Goal: Use online tool/utility: Utilize a website feature to perform a specific function

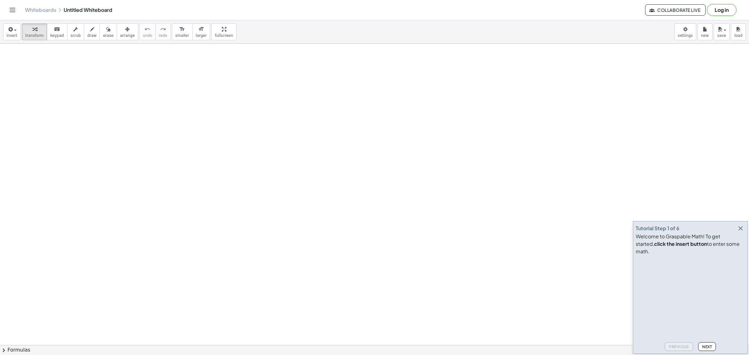
click at [737, 232] on icon "button" at bounding box center [740, 228] width 7 height 7
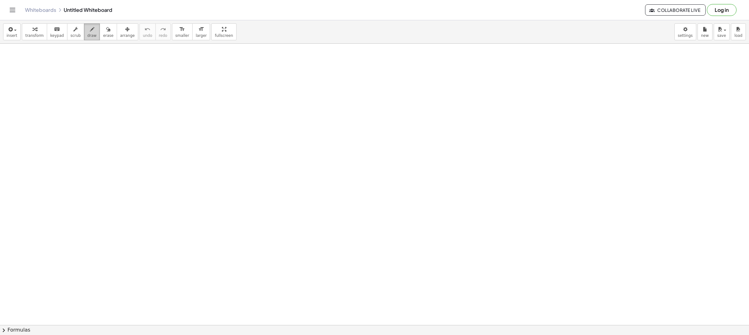
click at [90, 31] on icon "button" at bounding box center [92, 29] width 4 height 7
click at [88, 30] on button "draw" at bounding box center [92, 31] width 16 height 17
drag, startPoint x: 147, startPoint y: 63, endPoint x: 152, endPoint y: 67, distance: 6.0
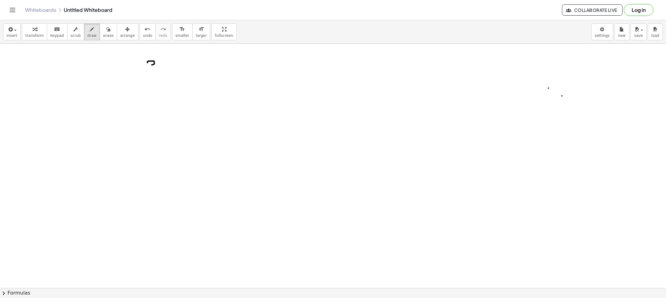
drag, startPoint x: 164, startPoint y: 61, endPoint x: 174, endPoint y: 64, distance: 10.3
drag, startPoint x: 174, startPoint y: 63, endPoint x: 168, endPoint y: 63, distance: 6.2
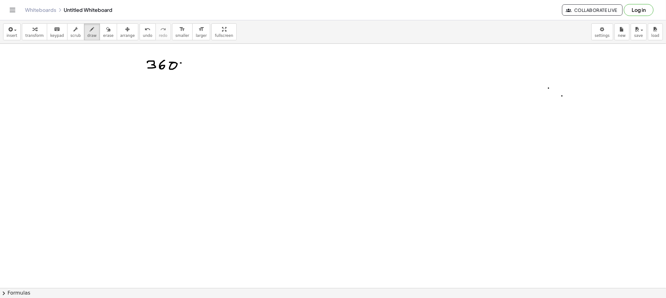
drag, startPoint x: 180, startPoint y: 63, endPoint x: 177, endPoint y: 64, distance: 3.7
drag, startPoint x: 158, startPoint y: 76, endPoint x: 193, endPoint y: 76, distance: 35.9
drag, startPoint x: 150, startPoint y: 83, endPoint x: 154, endPoint y: 90, distance: 7.4
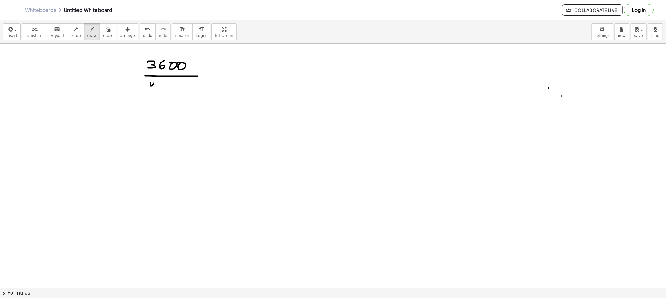
drag, startPoint x: 169, startPoint y: 89, endPoint x: 178, endPoint y: 86, distance: 9.6
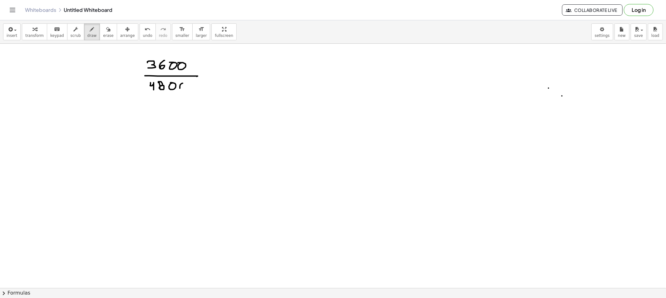
click at [87, 34] on span "draw" at bounding box center [91, 35] width 9 height 4
click at [88, 35] on span "draw" at bounding box center [91, 35] width 9 height 4
drag, startPoint x: 210, startPoint y: 77, endPoint x: 219, endPoint y: 77, distance: 9.4
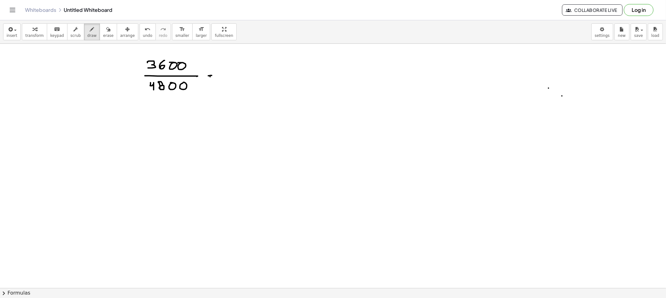
click at [106, 27] on icon "button" at bounding box center [108, 29] width 4 height 7
drag, startPoint x: 233, startPoint y: 73, endPoint x: 225, endPoint y: 78, distance: 9.8
drag, startPoint x: 87, startPoint y: 32, endPoint x: 134, endPoint y: 55, distance: 53.2
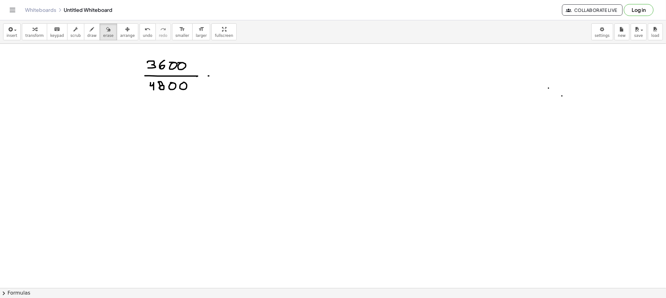
click at [88, 32] on div "button" at bounding box center [91, 28] width 9 height 7
drag, startPoint x: 205, startPoint y: 73, endPoint x: 210, endPoint y: 73, distance: 4.4
drag, startPoint x: 184, startPoint y: 60, endPoint x: 177, endPoint y: 74, distance: 15.5
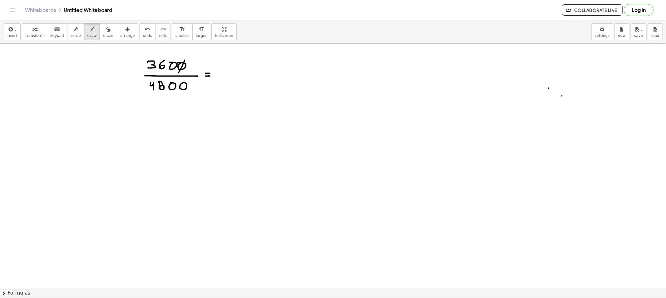
drag, startPoint x: 180, startPoint y: 91, endPoint x: 177, endPoint y: 95, distance: 4.4
drag, startPoint x: 175, startPoint y: 61, endPoint x: 168, endPoint y: 74, distance: 14.8
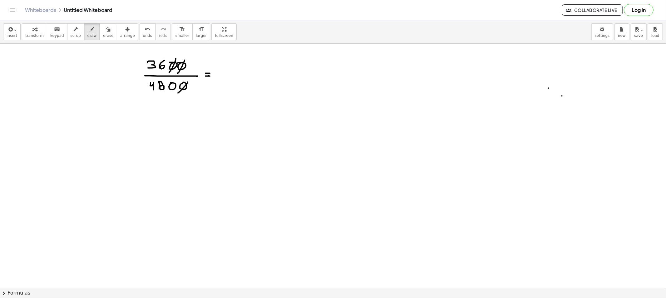
drag, startPoint x: 175, startPoint y: 80, endPoint x: 165, endPoint y: 91, distance: 15.0
drag, startPoint x: 227, startPoint y: 63, endPoint x: 228, endPoint y: 68, distance: 5.1
drag, startPoint x: 246, startPoint y: 60, endPoint x: 241, endPoint y: 69, distance: 9.8
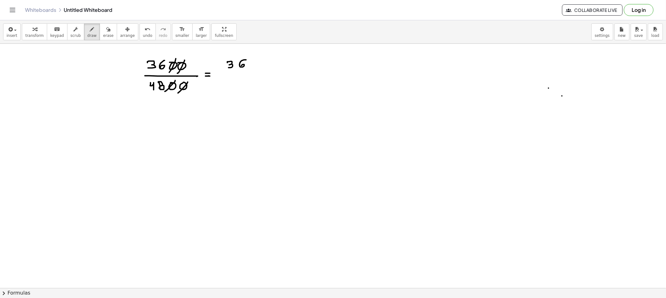
drag, startPoint x: 231, startPoint y: 71, endPoint x: 246, endPoint y: 71, distance: 15.3
drag, startPoint x: 233, startPoint y: 77, endPoint x: 238, endPoint y: 81, distance: 6.6
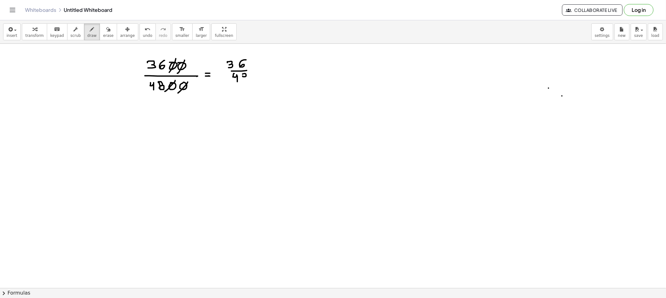
drag, startPoint x: 242, startPoint y: 74, endPoint x: 245, endPoint y: 77, distance: 3.8
drag, startPoint x: 242, startPoint y: 79, endPoint x: 264, endPoint y: 76, distance: 21.7
drag, startPoint x: 251, startPoint y: 57, endPoint x: 254, endPoint y: 61, distance: 4.9
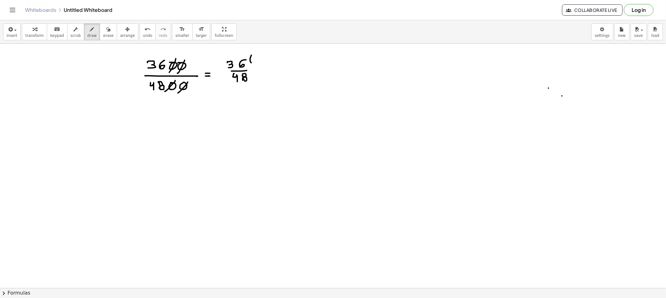
drag, startPoint x: 254, startPoint y: 57, endPoint x: 258, endPoint y: 61, distance: 5.8
drag, startPoint x: 260, startPoint y: 61, endPoint x: 256, endPoint y: 70, distance: 10.0
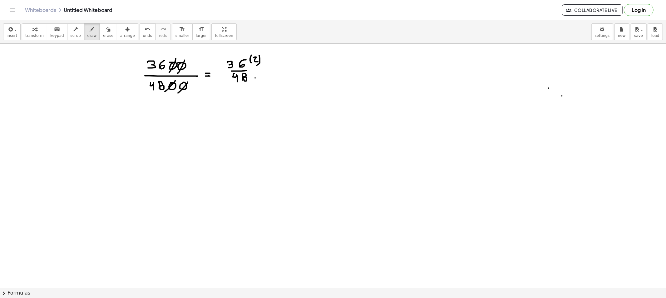
drag, startPoint x: 255, startPoint y: 78, endPoint x: 257, endPoint y: 82, distance: 4.9
drag, startPoint x: 257, startPoint y: 80, endPoint x: 261, endPoint y: 82, distance: 4.9
drag, startPoint x: 263, startPoint y: 83, endPoint x: 263, endPoint y: 87, distance: 3.8
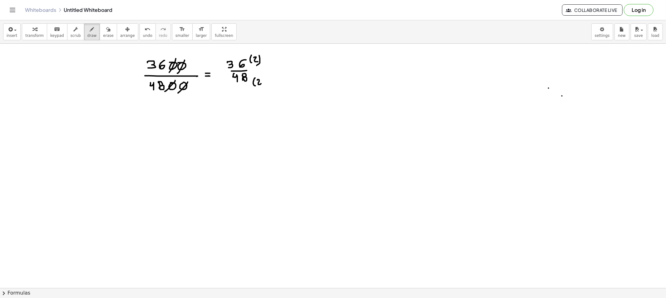
drag, startPoint x: 312, startPoint y: 72, endPoint x: 341, endPoint y: 70, distance: 29.1
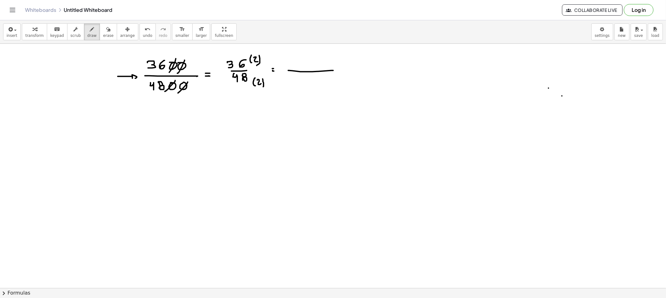
drag, startPoint x: 118, startPoint y: 76, endPoint x: 134, endPoint y: 79, distance: 16.2
click at [102, 38] on button "erase" at bounding box center [108, 31] width 17 height 17
drag, startPoint x: 102, startPoint y: 71, endPoint x: 123, endPoint y: 77, distance: 21.9
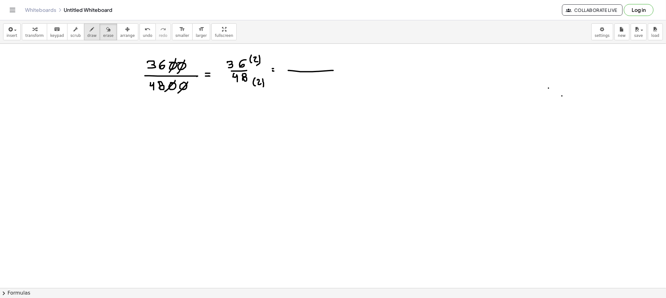
click at [87, 33] on span "draw" at bounding box center [91, 35] width 9 height 4
click at [89, 32] on button "draw" at bounding box center [92, 31] width 16 height 17
click at [87, 34] on span "draw" at bounding box center [91, 35] width 9 height 4
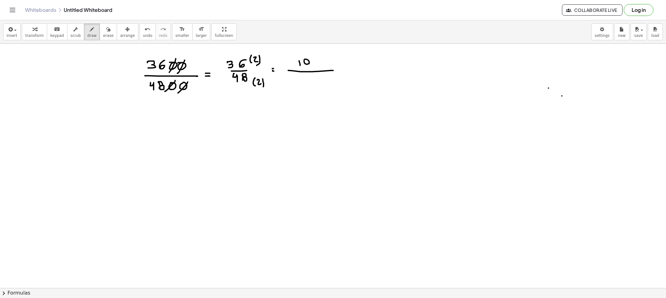
drag, startPoint x: 304, startPoint y: 60, endPoint x: 307, endPoint y: 60, distance: 3.1
drag, startPoint x: 300, startPoint y: 77, endPoint x: 304, endPoint y: 85, distance: 9.2
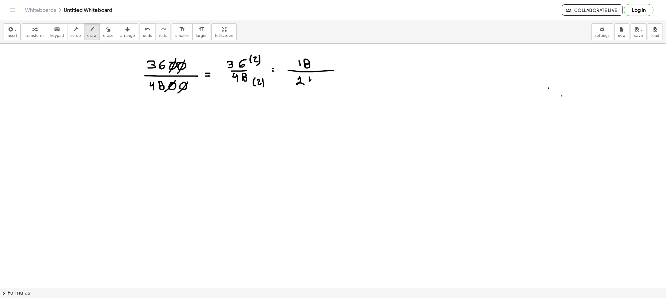
drag, startPoint x: 309, startPoint y: 81, endPoint x: 312, endPoint y: 85, distance: 4.9
drag, startPoint x: 339, startPoint y: 72, endPoint x: 345, endPoint y: 72, distance: 5.9
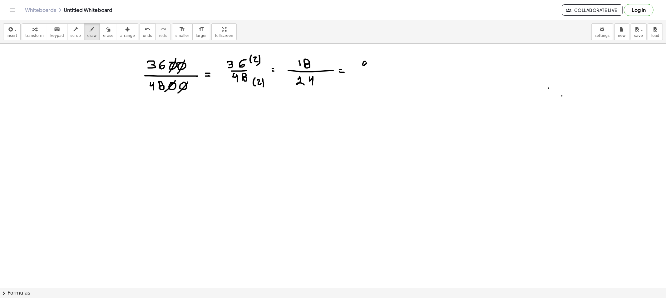
drag, startPoint x: 365, startPoint y: 62, endPoint x: 367, endPoint y: 67, distance: 5.8
drag, startPoint x: 353, startPoint y: 72, endPoint x: 379, endPoint y: 73, distance: 26.5
drag, startPoint x: 360, startPoint y: 81, endPoint x: 363, endPoint y: 79, distance: 4.0
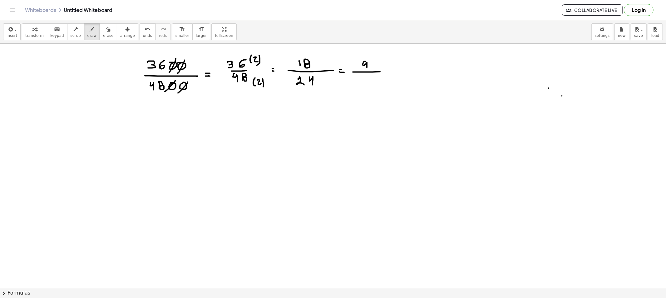
drag, startPoint x: 363, startPoint y: 78, endPoint x: 369, endPoint y: 82, distance: 6.9
drag, startPoint x: 387, startPoint y: 70, endPoint x: 391, endPoint y: 70, distance: 4.1
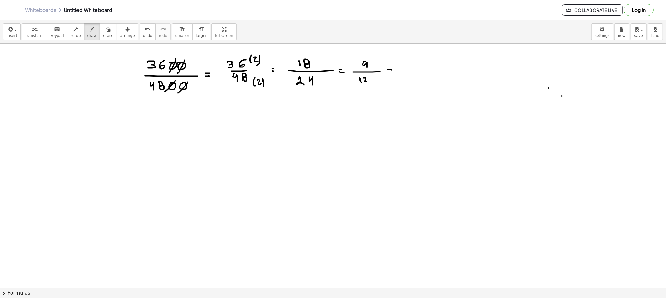
drag, startPoint x: 426, startPoint y: 58, endPoint x: 422, endPoint y: 64, distance: 6.9
drag, startPoint x: 423, startPoint y: 66, endPoint x: 436, endPoint y: 66, distance: 13.1
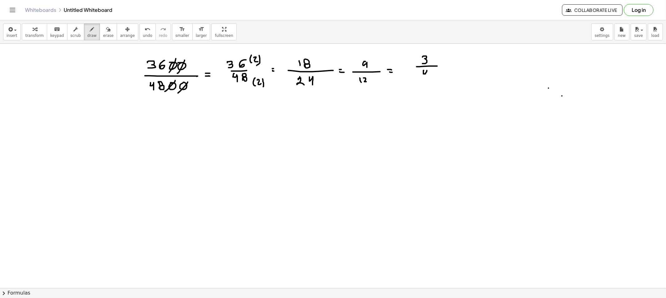
drag, startPoint x: 423, startPoint y: 71, endPoint x: 427, endPoint y: 78, distance: 8.5
click at [90, 27] on icon "button" at bounding box center [92, 29] width 4 height 7
drag, startPoint x: 144, startPoint y: 48, endPoint x: 149, endPoint y: 52, distance: 6.2
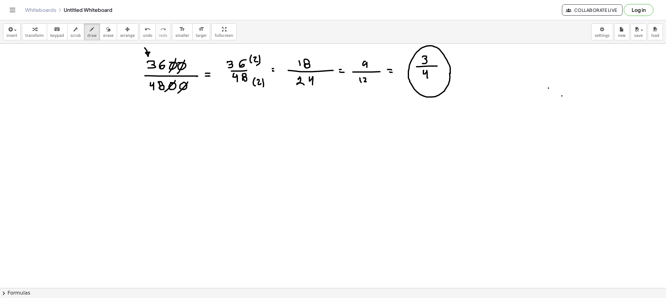
drag, startPoint x: 450, startPoint y: 74, endPoint x: 443, endPoint y: 64, distance: 12.1
click at [103, 33] on span "erase" at bounding box center [108, 35] width 10 height 4
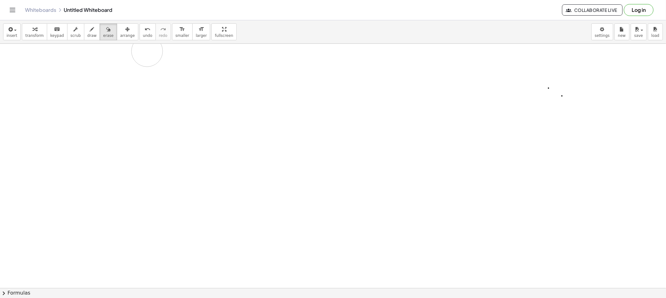
drag, startPoint x: 189, startPoint y: 78, endPoint x: 139, endPoint y: 47, distance: 59.1
click at [90, 28] on icon "button" at bounding box center [92, 29] width 4 height 7
drag, startPoint x: 196, startPoint y: 68, endPoint x: 203, endPoint y: 71, distance: 7.6
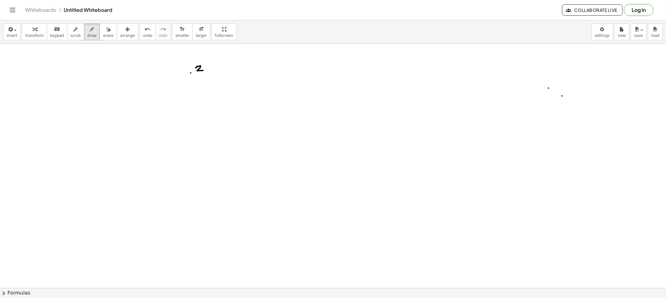
drag, startPoint x: 191, startPoint y: 73, endPoint x: 210, endPoint y: 73, distance: 19.3
drag, startPoint x: 200, startPoint y: 77, endPoint x: 203, endPoint y: 80, distance: 4.5
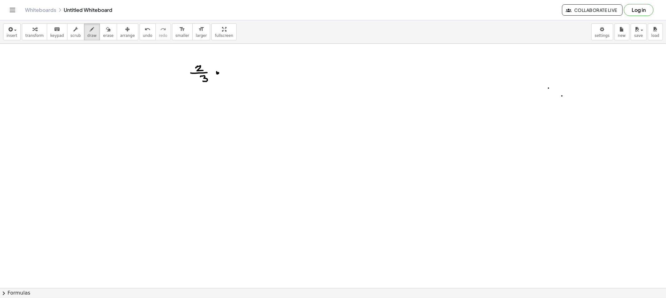
drag, startPoint x: 232, startPoint y: 63, endPoint x: 235, endPoint y: 63, distance: 3.4
drag, startPoint x: 232, startPoint y: 64, endPoint x: 232, endPoint y: 69, distance: 4.4
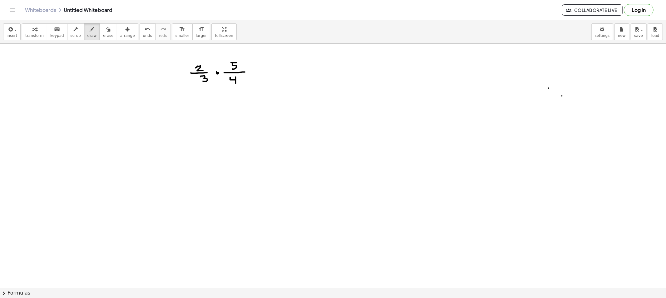
drag, startPoint x: 230, startPoint y: 79, endPoint x: 238, endPoint y: 85, distance: 9.6
drag, startPoint x: 211, startPoint y: 69, endPoint x: 197, endPoint y: 63, distance: 14.8
drag, startPoint x: 80, startPoint y: 35, endPoint x: 90, endPoint y: 47, distance: 15.4
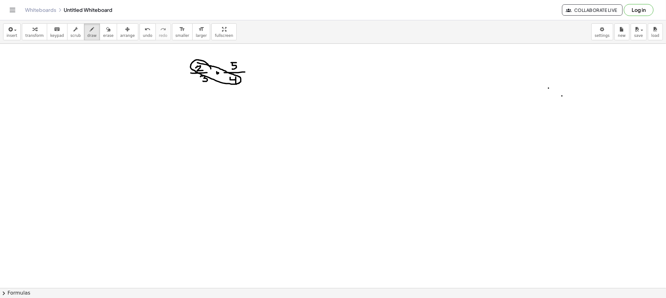
click at [84, 37] on button "draw" at bounding box center [92, 31] width 16 height 17
drag, startPoint x: 198, startPoint y: 127, endPoint x: 205, endPoint y: 130, distance: 8.2
drag, startPoint x: 192, startPoint y: 133, endPoint x: 216, endPoint y: 131, distance: 24.7
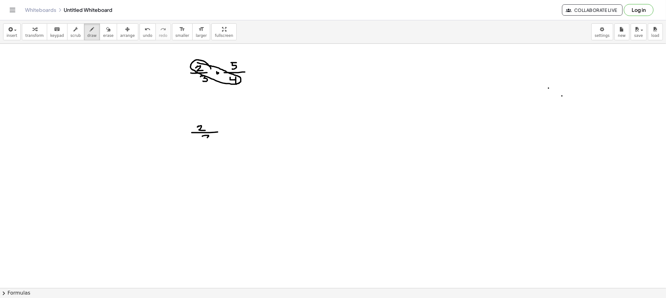
drag, startPoint x: 202, startPoint y: 136, endPoint x: 205, endPoint y: 139, distance: 4.2
drag, startPoint x: 225, startPoint y: 129, endPoint x: 233, endPoint y: 130, distance: 8.4
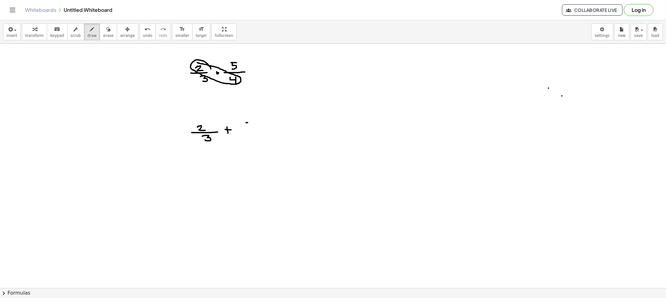
drag, startPoint x: 246, startPoint y: 123, endPoint x: 247, endPoint y: 129, distance: 5.9
drag, startPoint x: 251, startPoint y: 133, endPoint x: 265, endPoint y: 133, distance: 14.4
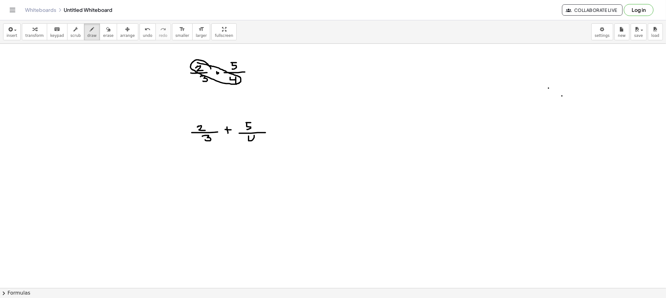
drag, startPoint x: 248, startPoint y: 137, endPoint x: 255, endPoint y: 144, distance: 9.5
drag, startPoint x: 226, startPoint y: 97, endPoint x: 228, endPoint y: 112, distance: 15.8
drag, startPoint x: 216, startPoint y: 58, endPoint x: 217, endPoint y: 62, distance: 4.8
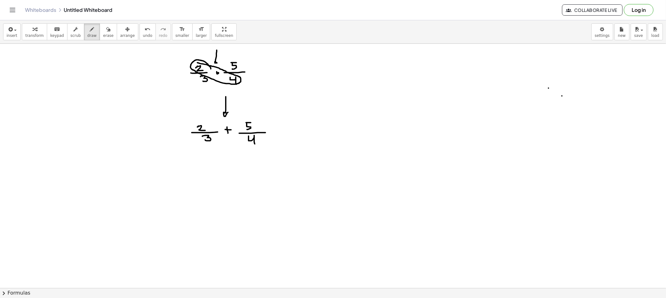
click at [105, 27] on button "erase" at bounding box center [108, 31] width 17 height 17
click at [87, 29] on div "button" at bounding box center [91, 28] width 9 height 7
drag, startPoint x: 247, startPoint y: 81, endPoint x: 247, endPoint y: 86, distance: 5.0
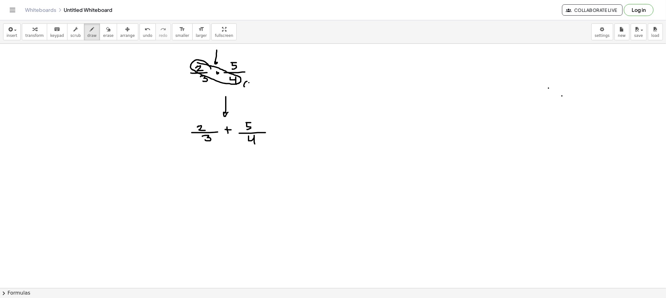
drag, startPoint x: 249, startPoint y: 83, endPoint x: 257, endPoint y: 85, distance: 8.6
drag, startPoint x: 258, startPoint y: 80, endPoint x: 254, endPoint y: 89, distance: 9.7
drag, startPoint x: 185, startPoint y: 61, endPoint x: 185, endPoint y: 67, distance: 5.6
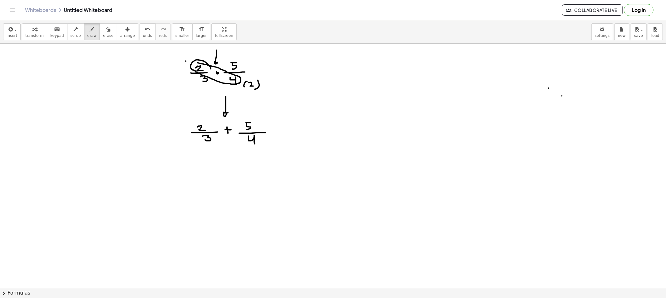
drag, startPoint x: 191, startPoint y: 64, endPoint x: 191, endPoint y: 71, distance: 6.6
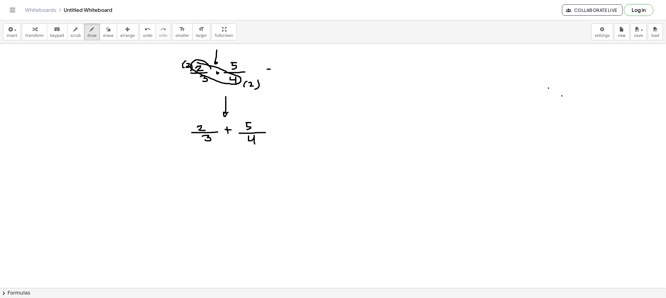
drag, startPoint x: 267, startPoint y: 72, endPoint x: 280, endPoint y: 72, distance: 12.8
drag, startPoint x: 296, startPoint y: 63, endPoint x: 296, endPoint y: 67, distance: 4.4
drag, startPoint x: 291, startPoint y: 72, endPoint x: 300, endPoint y: 74, distance: 8.9
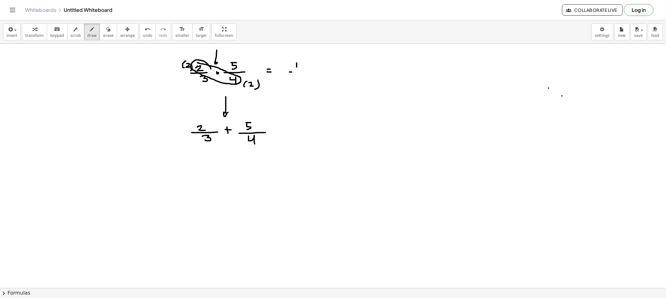
drag, startPoint x: 297, startPoint y: 75, endPoint x: 303, endPoint y: 77, distance: 6.2
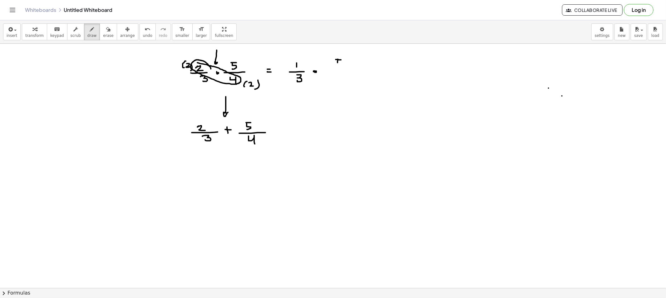
drag, startPoint x: 337, startPoint y: 61, endPoint x: 338, endPoint y: 66, distance: 4.7
drag, startPoint x: 330, startPoint y: 69, endPoint x: 345, endPoint y: 70, distance: 15.6
drag, startPoint x: 336, startPoint y: 74, endPoint x: 353, endPoint y: 82, distance: 19.3
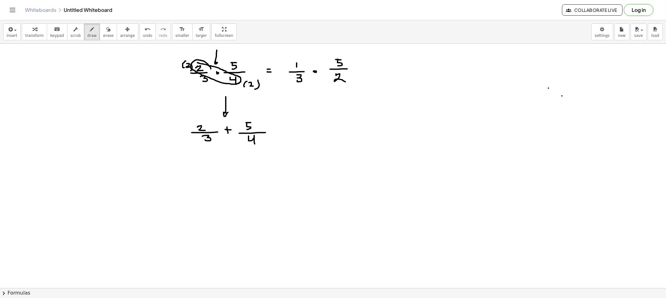
drag, startPoint x: 302, startPoint y: 65, endPoint x: 331, endPoint y: 68, distance: 28.9
drag, startPoint x: 309, startPoint y: 81, endPoint x: 329, endPoint y: 81, distance: 19.7
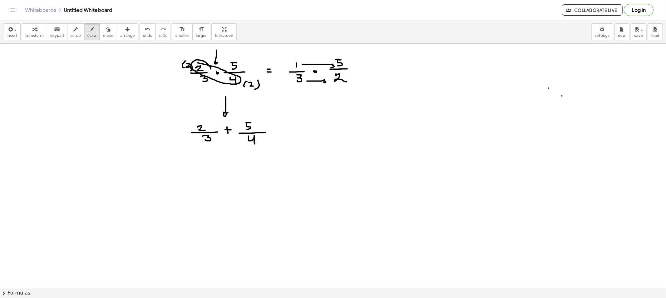
drag, startPoint x: 401, startPoint y: 57, endPoint x: 399, endPoint y: 64, distance: 6.4
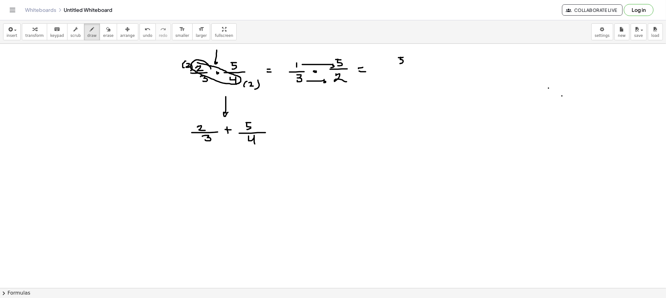
drag, startPoint x: 391, startPoint y: 66, endPoint x: 416, endPoint y: 66, distance: 25.3
drag, startPoint x: 404, startPoint y: 70, endPoint x: 407, endPoint y: 74, distance: 4.6
drag, startPoint x: 405, startPoint y: 77, endPoint x: 407, endPoint y: 79, distance: 3.3
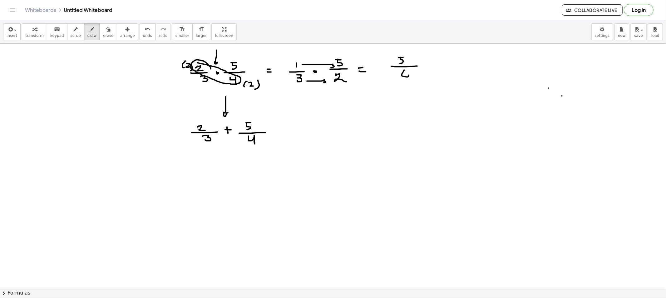
drag, startPoint x: 407, startPoint y: 73, endPoint x: 408, endPoint y: 76, distance: 3.4
click at [103, 34] on span "erase" at bounding box center [108, 35] width 10 height 4
drag, startPoint x: 175, startPoint y: 133, endPoint x: 222, endPoint y: 101, distance: 57.5
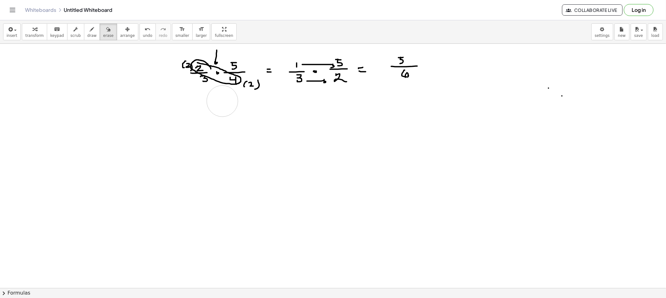
click at [84, 31] on button "draw" at bounding box center [92, 31] width 16 height 17
drag
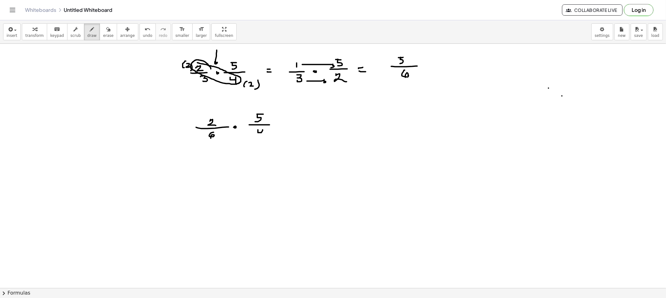
drag, startPoint x: 194, startPoint y: 120, endPoint x: 197, endPoint y: 143, distance: 23.6
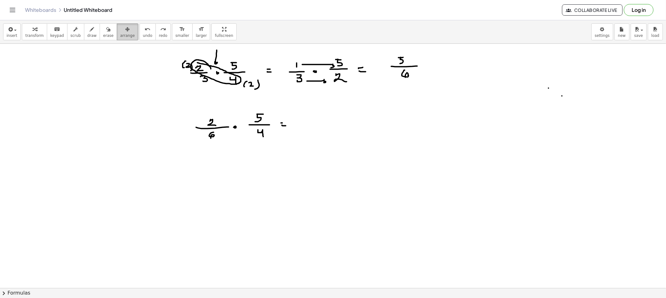
click at [117, 29] on button "arrange" at bounding box center [128, 31] width 22 height 17
click at [103, 31] on div "button" at bounding box center [108, 28] width 10 height 7
drag, startPoint x: 266, startPoint y: 104, endPoint x: 262, endPoint y: 106, distance: 4.2
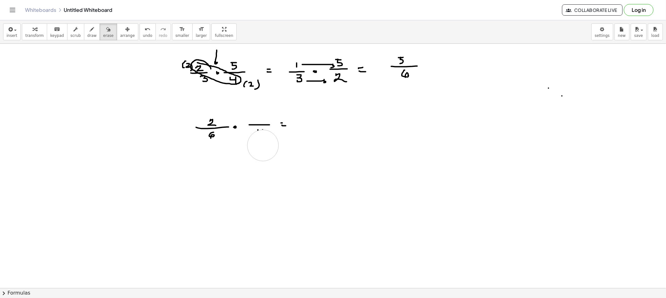
click at [90, 32] on icon "button" at bounding box center [92, 29] width 4 height 7
drag, startPoint x: 256, startPoint y: 115, endPoint x: 258, endPoint y: 121, distance: 7.0
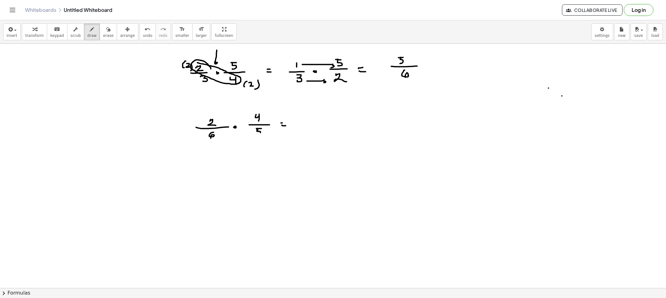
drag, startPoint x: 218, startPoint y: 137, endPoint x: 219, endPoint y: 133, distance: 4.1
drag, startPoint x: 215, startPoint y: 129, endPoint x: 207, endPoint y: 130, distance: 7.9
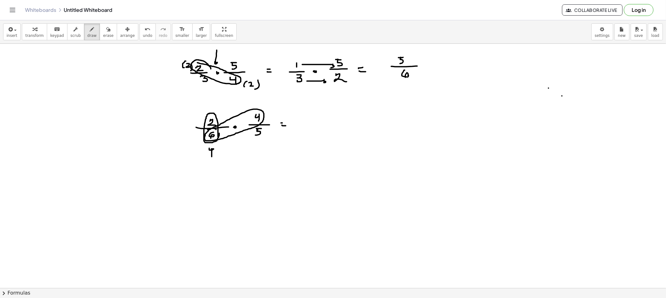
drag, startPoint x: 212, startPoint y: 157, endPoint x: 213, endPoint y: 149, distance: 7.7
drag, startPoint x: 260, startPoint y: 101, endPoint x: 263, endPoint y: 102, distance: 3.6
drag, startPoint x: 195, startPoint y: 121, endPoint x: 198, endPoint y: 124, distance: 4.2
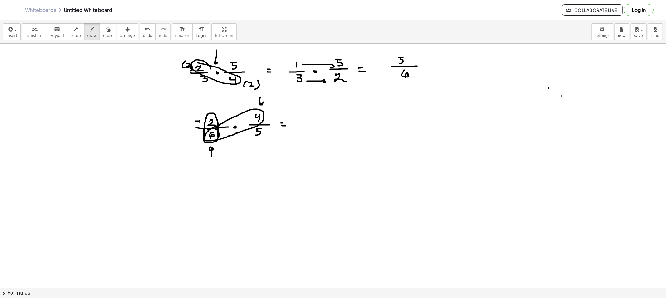
drag, startPoint x: 189, startPoint y: 135, endPoint x: 197, endPoint y: 135, distance: 7.8
click at [103, 36] on span "erase" at bounding box center [108, 35] width 10 height 4
drag, startPoint x: 207, startPoint y: 164, endPoint x: 184, endPoint y: 135, distance: 36.7
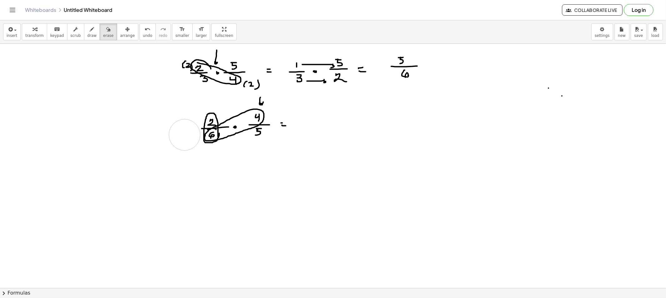
click at [87, 31] on div "button" at bounding box center [91, 28] width 9 height 7
drag, startPoint x: 197, startPoint y: 142, endPoint x: 200, endPoint y: 148, distance: 6.7
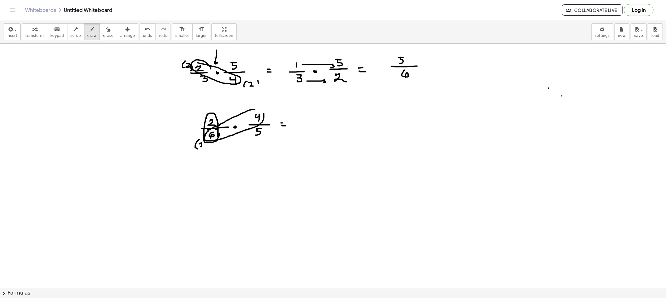
drag, startPoint x: 199, startPoint y: 144, endPoint x: 204, endPoint y: 141, distance: 5.3
drag, startPoint x: 205, startPoint y: 144, endPoint x: 208, endPoint y: 141, distance: 4.4
drag, startPoint x: 263, startPoint y: 109, endPoint x: 266, endPoint y: 112, distance: 4.2
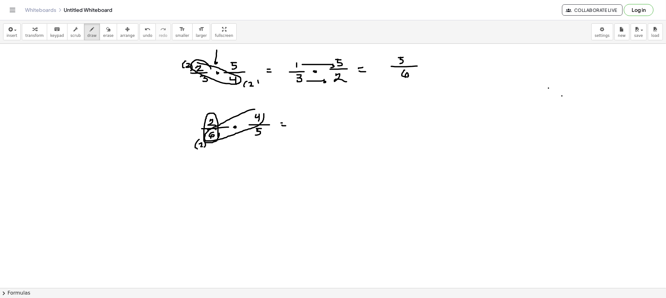
drag, startPoint x: 270, startPoint y: 107, endPoint x: 273, endPoint y: 105, distance: 4.0
drag, startPoint x: 273, startPoint y: 105, endPoint x: 270, endPoint y: 117, distance: 12.3
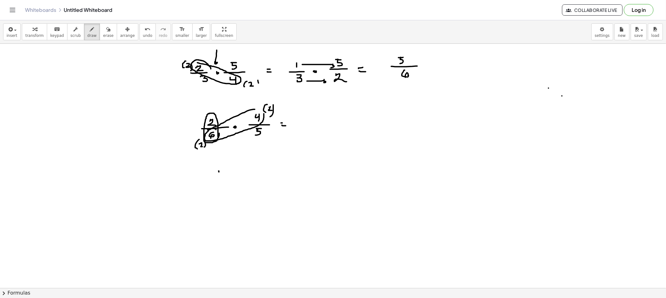
drag, startPoint x: 219, startPoint y: 172, endPoint x: 215, endPoint y: 177, distance: 6.3
drag, startPoint x: 218, startPoint y: 170, endPoint x: 223, endPoint y: 176, distance: 7.5
drag, startPoint x: 221, startPoint y: 179, endPoint x: 236, endPoint y: 177, distance: 15.4
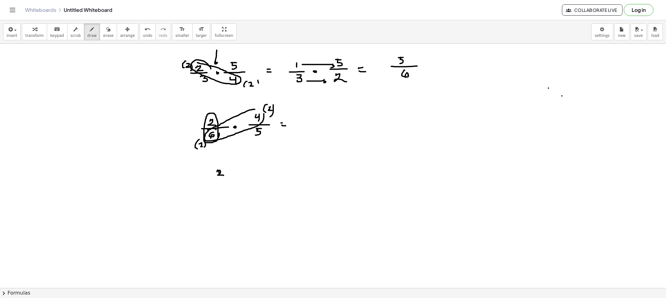
drag, startPoint x: 222, startPoint y: 183, endPoint x: 219, endPoint y: 189, distance: 7.0
drag, startPoint x: 261, startPoint y: 168, endPoint x: 268, endPoint y: 174, distance: 8.8
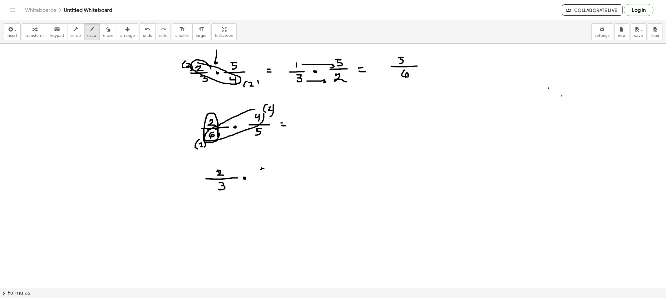
drag, startPoint x: 257, startPoint y: 185, endPoint x: 263, endPoint y: 185, distance: 5.3
drag, startPoint x: 260, startPoint y: 185, endPoint x: 261, endPoint y: 191, distance: 6.0
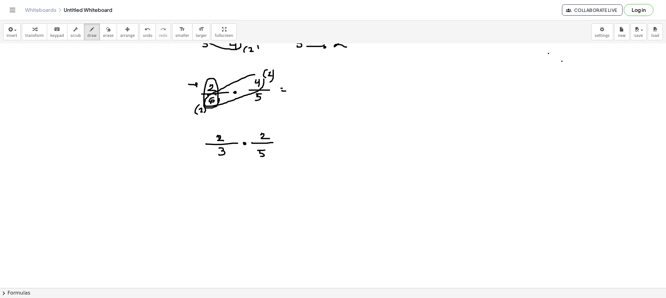
drag, startPoint x: 188, startPoint y: 84, endPoint x: 192, endPoint y: 100, distance: 16.6
drag, startPoint x: 185, startPoint y: 101, endPoint x: 194, endPoint y: 102, distance: 9.1
drag, startPoint x: 217, startPoint y: 192, endPoint x: 217, endPoint y: 196, distance: 4.4
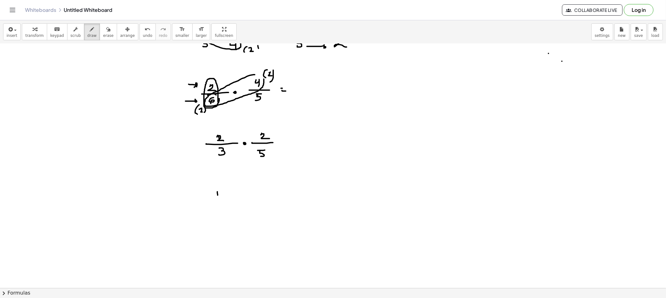
drag, startPoint x: 211, startPoint y: 200, endPoint x: 225, endPoint y: 199, distance: 14.1
drag, startPoint x: 217, startPoint y: 204, endPoint x: 216, endPoint y: 210, distance: 6.0
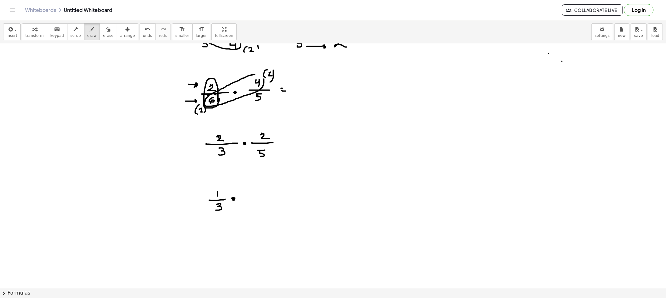
drag, startPoint x: 252, startPoint y: 188, endPoint x: 258, endPoint y: 194, distance: 8.8
drag, startPoint x: 250, startPoint y: 200, endPoint x: 266, endPoint y: 199, distance: 16.3
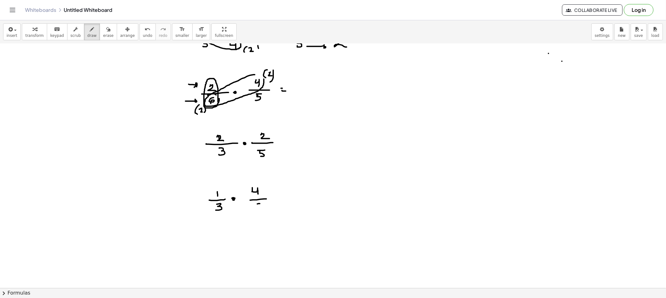
drag, startPoint x: 257, startPoint y: 204, endPoint x: 261, endPoint y: 203, distance: 4.4
drag, startPoint x: 258, startPoint y: 203, endPoint x: 261, endPoint y: 207, distance: 4.7
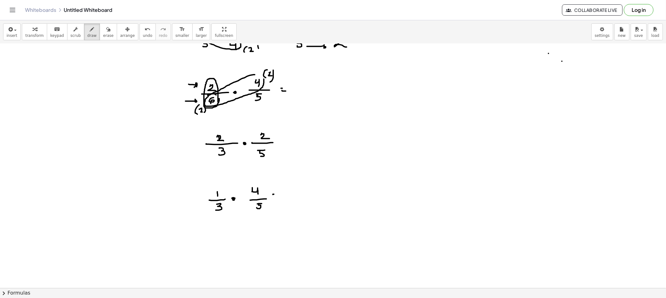
drag, startPoint x: 272, startPoint y: 197, endPoint x: 278, endPoint y: 197, distance: 5.3
drag, startPoint x: 222, startPoint y: 201, endPoint x: 211, endPoint y: 206, distance: 11.3
drag, startPoint x: 204, startPoint y: 229, endPoint x: 209, endPoint y: 221, distance: 9.4
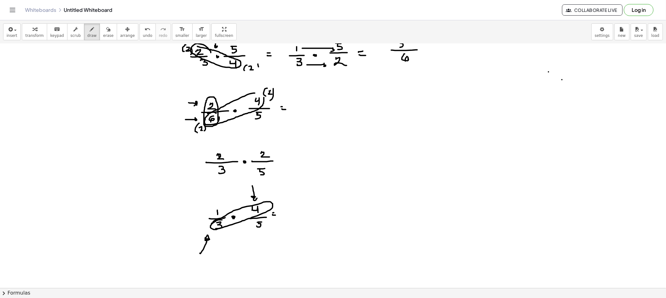
scroll to position [0, 0]
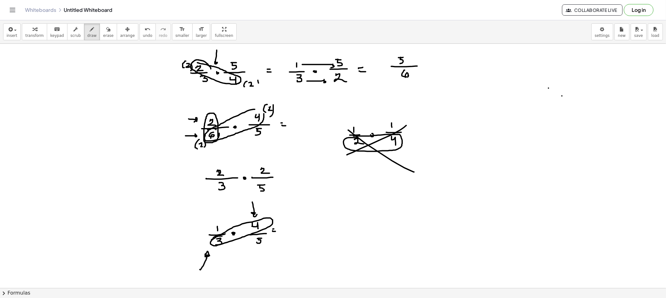
scroll to position [35, 0]
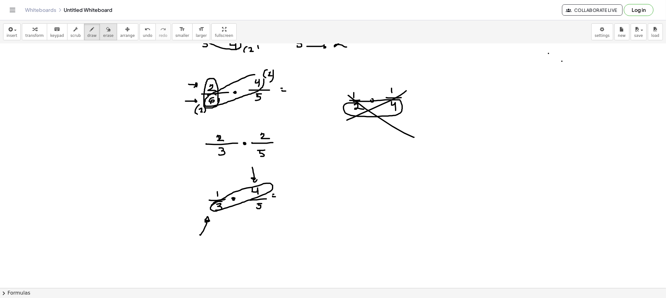
click at [103, 37] on span "erase" at bounding box center [108, 35] width 10 height 4
drag, startPoint x: 232, startPoint y: 232, endPoint x: 286, endPoint y: 149, distance: 98.8
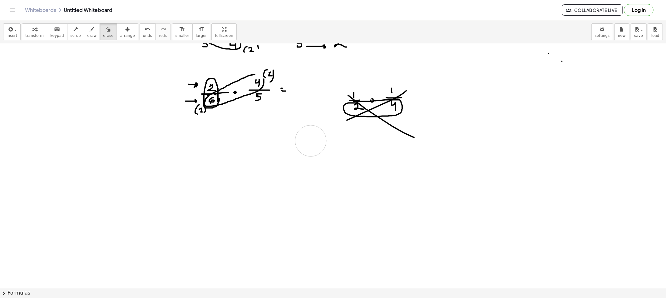
drag, startPoint x: 210, startPoint y: 144, endPoint x: 295, endPoint y: 188, distance: 95.2
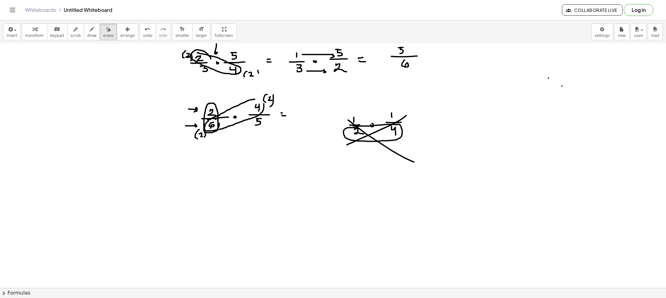
scroll to position [0, 0]
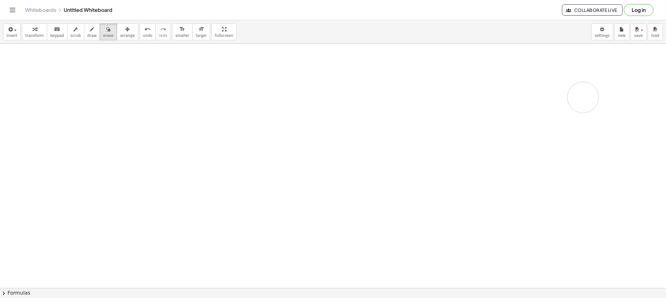
drag, startPoint x: 359, startPoint y: 164, endPoint x: 595, endPoint y: 96, distance: 245.7
click at [87, 35] on span "draw" at bounding box center [91, 35] width 9 height 4
drag, startPoint x: 188, startPoint y: 52, endPoint x: 191, endPoint y: 59, distance: 7.4
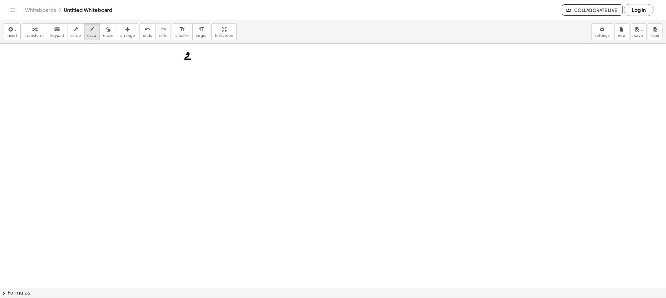
drag, startPoint x: 188, startPoint y: 68, endPoint x: 207, endPoint y: 68, distance: 18.4
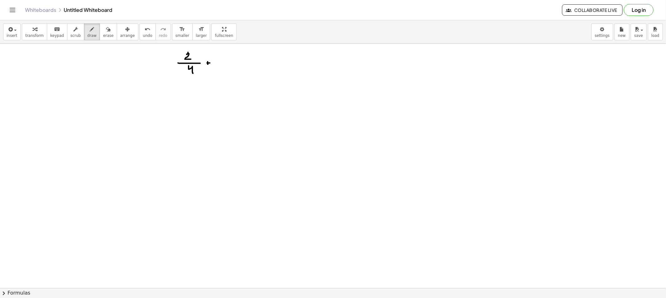
drag, startPoint x: 232, startPoint y: 54, endPoint x: 232, endPoint y: 58, distance: 4.4
drag, startPoint x: 241, startPoint y: 63, endPoint x: 246, endPoint y: 62, distance: 5.0
drag, startPoint x: 237, startPoint y: 69, endPoint x: 241, endPoint y: 68, distance: 3.8
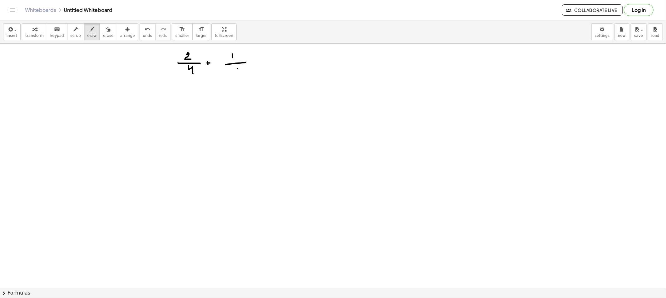
drag, startPoint x: 239, startPoint y: 68, endPoint x: 244, endPoint y: 71, distance: 6.2
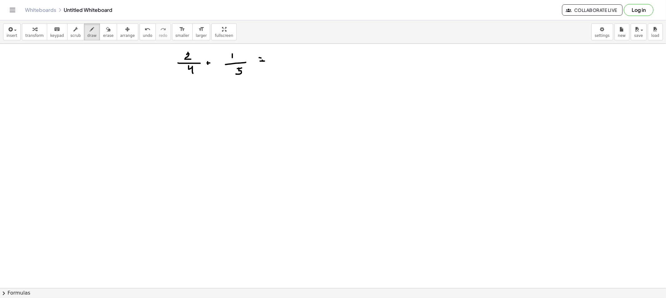
drag, startPoint x: 263, startPoint y: 61, endPoint x: 259, endPoint y: 61, distance: 3.7
drag, startPoint x: 258, startPoint y: 58, endPoint x: 265, endPoint y: 58, distance: 7.2
drag, startPoint x: 282, startPoint y: 58, endPoint x: 309, endPoint y: 60, distance: 26.6
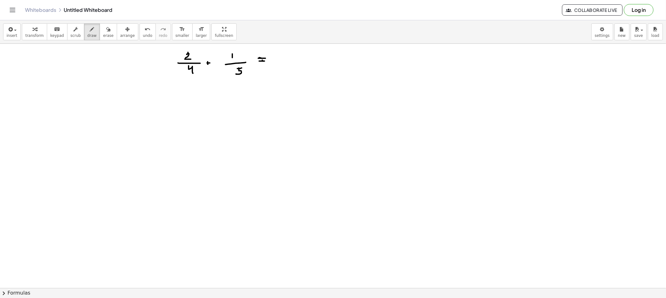
drag, startPoint x: 198, startPoint y: 71, endPoint x: 232, endPoint y: 72, distance: 33.7
drag, startPoint x: 285, startPoint y: 61, endPoint x: 294, endPoint y: 66, distance: 9.9
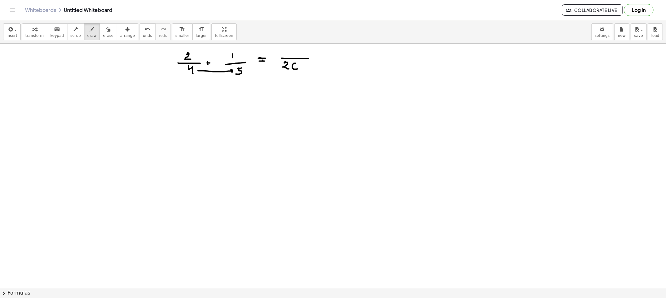
drag, startPoint x: 271, startPoint y: 90, endPoint x: 191, endPoint y: 79, distance: 81.6
drag, startPoint x: 183, startPoint y: 71, endPoint x: 176, endPoint y: 63, distance: 10.5
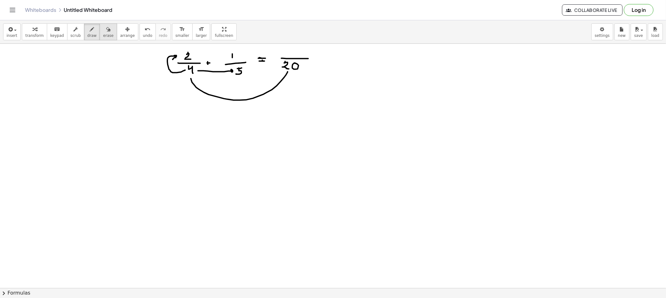
click at [100, 32] on button "erase" at bounding box center [108, 31] width 17 height 17
click at [103, 32] on div "button" at bounding box center [108, 28] width 10 height 7
drag, startPoint x: 153, startPoint y: 63, endPoint x: 174, endPoint y: 81, distance: 27.6
click at [87, 37] on span "draw" at bounding box center [91, 35] width 9 height 4
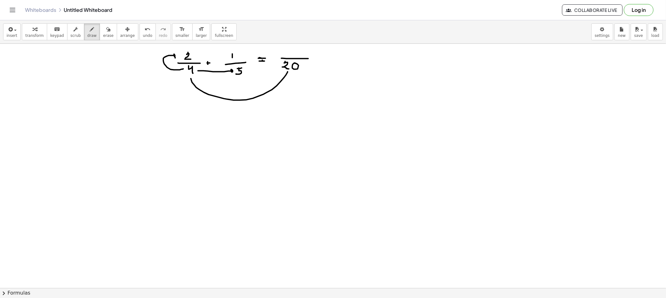
drag, startPoint x: 183, startPoint y: 69, endPoint x: 172, endPoint y: 58, distance: 15.5
drag, startPoint x: 284, startPoint y: 53, endPoint x: 288, endPoint y: 49, distance: 5.8
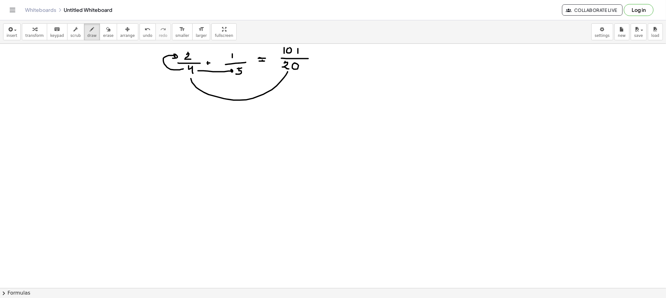
drag, startPoint x: 298, startPoint y: 50, endPoint x: 298, endPoint y: 53, distance: 3.4
drag, startPoint x: 296, startPoint y: 51, endPoint x: 306, endPoint y: 57, distance: 12.5
click at [100, 31] on button "erase" at bounding box center [108, 31] width 17 height 17
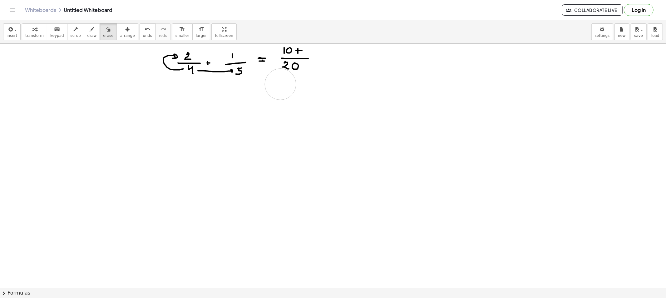
drag, startPoint x: 197, startPoint y: 111, endPoint x: 280, endPoint y: 84, distance: 87.1
drag, startPoint x: 155, startPoint y: 82, endPoint x: 163, endPoint y: 62, distance: 21.0
drag, startPoint x: 210, startPoint y: 88, endPoint x: 220, endPoint y: 81, distance: 12.1
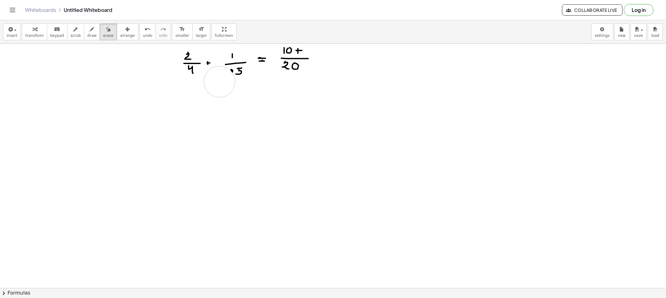
click at [90, 31] on icon "button" at bounding box center [92, 29] width 4 height 7
drag, startPoint x: 203, startPoint y: 70, endPoint x: 201, endPoint y: 63, distance: 7.4
click at [103, 34] on span "erase" at bounding box center [108, 35] width 10 height 4
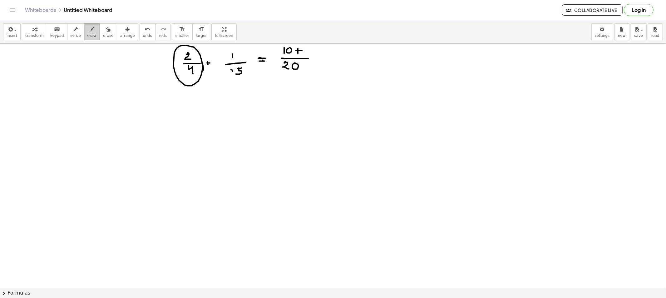
click at [84, 38] on button "draw" at bounding box center [92, 31] width 16 height 17
drag, startPoint x: 195, startPoint y: 113, endPoint x: 195, endPoint y: 117, distance: 4.1
drag, startPoint x: 189, startPoint y: 119, endPoint x: 203, endPoint y: 120, distance: 13.8
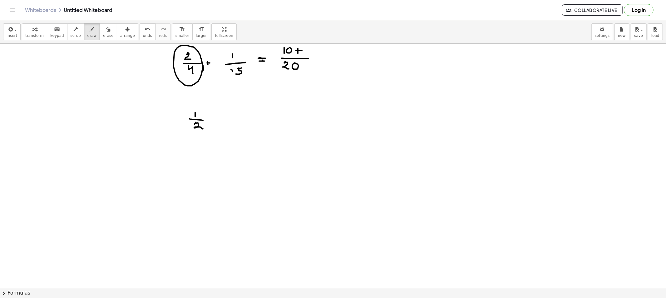
drag, startPoint x: 196, startPoint y: 122, endPoint x: 203, endPoint y: 129, distance: 9.7
drag, startPoint x: 212, startPoint y: 120, endPoint x: 219, endPoint y: 121, distance: 7.6
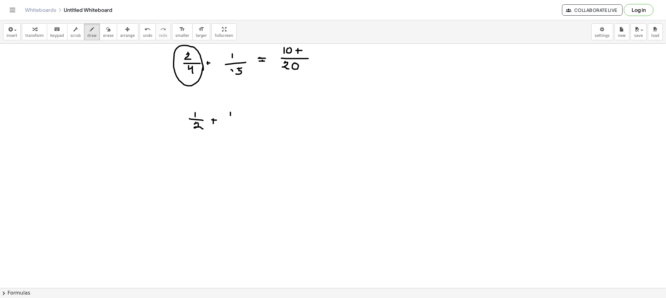
drag, startPoint x: 228, startPoint y: 120, endPoint x: 238, endPoint y: 122, distance: 10.1
drag, startPoint x: 232, startPoint y: 126, endPoint x: 235, endPoint y: 126, distance: 3.4
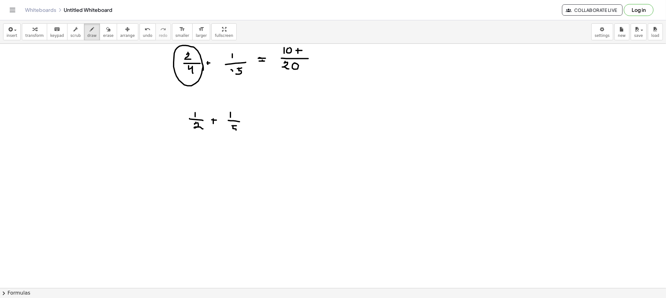
drag, startPoint x: 233, startPoint y: 126, endPoint x: 232, endPoint y: 131, distance: 5.4
drag, startPoint x: 264, startPoint y: 118, endPoint x: 263, endPoint y: 125, distance: 7.2
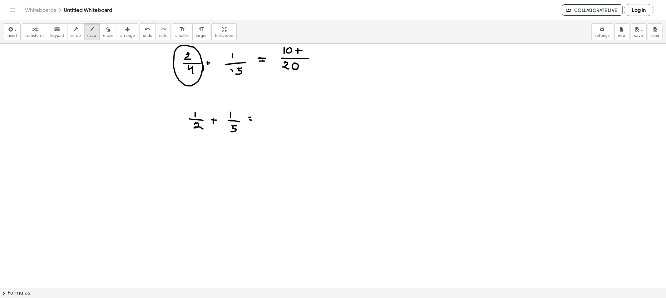
drag, startPoint x: 270, startPoint y: 122, endPoint x: 279, endPoint y: 123, distance: 9.1
drag, startPoint x: 266, startPoint y: 85, endPoint x: 302, endPoint y: 93, distance: 36.0
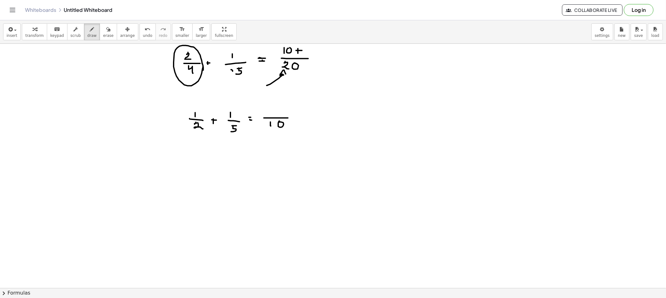
drag, startPoint x: 266, startPoint y: 144, endPoint x: 271, endPoint y: 135, distance: 9.8
click at [106, 38] on button "erase" at bounding box center [108, 31] width 17 height 17
drag, startPoint x: 274, startPoint y: 166, endPoint x: 266, endPoint y: 144, distance: 23.2
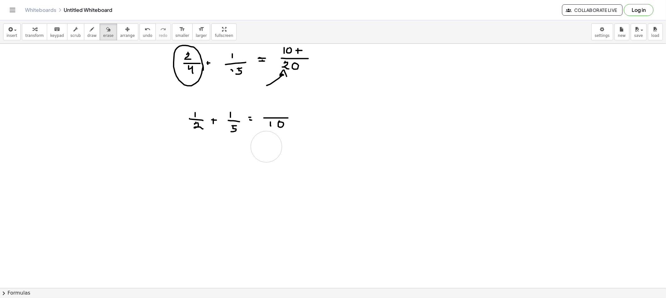
click at [84, 38] on button "draw" at bounding box center [92, 31] width 16 height 17
drag, startPoint x: 267, startPoint y: 137, endPoint x: 200, endPoint y: 135, distance: 66.8
drag, startPoint x: 190, startPoint y: 126, endPoint x: 189, endPoint y: 115, distance: 12.0
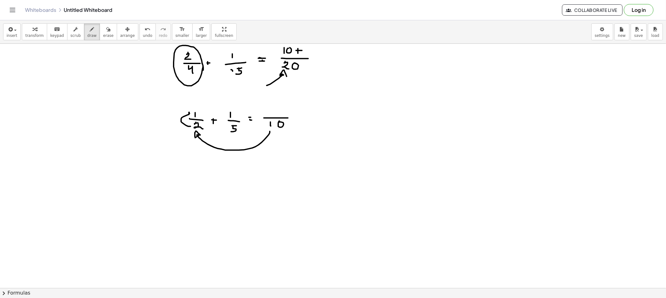
drag, startPoint x: 269, startPoint y: 109, endPoint x: 275, endPoint y: 114, distance: 7.5
drag, startPoint x: 279, startPoint y: 109, endPoint x: 279, endPoint y: 113, distance: 3.4
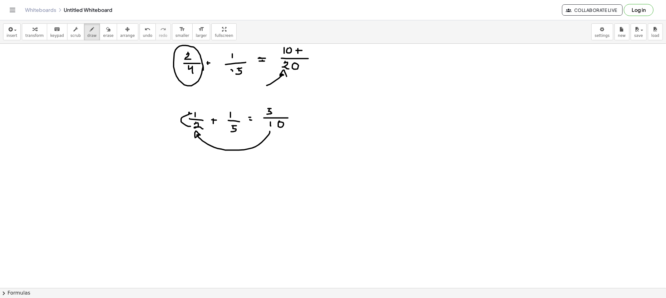
drag, startPoint x: 287, startPoint y: 107, endPoint x: 290, endPoint y: 114, distance: 7.9
drag, startPoint x: 296, startPoint y: 113, endPoint x: 300, endPoint y: 114, distance: 3.5
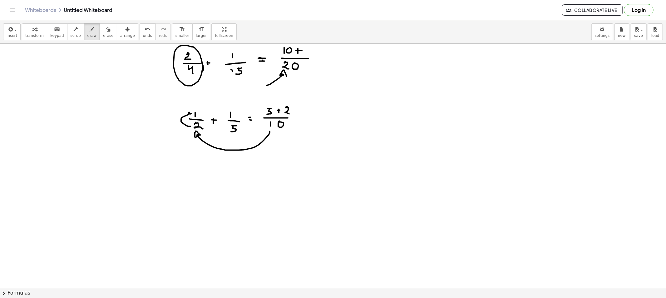
drag, startPoint x: 297, startPoint y: 116, endPoint x: 308, endPoint y: 117, distance: 11.0
drag, startPoint x: 326, startPoint y: 107, endPoint x: 328, endPoint y: 113, distance: 5.5
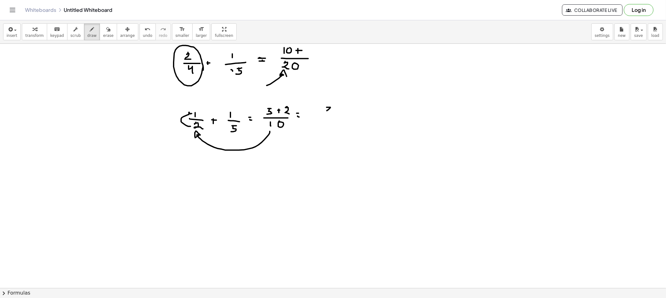
drag, startPoint x: 325, startPoint y: 114, endPoint x: 330, endPoint y: 117, distance: 5.9
drag, startPoint x: 325, startPoint y: 117, endPoint x: 325, endPoint y: 121, distance: 4.4
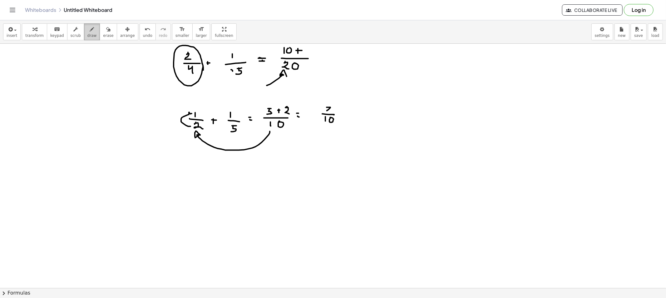
click at [91, 33] on button "draw" at bounding box center [92, 31] width 16 height 17
click at [103, 35] on span "erase" at bounding box center [108, 35] width 10 height 4
click at [89, 33] on button "draw" at bounding box center [92, 31] width 16 height 17
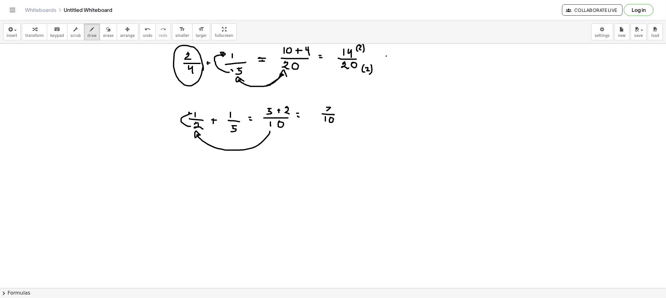
drag, startPoint x: 410, startPoint y: 48, endPoint x: 410, endPoint y: 52, distance: 4.7
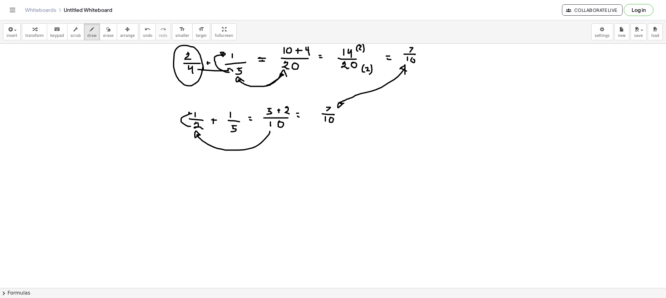
drag, startPoint x: 198, startPoint y: 70, endPoint x: 227, endPoint y: 72, distance: 28.8
drag, startPoint x: 204, startPoint y: 126, endPoint x: 224, endPoint y: 130, distance: 20.3
drag, startPoint x: 286, startPoint y: 45, endPoint x: 304, endPoint y: 51, distance: 18.1
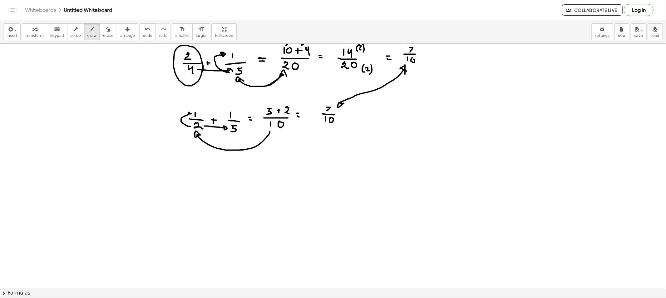
drag, startPoint x: 267, startPoint y: 104, endPoint x: 300, endPoint y: 97, distance: 33.5
drag, startPoint x: 104, startPoint y: 35, endPoint x: 207, endPoint y: 78, distance: 112.1
click at [105, 36] on button "erase" at bounding box center [108, 31] width 17 height 17
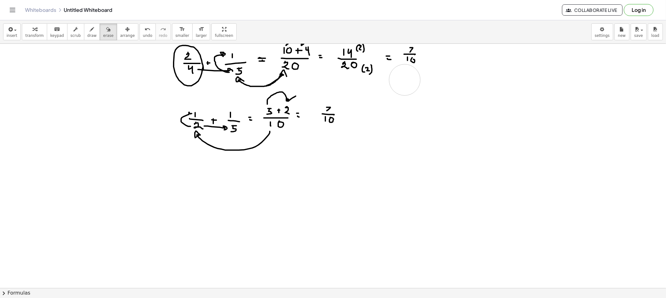
drag, startPoint x: 357, startPoint y: 103, endPoint x: 404, endPoint y: 80, distance: 52.7
click at [106, 29] on icon "button" at bounding box center [108, 29] width 4 height 7
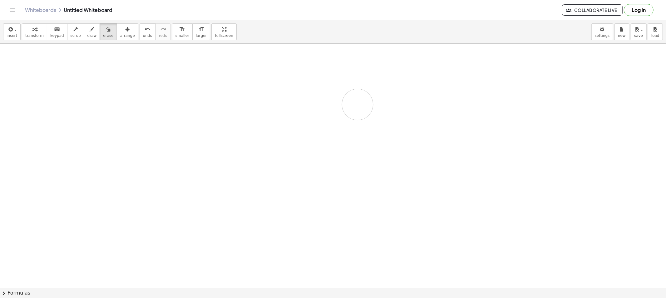
drag, startPoint x: 170, startPoint y: 58, endPoint x: 329, endPoint y: 124, distance: 172.3
click at [84, 28] on button "draw" at bounding box center [92, 31] width 16 height 17
click at [89, 38] on button "draw" at bounding box center [92, 31] width 16 height 17
drag, startPoint x: 177, startPoint y: 59, endPoint x: 177, endPoint y: 64, distance: 5.0
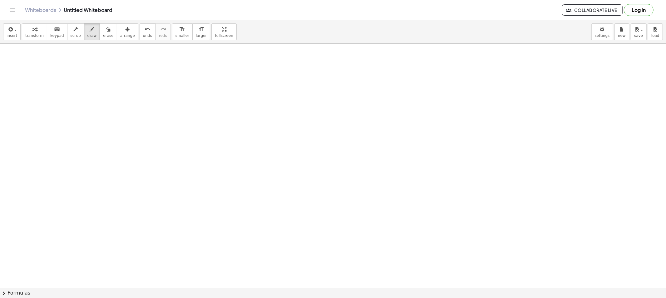
drag, startPoint x: 183, startPoint y: 60, endPoint x: 184, endPoint y: 67, distance: 7.3
drag, startPoint x: 172, startPoint y: 69, endPoint x: 193, endPoint y: 70, distance: 20.6
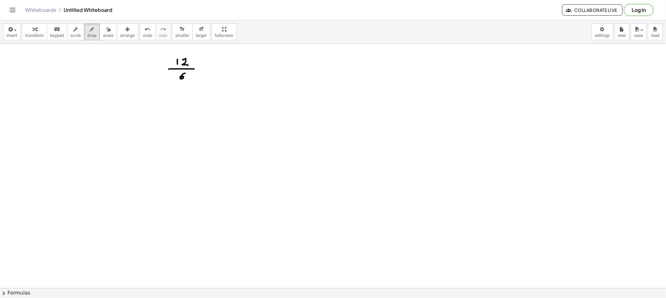
drag, startPoint x: 185, startPoint y: 73, endPoint x: 183, endPoint y: 80, distance: 6.6
drag, startPoint x: 203, startPoint y: 68, endPoint x: 209, endPoint y: 68, distance: 6.2
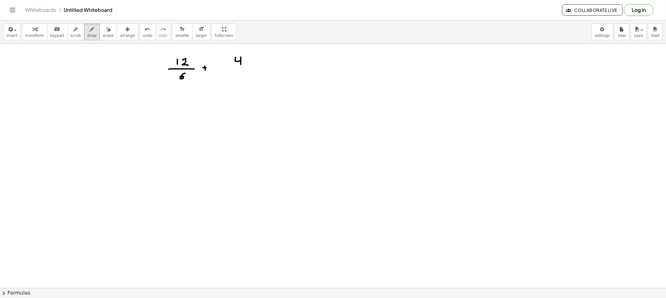
drag, startPoint x: 235, startPoint y: 57, endPoint x: 241, endPoint y: 65, distance: 8.9
drag, startPoint x: 232, startPoint y: 67, endPoint x: 245, endPoint y: 67, distance: 13.4
drag, startPoint x: 237, startPoint y: 73, endPoint x: 248, endPoint y: 75, distance: 11.4
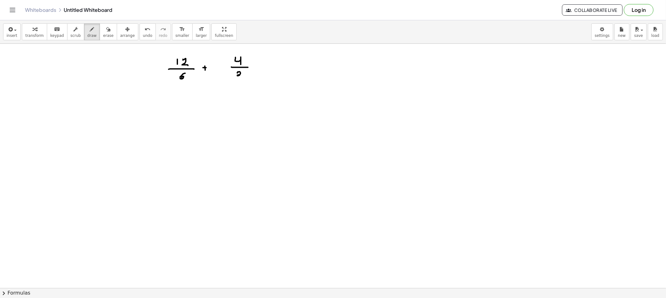
drag, startPoint x: 254, startPoint y: 69, endPoint x: 265, endPoint y: 69, distance: 10.9
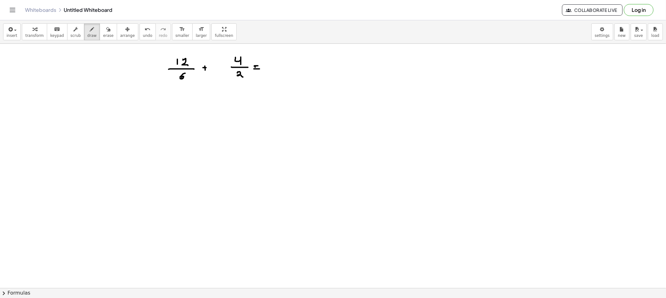
click at [87, 35] on span "draw" at bounding box center [91, 35] width 9 height 4
drag, startPoint x: 175, startPoint y: 108, endPoint x: 179, endPoint y: 108, distance: 3.8
drag, startPoint x: 179, startPoint y: 107, endPoint x: 181, endPoint y: 113, distance: 5.8
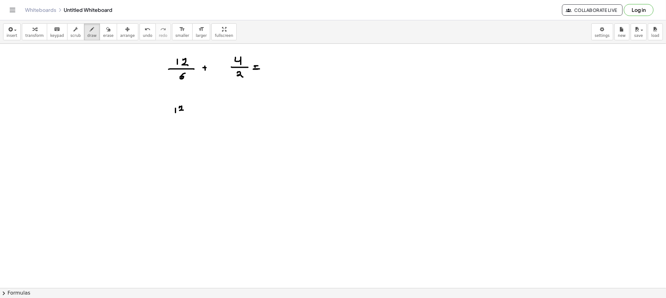
drag, startPoint x: 176, startPoint y: 116, endPoint x: 185, endPoint y: 119, distance: 9.5
drag, startPoint x: 177, startPoint y: 119, endPoint x: 180, endPoint y: 121, distance: 3.4
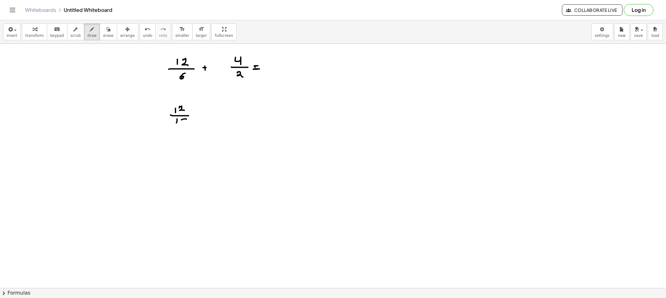
drag, startPoint x: 182, startPoint y: 120, endPoint x: 185, endPoint y: 119, distance: 3.7
drag, startPoint x: 198, startPoint y: 115, endPoint x: 204, endPoint y: 114, distance: 6.1
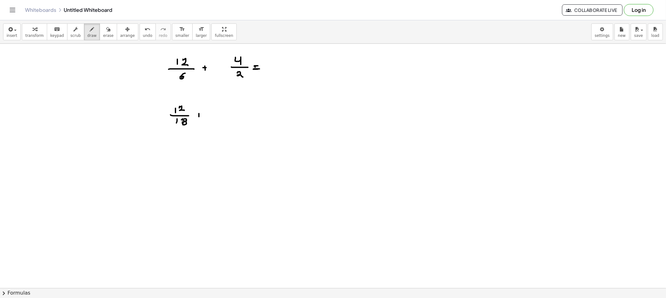
click at [104, 32] on div "button" at bounding box center [108, 28] width 10 height 7
drag, startPoint x: 221, startPoint y: 118, endPoint x: 210, endPoint y: 116, distance: 10.4
click at [90, 31] on button "draw" at bounding box center [92, 31] width 16 height 17
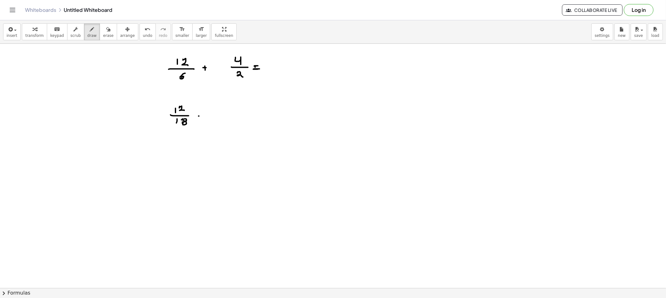
drag, startPoint x: 198, startPoint y: 116, endPoint x: 207, endPoint y: 115, distance: 8.8
drag, startPoint x: 228, startPoint y: 108, endPoint x: 241, endPoint y: 107, distance: 12.5
drag, startPoint x: 236, startPoint y: 113, endPoint x: 229, endPoint y: 119, distance: 8.9
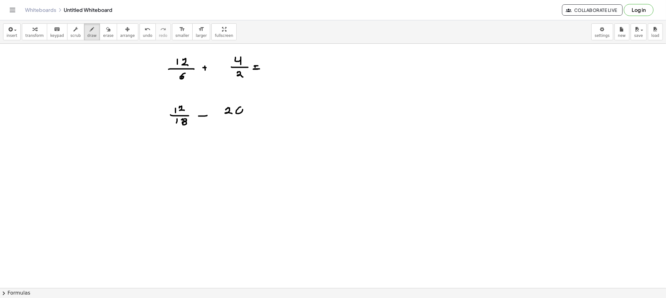
drag, startPoint x: 241, startPoint y: 119, endPoint x: 246, endPoint y: 119, distance: 5.0
drag, startPoint x: 232, startPoint y: 125, endPoint x: 235, endPoint y: 131, distance: 6.7
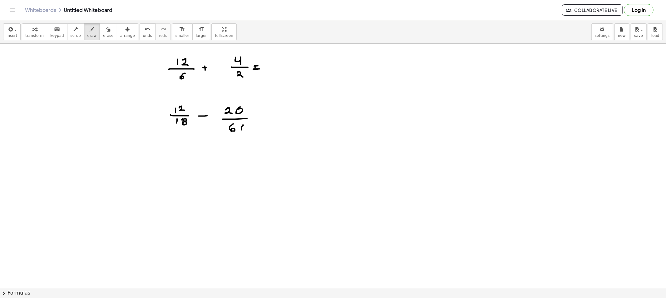
drag, startPoint x: 243, startPoint y: 125, endPoint x: 240, endPoint y: 128, distance: 4.7
drag, startPoint x: 180, startPoint y: 158, endPoint x: 180, endPoint y: 161, distance: 3.4
drag, startPoint x: 174, startPoint y: 164, endPoint x: 186, endPoint y: 164, distance: 11.9
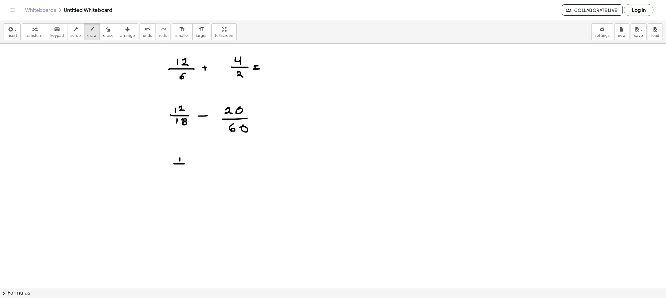
drag, startPoint x: 179, startPoint y: 168, endPoint x: 188, endPoint y: 170, distance: 9.8
drag, startPoint x: 193, startPoint y: 164, endPoint x: 197, endPoint y: 163, distance: 4.9
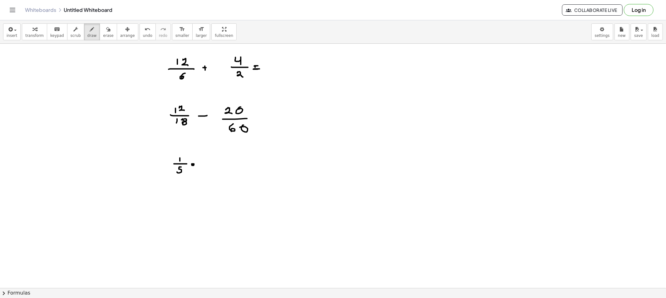
drag, startPoint x: 215, startPoint y: 156, endPoint x: 220, endPoint y: 160, distance: 6.4
drag, startPoint x: 223, startPoint y: 156, endPoint x: 227, endPoint y: 156, distance: 3.7
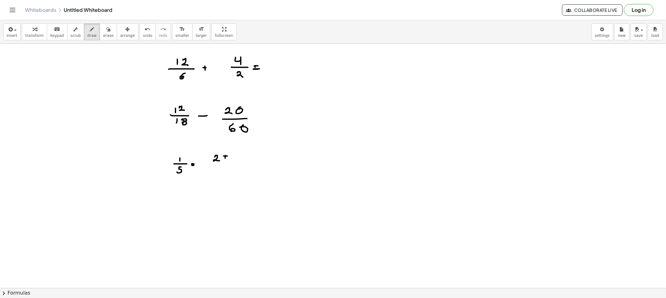
drag, startPoint x: 225, startPoint y: 158, endPoint x: 223, endPoint y: 161, distance: 3.6
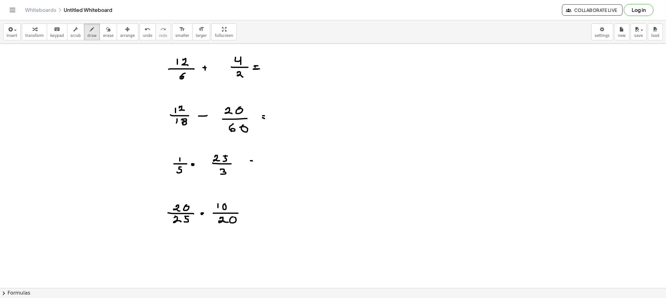
drag, startPoint x: 85, startPoint y: 34, endPoint x: 78, endPoint y: 101, distance: 67.7
click at [85, 41] on div "insert select one: Math Expression Function Text Youtube Video Graphing Geometr…" at bounding box center [333, 31] width 666 height 23
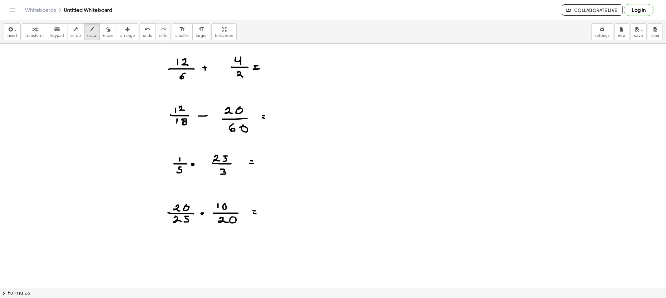
drag, startPoint x: 52, startPoint y: 77, endPoint x: 45, endPoint y: 81, distance: 7.9
drag, startPoint x: 44, startPoint y: 84, endPoint x: 53, endPoint y: 87, distance: 9.6
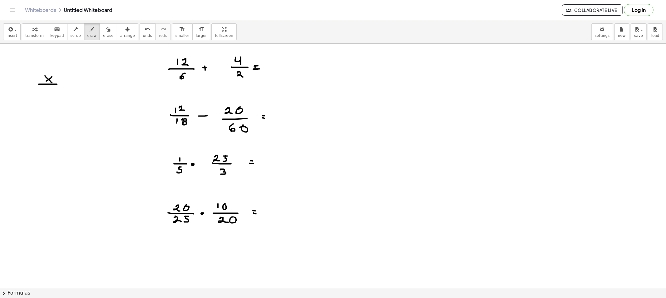
drag, startPoint x: 97, startPoint y: 30, endPoint x: 54, endPoint y: 63, distance: 54.9
click at [103, 29] on div "button" at bounding box center [108, 28] width 10 height 7
drag, startPoint x: 48, startPoint y: 82, endPoint x: 45, endPoint y: 77, distance: 5.9
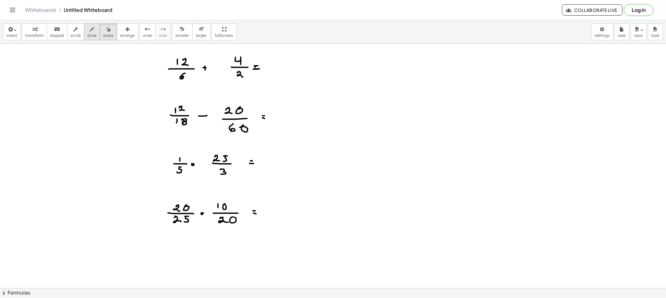
click at [84, 32] on button "draw" at bounding box center [92, 31] width 16 height 17
drag, startPoint x: 48, startPoint y: 73, endPoint x: 42, endPoint y: 77, distance: 6.5
drag, startPoint x: 43, startPoint y: 76, endPoint x: 38, endPoint y: 83, distance: 9.2
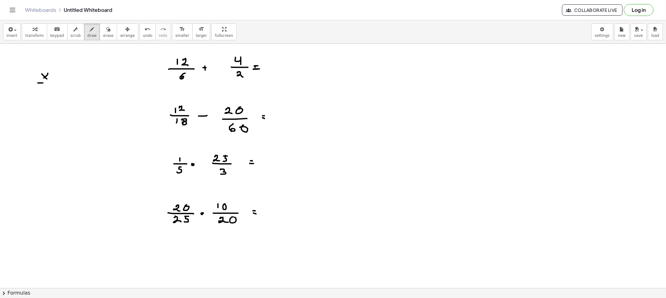
drag, startPoint x: 43, startPoint y: 83, endPoint x: 51, endPoint y: 84, distance: 7.8
drag, startPoint x: 44, startPoint y: 86, endPoint x: 51, endPoint y: 89, distance: 7.7
drag, startPoint x: 44, startPoint y: 116, endPoint x: 48, endPoint y: 116, distance: 4.1
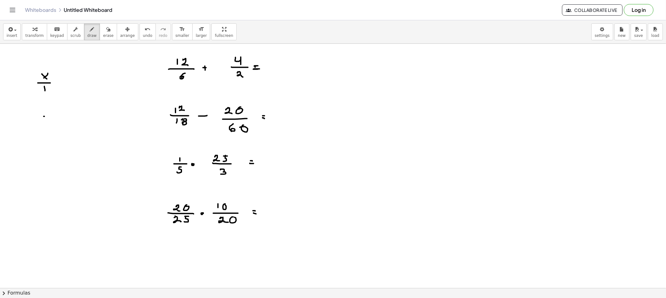
drag, startPoint x: 44, startPoint y: 117, endPoint x: 42, endPoint y: 123, distance: 6.8
drag, startPoint x: 43, startPoint y: 132, endPoint x: 44, endPoint y: 138, distance: 5.4
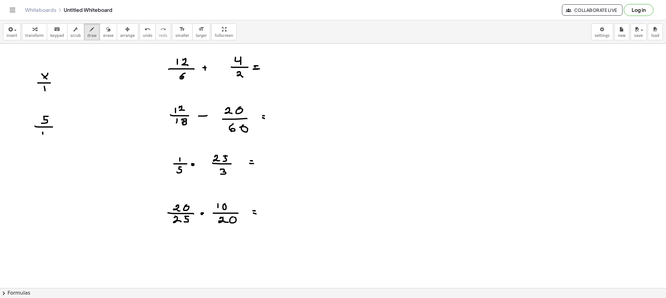
drag, startPoint x: 60, startPoint y: 129, endPoint x: 74, endPoint y: 130, distance: 14.4
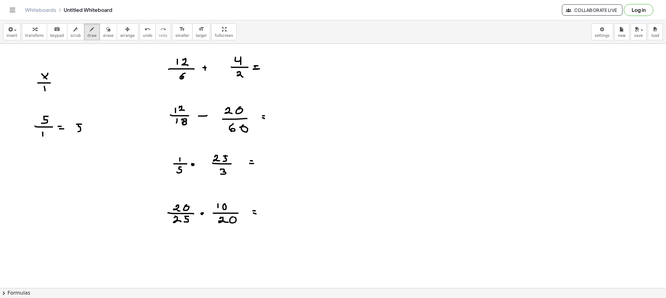
drag, startPoint x: 78, startPoint y: 126, endPoint x: 74, endPoint y: 132, distance: 7.1
drag, startPoint x: 61, startPoint y: 174, endPoint x: 61, endPoint y: 180, distance: 6.2
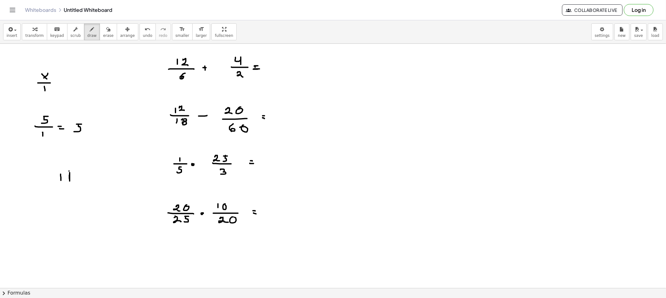
drag, startPoint x: 69, startPoint y: 171, endPoint x: 100, endPoint y: 173, distance: 31.0
drag, startPoint x: 78, startPoint y: 176, endPoint x: 82, endPoint y: 176, distance: 3.4
drag, startPoint x: 79, startPoint y: 176, endPoint x: 76, endPoint y: 183, distance: 7.1
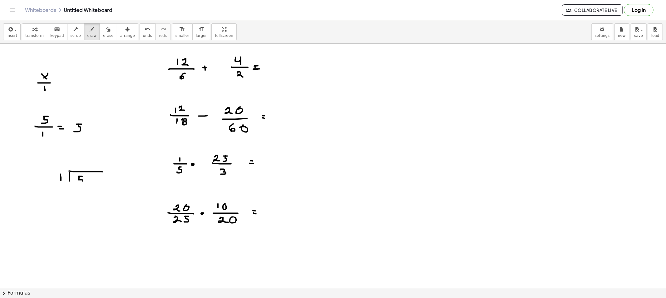
drag, startPoint x: 110, startPoint y: 179, endPoint x: 115, endPoint y: 179, distance: 5.0
drag, startPoint x: 119, startPoint y: 175, endPoint x: 122, endPoint y: 175, distance: 3.4
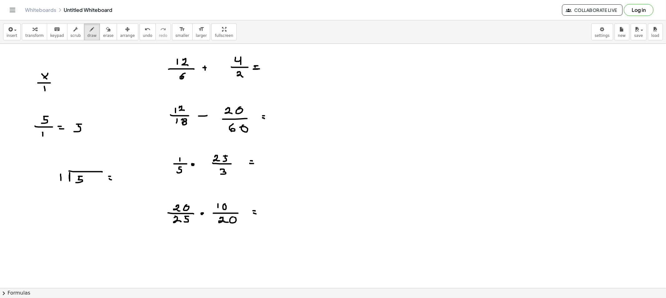
drag, startPoint x: 120, startPoint y: 175, endPoint x: 117, endPoint y: 182, distance: 6.8
click at [103, 37] on span "erase" at bounding box center [108, 35] width 10 height 4
drag, startPoint x: 88, startPoint y: 175, endPoint x: 118, endPoint y: 178, distance: 29.5
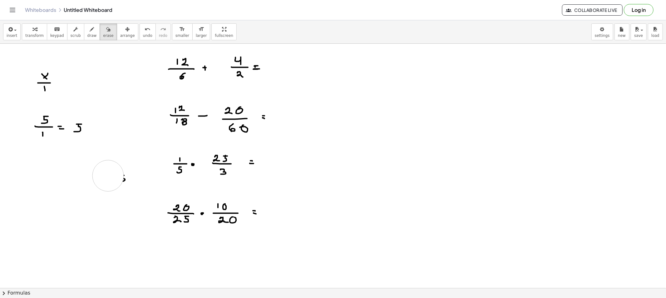
click at [90, 30] on icon "button" at bounding box center [92, 29] width 4 height 7
drag, startPoint x: 57, startPoint y: 161, endPoint x: 47, endPoint y: 169, distance: 12.7
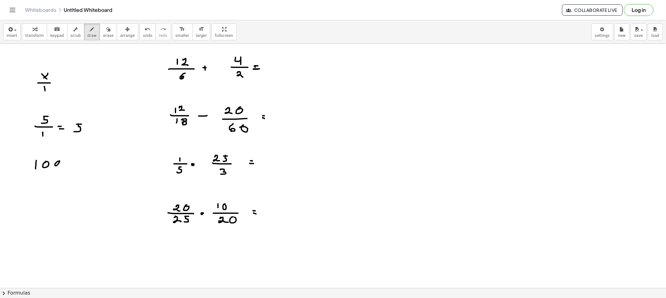
drag, startPoint x: 41, startPoint y: 171, endPoint x: 68, endPoint y: 168, distance: 27.2
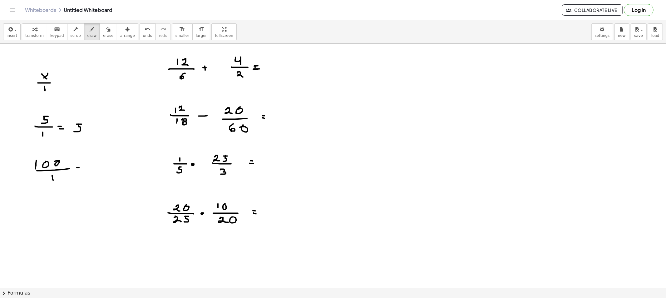
drag, startPoint x: 77, startPoint y: 171, endPoint x: 81, endPoint y: 171, distance: 4.1
drag, startPoint x: 89, startPoint y: 169, endPoint x: 92, endPoint y: 170, distance: 3.1
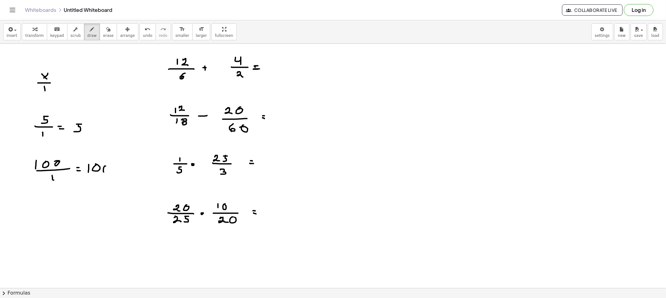
drag, startPoint x: 104, startPoint y: 172, endPoint x: 107, endPoint y: 165, distance: 7.4
drag, startPoint x: 27, startPoint y: 162, endPoint x: 43, endPoint y: 181, distance: 24.8
drag, startPoint x: 98, startPoint y: 149, endPoint x: 101, endPoint y: 154, distance: 6.9
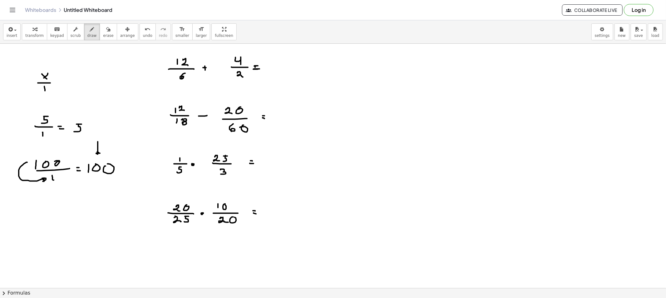
drag, startPoint x: 27, startPoint y: 73, endPoint x: 32, endPoint y: 77, distance: 6.0
drag, startPoint x: 25, startPoint y: 74, endPoint x: 51, endPoint y: 87, distance: 28.9
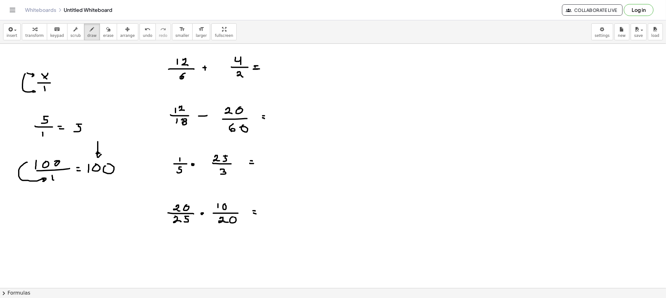
drag, startPoint x: 58, startPoint y: 85, endPoint x: 77, endPoint y: 84, distance: 19.7
drag, startPoint x: 77, startPoint y: 86, endPoint x: 83, endPoint y: 91, distance: 7.3
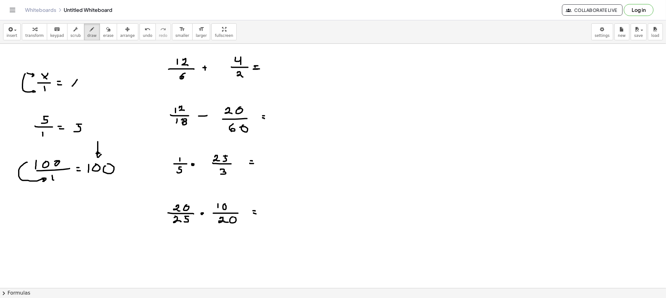
click at [103, 30] on div "button" at bounding box center [108, 28] width 10 height 7
drag, startPoint x: 9, startPoint y: 79, endPoint x: 20, endPoint y: 82, distance: 11.4
click at [90, 33] on icon "button" at bounding box center [92, 29] width 4 height 7
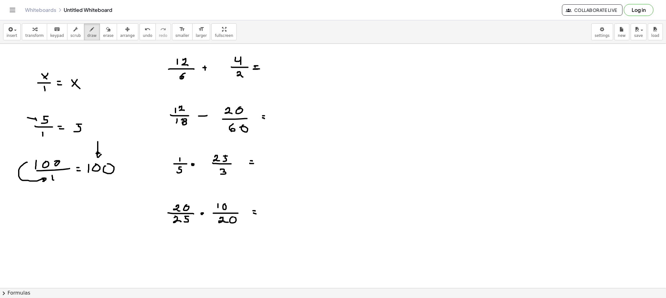
drag, startPoint x: 27, startPoint y: 118, endPoint x: 32, endPoint y: 119, distance: 5.2
drag, startPoint x: 30, startPoint y: 118, endPoint x: 35, endPoint y: 135, distance: 18.2
drag, startPoint x: 75, startPoint y: 114, endPoint x: 86, endPoint y: 124, distance: 14.8
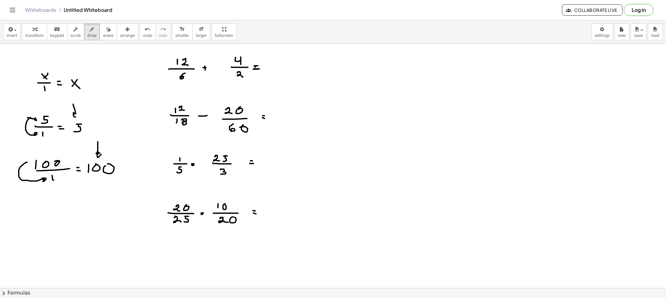
click at [106, 29] on icon "button" at bounding box center [108, 29] width 4 height 7
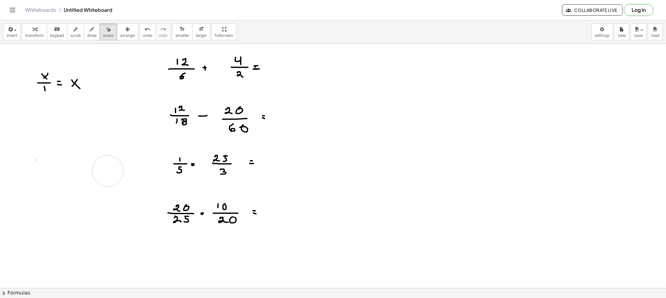
drag, startPoint x: 22, startPoint y: 126, endPoint x: 65, endPoint y: 127, distance: 42.8
click at [87, 30] on div "button" at bounding box center [91, 28] width 9 height 7
drag, startPoint x: 248, startPoint y: 54, endPoint x: 244, endPoint y: 50, distance: 6.0
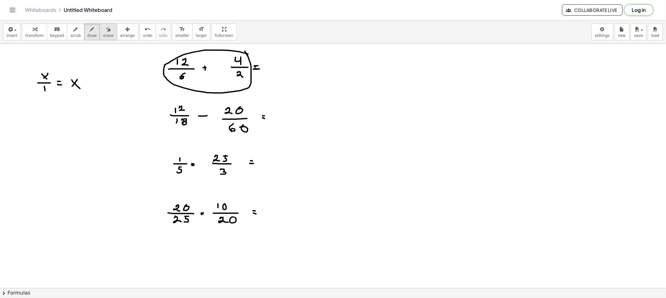
click at [104, 29] on button "erase" at bounding box center [108, 31] width 17 height 17
click at [90, 30] on icon "button" at bounding box center [92, 29] width 4 height 7
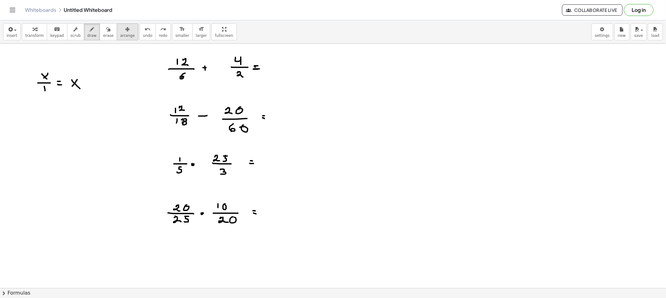
click at [117, 33] on button "arrange" at bounding box center [128, 31] width 22 height 17
drag, startPoint x: 230, startPoint y: 65, endPoint x: 234, endPoint y: 67, distance: 4.9
click at [88, 32] on div "button" at bounding box center [91, 28] width 9 height 7
drag, startPoint x: 94, startPoint y: 32, endPoint x: 117, endPoint y: 41, distance: 24.3
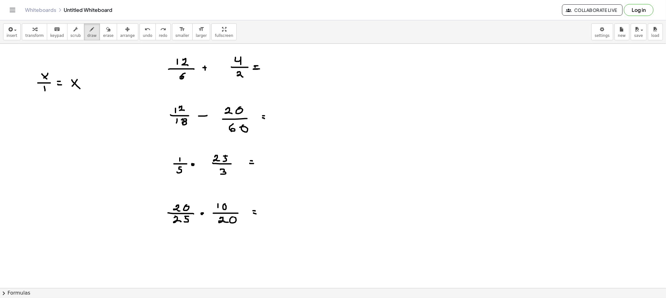
click at [100, 32] on button "erase" at bounding box center [108, 31] width 17 height 17
drag, startPoint x: 231, startPoint y: 61, endPoint x: 232, endPoint y: 69, distance: 8.3
click at [100, 29] on button "erase" at bounding box center [108, 31] width 17 height 17
click at [90, 29] on icon "button" at bounding box center [92, 29] width 4 height 7
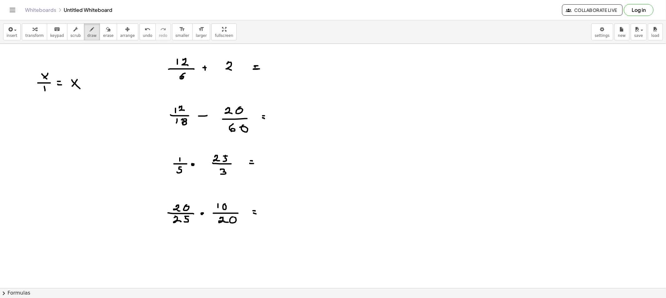
drag, startPoint x: 227, startPoint y: 64, endPoint x: 233, endPoint y: 71, distance: 8.8
click at [87, 38] on span "draw" at bounding box center [91, 35] width 9 height 4
drag, startPoint x: 373, startPoint y: 90, endPoint x: 378, endPoint y: 96, distance: 6.9
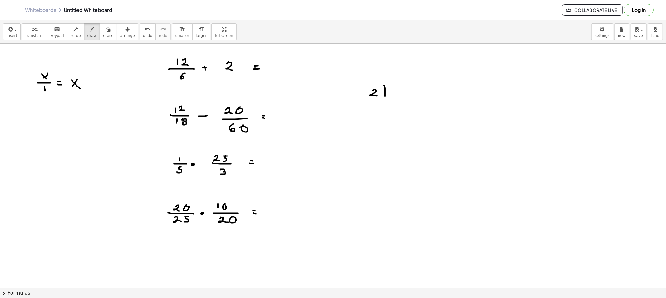
drag, startPoint x: 385, startPoint y: 90, endPoint x: 425, endPoint y: 85, distance: 40.2
drag, startPoint x: 394, startPoint y: 88, endPoint x: 397, endPoint y: 92, distance: 5.1
drag, startPoint x: 400, startPoint y: 90, endPoint x: 409, endPoint y: 94, distance: 9.8
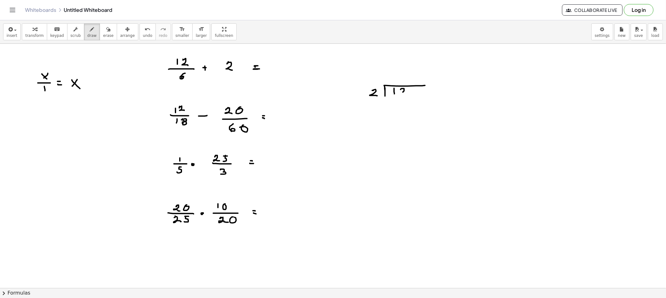
drag, startPoint x: 194, startPoint y: 60, endPoint x: 193, endPoint y: 57, distance: 3.9
drag, startPoint x: 98, startPoint y: 30, endPoint x: 141, endPoint y: 50, distance: 47.0
click at [106, 31] on icon "button" at bounding box center [108, 29] width 4 height 7
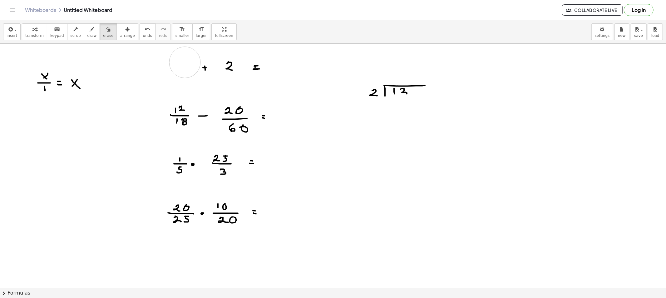
drag, startPoint x: 172, startPoint y: 55, endPoint x: 185, endPoint y: 61, distance: 14.8
click at [84, 35] on button "draw" at bounding box center [92, 31] width 16 height 17
drag, startPoint x: 173, startPoint y: 60, endPoint x: 180, endPoint y: 61, distance: 7.6
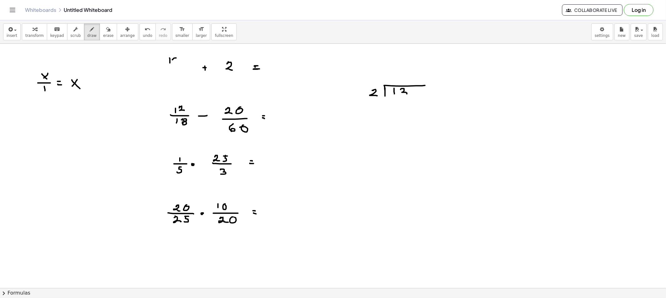
drag, startPoint x: 179, startPoint y: 55, endPoint x: 181, endPoint y: 58, distance: 3.6
drag, startPoint x: 186, startPoint y: 53, endPoint x: 186, endPoint y: 60, distance: 6.6
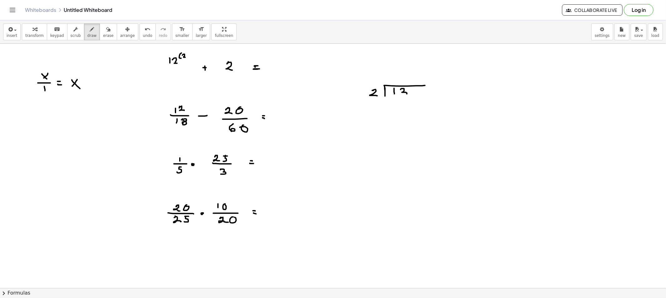
drag, startPoint x: 178, startPoint y: 70, endPoint x: 183, endPoint y: 74, distance: 5.8
drag, startPoint x: 172, startPoint y: 77, endPoint x: 175, endPoint y: 80, distance: 3.8
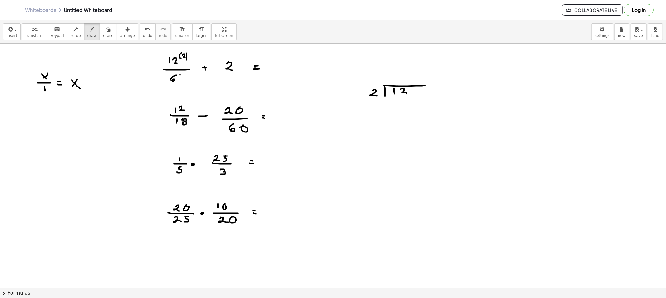
drag, startPoint x: 180, startPoint y: 75, endPoint x: 180, endPoint y: 78, distance: 3.1
click at [103, 36] on span "erase" at bounding box center [108, 35] width 10 height 4
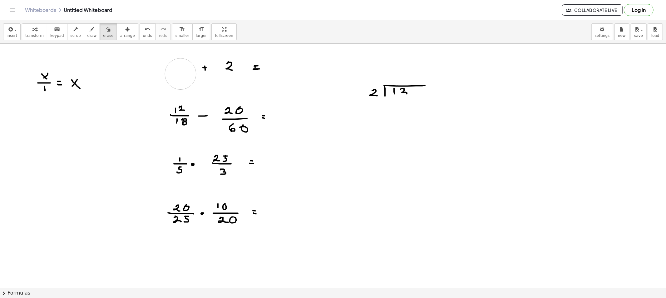
drag, startPoint x: 165, startPoint y: 71, endPoint x: 181, endPoint y: 75, distance: 16.0
click at [87, 34] on span "draw" at bounding box center [91, 35] width 9 height 4
drag, startPoint x: 177, startPoint y: 58, endPoint x: 175, endPoint y: 66, distance: 7.8
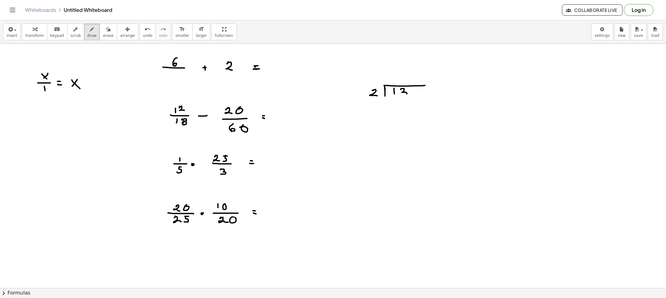
drag, startPoint x: 172, startPoint y: 73, endPoint x: 172, endPoint y: 79, distance: 5.9
drag, startPoint x: 177, startPoint y: 80, endPoint x: 353, endPoint y: 14, distance: 187.8
click at [353, 14] on div "Whiteboards Untitled Whiteboard Collaborate Live Log in" at bounding box center [332, 10] width 651 height 20
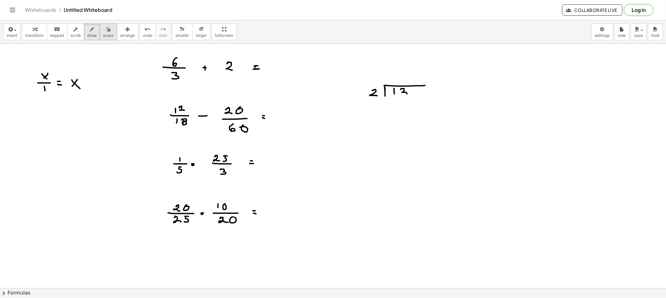
drag, startPoint x: 96, startPoint y: 30, endPoint x: 103, endPoint y: 37, distance: 10.1
click at [103, 32] on div "button" at bounding box center [108, 28] width 10 height 7
click at [87, 35] on span "draw" at bounding box center [91, 35] width 9 height 4
drag, startPoint x: 173, startPoint y: 61, endPoint x: 171, endPoint y: 67, distance: 5.9
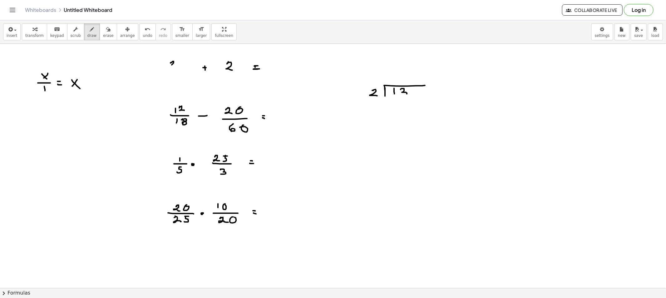
drag, startPoint x: 100, startPoint y: 32, endPoint x: 124, endPoint y: 54, distance: 33.3
click at [106, 32] on icon "button" at bounding box center [108, 29] width 4 height 7
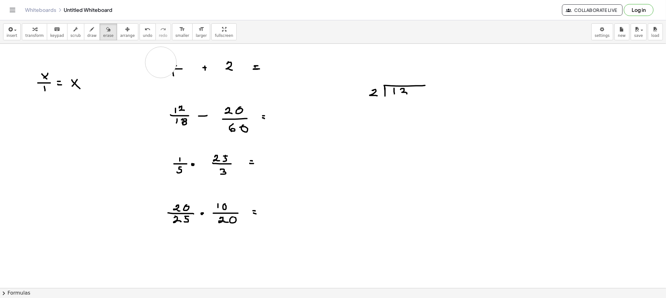
drag, startPoint x: 161, startPoint y: 62, endPoint x: 173, endPoint y: 76, distance: 18.3
click at [100, 35] on button "erase" at bounding box center [108, 31] width 17 height 17
click at [89, 36] on button "draw" at bounding box center [92, 31] width 16 height 17
drag, startPoint x: 191, startPoint y: 66, endPoint x: 193, endPoint y: 75, distance: 8.7
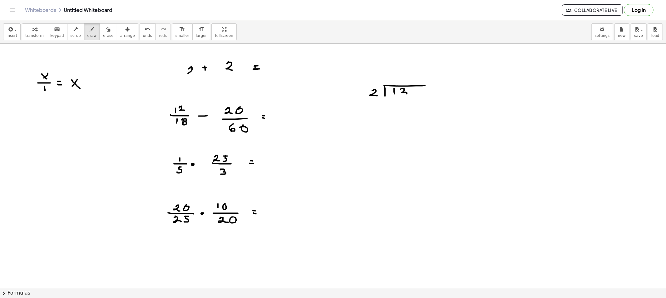
drag, startPoint x: 277, startPoint y: 64, endPoint x: 283, endPoint y: 74, distance: 11.2
drag, startPoint x: 99, startPoint y: 32, endPoint x: 164, endPoint y: 59, distance: 71.1
click at [100, 33] on button "erase" at bounding box center [108, 31] width 17 height 17
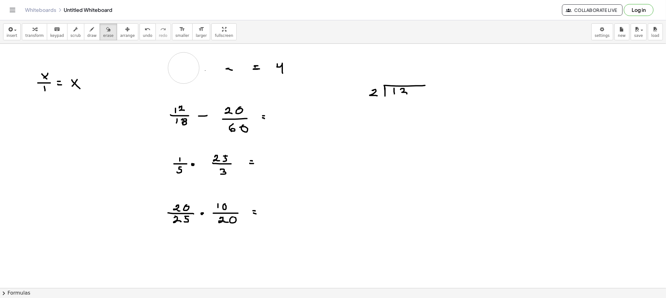
drag, startPoint x: 189, startPoint y: 57, endPoint x: 431, endPoint y: 79, distance: 242.2
drag, startPoint x: 417, startPoint y: 86, endPoint x: 333, endPoint y: 94, distance: 84.3
drag, startPoint x: 286, startPoint y: 107, endPoint x: 286, endPoint y: 110, distance: 3.1
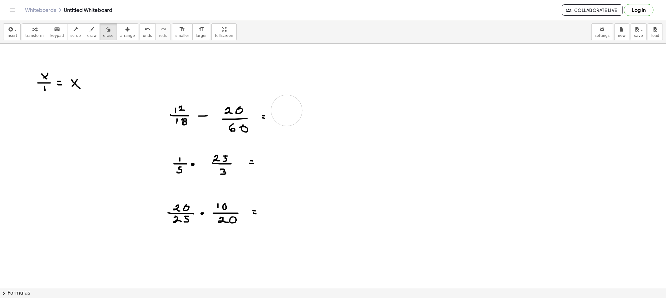
drag, startPoint x: 85, startPoint y: 38, endPoint x: 204, endPoint y: 83, distance: 127.8
click at [88, 40] on button "draw" at bounding box center [92, 31] width 16 height 17
drag, startPoint x: 288, startPoint y: 107, endPoint x: 292, endPoint y: 109, distance: 4.8
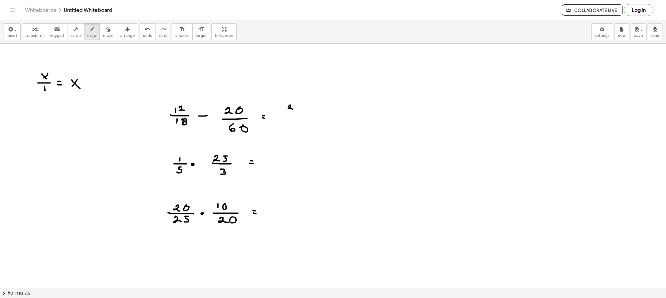
drag, startPoint x: 290, startPoint y: 111, endPoint x: 299, endPoint y: 111, distance: 9.1
drag, startPoint x: 293, startPoint y: 115, endPoint x: 290, endPoint y: 119, distance: 5.3
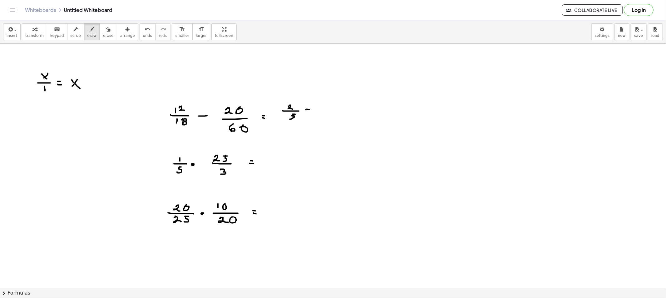
drag, startPoint x: 326, startPoint y: 103, endPoint x: 326, endPoint y: 108, distance: 4.7
drag, startPoint x: 322, startPoint y: 109, endPoint x: 331, endPoint y: 110, distance: 8.8
drag, startPoint x: 325, startPoint y: 113, endPoint x: 333, endPoint y: 123, distance: 12.6
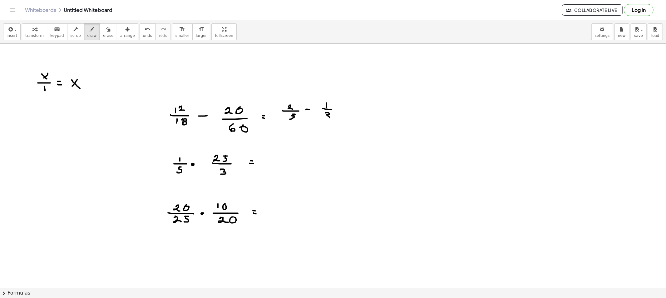
drag, startPoint x: 228, startPoint y: 86, endPoint x: 230, endPoint y: 93, distance: 6.8
drag, startPoint x: 225, startPoint y: 52, endPoint x: 227, endPoint y: 59, distance: 6.4
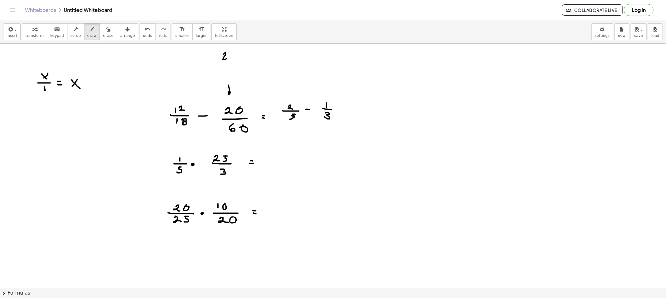
drag, startPoint x: 219, startPoint y: 61, endPoint x: 232, endPoint y: 62, distance: 13.1
drag, startPoint x: 227, startPoint y: 64, endPoint x: 225, endPoint y: 70, distance: 6.3
click at [89, 34] on span "draw" at bounding box center [91, 35] width 9 height 4
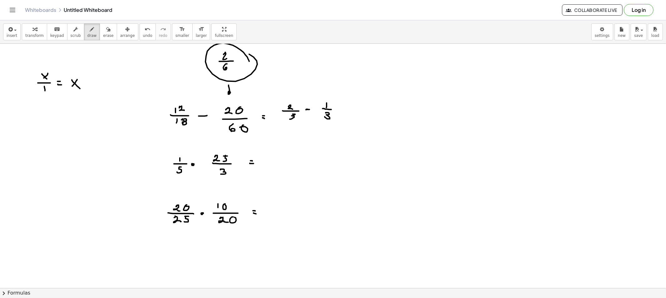
drag, startPoint x: 249, startPoint y: 61, endPoint x: 228, endPoint y: 52, distance: 23.3
click at [104, 32] on div "button" at bounding box center [108, 28] width 10 height 7
drag, startPoint x: 216, startPoint y: 66, endPoint x: 201, endPoint y: 52, distance: 20.8
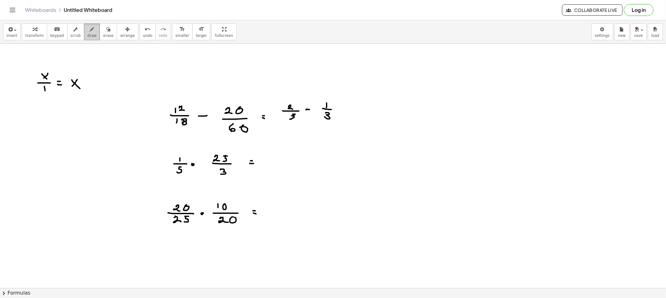
click at [87, 29] on div "button" at bounding box center [91, 28] width 9 height 7
drag, startPoint x: 308, startPoint y: 77, endPoint x: 311, endPoint y: 90, distance: 14.2
drag, startPoint x: 341, startPoint y: 110, endPoint x: 344, endPoint y: 110, distance: 3.1
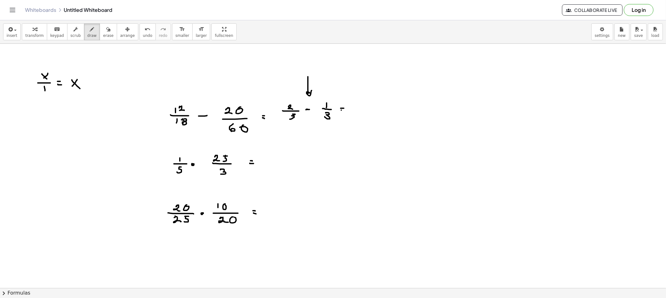
drag, startPoint x: 364, startPoint y: 97, endPoint x: 359, endPoint y: 107, distance: 11.0
drag, startPoint x: 369, startPoint y: 109, endPoint x: 374, endPoint y: 108, distance: 5.0
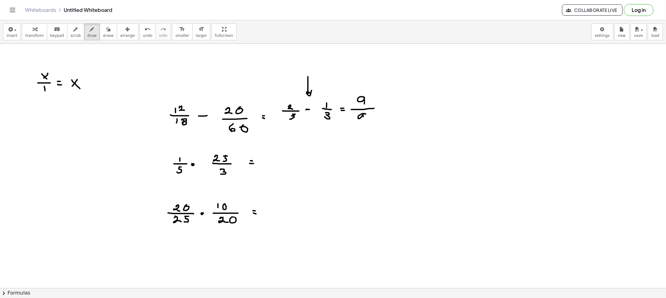
drag, startPoint x: 365, startPoint y: 114, endPoint x: 363, endPoint y: 123, distance: 9.0
drag, startPoint x: 367, startPoint y: 100, endPoint x: 367, endPoint y: 105, distance: 5.0
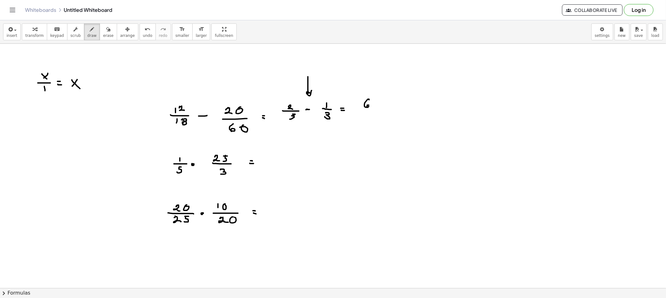
drag, startPoint x: 378, startPoint y: 104, endPoint x: 381, endPoint y: 104, distance: 3.1
drag, startPoint x: 388, startPoint y: 100, endPoint x: 387, endPoint y: 107, distance: 7.3
drag, startPoint x: 366, startPoint y: 111, endPoint x: 398, endPoint y: 111, distance: 32.8
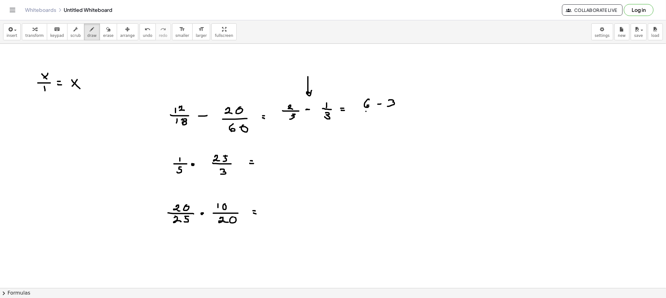
drag, startPoint x: 381, startPoint y: 114, endPoint x: 385, endPoint y: 120, distance: 7.7
drag, startPoint x: 377, startPoint y: 89, endPoint x: 367, endPoint y: 93, distance: 11.0
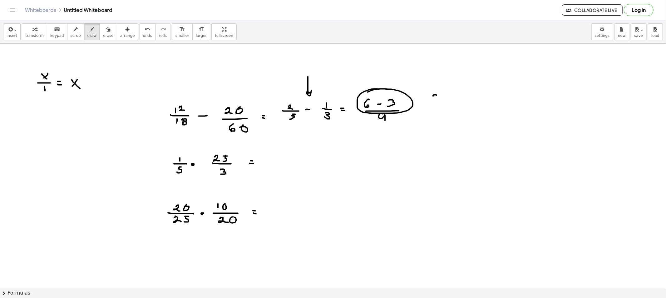
drag, startPoint x: 433, startPoint y: 95, endPoint x: 436, endPoint y: 97, distance: 3.4
drag, startPoint x: 437, startPoint y: 97, endPoint x: 434, endPoint y: 100, distance: 4.2
drag, startPoint x: 428, startPoint y: 105, endPoint x: 441, endPoint y: 104, distance: 13.1
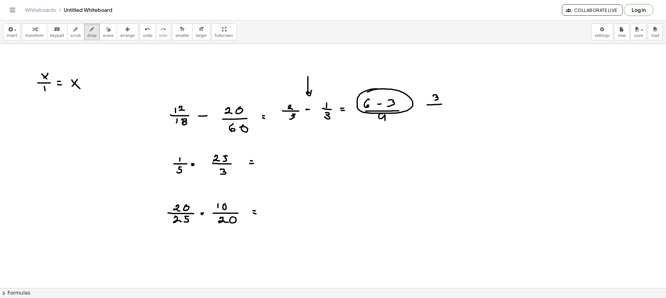
drag, startPoint x: 433, startPoint y: 110, endPoint x: 434, endPoint y: 119, distance: 8.8
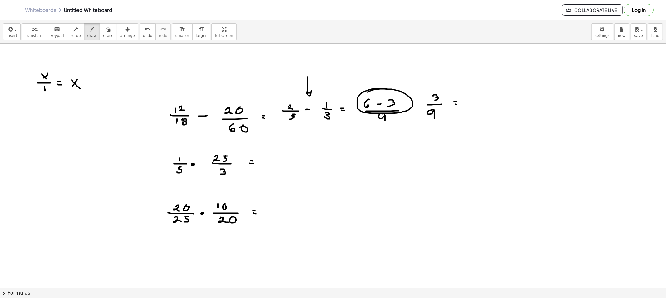
drag, startPoint x: 476, startPoint y: 96, endPoint x: 475, endPoint y: 100, distance: 4.4
drag, startPoint x: 476, startPoint y: 106, endPoint x: 476, endPoint y: 113, distance: 7.2
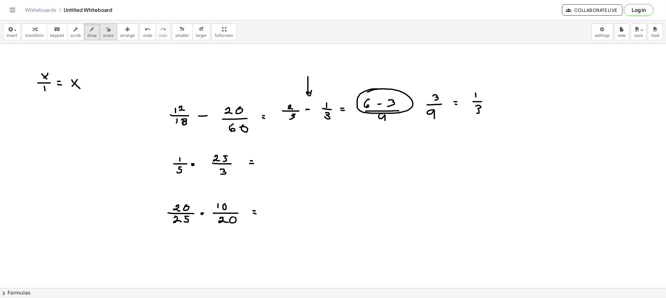
click at [106, 29] on icon "button" at bounding box center [108, 29] width 4 height 7
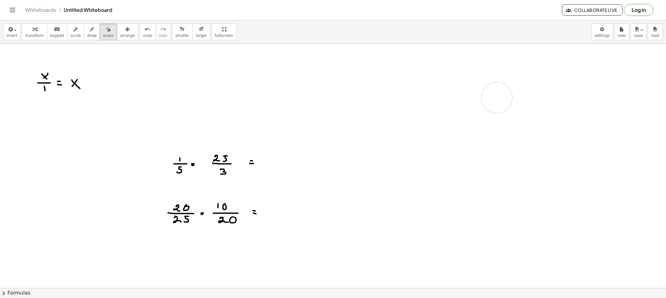
drag, startPoint x: 195, startPoint y: 139, endPoint x: 456, endPoint y: 108, distance: 263.7
click at [84, 32] on button "draw" at bounding box center [92, 31] width 16 height 17
drag, startPoint x: 224, startPoint y: 142, endPoint x: 175, endPoint y: 165, distance: 54.0
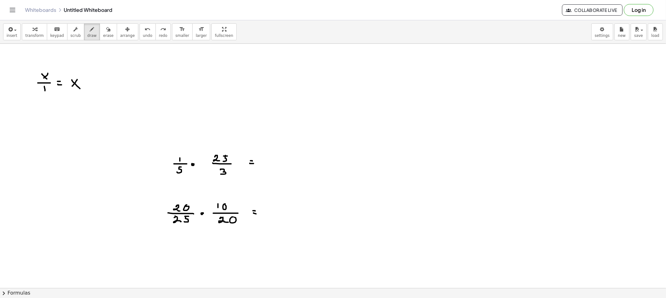
drag, startPoint x: 232, startPoint y: 144, endPoint x: 237, endPoint y: 152, distance: 8.9
drag, startPoint x: 238, startPoint y: 144, endPoint x: 242, endPoint y: 145, distance: 3.4
drag, startPoint x: 239, startPoint y: 146, endPoint x: 245, endPoint y: 143, distance: 7.4
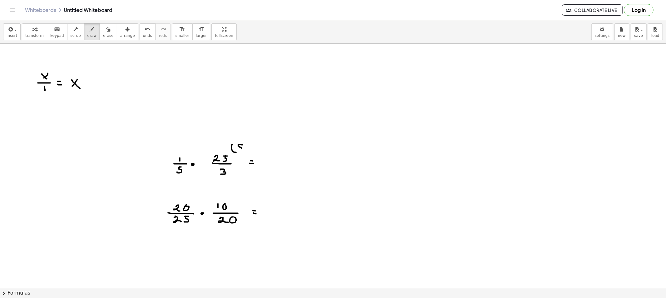
drag, startPoint x: 246, startPoint y: 142, endPoint x: 237, endPoint y: 154, distance: 15.2
drag, startPoint x: 183, startPoint y: 175, endPoint x: 185, endPoint y: 180, distance: 5.5
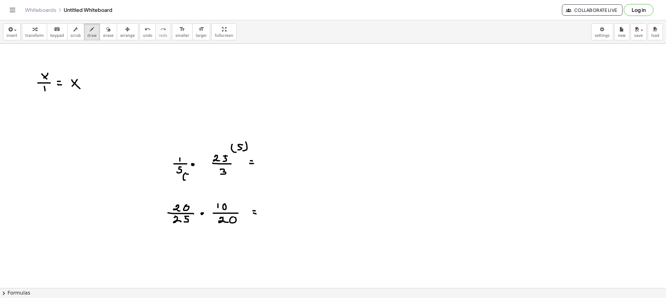
drag, startPoint x: 185, startPoint y: 176, endPoint x: 185, endPoint y: 179, distance: 3.1
drag, startPoint x: 191, startPoint y: 180, endPoint x: 188, endPoint y: 182, distance: 3.6
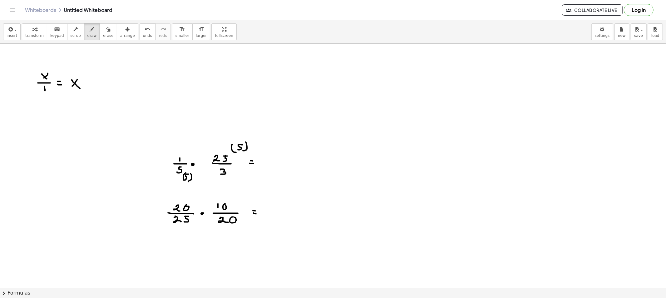
drag, startPoint x: 268, startPoint y: 161, endPoint x: 289, endPoint y: 161, distance: 21.2
drag, startPoint x: 167, startPoint y: 180, endPoint x: 171, endPoint y: 178, distance: 4.5
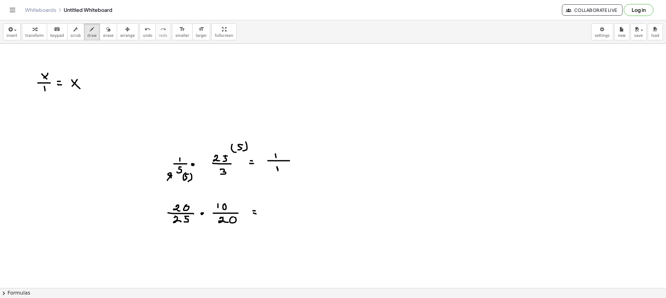
drag, startPoint x: 277, startPoint y: 167, endPoint x: 277, endPoint y: 170, distance: 3.8
drag, startPoint x: 332, startPoint y: 148, endPoint x: 332, endPoint y: 153, distance: 5.0
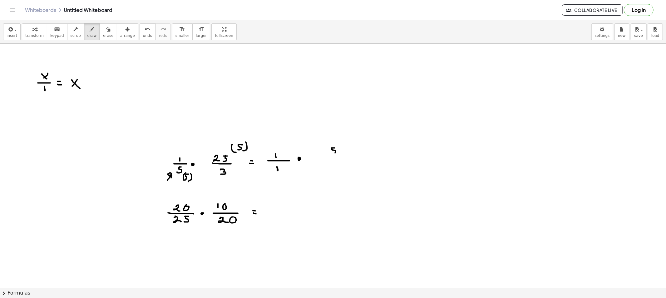
drag, startPoint x: 327, startPoint y: 157, endPoint x: 338, endPoint y: 156, distance: 10.9
drag, startPoint x: 332, startPoint y: 160, endPoint x: 344, endPoint y: 158, distance: 12.1
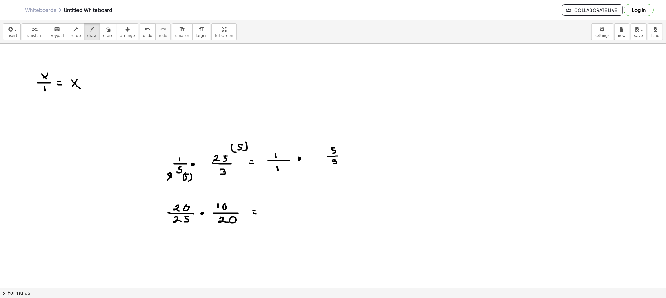
drag, startPoint x: 180, startPoint y: 163, endPoint x: 176, endPoint y: 164, distance: 4.1
drag, startPoint x: 213, startPoint y: 133, endPoint x: 220, endPoint y: 153, distance: 20.9
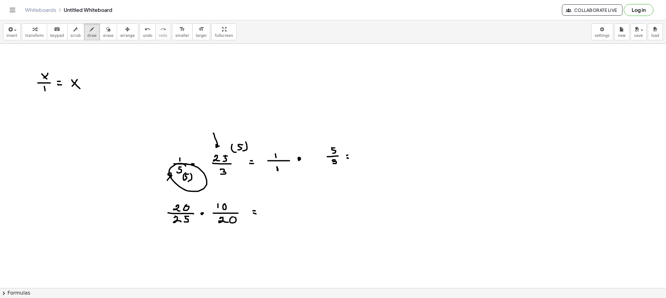
drag, startPoint x: 209, startPoint y: 158, endPoint x: 216, endPoint y: 172, distance: 15.2
click at [90, 27] on icon "button" at bounding box center [92, 29] width 4 height 7
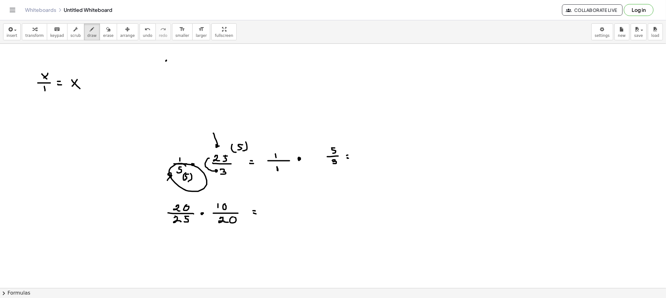
drag, startPoint x: 175, startPoint y: 60, endPoint x: 173, endPoint y: 63, distance: 3.6
drag, startPoint x: 162, startPoint y: 68, endPoint x: 183, endPoint y: 67, distance: 21.2
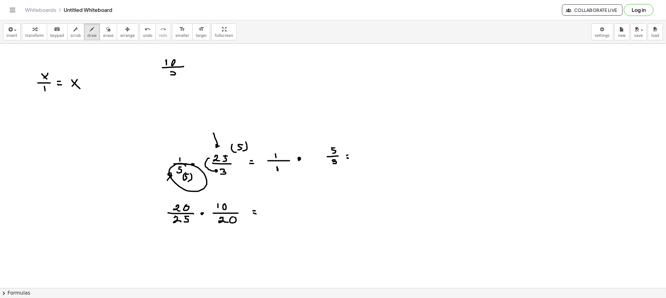
drag, startPoint x: 171, startPoint y: 72, endPoint x: 177, endPoint y: 75, distance: 7.0
drag, startPoint x: 193, startPoint y: 66, endPoint x: 198, endPoint y: 65, distance: 5.5
drag, startPoint x: 216, startPoint y: 55, endPoint x: 221, endPoint y: 60, distance: 6.6
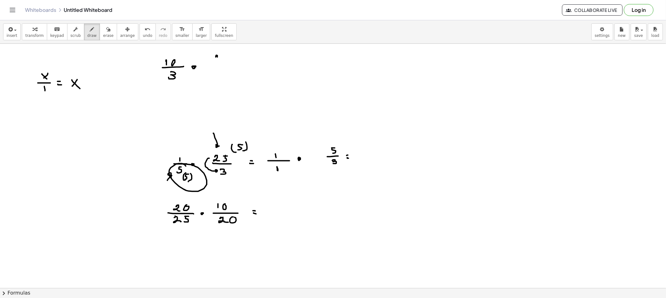
drag, startPoint x: 210, startPoint y: 63, endPoint x: 225, endPoint y: 64, distance: 15.0
drag, startPoint x: 214, startPoint y: 67, endPoint x: 218, endPoint y: 72, distance: 6.0
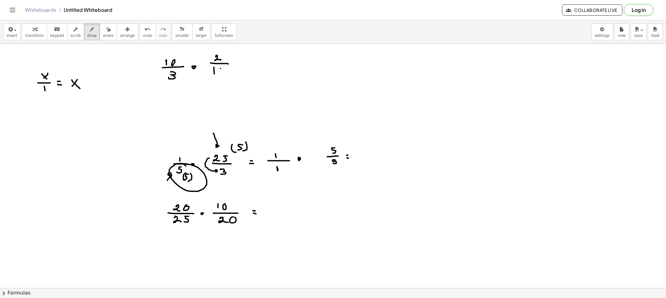
drag, startPoint x: 214, startPoint y: 69, endPoint x: 214, endPoint y: 73, distance: 4.1
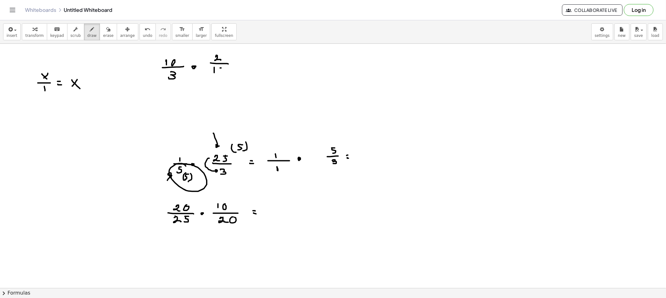
drag, startPoint x: 220, startPoint y: 70, endPoint x: 219, endPoint y: 73, distance: 3.6
drag, startPoint x: 240, startPoint y: 66, endPoint x: 248, endPoint y: 67, distance: 8.2
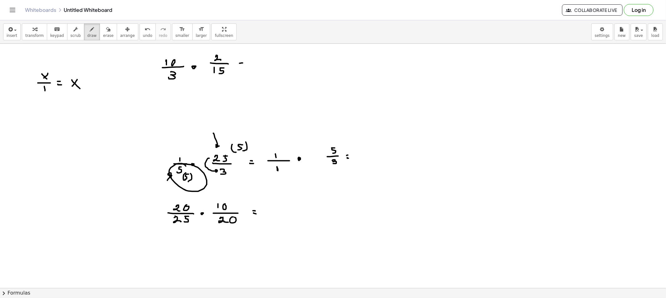
drag, startPoint x: 187, startPoint y: 70, endPoint x: 183, endPoint y: 68, distance: 4.3
drag, startPoint x: 230, startPoint y: 71, endPoint x: 234, endPoint y: 68, distance: 4.5
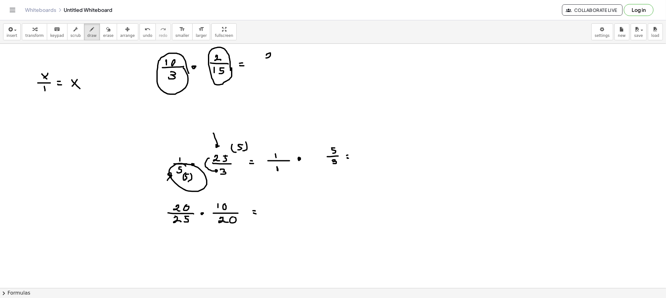
drag, startPoint x: 267, startPoint y: 54, endPoint x: 272, endPoint y: 60, distance: 7.8
drag, startPoint x: 260, startPoint y: 61, endPoint x: 276, endPoint y: 61, distance: 15.6
drag, startPoint x: 267, startPoint y: 66, endPoint x: 266, endPoint y: 70, distance: 3.9
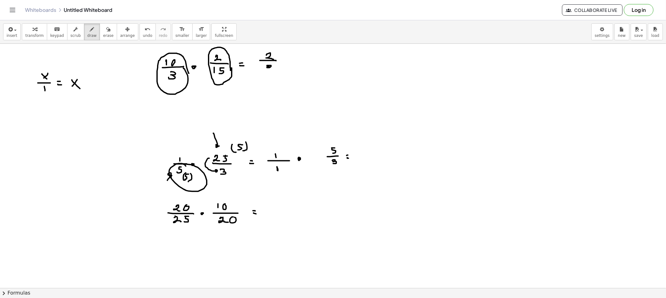
drag, startPoint x: 305, startPoint y: 52, endPoint x: 311, endPoint y: 57, distance: 8.0
drag, startPoint x: 296, startPoint y: 60, endPoint x: 316, endPoint y: 61, distance: 20.0
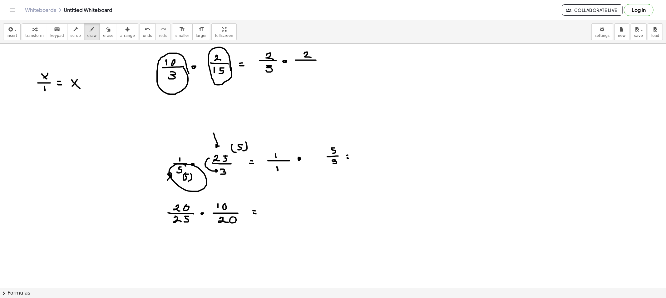
drag, startPoint x: 303, startPoint y: 66, endPoint x: 304, endPoint y: 71, distance: 5.1
click at [100, 32] on button "erase" at bounding box center [108, 31] width 17 height 17
drag, startPoint x: 88, startPoint y: 30, endPoint x: 189, endPoint y: 50, distance: 102.8
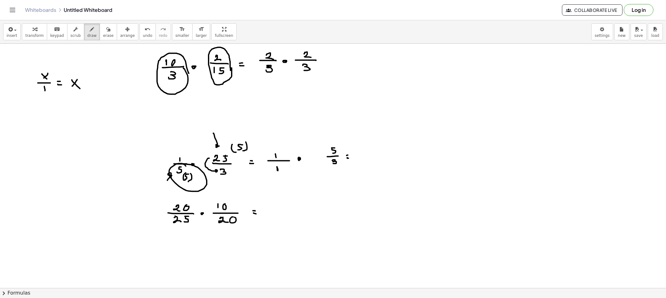
click at [89, 30] on div "button" at bounding box center [91, 28] width 9 height 7
drag, startPoint x: 182, startPoint y: 47, endPoint x: 182, endPoint y: 54, distance: 7.2
drag, startPoint x: 183, startPoint y: 49, endPoint x: 184, endPoint y: 53, distance: 4.7
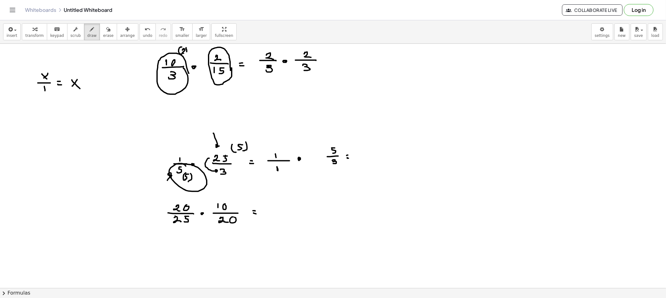
drag, startPoint x: 186, startPoint y: 48, endPoint x: 184, endPoint y: 55, distance: 7.3
drag, startPoint x: 185, startPoint y: 49, endPoint x: 183, endPoint y: 54, distance: 5.2
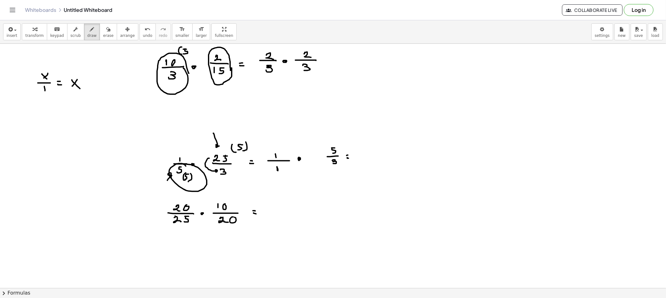
drag, startPoint x: 189, startPoint y: 48, endPoint x: 188, endPoint y: 56, distance: 8.2
drag, startPoint x: 235, startPoint y: 74, endPoint x: 235, endPoint y: 83, distance: 8.7
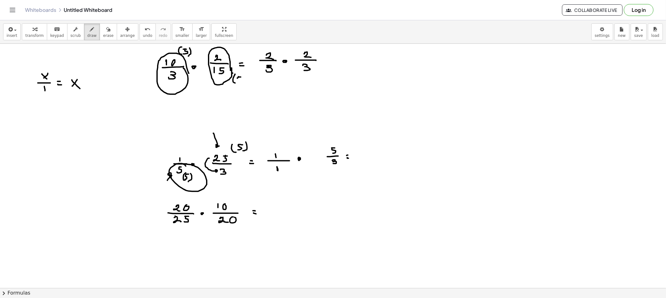
drag, startPoint x: 238, startPoint y: 77, endPoint x: 236, endPoint y: 82, distance: 5.7
drag, startPoint x: 242, startPoint y: 76, endPoint x: 238, endPoint y: 86, distance: 10.7
drag, startPoint x: 255, startPoint y: 46, endPoint x: 260, endPoint y: 52, distance: 7.1
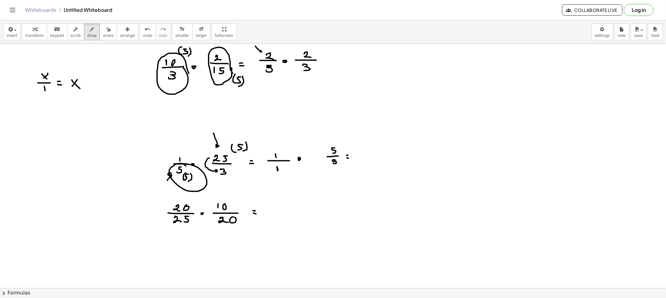
drag, startPoint x: 275, startPoint y: 49, endPoint x: 276, endPoint y: 76, distance: 26.6
drag, startPoint x: 297, startPoint y: 85, endPoint x: 303, endPoint y: 80, distance: 7.1
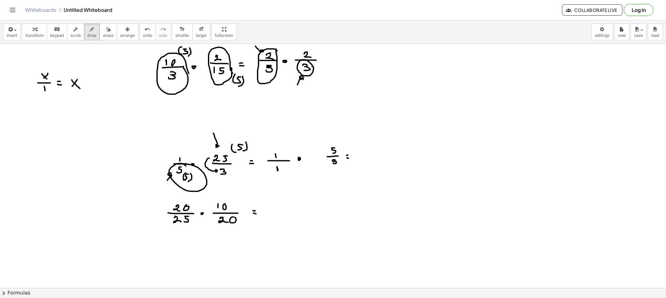
drag, startPoint x: 333, startPoint y: 56, endPoint x: 334, endPoint y: 59, distance: 3.2
drag, startPoint x: 334, startPoint y: 59, endPoint x: 342, endPoint y: 58, distance: 8.2
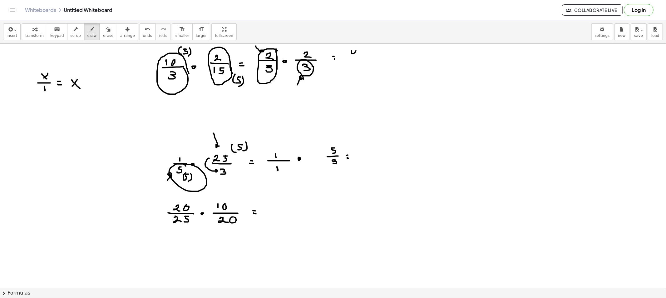
drag, startPoint x: 351, startPoint y: 51, endPoint x: 354, endPoint y: 57, distance: 6.6
drag, startPoint x: 351, startPoint y: 60, endPoint x: 357, endPoint y: 63, distance: 7.1
drag, startPoint x: 356, startPoint y: 63, endPoint x: 356, endPoint y: 69, distance: 6.6
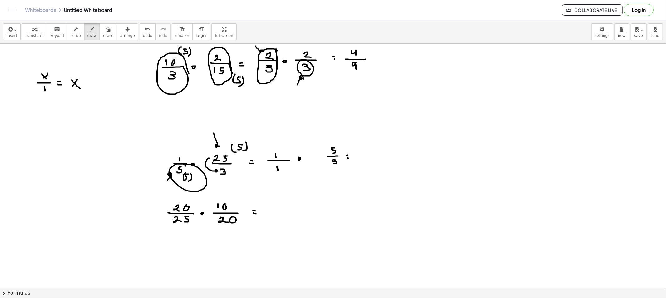
click at [103, 35] on span "erase" at bounding box center [108, 35] width 10 height 4
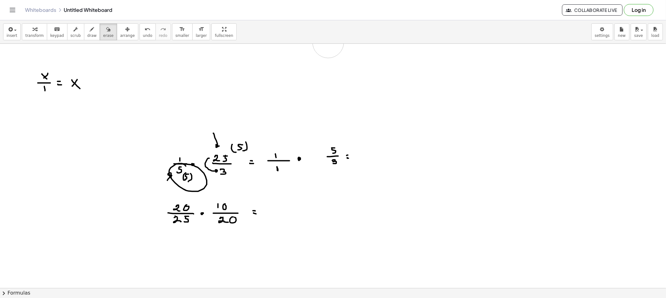
drag, startPoint x: 171, startPoint y: 67, endPoint x: 161, endPoint y: 47, distance: 22.5
click at [90, 30] on icon "button" at bounding box center [92, 29] width 4 height 7
drag, startPoint x: 190, startPoint y: 59, endPoint x: 193, endPoint y: 61, distance: 3.6
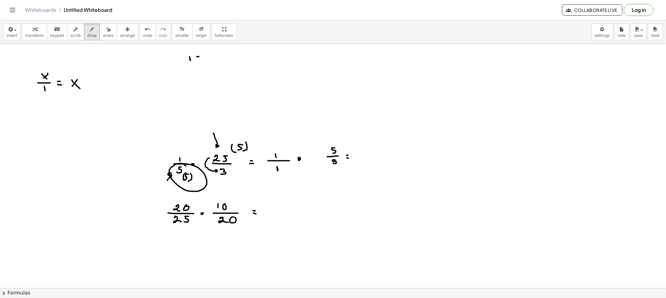
drag, startPoint x: 197, startPoint y: 57, endPoint x: 200, endPoint y: 56, distance: 3.2
drag, startPoint x: 198, startPoint y: 58, endPoint x: 198, endPoint y: 61, distance: 3.7
drag, startPoint x: 189, startPoint y: 66, endPoint x: 206, endPoint y: 64, distance: 16.9
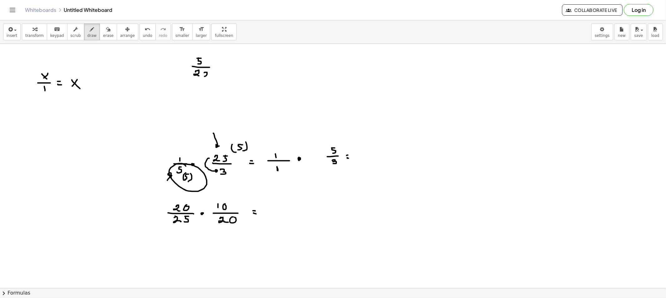
drag, startPoint x: 247, startPoint y: 58, endPoint x: 253, endPoint y: 62, distance: 7.6
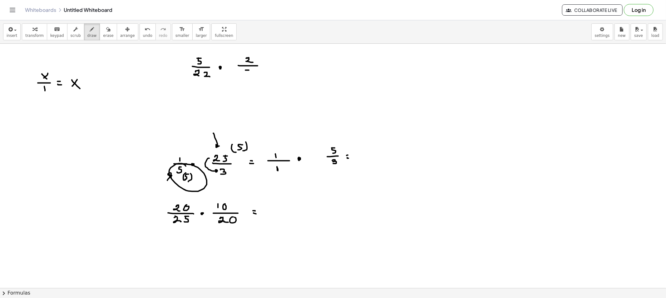
drag, startPoint x: 245, startPoint y: 70, endPoint x: 249, endPoint y: 70, distance: 3.4
drag, startPoint x: 246, startPoint y: 72, endPoint x: 244, endPoint y: 76, distance: 5.0
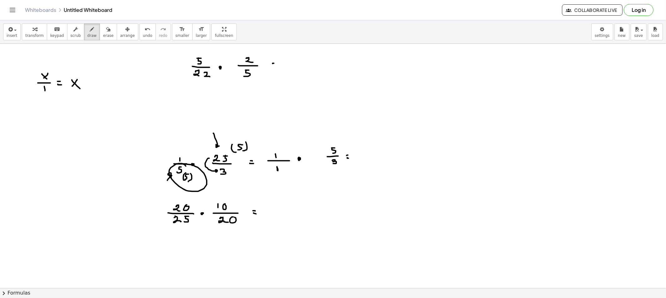
drag, startPoint x: 301, startPoint y: 56, endPoint x: 299, endPoint y: 60, distance: 4.2
drag, startPoint x: 299, startPoint y: 61, endPoint x: 308, endPoint y: 62, distance: 9.7
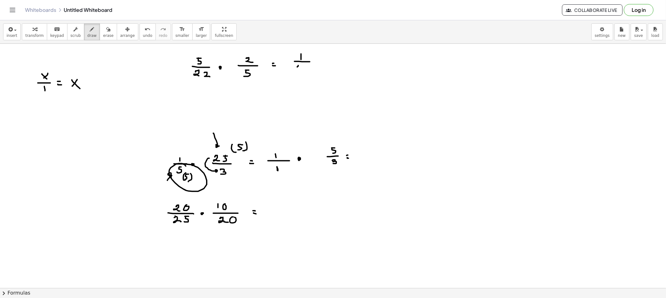
drag, startPoint x: 298, startPoint y: 67, endPoint x: 301, endPoint y: 71, distance: 4.4
drag, startPoint x: 304, startPoint y: 66, endPoint x: 309, endPoint y: 72, distance: 7.3
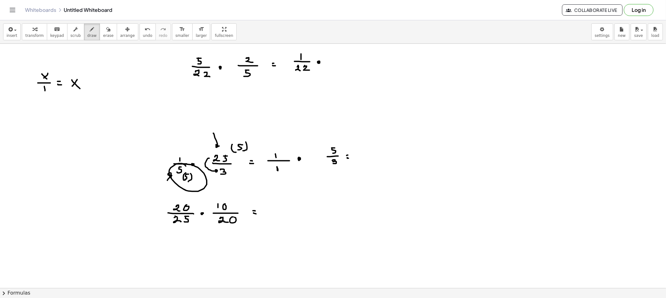
drag, startPoint x: 338, startPoint y: 52, endPoint x: 343, endPoint y: 58, distance: 6.9
drag, startPoint x: 333, startPoint y: 60, endPoint x: 357, endPoint y: 60, distance: 24.0
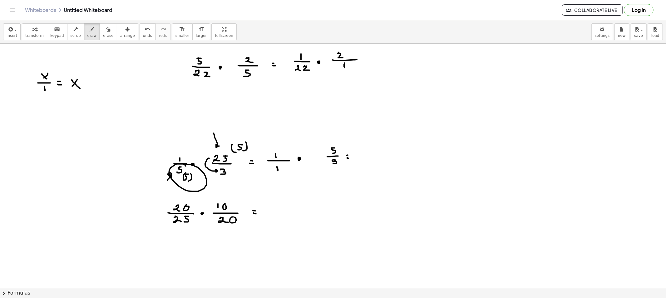
drag, startPoint x: 344, startPoint y: 64, endPoint x: 344, endPoint y: 69, distance: 5.3
drag, startPoint x: 207, startPoint y: 56, endPoint x: 204, endPoint y: 60, distance: 4.5
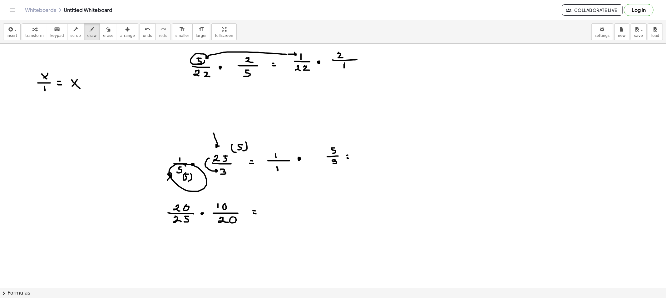
drag, startPoint x: 276, startPoint y: 54, endPoint x: 207, endPoint y: 58, distance: 68.8
drag, startPoint x: 259, startPoint y: 79, endPoint x: 264, endPoint y: 83, distance: 6.4
drag, startPoint x: 261, startPoint y: 79, endPoint x: 264, endPoint y: 82, distance: 4.6
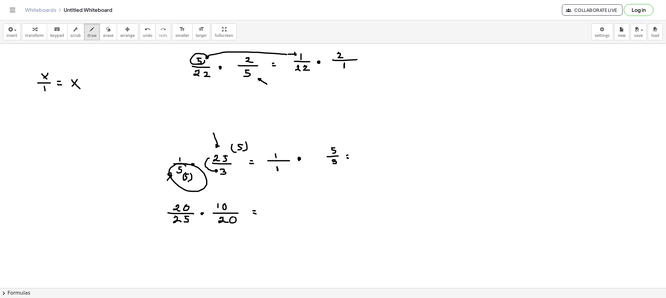
drag, startPoint x: 269, startPoint y: 84, endPoint x: 341, endPoint y: 79, distance: 72.9
click at [103, 35] on span "erase" at bounding box center [108, 35] width 10 height 4
drag, startPoint x: 258, startPoint y: 110, endPoint x: 339, endPoint y: 87, distance: 83.5
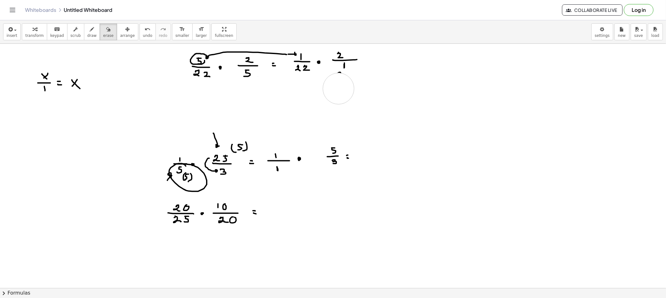
click at [100, 34] on button "erase" at bounding box center [108, 31] width 17 height 17
click at [90, 33] on icon "button" at bounding box center [92, 29] width 4 height 7
drag, startPoint x: 370, startPoint y: 61, endPoint x: 373, endPoint y: 61, distance: 3.4
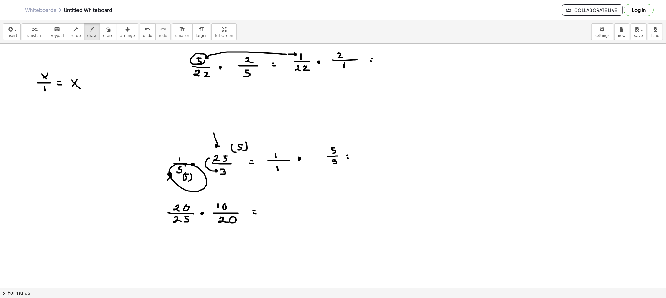
click at [100, 39] on button "erase" at bounding box center [108, 31] width 17 height 17
click at [89, 36] on button "draw" at bounding box center [92, 31] width 16 height 17
drag, startPoint x: 303, startPoint y: 50, endPoint x: 306, endPoint y: 52, distance: 3.6
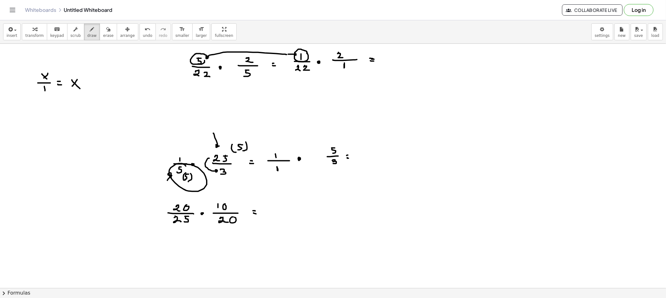
drag, startPoint x: 207, startPoint y: 53, endPoint x: 200, endPoint y: 53, distance: 6.6
drag, startPoint x: 176, startPoint y: 50, endPoint x: 175, endPoint y: 56, distance: 6.6
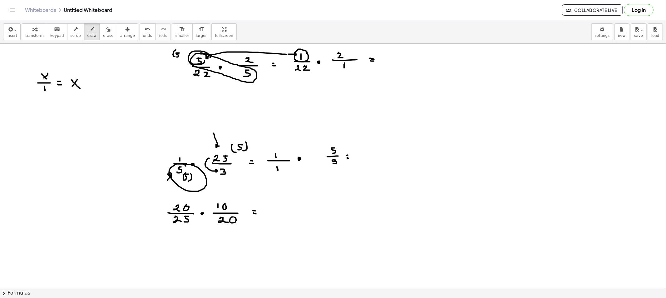
drag, startPoint x: 176, startPoint y: 53, endPoint x: 174, endPoint y: 56, distance: 3.4
drag, startPoint x: 181, startPoint y: 50, endPoint x: 186, endPoint y: 66, distance: 16.6
drag, startPoint x: 243, startPoint y: 86, endPoint x: 242, endPoint y: 94, distance: 7.2
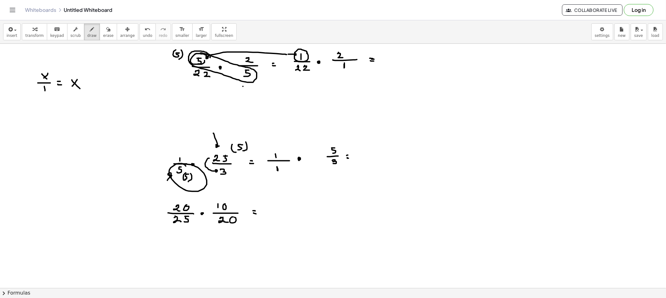
drag, startPoint x: 251, startPoint y: 88, endPoint x: 249, endPoint y: 99, distance: 11.0
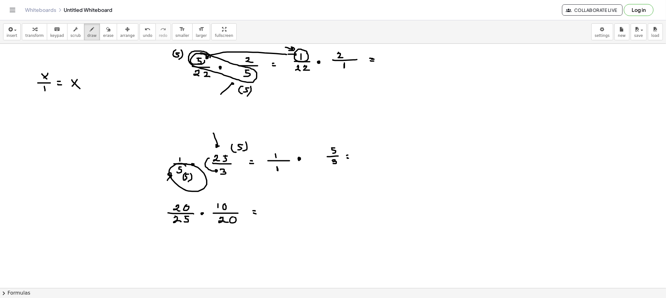
drag, startPoint x: 223, startPoint y: 92, endPoint x: 234, endPoint y: 85, distance: 12.9
drag, startPoint x: 261, startPoint y: 81, endPoint x: 340, endPoint y: 76, distance: 79.1
drag, startPoint x: 400, startPoint y: 50, endPoint x: 400, endPoint y: 55, distance: 4.4
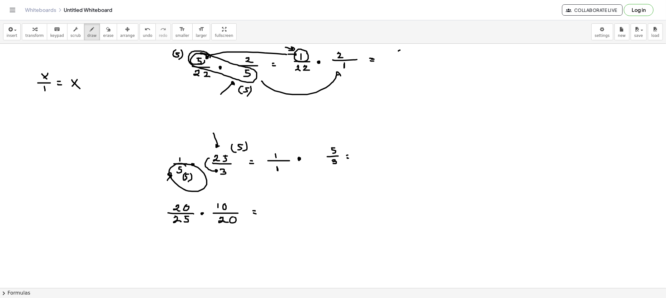
drag, startPoint x: 398, startPoint y: 60, endPoint x: 402, endPoint y: 61, distance: 5.1
drag, startPoint x: 402, startPoint y: 60, endPoint x: 409, endPoint y: 63, distance: 7.4
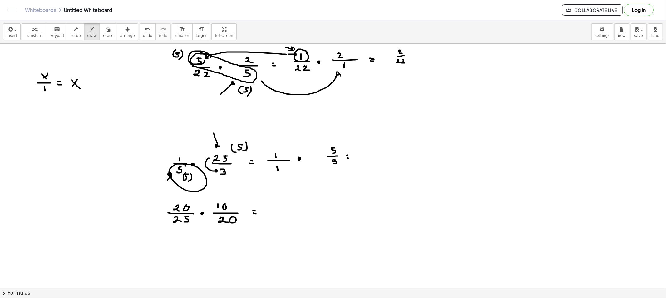
drag, startPoint x: 435, startPoint y: 51, endPoint x: 435, endPoint y: 55, distance: 3.4
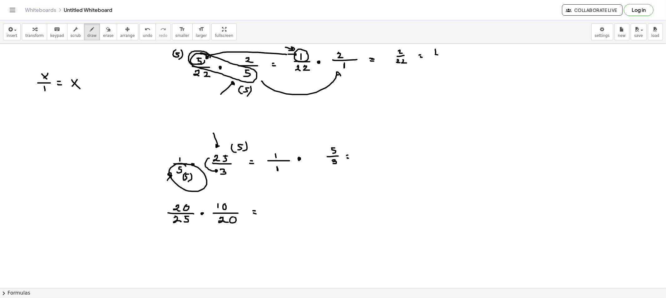
drag, startPoint x: 435, startPoint y: 55, endPoint x: 443, endPoint y: 56, distance: 8.5
drag, startPoint x: 437, startPoint y: 58, endPoint x: 441, endPoint y: 58, distance: 3.8
drag, startPoint x: 441, startPoint y: 58, endPoint x: 449, endPoint y: 63, distance: 9.1
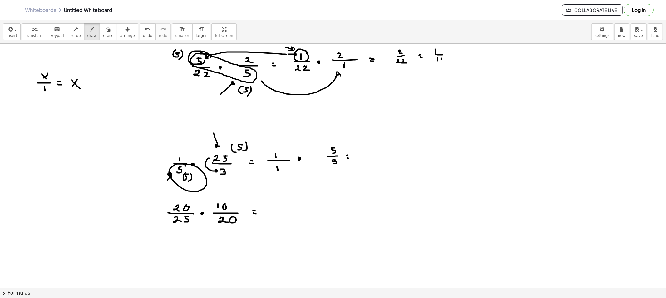
click at [103, 30] on div "button" at bounding box center [108, 28] width 10 height 7
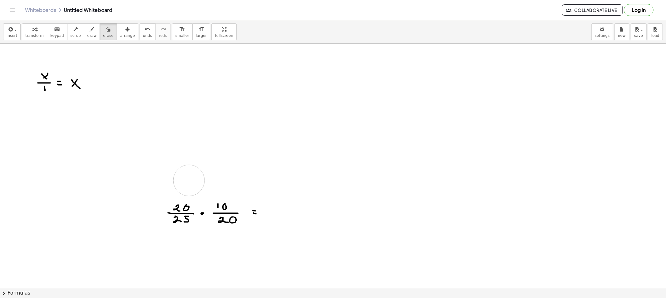
drag, startPoint x: 213, startPoint y: 63, endPoint x: 201, endPoint y: 177, distance: 114.8
drag, startPoint x: 87, startPoint y: 38, endPoint x: 99, endPoint y: 42, distance: 12.2
click at [87, 36] on button "draw" at bounding box center [92, 31] width 16 height 17
drag, startPoint x: 196, startPoint y: 58, endPoint x: 203, endPoint y: 62, distance: 8.2
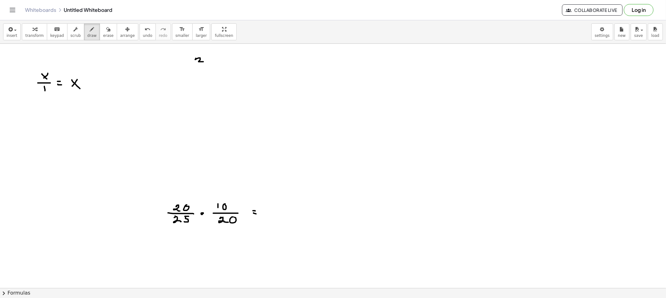
drag, startPoint x: 200, startPoint y: 67, endPoint x: 216, endPoint y: 66, distance: 15.3
drag, startPoint x: 200, startPoint y: 71, endPoint x: 207, endPoint y: 72, distance: 7.3
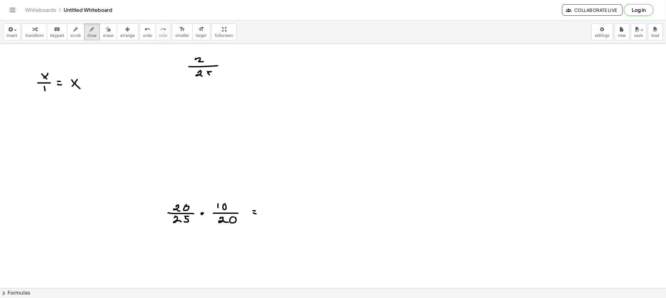
drag, startPoint x: 207, startPoint y: 72, endPoint x: 205, endPoint y: 76, distance: 4.6
drag, startPoint x: 250, startPoint y: 56, endPoint x: 249, endPoint y: 61, distance: 5.4
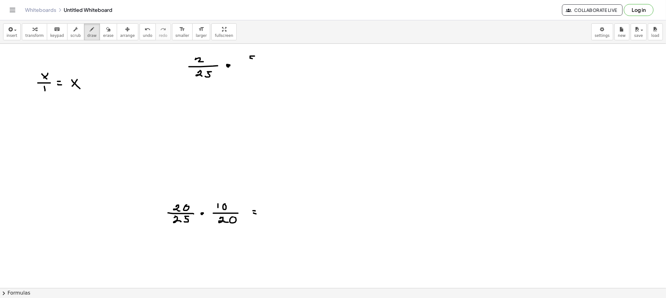
drag, startPoint x: 251, startPoint y: 68, endPoint x: 266, endPoint y: 68, distance: 14.4
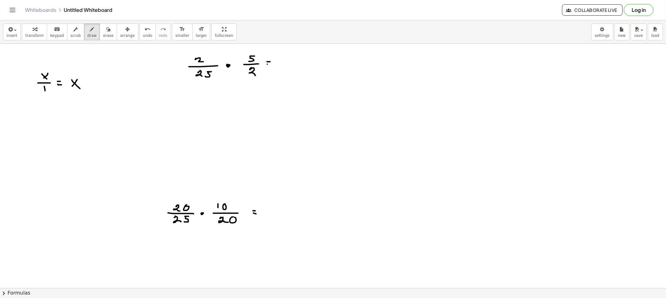
drag, startPoint x: 267, startPoint y: 64, endPoint x: 272, endPoint y: 65, distance: 5.3
drag, startPoint x: 295, startPoint y: 53, endPoint x: 291, endPoint y: 59, distance: 7.6
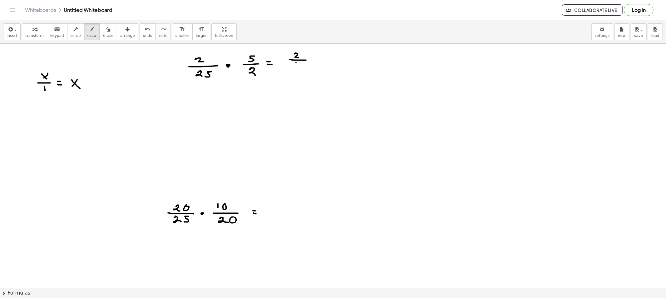
drag, startPoint x: 296, startPoint y: 62, endPoint x: 300, endPoint y: 63, distance: 3.8
drag, startPoint x: 297, startPoint y: 64, endPoint x: 295, endPoint y: 67, distance: 4.1
drag, startPoint x: 313, startPoint y: 60, endPoint x: 317, endPoint y: 60, distance: 3.4
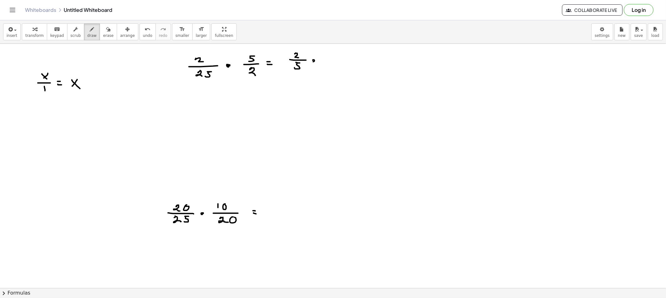
drag, startPoint x: 326, startPoint y: 58, endPoint x: 341, endPoint y: 60, distance: 15.0
drag, startPoint x: 333, startPoint y: 65, endPoint x: 339, endPoint y: 70, distance: 8.3
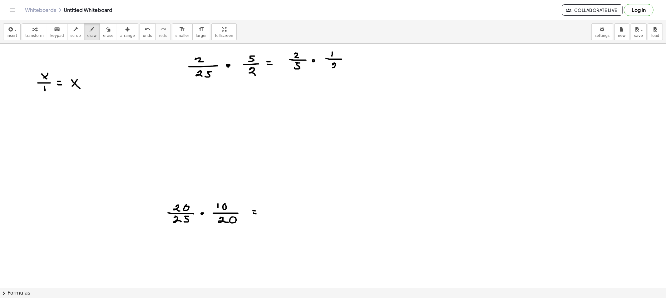
drag, startPoint x: 307, startPoint y: 55, endPoint x: 297, endPoint y: 51, distance: 10.5
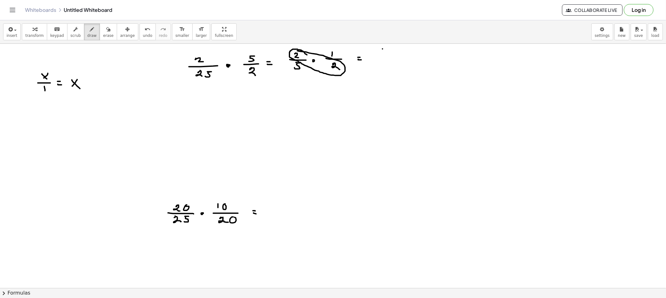
drag, startPoint x: 382, startPoint y: 49, endPoint x: 382, endPoint y: 52, distance: 3.4
drag, startPoint x: 377, startPoint y: 56, endPoint x: 389, endPoint y: 56, distance: 12.8
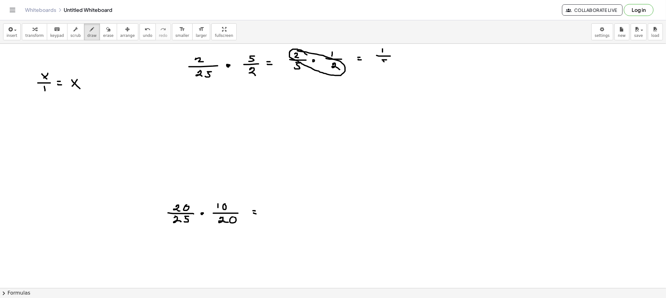
drag, startPoint x: 384, startPoint y: 62, endPoint x: 381, endPoint y: 66, distance: 4.7
drag, startPoint x: 396, startPoint y: 57, endPoint x: 404, endPoint y: 56, distance: 7.8
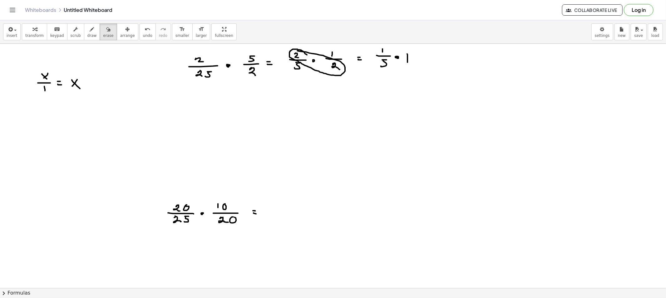
drag, startPoint x: 101, startPoint y: 32, endPoint x: 161, endPoint y: 63, distance: 67.3
click at [103, 32] on div "button" at bounding box center [108, 28] width 10 height 7
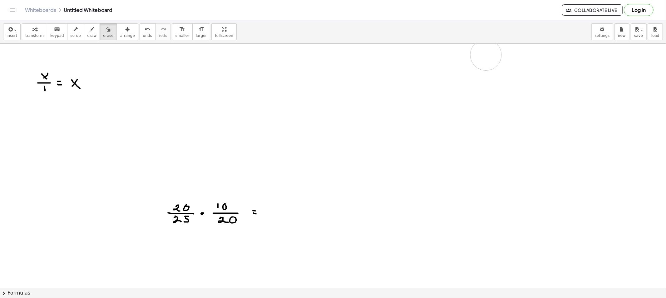
drag, startPoint x: 162, startPoint y: 68, endPoint x: 365, endPoint y: 80, distance: 203.2
drag, startPoint x: 82, startPoint y: 31, endPoint x: 81, endPoint y: 41, distance: 10.3
click at [87, 32] on div "button" at bounding box center [91, 28] width 9 height 7
drag, startPoint x: 176, startPoint y: 190, endPoint x: 181, endPoint y: 189, distance: 4.8
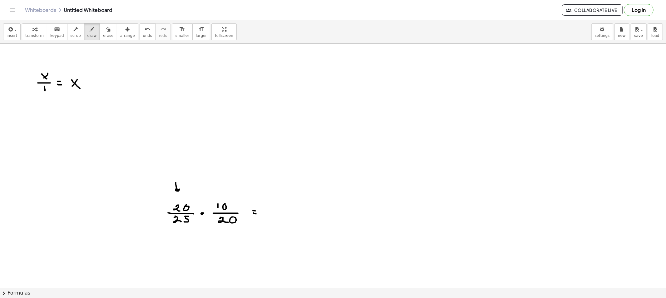
drag, startPoint x: 219, startPoint y: 237, endPoint x: 223, endPoint y: 229, distance: 8.7
drag, startPoint x: 195, startPoint y: 204, endPoint x: 186, endPoint y: 200, distance: 9.8
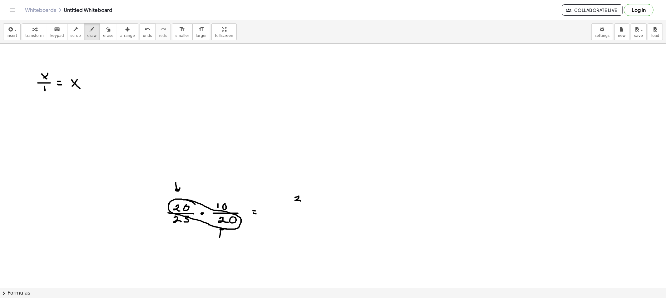
drag, startPoint x: 295, startPoint y: 197, endPoint x: 300, endPoint y: 201, distance: 6.5
drag, startPoint x: 297, startPoint y: 204, endPoint x: 306, endPoint y: 204, distance: 9.4
drag, startPoint x: 294, startPoint y: 210, endPoint x: 303, endPoint y: 208, distance: 9.2
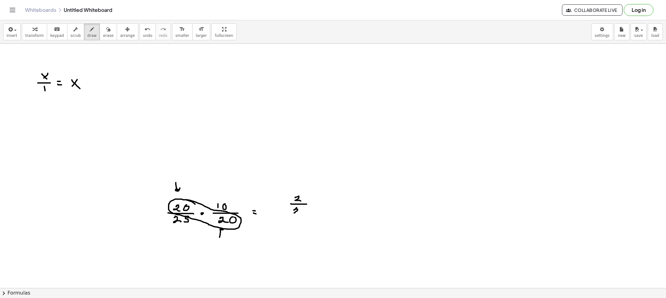
drag, startPoint x: 303, startPoint y: 208, endPoint x: 306, endPoint y: 210, distance: 4.5
drag, startPoint x: 333, startPoint y: 195, endPoint x: 333, endPoint y: 198, distance: 3.7
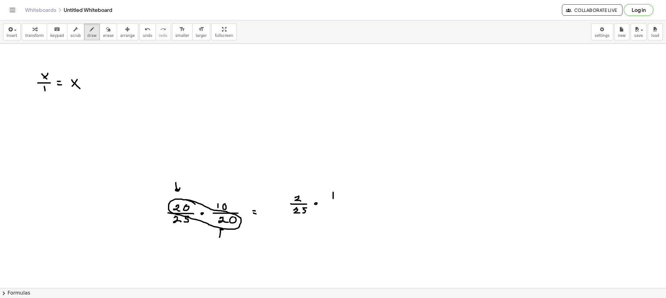
drag, startPoint x: 332, startPoint y: 202, endPoint x: 345, endPoint y: 203, distance: 13.2
drag, startPoint x: 339, startPoint y: 207, endPoint x: 344, endPoint y: 212, distance: 7.8
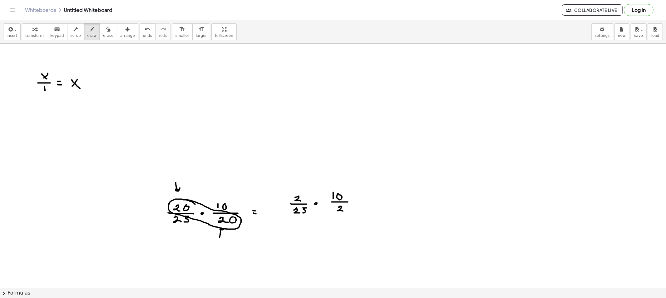
drag, startPoint x: 374, startPoint y: 202, endPoint x: 378, endPoint y: 203, distance: 4.9
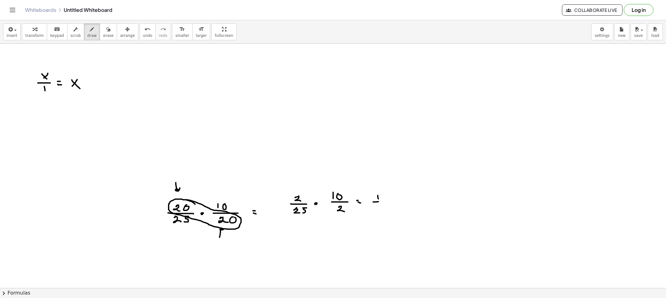
drag, startPoint x: 376, startPoint y: 205, endPoint x: 378, endPoint y: 208, distance: 4.1
drag, startPoint x: 382, startPoint y: 206, endPoint x: 378, endPoint y: 210, distance: 5.5
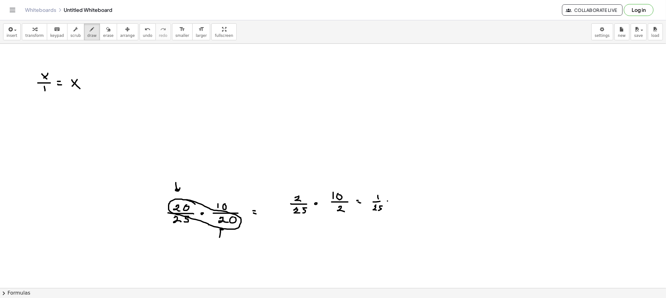
drag, startPoint x: 400, startPoint y: 195, endPoint x: 407, endPoint y: 192, distance: 7.3
drag, startPoint x: 409, startPoint y: 200, endPoint x: 409, endPoint y: 204, distance: 3.4
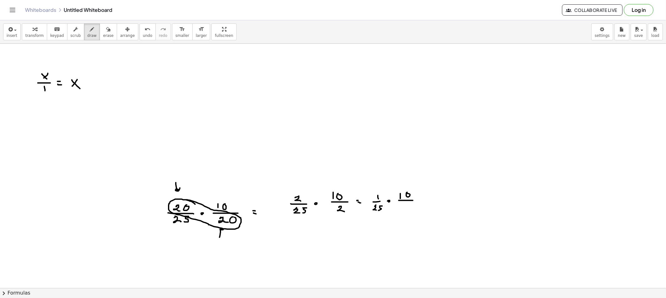
drag, startPoint x: 407, startPoint y: 204, endPoint x: 409, endPoint y: 207, distance: 3.9
drag, startPoint x: 441, startPoint y: 198, endPoint x: 451, endPoint y: 198, distance: 10.3
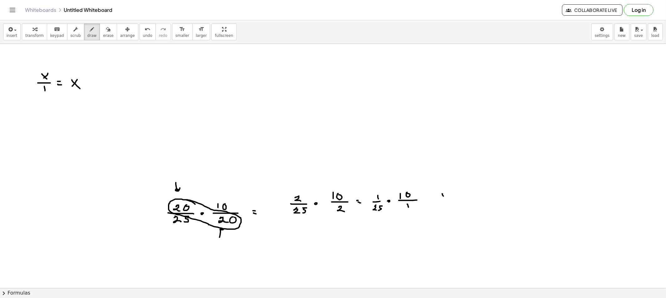
drag, startPoint x: 444, startPoint y: 200, endPoint x: 450, endPoint y: 203, distance: 6.8
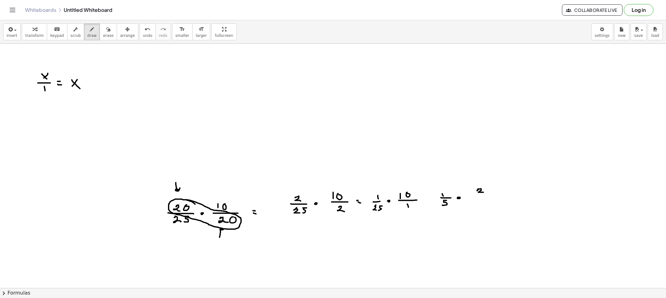
drag, startPoint x: 477, startPoint y: 191, endPoint x: 483, endPoint y: 192, distance: 6.4
drag, startPoint x: 476, startPoint y: 195, endPoint x: 489, endPoint y: 196, distance: 12.5
drag, startPoint x: 480, startPoint y: 200, endPoint x: 485, endPoint y: 202, distance: 6.1
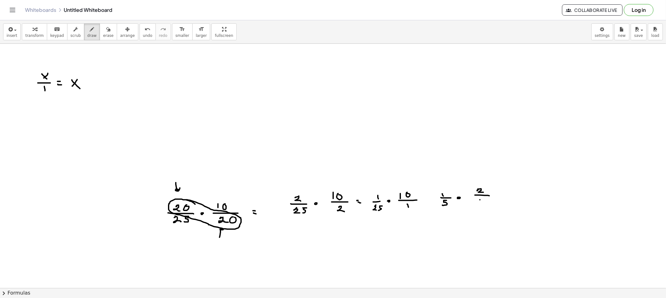
drag, startPoint x: 498, startPoint y: 193, endPoint x: 502, endPoint y: 193, distance: 4.7
drag, startPoint x: 500, startPoint y: 197, endPoint x: 504, endPoint y: 197, distance: 3.4
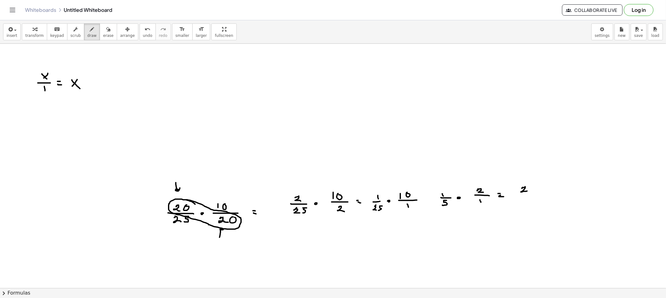
drag, startPoint x: 521, startPoint y: 188, endPoint x: 527, endPoint y: 191, distance: 6.6
drag, startPoint x: 515, startPoint y: 194, endPoint x: 533, endPoint y: 194, distance: 17.8
drag, startPoint x: 521, startPoint y: 198, endPoint x: 528, endPoint y: 197, distance: 6.2
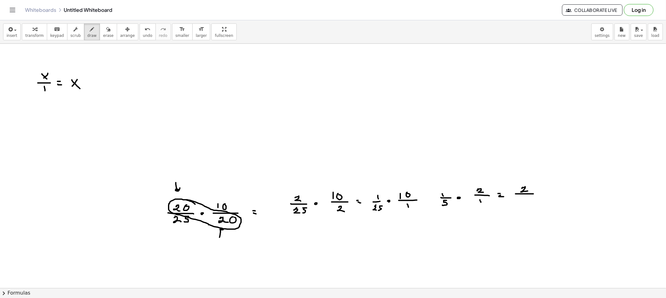
drag, startPoint x: 523, startPoint y: 199, endPoint x: 519, endPoint y: 204, distance: 6.8
drag, startPoint x: 100, startPoint y: 34, endPoint x: 150, endPoint y: 144, distance: 120.9
click at [103, 40] on button "erase" at bounding box center [108, 31] width 17 height 17
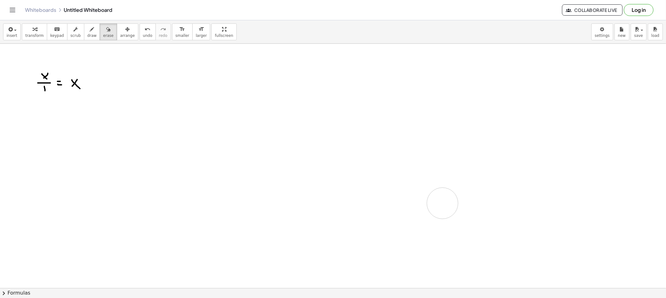
drag, startPoint x: 182, startPoint y: 210, endPoint x: 251, endPoint y: 166, distance: 81.5
drag, startPoint x: 66, startPoint y: 90, endPoint x: 54, endPoint y: 76, distance: 18.2
click at [90, 29] on icon "button" at bounding box center [92, 29] width 4 height 7
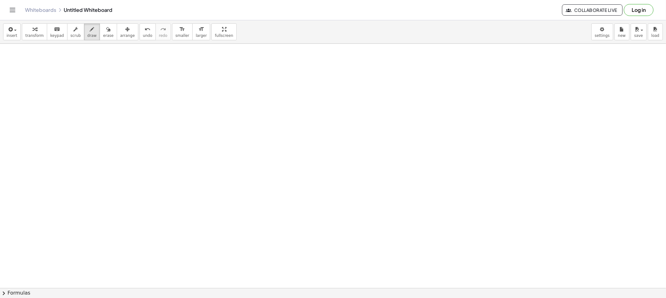
drag, startPoint x: 74, startPoint y: 69, endPoint x: 79, endPoint y: 75, distance: 8.0
drag, startPoint x: 90, startPoint y: 63, endPoint x: 90, endPoint y: 67, distance: 3.7
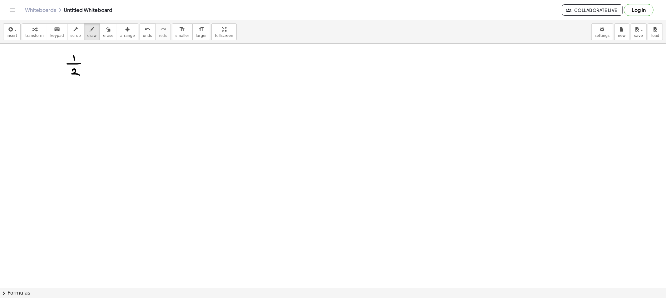
drag, startPoint x: 108, startPoint y: 57, endPoint x: 110, endPoint y: 61, distance: 4.2
drag, startPoint x: 104, startPoint y: 64, endPoint x: 124, endPoint y: 63, distance: 20.6
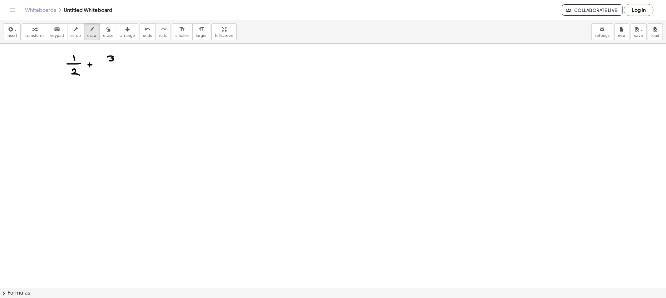
drag, startPoint x: 110, startPoint y: 68, endPoint x: 118, endPoint y: 68, distance: 7.2
drag, startPoint x: 113, startPoint y: 68, endPoint x: 129, endPoint y: 67, distance: 15.6
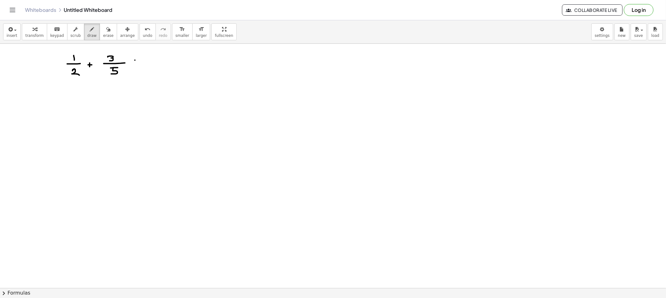
click at [103, 29] on div "button" at bounding box center [108, 28] width 10 height 7
drag, startPoint x: 158, startPoint y: 69, endPoint x: 117, endPoint y: 56, distance: 42.4
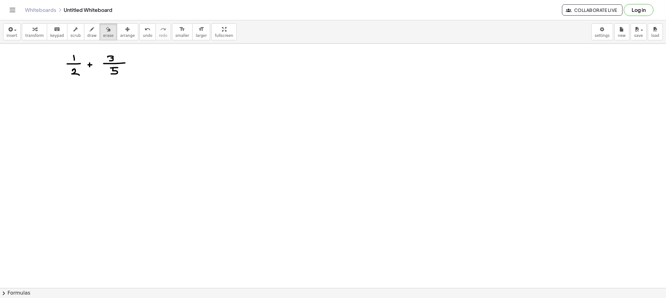
drag, startPoint x: 81, startPoint y: 33, endPoint x: 127, endPoint y: 69, distance: 58.7
click at [87, 34] on span "draw" at bounding box center [91, 35] width 9 height 4
drag, startPoint x: 134, startPoint y: 61, endPoint x: 137, endPoint y: 61, distance: 3.2
drag, startPoint x: 135, startPoint y: 63, endPoint x: 141, endPoint y: 64, distance: 5.7
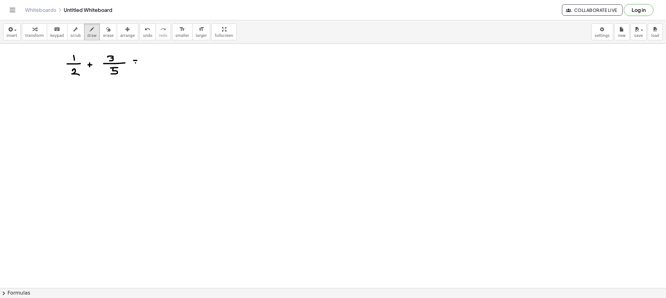
drag, startPoint x: 74, startPoint y: 120, endPoint x: 74, endPoint y: 127, distance: 7.2
drag, startPoint x: 74, startPoint y: 137, endPoint x: 77, endPoint y: 146, distance: 10.1
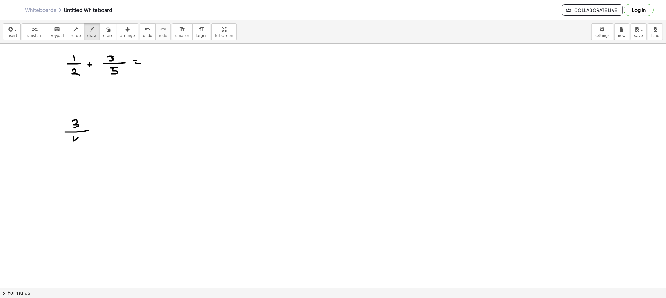
drag, startPoint x: 119, startPoint y: 120, endPoint x: 118, endPoint y: 126, distance: 5.7
drag, startPoint x: 113, startPoint y: 128, endPoint x: 127, endPoint y: 129, distance: 14.1
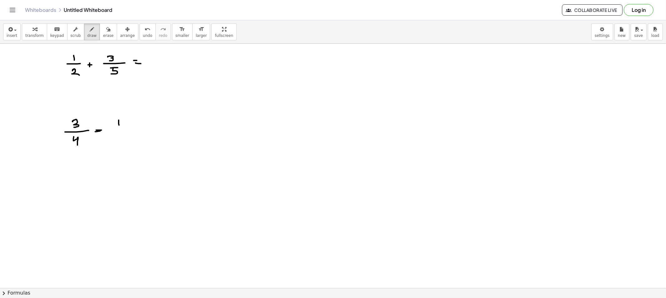
drag, startPoint x: 120, startPoint y: 133, endPoint x: 141, endPoint y: 130, distance: 20.9
drag, startPoint x: 140, startPoint y: 128, endPoint x: 144, endPoint y: 129, distance: 3.8
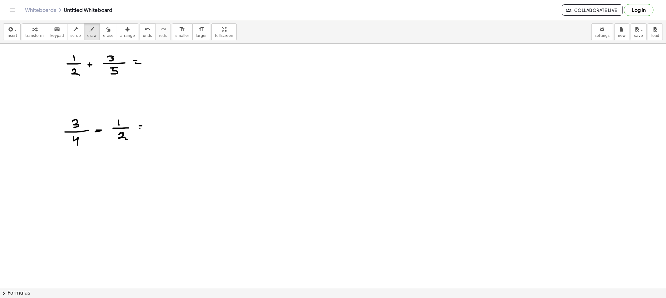
click at [90, 31] on icon "button" at bounding box center [92, 29] width 4 height 7
drag, startPoint x: 277, startPoint y: 59, endPoint x: 282, endPoint y: 62, distance: 6.2
drag, startPoint x: 277, startPoint y: 66, endPoint x: 290, endPoint y: 66, distance: 12.5
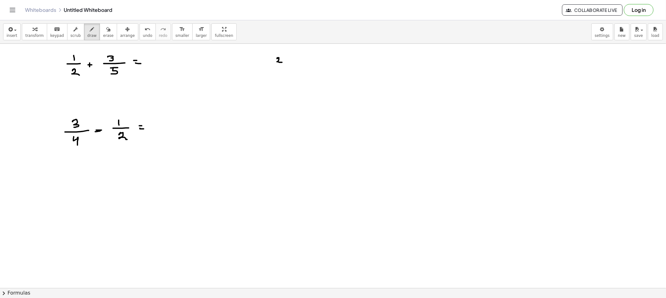
drag, startPoint x: 284, startPoint y: 68, endPoint x: 286, endPoint y: 71, distance: 3.6
drag, startPoint x: 322, startPoint y: 56, endPoint x: 323, endPoint y: 62, distance: 5.6
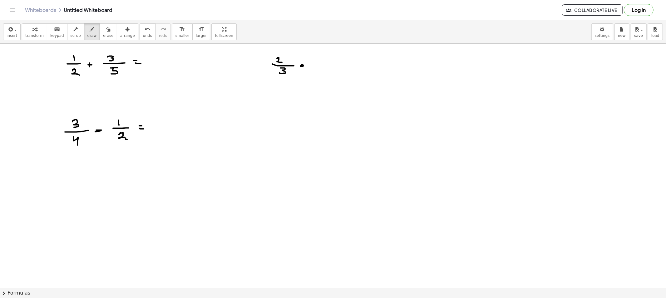
drag, startPoint x: 317, startPoint y: 64, endPoint x: 331, endPoint y: 65, distance: 14.4
drag, startPoint x: 323, startPoint y: 69, endPoint x: 319, endPoint y: 75, distance: 7.5
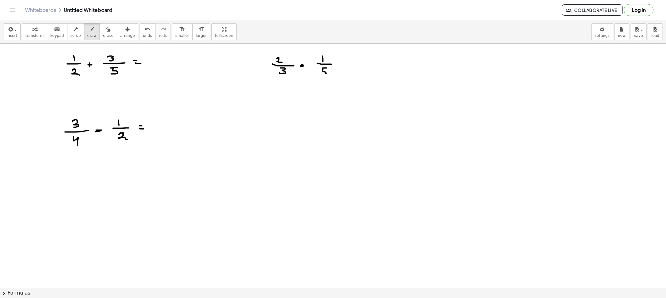
drag, startPoint x: 277, startPoint y: 119, endPoint x: 273, endPoint y: 124, distance: 6.2
drag, startPoint x: 273, startPoint y: 124, endPoint x: 287, endPoint y: 126, distance: 14.4
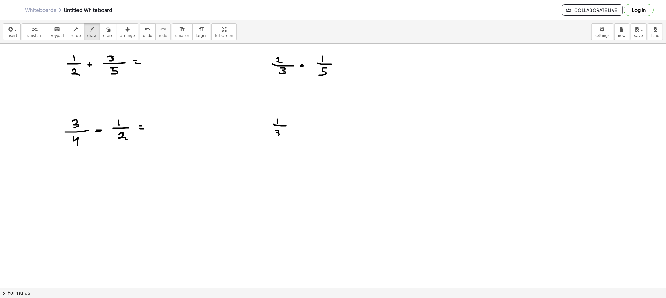
drag, startPoint x: 275, startPoint y: 130, endPoint x: 277, endPoint y: 134, distance: 4.3
drag, startPoint x: 293, startPoint y: 122, endPoint x: 292, endPoint y: 125, distance: 3.8
drag, startPoint x: 292, startPoint y: 125, endPoint x: 295, endPoint y: 126, distance: 3.8
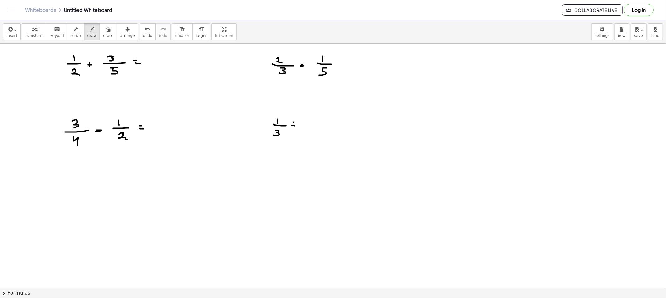
drag, startPoint x: 317, startPoint y: 119, endPoint x: 318, endPoint y: 123, distance: 3.9
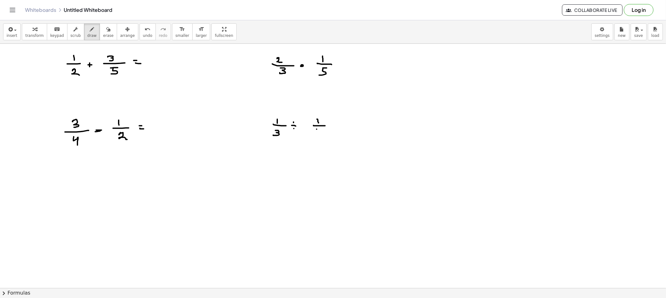
drag, startPoint x: 316, startPoint y: 129, endPoint x: 316, endPoint y: 136, distance: 6.6
drag, startPoint x: 335, startPoint y: 124, endPoint x: 340, endPoint y: 124, distance: 5.3
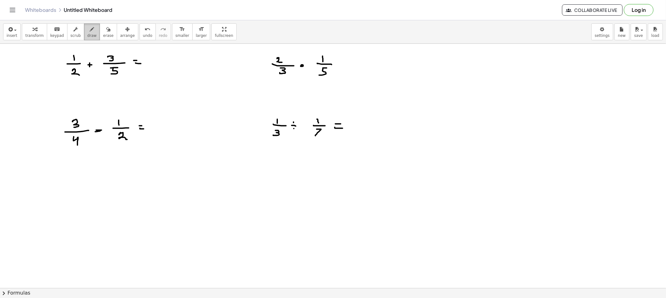
click at [86, 39] on button "draw" at bounding box center [92, 31] width 16 height 17
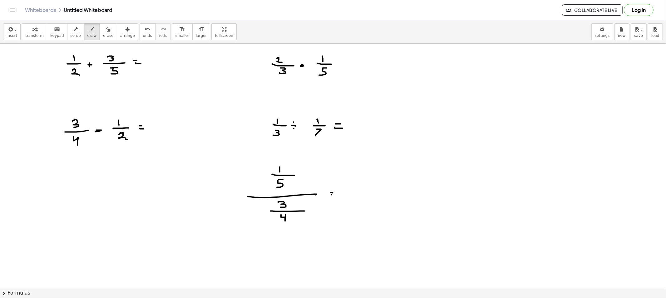
click at [90, 26] on icon "button" at bounding box center [92, 29] width 4 height 7
drag, startPoint x: 97, startPoint y: 112, endPoint x: 101, endPoint y: 116, distance: 6.4
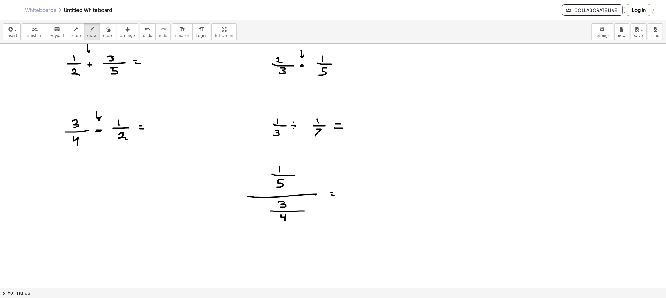
drag, startPoint x: 290, startPoint y: 105, endPoint x: 293, endPoint y: 110, distance: 5.5
click at [87, 36] on span "draw" at bounding box center [91, 35] width 9 height 4
drag, startPoint x: 248, startPoint y: 65, endPoint x: 252, endPoint y: 70, distance: 5.8
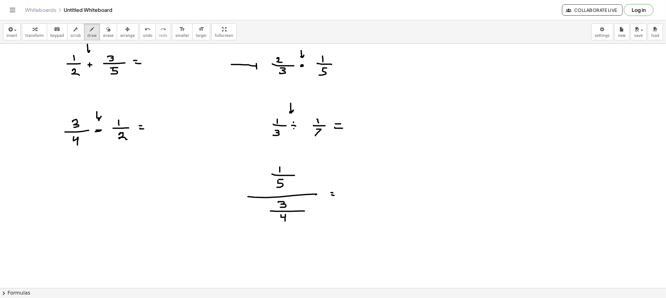
drag, startPoint x: 225, startPoint y: 126, endPoint x: 244, endPoint y: 130, distance: 19.5
drag, startPoint x: 99, startPoint y: 32, endPoint x: 135, endPoint y: 45, distance: 38.2
click at [106, 31] on icon "button" at bounding box center [108, 29] width 4 height 7
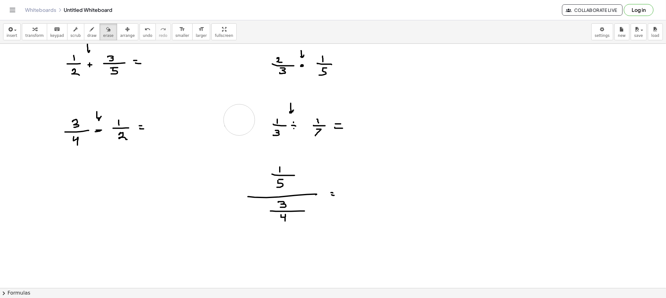
drag, startPoint x: 216, startPoint y: 64, endPoint x: 235, endPoint y: 133, distance: 71.4
click at [86, 39] on button "draw" at bounding box center [92, 31] width 16 height 17
drag, startPoint x: 325, startPoint y: 112, endPoint x: 310, endPoint y: 127, distance: 21.4
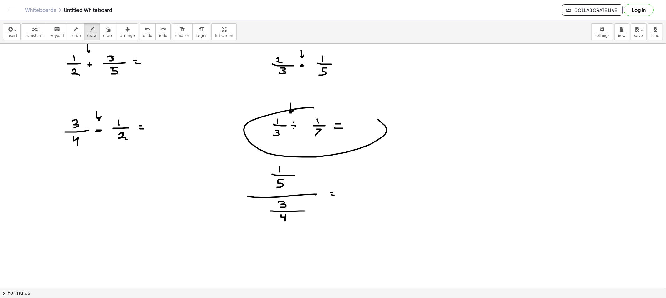
drag, startPoint x: 301, startPoint y: 108, endPoint x: 273, endPoint y: 121, distance: 30.7
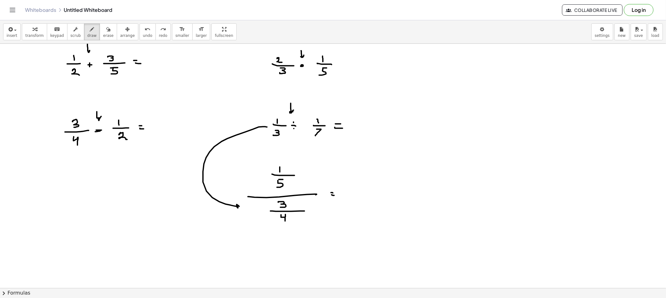
drag, startPoint x: 258, startPoint y: 127, endPoint x: 236, endPoint y: 208, distance: 84.4
click at [91, 37] on button "draw" at bounding box center [92, 31] width 16 height 17
drag, startPoint x: 96, startPoint y: 29, endPoint x: 100, endPoint y: 35, distance: 7.1
click at [103, 30] on div "button" at bounding box center [108, 28] width 10 height 7
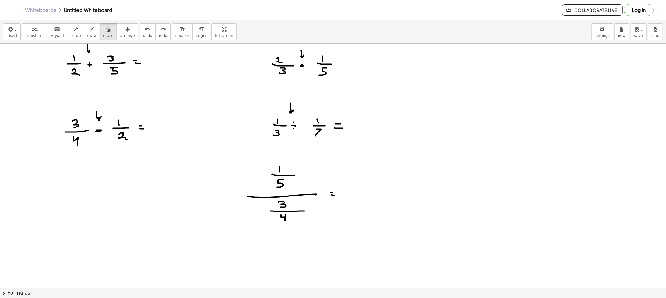
click at [84, 35] on button "draw" at bounding box center [92, 31] width 16 height 17
drag, startPoint x: 290, startPoint y: 128, endPoint x: 291, endPoint y: 122, distance: 6.7
drag, startPoint x: 92, startPoint y: 35, endPoint x: 88, endPoint y: 36, distance: 4.2
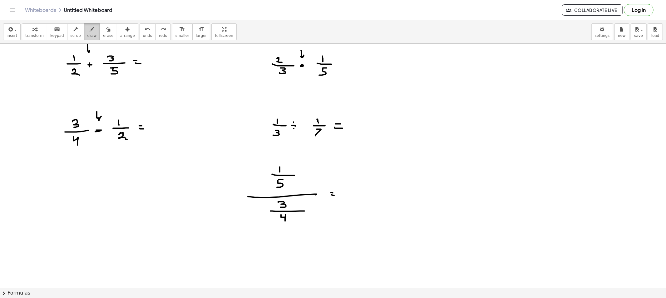
click at [100, 35] on button "erase" at bounding box center [108, 31] width 17 height 17
click at [88, 36] on span "draw" at bounding box center [91, 35] width 9 height 4
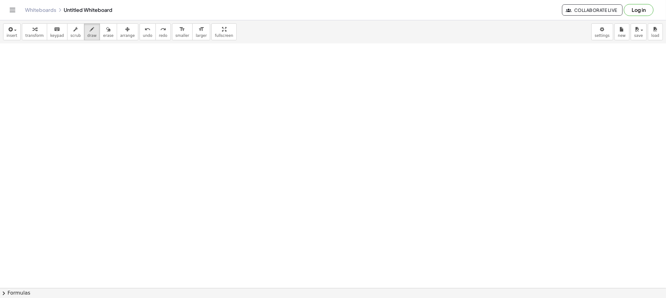
scroll to position [208, 0]
click at [136, 74] on div at bounding box center [333, 157] width 666 height 643
drag, startPoint x: 134, startPoint y: 78, endPoint x: 145, endPoint y: 79, distance: 11.2
click at [147, 78] on div at bounding box center [333, 157] width 666 height 643
drag, startPoint x: 136, startPoint y: 84, endPoint x: 142, endPoint y: 89, distance: 8.2
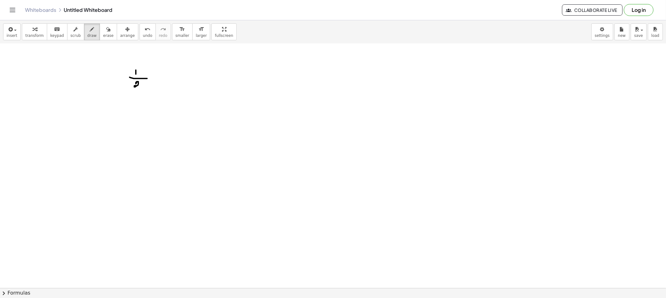
click at [141, 89] on div at bounding box center [333, 157] width 666 height 643
click at [84, 36] on button "draw" at bounding box center [92, 31] width 16 height 17
click at [158, 77] on div at bounding box center [333, 157] width 666 height 643
click at [160, 79] on div at bounding box center [333, 157] width 666 height 643
drag, startPoint x: 229, startPoint y: 86, endPoint x: 279, endPoint y: 72, distance: 51.5
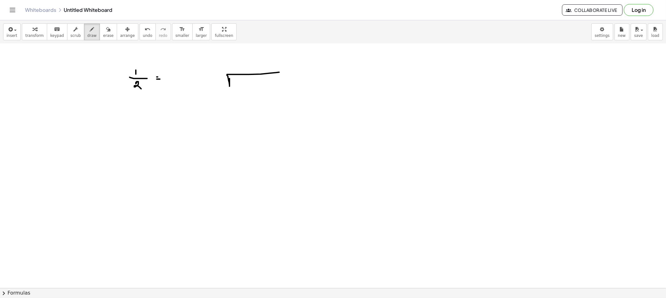
click at [279, 72] on div at bounding box center [333, 157] width 666 height 643
drag, startPoint x: 220, startPoint y: 79, endPoint x: 227, endPoint y: 85, distance: 9.5
click at [223, 85] on div at bounding box center [333, 157] width 666 height 643
click at [236, 79] on div at bounding box center [333, 157] width 666 height 643
click at [90, 27] on icon "button" at bounding box center [92, 29] width 4 height 7
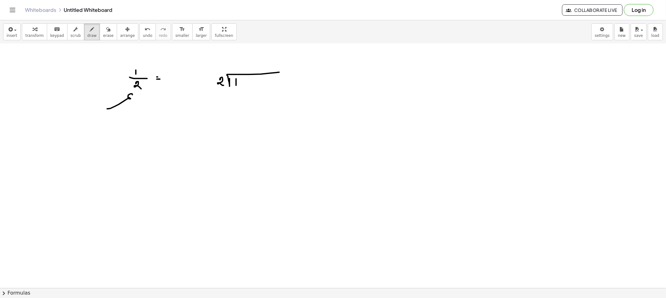
drag, startPoint x: 119, startPoint y: 104, endPoint x: 137, endPoint y: 104, distance: 18.7
click at [132, 100] on div at bounding box center [333, 157] width 666 height 643
drag, startPoint x: 109, startPoint y: 111, endPoint x: 222, endPoint y: 93, distance: 115.0
click at [222, 93] on div at bounding box center [333, 157] width 666 height 643
drag, startPoint x: 129, startPoint y: 59, endPoint x: 135, endPoint y: 63, distance: 7.2
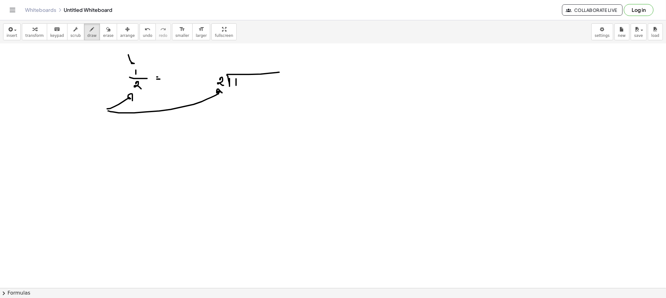
click at [135, 63] on div at bounding box center [333, 157] width 666 height 643
drag, startPoint x: 128, startPoint y: 56, endPoint x: 239, endPoint y: 90, distance: 116.3
click at [239, 90] on div at bounding box center [333, 157] width 666 height 643
drag, startPoint x: 218, startPoint y: 94, endPoint x: 236, endPoint y: 96, distance: 17.6
click at [236, 96] on div at bounding box center [333, 157] width 666 height 643
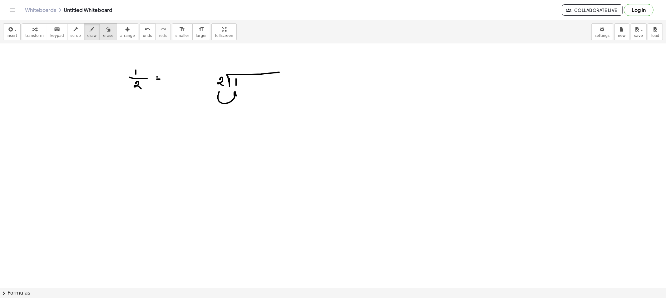
click at [106, 29] on icon "button" at bounding box center [108, 29] width 4 height 7
drag, startPoint x: 208, startPoint y: 129, endPoint x: 231, endPoint y: 105, distance: 32.4
click at [231, 105] on div at bounding box center [333, 157] width 666 height 643
click at [87, 36] on span "draw" at bounding box center [91, 35] width 9 height 4
drag, startPoint x: 218, startPoint y: 91, endPoint x: 239, endPoint y: 92, distance: 20.9
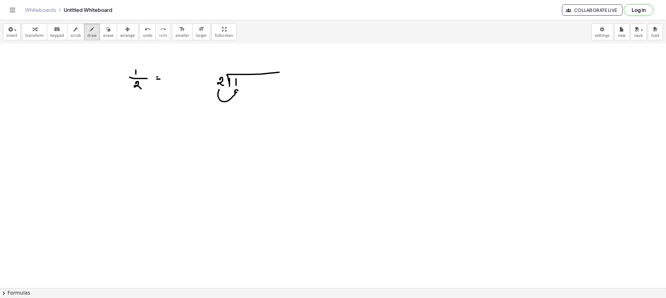
click at [238, 91] on div at bounding box center [333, 157] width 666 height 643
drag, startPoint x: 246, startPoint y: 83, endPoint x: 255, endPoint y: 87, distance: 9.1
click at [255, 87] on div at bounding box center [333, 157] width 666 height 643
drag, startPoint x: 248, startPoint y: 82, endPoint x: 250, endPoint y: 87, distance: 5.8
click at [250, 87] on div at bounding box center [333, 157] width 666 height 643
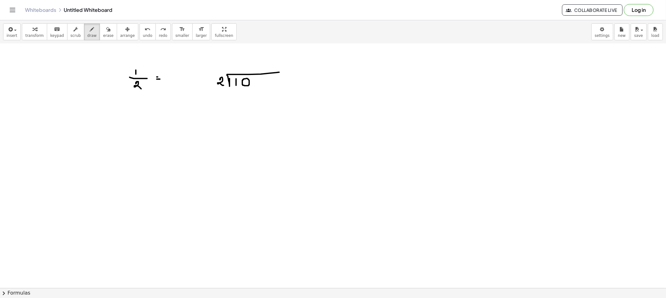
click at [246, 78] on div at bounding box center [333, 157] width 666 height 643
click at [248, 96] on div at bounding box center [333, 157] width 666 height 643
drag, startPoint x: 214, startPoint y: 45, endPoint x: 242, endPoint y: 71, distance: 38.2
click at [227, 61] on div at bounding box center [333, 157] width 666 height 643
click at [235, 71] on div at bounding box center [333, 157] width 666 height 643
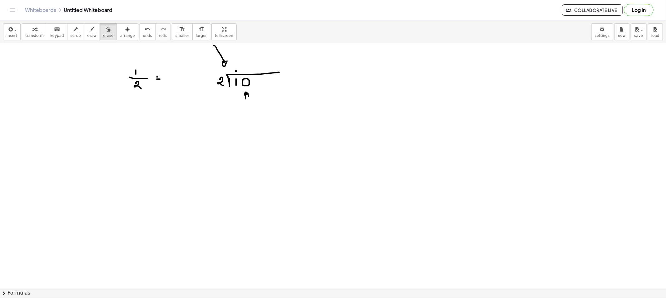
drag, startPoint x: 98, startPoint y: 35, endPoint x: 179, endPoint y: 57, distance: 84.0
click at [103, 36] on span "erase" at bounding box center [108, 35] width 10 height 4
drag, startPoint x: 191, startPoint y: 56, endPoint x: 217, endPoint y: 53, distance: 26.9
click at [217, 53] on div at bounding box center [333, 157] width 666 height 643
drag, startPoint x: 237, startPoint y: 131, endPoint x: 249, endPoint y: 107, distance: 26.5
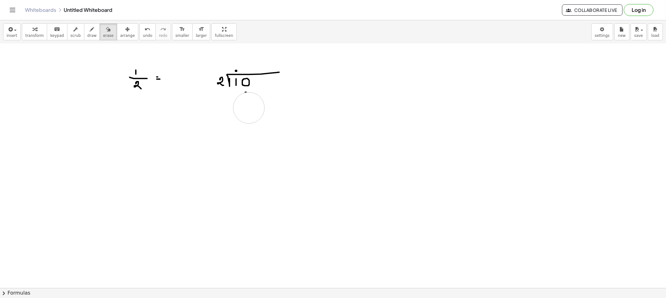
click at [249, 107] on div at bounding box center [333, 157] width 666 height 643
click at [103, 35] on span "erase" at bounding box center [108, 35] width 10 height 4
click at [90, 32] on button "draw" at bounding box center [92, 31] width 16 height 17
click at [87, 35] on span "draw" at bounding box center [91, 35] width 9 height 4
drag, startPoint x: 244, startPoint y: 61, endPoint x: 216, endPoint y: 71, distance: 29.6
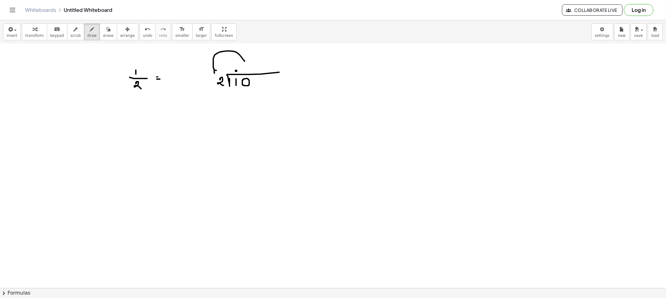
click at [216, 71] on div at bounding box center [333, 157] width 666 height 643
drag, startPoint x: 219, startPoint y: 90, endPoint x: 248, endPoint y: 96, distance: 30.3
click at [248, 95] on div at bounding box center [333, 157] width 666 height 643
click at [248, 66] on div at bounding box center [333, 157] width 666 height 643
drag, startPoint x: 245, startPoint y: 66, endPoint x: 244, endPoint y: 72, distance: 6.3
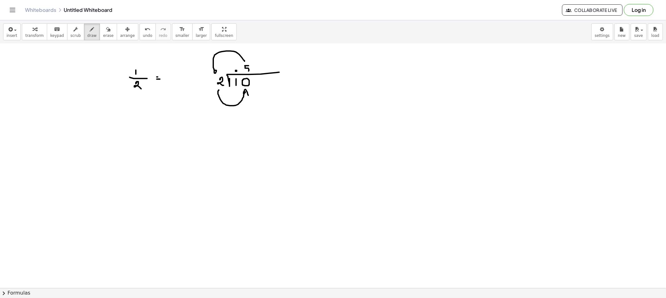
click at [244, 72] on div at bounding box center [333, 157] width 666 height 643
click at [105, 35] on button "erase" at bounding box center [108, 31] width 17 height 17
drag, startPoint x: 220, startPoint y: 139, endPoint x: 245, endPoint y: 104, distance: 42.9
click at [245, 104] on div at bounding box center [333, 157] width 666 height 643
drag, startPoint x: 85, startPoint y: 32, endPoint x: 119, endPoint y: 72, distance: 52.5
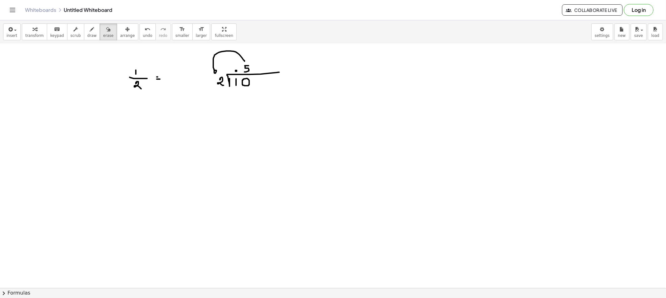
click at [90, 31] on icon "button" at bounding box center [92, 29] width 4 height 7
drag, startPoint x: 236, startPoint y: 95, endPoint x: 242, endPoint y: 97, distance: 6.8
click at [237, 99] on div at bounding box center [333, 157] width 666 height 643
click at [245, 95] on div at bounding box center [333, 157] width 666 height 643
click at [234, 92] on div at bounding box center [333, 157] width 666 height 643
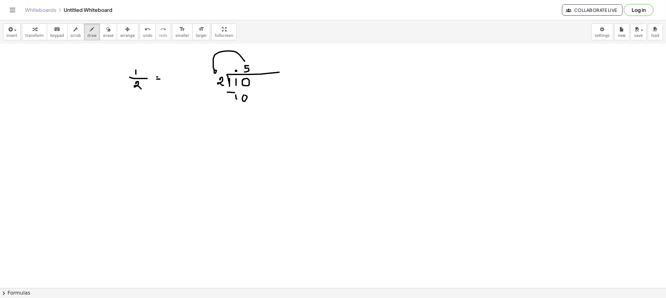
drag, startPoint x: 222, startPoint y: 107, endPoint x: 270, endPoint y: 107, distance: 47.4
click at [274, 105] on div at bounding box center [333, 157] width 666 height 643
drag, startPoint x: 243, startPoint y: 114, endPoint x: 243, endPoint y: 110, distance: 3.2
click at [243, 110] on div at bounding box center [333, 157] width 666 height 643
click at [106, 31] on button "erase" at bounding box center [108, 31] width 17 height 17
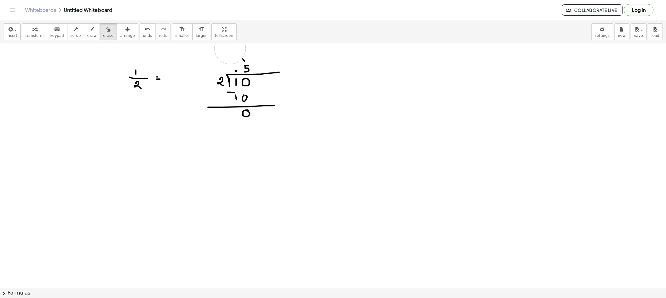
drag, startPoint x: 199, startPoint y: 54, endPoint x: 236, endPoint y: 48, distance: 37.0
click at [236, 48] on div at bounding box center [333, 157] width 666 height 643
click at [89, 35] on button "draw" at bounding box center [92, 31] width 16 height 17
drag, startPoint x: 239, startPoint y: 54, endPoint x: 243, endPoint y: 56, distance: 4.2
click at [243, 56] on div at bounding box center [333, 157] width 666 height 643
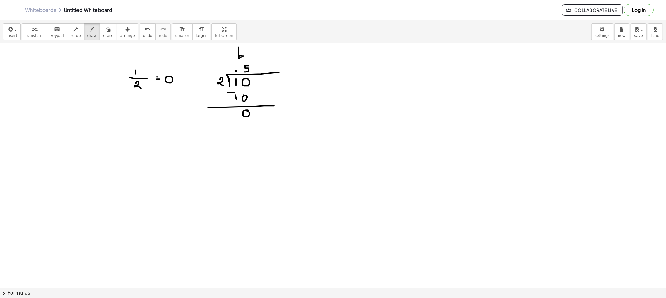
drag, startPoint x: 170, startPoint y: 76, endPoint x: 171, endPoint y: 80, distance: 4.5
click at [170, 76] on div at bounding box center [333, 157] width 666 height 643
click at [176, 82] on div at bounding box center [333, 157] width 666 height 643
click at [185, 77] on div at bounding box center [333, 157] width 666 height 643
drag, startPoint x: 183, startPoint y: 77, endPoint x: 181, endPoint y: 83, distance: 6.7
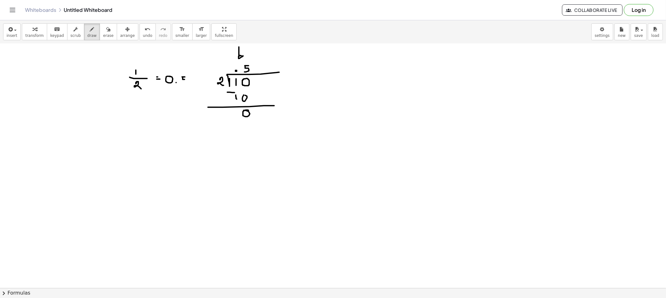
click at [181, 83] on div at bounding box center [333, 157] width 666 height 643
drag, startPoint x: 86, startPoint y: 36, endPoint x: 124, endPoint y: 150, distance: 120.2
click at [87, 37] on span "draw" at bounding box center [91, 35] width 9 height 4
drag, startPoint x: 133, startPoint y: 140, endPoint x: 139, endPoint y: 144, distance: 7.0
click at [139, 144] on div at bounding box center [333, 157] width 666 height 643
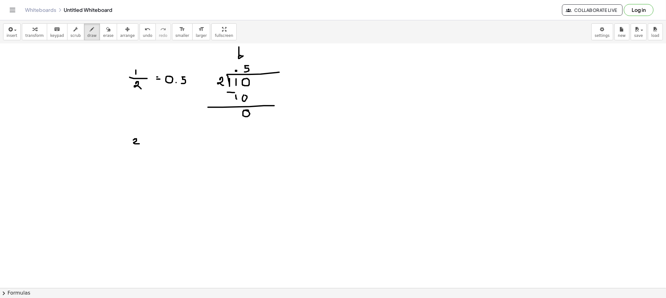
drag, startPoint x: 130, startPoint y: 146, endPoint x: 148, endPoint y: 146, distance: 17.2
click at [145, 146] on div at bounding box center [333, 157] width 666 height 643
drag, startPoint x: 134, startPoint y: 149, endPoint x: 134, endPoint y: 155, distance: 6.0
click at [134, 155] on div at bounding box center [333, 157] width 666 height 643
click at [155, 145] on div at bounding box center [333, 157] width 666 height 643
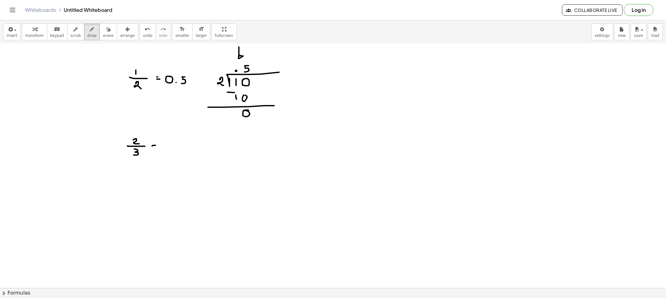
drag, startPoint x: 152, startPoint y: 148, endPoint x: 158, endPoint y: 149, distance: 5.9
click at [157, 149] on div at bounding box center [333, 157] width 666 height 643
click at [95, 44] on div at bounding box center [333, 157] width 666 height 643
drag, startPoint x: 97, startPoint y: 36, endPoint x: 179, endPoint y: 98, distance: 102.7
click at [100, 41] on div "insert select one: Math Expression Function Text Youtube Video Graphing Geometr…" at bounding box center [333, 31] width 666 height 23
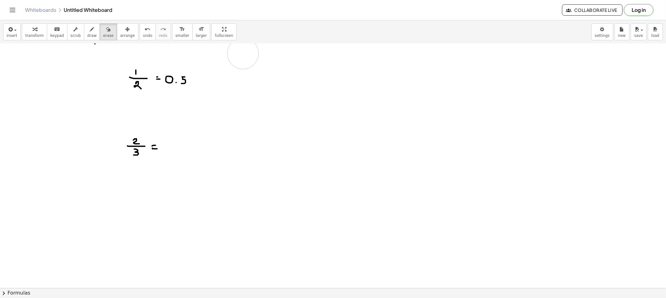
drag, startPoint x: 258, startPoint y: 118, endPoint x: 225, endPoint y: 54, distance: 72.0
click at [241, 53] on div at bounding box center [333, 157] width 666 height 643
drag, startPoint x: 86, startPoint y: 33, endPoint x: 89, endPoint y: 35, distance: 3.6
click at [87, 33] on span "draw" at bounding box center [91, 35] width 9 height 4
drag, startPoint x: 214, startPoint y: 144, endPoint x: 288, endPoint y: 141, distance: 74.3
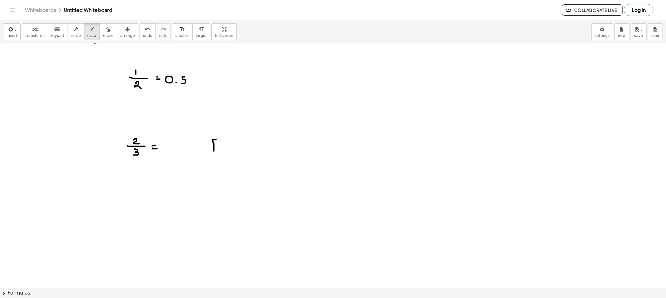
click at [288, 141] on div at bounding box center [333, 157] width 666 height 643
drag, startPoint x: 202, startPoint y: 120, endPoint x: 205, endPoint y: 132, distance: 12.3
click at [204, 132] on div at bounding box center [333, 157] width 666 height 643
drag, startPoint x: 224, startPoint y: 163, endPoint x: 227, endPoint y: 160, distance: 4.0
click at [227, 160] on div at bounding box center [333, 157] width 666 height 643
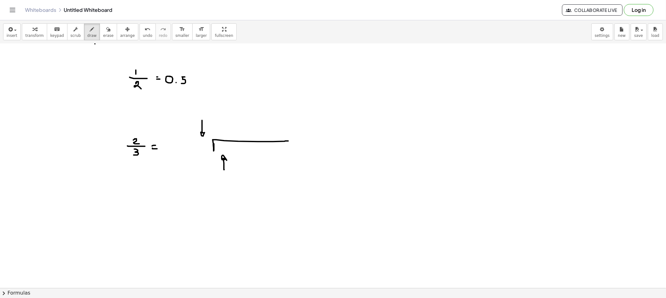
drag, startPoint x: 98, startPoint y: 30, endPoint x: 130, endPoint y: 85, distance: 64.5
click at [106, 32] on icon "button" at bounding box center [108, 29] width 4 height 7
drag, startPoint x: 192, startPoint y: 123, endPoint x: 191, endPoint y: 147, distance: 24.3
click at [192, 123] on div at bounding box center [333, 157] width 666 height 643
drag, startPoint x: 235, startPoint y: 188, endPoint x: 232, endPoint y: 170, distance: 17.4
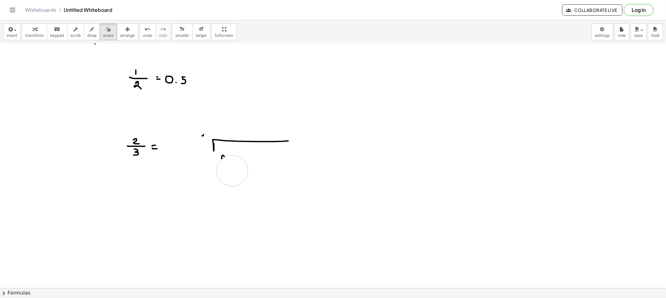
click at [232, 170] on div at bounding box center [333, 157] width 666 height 643
click at [84, 39] on button "draw" at bounding box center [92, 31] width 16 height 17
drag, startPoint x: 200, startPoint y: 142, endPoint x: 199, endPoint y: 148, distance: 6.1
click at [199, 148] on div at bounding box center [333, 157] width 666 height 643
drag, startPoint x: 223, startPoint y: 143, endPoint x: 226, endPoint y: 149, distance: 6.7
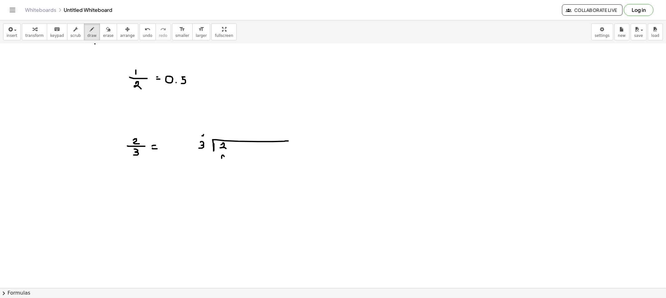
click at [226, 149] on div at bounding box center [333, 157] width 666 height 643
click at [103, 35] on span "erase" at bounding box center [108, 35] width 10 height 4
click at [203, 122] on div at bounding box center [333, 157] width 666 height 643
drag, startPoint x: 227, startPoint y: 182, endPoint x: 226, endPoint y: 168, distance: 14.1
click at [226, 168] on div at bounding box center [333, 157] width 666 height 643
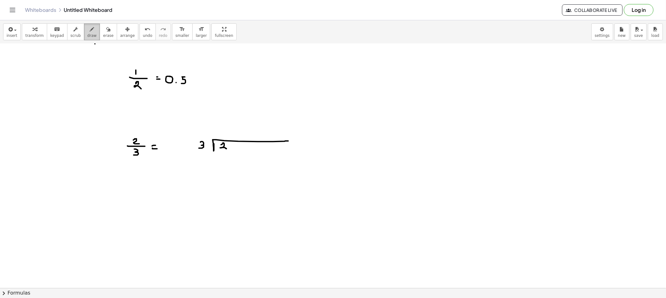
click at [87, 27] on div "button" at bounding box center [91, 28] width 9 height 7
click at [90, 30] on icon "button" at bounding box center [92, 29] width 4 height 7
click at [237, 143] on div at bounding box center [333, 157] width 666 height 643
drag, startPoint x: 224, startPoint y: 137, endPoint x: 232, endPoint y: 136, distance: 8.4
click at [223, 136] on div at bounding box center [333, 157] width 666 height 643
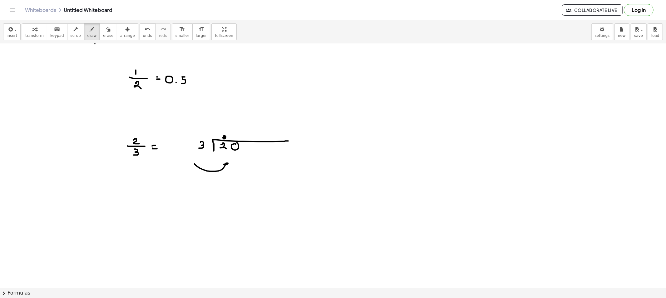
drag, startPoint x: 194, startPoint y: 163, endPoint x: 228, endPoint y: 166, distance: 34.1
click at [228, 166] on div at bounding box center [333, 157] width 666 height 643
drag, startPoint x: 238, startPoint y: 127, endPoint x: 237, endPoint y: 136, distance: 9.2
click at [236, 135] on div at bounding box center [333, 157] width 666 height 643
click at [106, 29] on button "erase" at bounding box center [108, 31] width 17 height 17
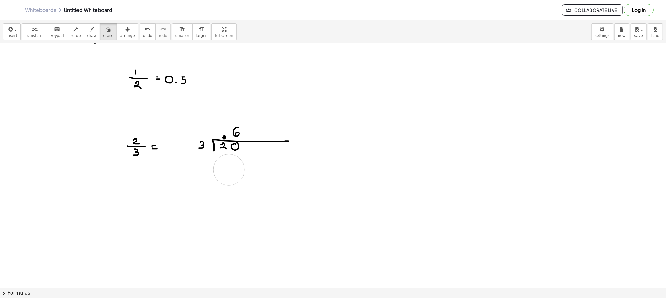
drag, startPoint x: 185, startPoint y: 168, endPoint x: 189, endPoint y: 154, distance: 14.2
click at [227, 169] on div at bounding box center [333, 157] width 666 height 643
drag, startPoint x: 87, startPoint y: 36, endPoint x: 115, endPoint y: 64, distance: 39.3
click at [87, 35] on span "draw" at bounding box center [91, 35] width 9 height 4
drag, startPoint x: 229, startPoint y: 121, endPoint x: 205, endPoint y: 133, distance: 26.7
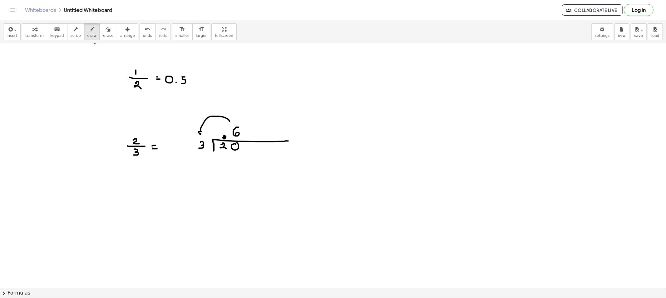
click at [201, 131] on div at bounding box center [333, 157] width 666 height 643
click at [222, 163] on div at bounding box center [333, 157] width 666 height 643
drag, startPoint x: 238, startPoint y: 155, endPoint x: 238, endPoint y: 163, distance: 7.2
click at [234, 156] on div at bounding box center [333, 157] width 666 height 643
drag, startPoint x: 237, startPoint y: 163, endPoint x: 233, endPoint y: 162, distance: 4.8
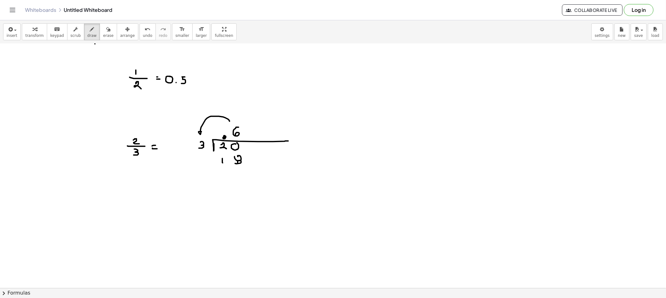
click at [234, 161] on div at bounding box center [333, 157] width 666 height 643
drag, startPoint x: 217, startPoint y: 154, endPoint x: 219, endPoint y: 158, distance: 4.0
click at [219, 154] on div at bounding box center [333, 157] width 666 height 643
drag, startPoint x: 293, startPoint y: 169, endPoint x: 299, endPoint y: 169, distance: 6.0
click at [298, 169] on div at bounding box center [333, 157] width 666 height 643
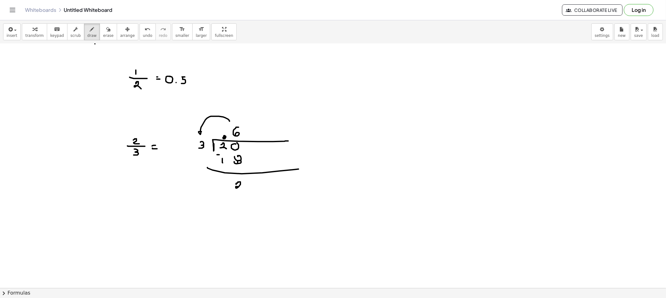
drag, startPoint x: 238, startPoint y: 182, endPoint x: 243, endPoint y: 189, distance: 9.3
click at [242, 189] on div at bounding box center [333, 157] width 666 height 643
click at [248, 180] on div at bounding box center [333, 157] width 666 height 643
drag, startPoint x: 239, startPoint y: 108, endPoint x: 246, endPoint y: 120, distance: 13.4
click at [245, 120] on div at bounding box center [333, 157] width 666 height 643
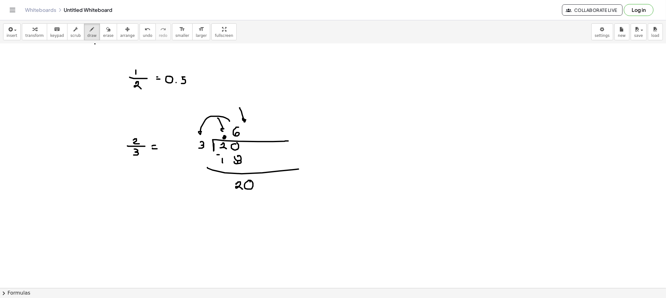
drag, startPoint x: 223, startPoint y: 129, endPoint x: 227, endPoint y: 129, distance: 4.1
click at [225, 127] on div at bounding box center [333, 157] width 666 height 643
click at [103, 37] on span "erase" at bounding box center [108, 35] width 10 height 4
drag, startPoint x: 195, startPoint y: 119, endPoint x: 245, endPoint y: 110, distance: 50.8
click at [245, 110] on div at bounding box center [333, 157] width 666 height 643
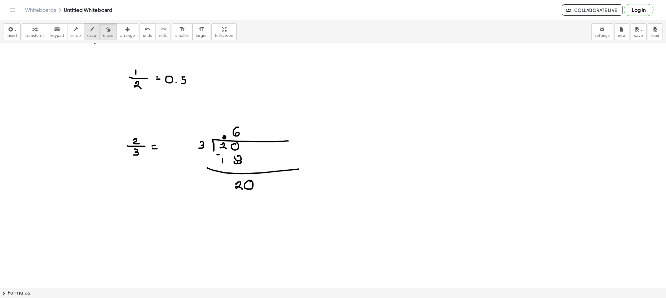
click at [87, 37] on span "draw" at bounding box center [91, 35] width 9 height 4
drag, startPoint x: 226, startPoint y: 108, endPoint x: 229, endPoint y: 124, distance: 16.7
click at [229, 124] on div at bounding box center [333, 157] width 666 height 643
drag, startPoint x: 248, startPoint y: 128, endPoint x: 249, endPoint y: 138, distance: 10.0
click at [249, 138] on div at bounding box center [333, 157] width 666 height 643
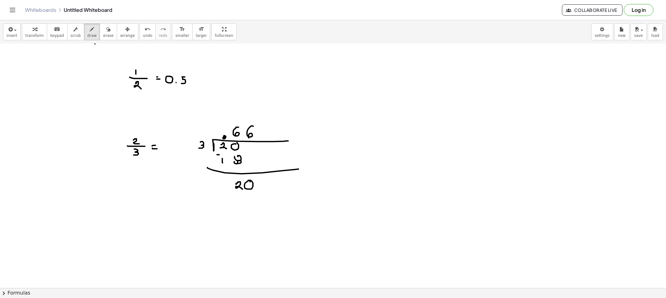
click at [240, 201] on div at bounding box center [333, 157] width 666 height 643
click at [248, 198] on div at bounding box center [333, 157] width 666 height 643
click at [250, 200] on div at bounding box center [333, 157] width 666 height 643
click at [241, 192] on div at bounding box center [333, 157] width 666 height 643
drag, startPoint x: 241, startPoint y: 207, endPoint x: 279, endPoint y: 210, distance: 38.8
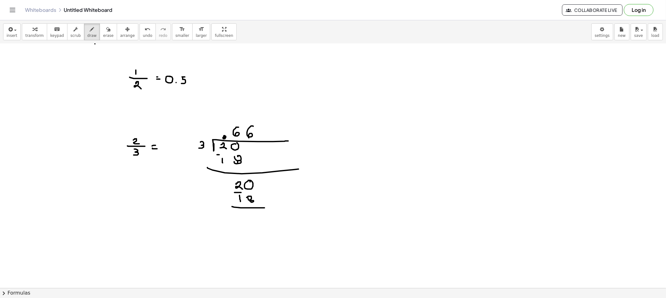
click at [295, 206] on div at bounding box center [333, 157] width 666 height 643
drag, startPoint x: 254, startPoint y: 211, endPoint x: 259, endPoint y: 215, distance: 6.4
click at [259, 215] on div at bounding box center [333, 157] width 666 height 643
drag, startPoint x: 264, startPoint y: 214, endPoint x: 266, endPoint y: 211, distance: 3.8
click at [266, 211] on div at bounding box center [333, 157] width 666 height 643
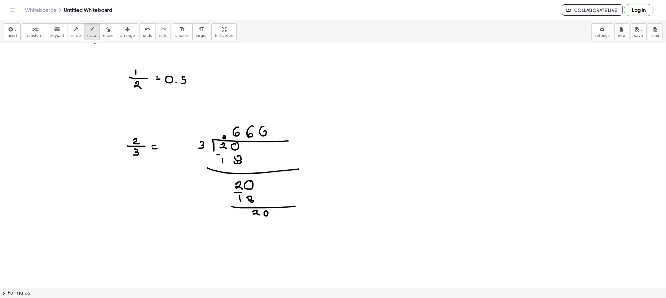
drag, startPoint x: 262, startPoint y: 126, endPoint x: 270, endPoint y: 139, distance: 14.8
click at [263, 136] on div at bounding box center [333, 157] width 666 height 643
drag, startPoint x: 278, startPoint y: 128, endPoint x: 287, endPoint y: 139, distance: 14.1
click at [283, 139] on div at bounding box center [333, 157] width 666 height 643
drag, startPoint x: 295, startPoint y: 137, endPoint x: 311, endPoint y: 135, distance: 16.4
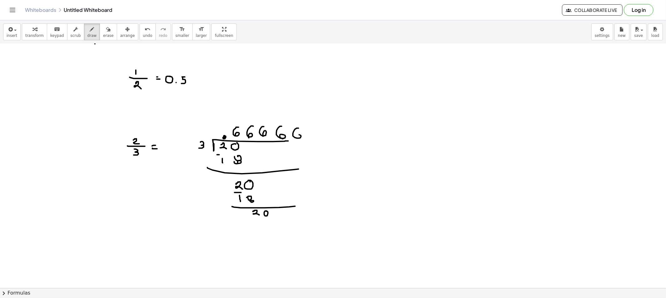
click at [295, 139] on div at bounding box center [333, 157] width 666 height 643
drag, startPoint x: 310, startPoint y: 131, endPoint x: 318, endPoint y: 139, distance: 11.9
click at [314, 140] on div at bounding box center [333, 157] width 666 height 643
drag, startPoint x: 327, startPoint y: 132, endPoint x: 336, endPoint y: 139, distance: 11.5
click at [329, 139] on div at bounding box center [333, 157] width 666 height 643
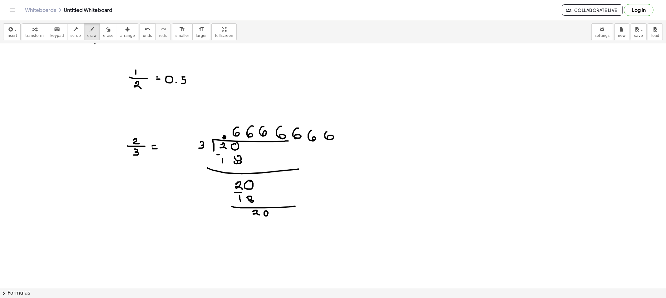
click at [341, 137] on div at bounding box center [333, 157] width 666 height 643
click at [349, 136] on div at bounding box center [333, 157] width 666 height 643
click at [360, 137] on div at bounding box center [333, 157] width 666 height 643
drag, startPoint x: 344, startPoint y: 107, endPoint x: 376, endPoint y: 139, distance: 45.0
click at [352, 120] on div at bounding box center [333, 157] width 666 height 643
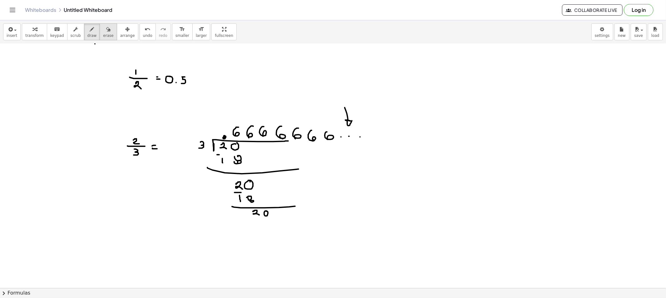
click at [106, 33] on icon "button" at bounding box center [108, 29] width 4 height 7
drag, startPoint x: 191, startPoint y: 139, endPoint x: 205, endPoint y: 180, distance: 43.1
click at [205, 180] on div at bounding box center [333, 157] width 666 height 643
click at [84, 33] on button "draw" at bounding box center [92, 31] width 16 height 17
click at [164, 144] on div at bounding box center [333, 157] width 666 height 643
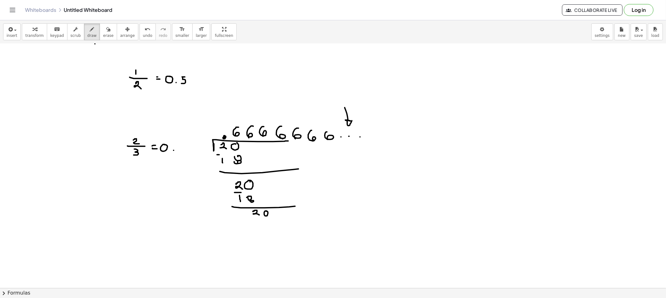
click at [173, 150] on div at bounding box center [333, 157] width 666 height 643
drag, startPoint x: 183, startPoint y: 145, endPoint x: 181, endPoint y: 150, distance: 5.3
click at [181, 150] on div at bounding box center [333, 157] width 666 height 643
drag, startPoint x: 189, startPoint y: 146, endPoint x: 197, endPoint y: 160, distance: 16.2
click at [188, 152] on div at bounding box center [333, 157] width 666 height 643
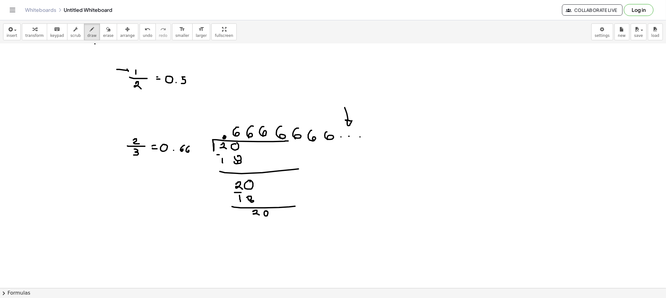
drag, startPoint x: 117, startPoint y: 69, endPoint x: 127, endPoint y: 71, distance: 10.7
click at [128, 71] on div at bounding box center [333, 157] width 666 height 643
drag, startPoint x: 119, startPoint y: 71, endPoint x: 127, endPoint y: 85, distance: 16.4
click at [128, 85] on div at bounding box center [333, 157] width 666 height 643
drag, startPoint x: 182, startPoint y: 70, endPoint x: 178, endPoint y: 70, distance: 3.1
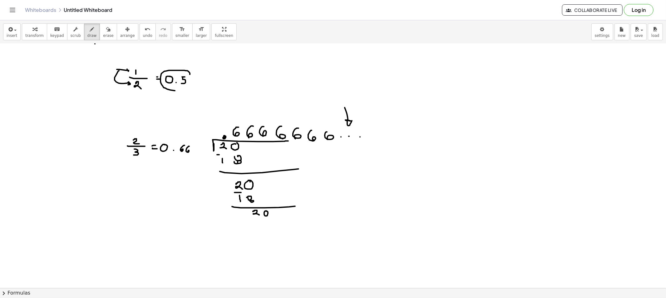
click at [182, 69] on div at bounding box center [333, 157] width 666 height 643
drag, startPoint x: 108, startPoint y: 142, endPoint x: 117, endPoint y: 144, distance: 8.9
click at [120, 143] on div at bounding box center [333, 157] width 666 height 643
drag, startPoint x: 118, startPoint y: 152, endPoint x: 125, endPoint y: 154, distance: 7.2
click at [125, 154] on div at bounding box center [333, 157] width 666 height 643
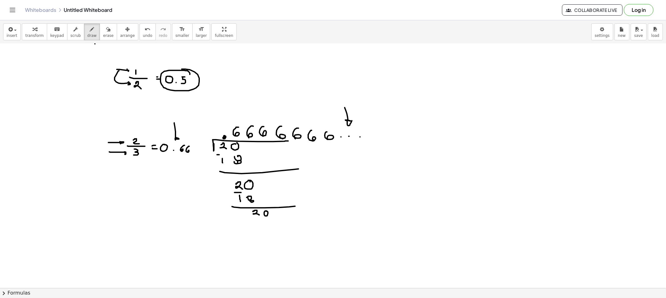
drag, startPoint x: 175, startPoint y: 127, endPoint x: 180, endPoint y: 141, distance: 15.0
click at [179, 138] on div at bounding box center [333, 157] width 666 height 643
click at [103, 31] on div "button" at bounding box center [108, 28] width 10 height 7
drag, startPoint x: 97, startPoint y: 133, endPoint x: 111, endPoint y: 149, distance: 21.7
click at [111, 149] on div at bounding box center [333, 157] width 666 height 643
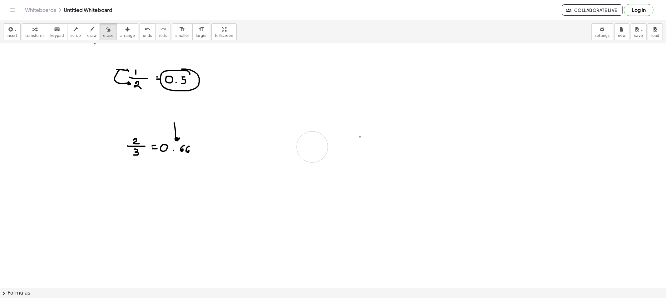
drag, startPoint x: 237, startPoint y: 200, endPoint x: 163, endPoint y: 114, distance: 113.8
click at [365, 141] on div at bounding box center [333, 157] width 666 height 643
click at [87, 33] on span "draw" at bounding box center [91, 35] width 9 height 4
drag, startPoint x: 135, startPoint y: 183, endPoint x: 135, endPoint y: 188, distance: 4.7
click at [135, 187] on div at bounding box center [333, 157] width 666 height 643
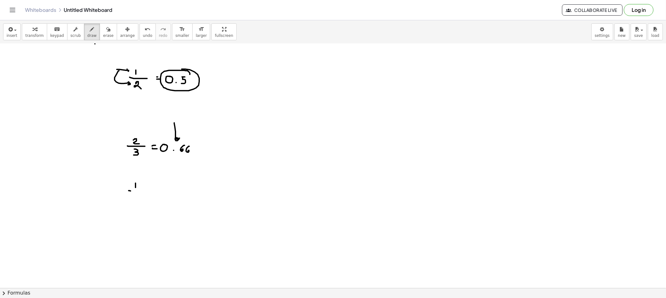
drag, startPoint x: 130, startPoint y: 191, endPoint x: 144, endPoint y: 192, distance: 13.8
click at [146, 191] on div at bounding box center [333, 157] width 666 height 643
drag, startPoint x: 136, startPoint y: 197, endPoint x: 140, endPoint y: 201, distance: 5.7
click at [139, 201] on div at bounding box center [333, 157] width 666 height 643
click at [161, 188] on div at bounding box center [333, 157] width 666 height 643
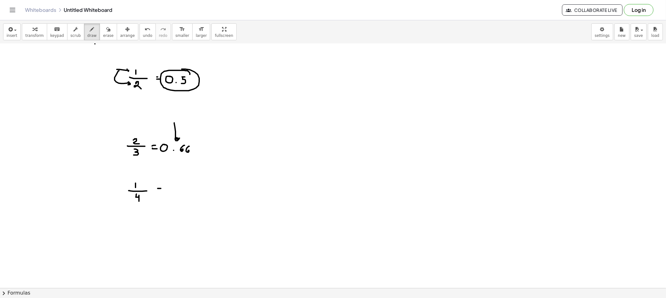
click at [161, 192] on div at bounding box center [333, 157] width 666 height 643
drag, startPoint x: 212, startPoint y: 185, endPoint x: 262, endPoint y: 182, distance: 51.0
click at [262, 182] on div at bounding box center [333, 157] width 666 height 643
drag, startPoint x: 220, startPoint y: 187, endPoint x: 220, endPoint y: 193, distance: 5.3
click at [220, 193] on div at bounding box center [333, 157] width 666 height 643
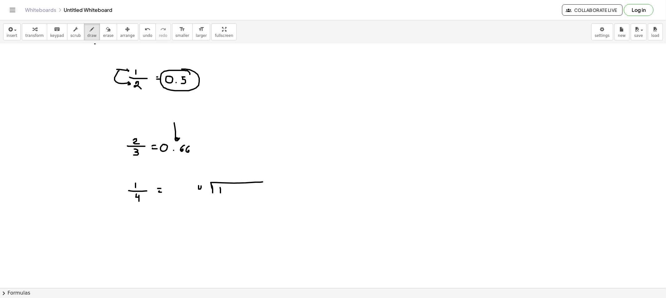
drag, startPoint x: 198, startPoint y: 185, endPoint x: 202, endPoint y: 193, distance: 7.8
click at [202, 193] on div at bounding box center [333, 157] width 666 height 643
click at [87, 34] on span "draw" at bounding box center [91, 35] width 9 height 4
click at [227, 188] on div at bounding box center [333, 157] width 666 height 643
click at [221, 179] on div at bounding box center [333, 157] width 666 height 643
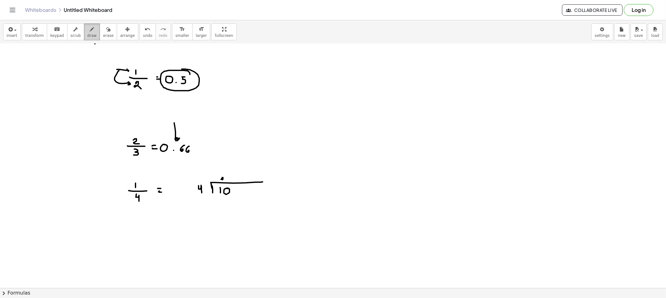
click at [90, 36] on button "draw" at bounding box center [92, 31] width 16 height 17
click at [106, 32] on icon "button" at bounding box center [108, 29] width 4 height 7
drag, startPoint x: 175, startPoint y: 120, endPoint x: 177, endPoint y: 129, distance: 8.6
click at [177, 129] on div at bounding box center [333, 157] width 666 height 643
click at [87, 32] on div "button" at bounding box center [91, 28] width 9 height 7
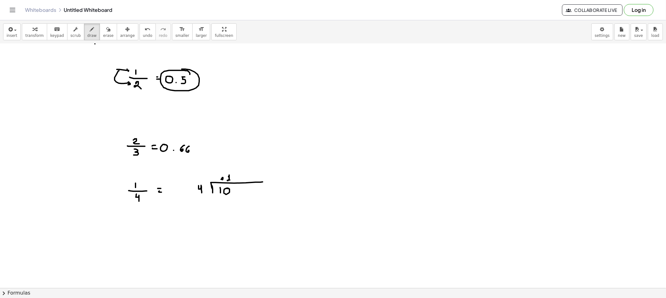
drag, startPoint x: 229, startPoint y: 175, endPoint x: 232, endPoint y: 181, distance: 7.0
click at [232, 180] on div at bounding box center [333, 157] width 666 height 643
click at [225, 202] on div at bounding box center [333, 157] width 666 height 643
drag, startPoint x: 223, startPoint y: 208, endPoint x: 222, endPoint y: 205, distance: 3.7
click at [222, 205] on div at bounding box center [333, 157] width 666 height 643
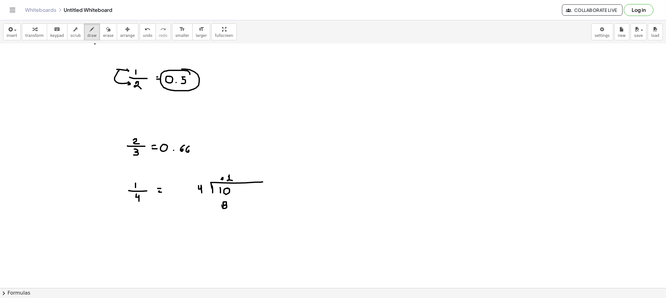
click at [219, 198] on div at bounding box center [333, 157] width 666 height 643
drag, startPoint x: 204, startPoint y: 210, endPoint x: 284, endPoint y: 208, distance: 80.2
click at [285, 208] on div at bounding box center [333, 157] width 666 height 643
drag, startPoint x: 225, startPoint y: 216, endPoint x: 234, endPoint y: 224, distance: 12.2
click at [232, 224] on div at bounding box center [333, 157] width 666 height 643
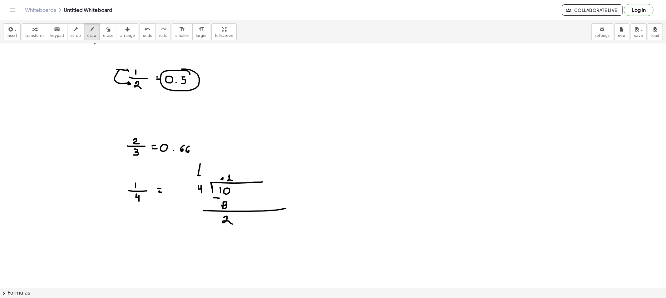
drag, startPoint x: 200, startPoint y: 164, endPoint x: 200, endPoint y: 174, distance: 10.3
click at [200, 175] on div at bounding box center [333, 157] width 666 height 643
drag, startPoint x: 194, startPoint y: 194, endPoint x: 211, endPoint y: 232, distance: 40.9
click at [211, 232] on div at bounding box center [333, 157] width 666 height 643
click at [106, 33] on icon "button" at bounding box center [108, 29] width 4 height 7
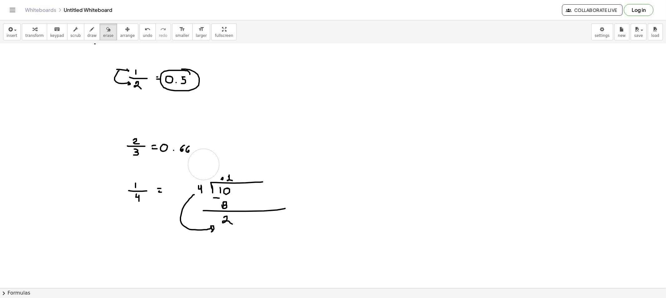
drag, startPoint x: 211, startPoint y: 148, endPoint x: 203, endPoint y: 164, distance: 18.0
click at [203, 164] on div at bounding box center [333, 157] width 666 height 643
drag, startPoint x: 176, startPoint y: 206, endPoint x: 199, endPoint y: 230, distance: 33.3
click at [199, 230] on div at bounding box center [333, 157] width 666 height 643
drag, startPoint x: 219, startPoint y: 242, endPoint x: 225, endPoint y: 231, distance: 12.7
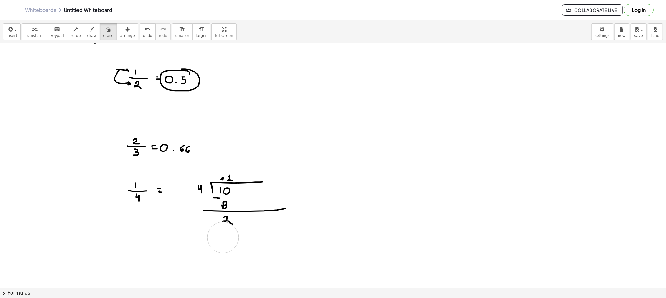
click at [225, 231] on div at bounding box center [333, 157] width 666 height 643
click at [87, 33] on span "draw" at bounding box center [91, 35] width 9 height 4
drag, startPoint x: 224, startPoint y: 215, endPoint x: 228, endPoint y: 222, distance: 8.2
click at [228, 222] on div at bounding box center [333, 157] width 666 height 643
drag, startPoint x: 211, startPoint y: 235, endPoint x: 221, endPoint y: 229, distance: 10.8
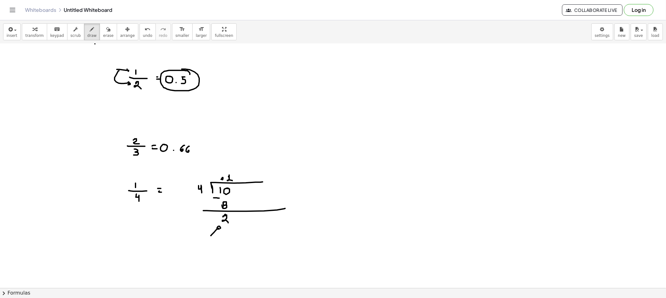
click at [221, 229] on div at bounding box center [333, 157] width 666 height 643
click at [106, 31] on icon "button" at bounding box center [108, 29] width 4 height 7
drag, startPoint x: 197, startPoint y: 239, endPoint x: 209, endPoint y: 237, distance: 12.6
click at [209, 237] on div at bounding box center [333, 157] width 666 height 643
drag, startPoint x: 86, startPoint y: 33, endPoint x: 139, endPoint y: 130, distance: 110.9
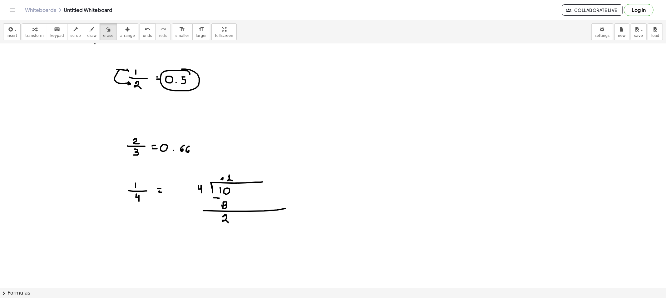
click at [86, 33] on button "draw" at bounding box center [92, 31] width 16 height 17
click at [224, 229] on div at bounding box center [333, 157] width 666 height 643
drag, startPoint x: 101, startPoint y: 38, endPoint x: 110, endPoint y: 58, distance: 21.5
click at [101, 37] on button "erase" at bounding box center [108, 31] width 17 height 17
drag, startPoint x: 218, startPoint y: 246, endPoint x: 222, endPoint y: 241, distance: 6.2
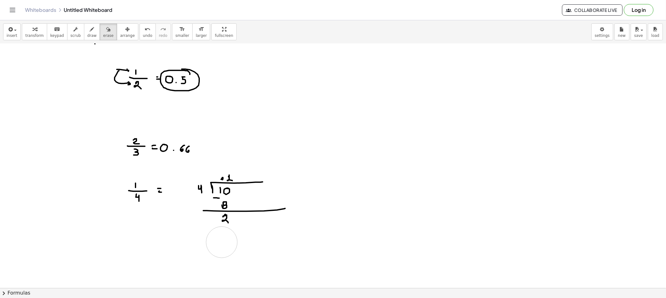
click at [222, 241] on div at bounding box center [333, 157] width 666 height 643
click at [87, 36] on span "draw" at bounding box center [91, 35] width 9 height 4
click at [236, 215] on div at bounding box center [333, 157] width 666 height 643
drag, startPoint x: 235, startPoint y: 165, endPoint x: 203, endPoint y: 179, distance: 34.0
click at [203, 179] on div at bounding box center [333, 157] width 666 height 643
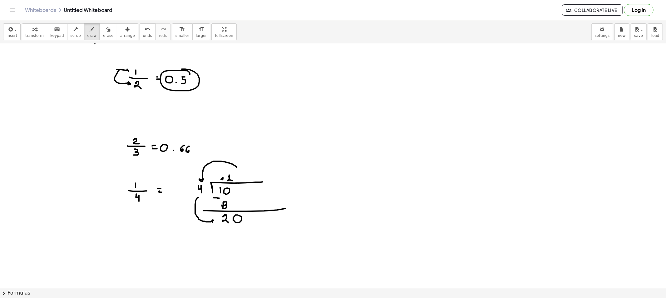
drag, startPoint x: 198, startPoint y: 197, endPoint x: 212, endPoint y: 224, distance: 30.0
click at [212, 224] on div at bounding box center [333, 157] width 666 height 643
click at [103, 33] on span "erase" at bounding box center [108, 35] width 10 height 4
drag, startPoint x: 241, startPoint y: 150, endPoint x: 204, endPoint y: 165, distance: 40.2
click at [204, 165] on div at bounding box center [333, 157] width 666 height 643
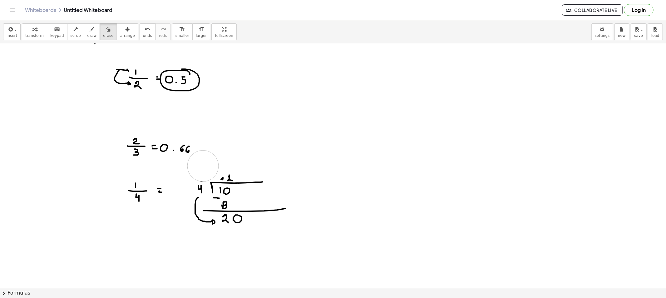
click at [203, 166] on div at bounding box center [333, 157] width 666 height 643
drag, startPoint x: 184, startPoint y: 205, endPoint x: 201, endPoint y: 229, distance: 29.3
click at [201, 229] on div at bounding box center [333, 157] width 666 height 643
drag, startPoint x: 82, startPoint y: 28, endPoint x: 168, endPoint y: 157, distance: 154.5
click at [87, 29] on div "button" at bounding box center [91, 28] width 9 height 7
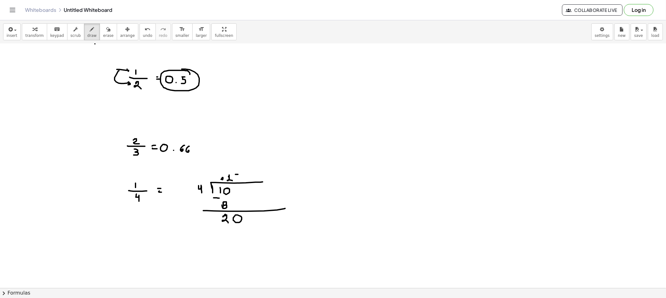
click at [239, 174] on div at bounding box center [333, 157] width 666 height 643
drag, startPoint x: 236, startPoint y: 175, endPoint x: 235, endPoint y: 178, distance: 3.2
click at [235, 179] on div at bounding box center [333, 157] width 666 height 643
drag, startPoint x: 236, startPoint y: 170, endPoint x: 206, endPoint y: 177, distance: 30.4
click at [205, 177] on div at bounding box center [333, 157] width 666 height 643
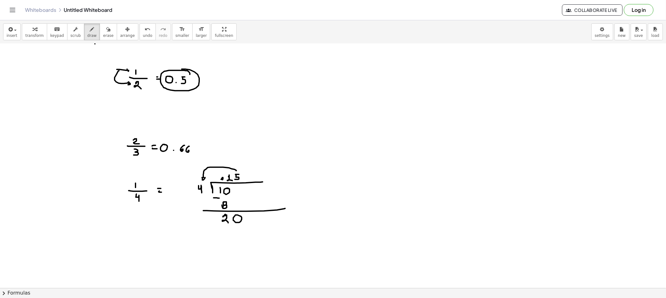
drag, startPoint x: 213, startPoint y: 229, endPoint x: 217, endPoint y: 229, distance: 4.1
click at [217, 229] on div at bounding box center [333, 157] width 666 height 643
drag, startPoint x: 226, startPoint y: 228, endPoint x: 243, endPoint y: 230, distance: 17.2
click at [234, 235] on div at bounding box center [333, 157] width 666 height 643
click at [243, 230] on div at bounding box center [333, 157] width 666 height 643
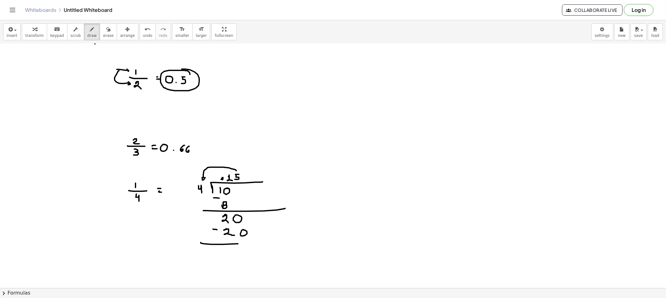
drag, startPoint x: 238, startPoint y: 243, endPoint x: 261, endPoint y: 244, distance: 23.4
click at [264, 243] on div at bounding box center [333, 157] width 666 height 643
click at [245, 247] on div at bounding box center [333, 157] width 666 height 643
drag, startPoint x: 167, startPoint y: 193, endPoint x: 171, endPoint y: 193, distance: 3.4
click at [167, 194] on div at bounding box center [333, 157] width 666 height 643
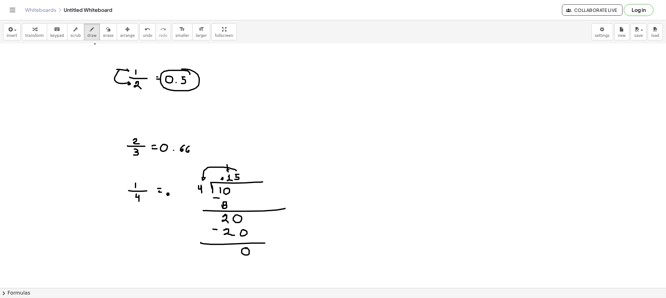
drag, startPoint x: 227, startPoint y: 164, endPoint x: 237, endPoint y: 173, distance: 13.2
click at [229, 170] on div at bounding box center [333, 157] width 666 height 643
click at [103, 36] on span "erase" at bounding box center [108, 35] width 10 height 4
drag, startPoint x: 236, startPoint y: 144, endPoint x: 237, endPoint y: 168, distance: 25.0
click at [237, 168] on div at bounding box center [333, 157] width 666 height 643
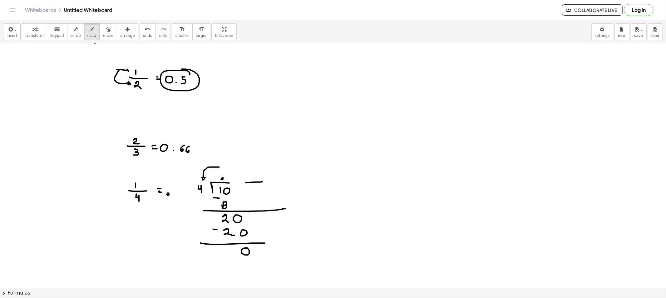
drag, startPoint x: 87, startPoint y: 35, endPoint x: 218, endPoint y: 189, distance: 203.0
click at [87, 36] on span "draw" at bounding box center [91, 35] width 9 height 4
drag, startPoint x: 229, startPoint y: 171, endPoint x: 236, endPoint y: 178, distance: 10.2
click at [235, 178] on div at bounding box center [333, 157] width 666 height 643
click at [242, 170] on div at bounding box center [333, 157] width 666 height 643
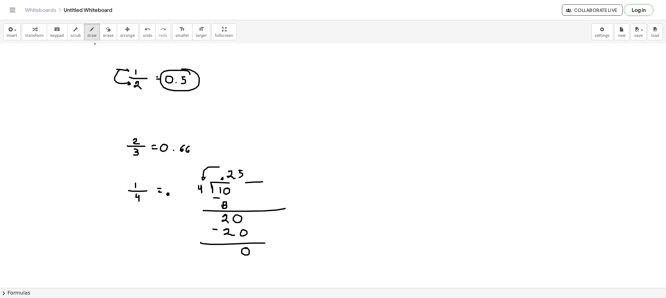
drag, startPoint x: 240, startPoint y: 171, endPoint x: 236, endPoint y: 177, distance: 7.1
click at [236, 177] on div at bounding box center [333, 157] width 666 height 643
drag, startPoint x: 230, startPoint y: 182, endPoint x: 248, endPoint y: 181, distance: 17.8
click at [248, 181] on div at bounding box center [333, 157] width 666 height 643
drag, startPoint x: 229, startPoint y: 166, endPoint x: 208, endPoint y: 189, distance: 30.9
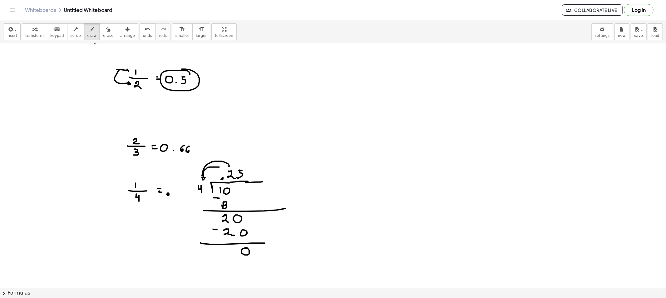
click at [202, 176] on div at bounding box center [333, 157] width 666 height 643
click at [237, 203] on div at bounding box center [333, 157] width 666 height 643
click at [233, 204] on div at bounding box center [333, 157] width 666 height 643
drag, startPoint x: 177, startPoint y: 186, endPoint x: 180, endPoint y: 195, distance: 9.1
click at [180, 195] on div at bounding box center [333, 157] width 666 height 643
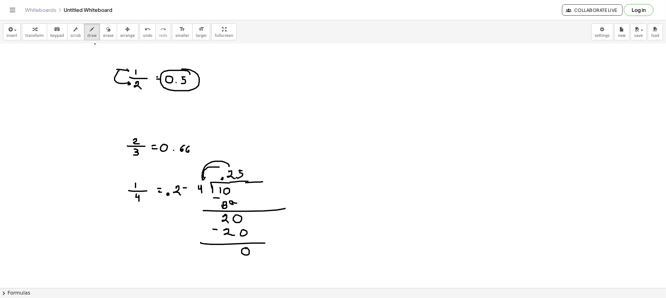
click at [188, 188] on div at bounding box center [333, 157] width 666 height 643
drag, startPoint x: 185, startPoint y: 190, endPoint x: 184, endPoint y: 194, distance: 4.2
click at [184, 194] on div at bounding box center [333, 157] width 666 height 643
drag, startPoint x: 107, startPoint y: 32, endPoint x: 107, endPoint y: 38, distance: 6.2
click at [105, 32] on button "erase" at bounding box center [108, 31] width 17 height 17
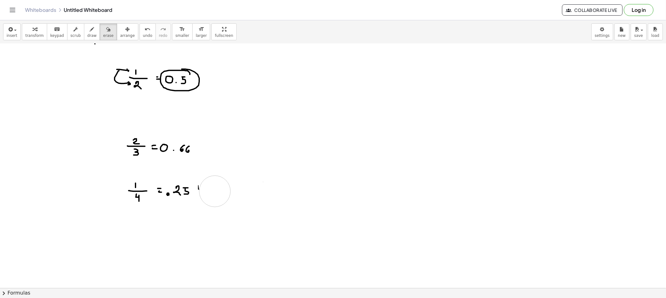
drag, startPoint x: 217, startPoint y: 168, endPoint x: 213, endPoint y: 188, distance: 21.3
click at [213, 188] on div at bounding box center [333, 157] width 666 height 643
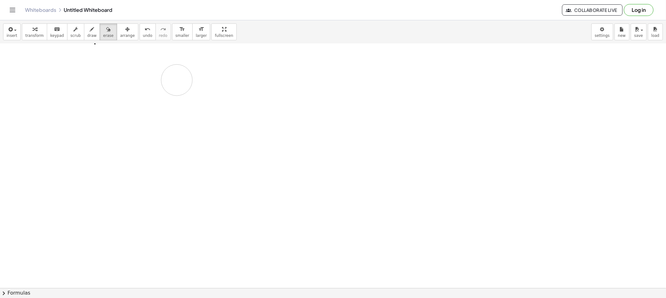
drag, startPoint x: 116, startPoint y: 137, endPoint x: 109, endPoint y: 84, distance: 54.2
click at [109, 84] on div at bounding box center [333, 157] width 666 height 643
click at [84, 39] on button "draw" at bounding box center [92, 31] width 16 height 17
click at [103, 31] on div "button" at bounding box center [108, 28] width 10 height 7
drag, startPoint x: 101, startPoint y: 61, endPoint x: 90, endPoint y: 48, distance: 17.1
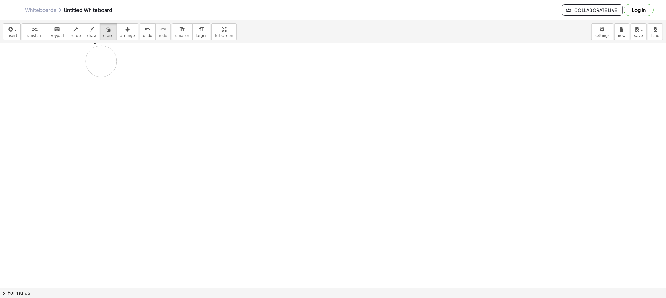
click at [95, 52] on div at bounding box center [333, 157] width 666 height 643
drag, startPoint x: 85, startPoint y: 42, endPoint x: 85, endPoint y: 38, distance: 3.7
click at [85, 41] on div "insert select one: Math Expression Function Text Youtube Video Graphing Geometr…" at bounding box center [333, 31] width 666 height 23
click at [87, 36] on span "draw" at bounding box center [91, 35] width 9 height 4
drag, startPoint x: 102, startPoint y: 71, endPoint x: 102, endPoint y: 75, distance: 4.1
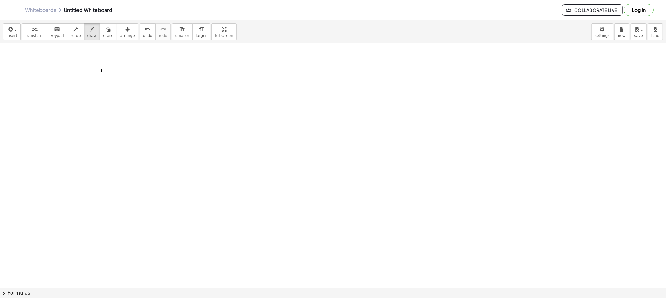
click at [102, 74] on div at bounding box center [333, 157] width 666 height 643
drag, startPoint x: 93, startPoint y: 79, endPoint x: 121, endPoint y: 80, distance: 27.8
click at [115, 80] on div at bounding box center [333, 157] width 666 height 643
drag, startPoint x: 101, startPoint y: 83, endPoint x: 103, endPoint y: 87, distance: 4.8
click at [101, 83] on div at bounding box center [333, 157] width 666 height 643
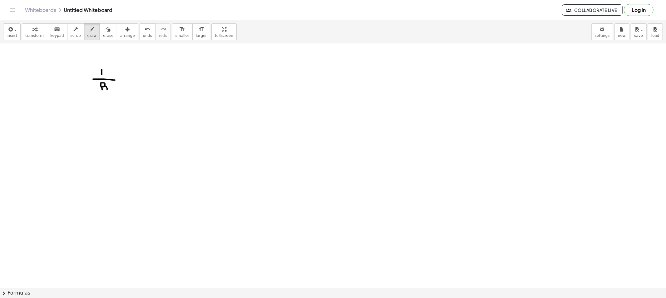
drag, startPoint x: 102, startPoint y: 88, endPoint x: 109, endPoint y: 85, distance: 7.2
click at [100, 87] on div at bounding box center [333, 157] width 666 height 643
click at [127, 79] on div at bounding box center [333, 157] width 666 height 643
drag, startPoint x: 125, startPoint y: 80, endPoint x: 138, endPoint y: 82, distance: 12.6
click at [127, 81] on div at bounding box center [333, 157] width 666 height 643
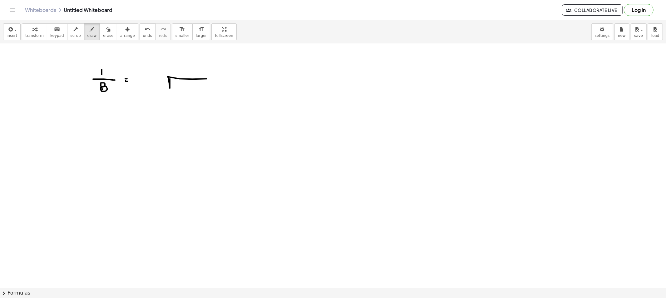
drag, startPoint x: 169, startPoint y: 85, endPoint x: 224, endPoint y: 77, distance: 55.2
click at [223, 77] on div at bounding box center [333, 157] width 666 height 643
click at [157, 76] on div at bounding box center [333, 157] width 666 height 643
drag, startPoint x: 157, startPoint y: 83, endPoint x: 174, endPoint y: 88, distance: 17.8
click at [156, 80] on div at bounding box center [333, 157] width 666 height 643
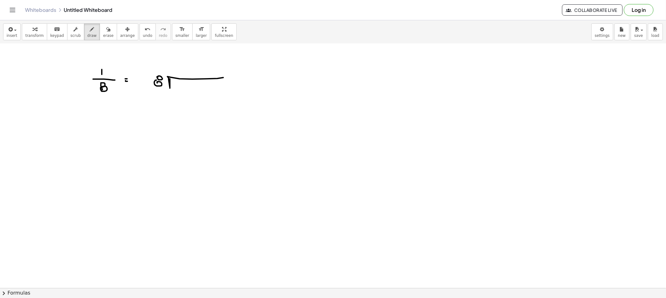
drag, startPoint x: 178, startPoint y: 82, endPoint x: 178, endPoint y: 90, distance: 7.2
click at [178, 89] on div at bounding box center [333, 157] width 666 height 643
click at [90, 32] on icon "button" at bounding box center [92, 29] width 4 height 7
click at [189, 83] on div at bounding box center [333, 157] width 666 height 643
click at [176, 74] on div at bounding box center [333, 157] width 666 height 643
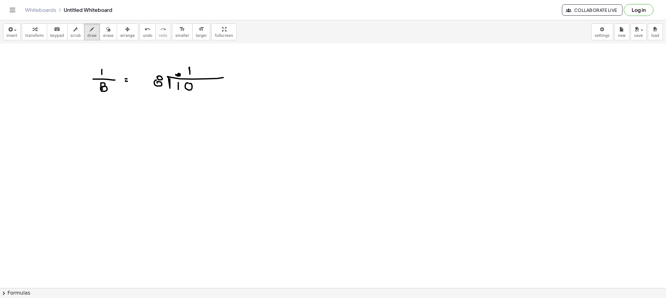
click at [189, 67] on div at bounding box center [333, 157] width 666 height 643
click at [186, 98] on div at bounding box center [333, 157] width 666 height 643
drag, startPoint x: 188, startPoint y: 105, endPoint x: 192, endPoint y: 105, distance: 4.4
click at [188, 105] on div at bounding box center [333, 157] width 666 height 643
drag, startPoint x: 173, startPoint y: 95, endPoint x: 176, endPoint y: 98, distance: 4.0
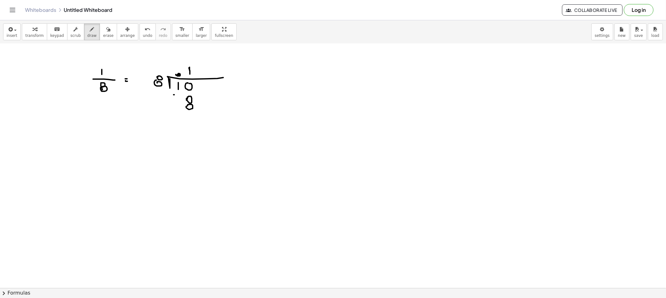
click at [178, 95] on div at bounding box center [333, 157] width 666 height 643
drag, startPoint x: 211, startPoint y: 111, endPoint x: 244, endPoint y: 110, distance: 32.5
click at [245, 110] on div at bounding box center [333, 157] width 666 height 643
drag, startPoint x: 189, startPoint y: 118, endPoint x: 200, endPoint y: 128, distance: 14.6
click at [197, 126] on div at bounding box center [333, 157] width 666 height 643
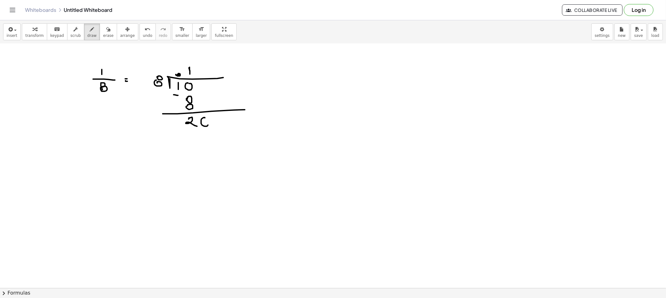
drag, startPoint x: 204, startPoint y: 117, endPoint x: 203, endPoint y: 129, distance: 11.6
click at [204, 118] on div at bounding box center [333, 157] width 666 height 643
click at [90, 28] on icon "button" at bounding box center [92, 29] width 4 height 7
drag, startPoint x: 200, startPoint y: 67, endPoint x: 204, endPoint y: 74, distance: 7.7
click at [204, 74] on div at bounding box center [333, 157] width 666 height 643
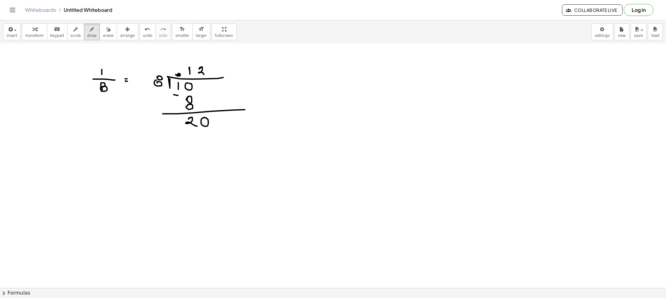
drag, startPoint x: 176, startPoint y: 135, endPoint x: 180, endPoint y: 136, distance: 4.2
click at [179, 135] on div at bounding box center [333, 157] width 666 height 643
click at [188, 138] on div at bounding box center [333, 157] width 666 height 643
drag, startPoint x: 204, startPoint y: 131, endPoint x: 201, endPoint y: 140, distance: 8.9
click at [202, 139] on div at bounding box center [333, 157] width 666 height 643
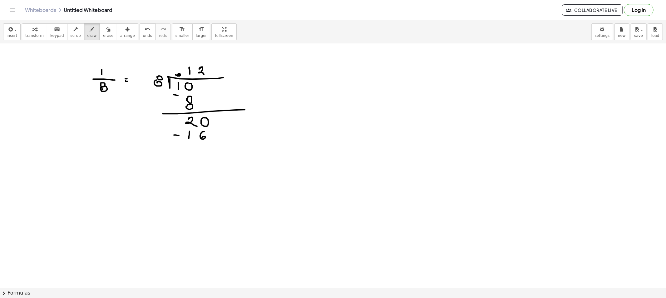
click at [231, 143] on div at bounding box center [333, 157] width 666 height 643
drag, startPoint x: 201, startPoint y: 150, endPoint x: 205, endPoint y: 159, distance: 9.7
click at [205, 159] on div at bounding box center [333, 157] width 666 height 643
click at [215, 151] on div at bounding box center [333, 157] width 666 height 643
drag, startPoint x: 210, startPoint y: 66, endPoint x: 215, endPoint y: 66, distance: 4.4
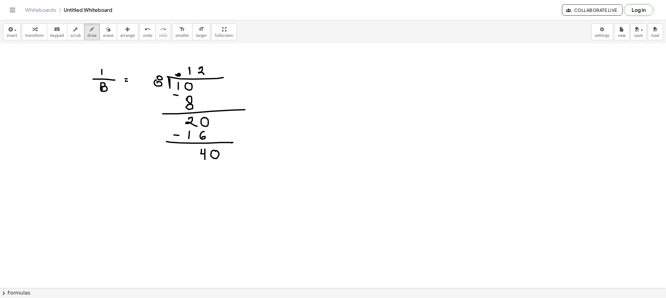
click at [215, 66] on div at bounding box center [333, 157] width 666 height 643
drag, startPoint x: 212, startPoint y: 66, endPoint x: 212, endPoint y: 72, distance: 5.6
click at [208, 74] on div at bounding box center [333, 157] width 666 height 643
click at [198, 166] on div at bounding box center [333, 157] width 666 height 643
drag, startPoint x: 204, startPoint y: 166, endPoint x: 208, endPoint y: 173, distance: 8.0
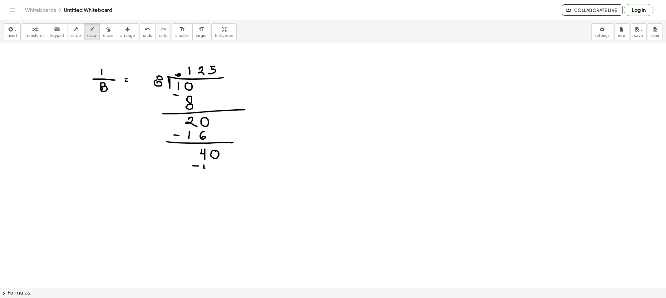
click at [207, 173] on div at bounding box center [333, 157] width 666 height 643
click at [215, 167] on div at bounding box center [333, 157] width 666 height 643
drag, startPoint x: 206, startPoint y: 178, endPoint x: 234, endPoint y: 177, distance: 28.1
click at [235, 177] on div at bounding box center [333, 157] width 666 height 643
drag, startPoint x: 219, startPoint y: 183, endPoint x: 213, endPoint y: 190, distance: 9.5
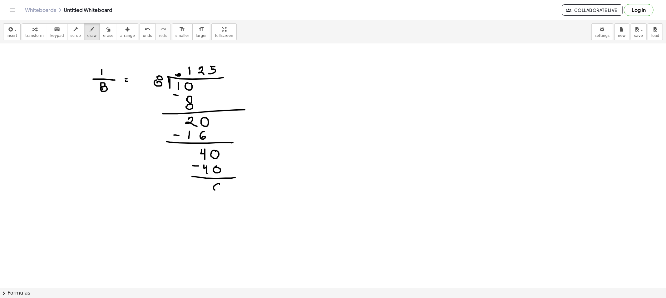
click at [216, 184] on div at bounding box center [333, 157] width 666 height 643
click at [312, 73] on div at bounding box center [333, 157] width 666 height 643
drag, startPoint x: 308, startPoint y: 76, endPoint x: 317, endPoint y: 76, distance: 9.0
click at [317, 76] on div at bounding box center [333, 157] width 666 height 643
click at [313, 80] on div at bounding box center [333, 157] width 666 height 643
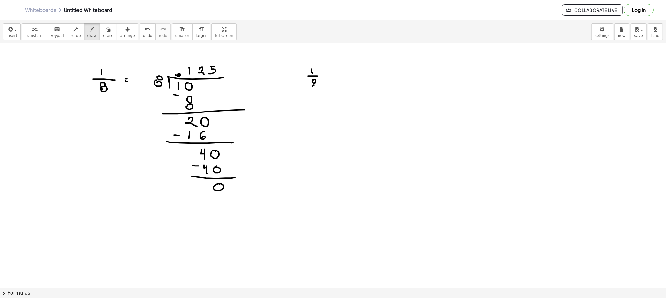
click at [313, 85] on div at bounding box center [333, 157] width 666 height 643
click at [329, 73] on div at bounding box center [333, 157] width 666 height 643
drag, startPoint x: 328, startPoint y: 77, endPoint x: 343, endPoint y: 82, distance: 15.8
click at [329, 77] on div at bounding box center [333, 157] width 666 height 643
drag, startPoint x: 348, startPoint y: 76, endPoint x: 354, endPoint y: 75, distance: 6.0
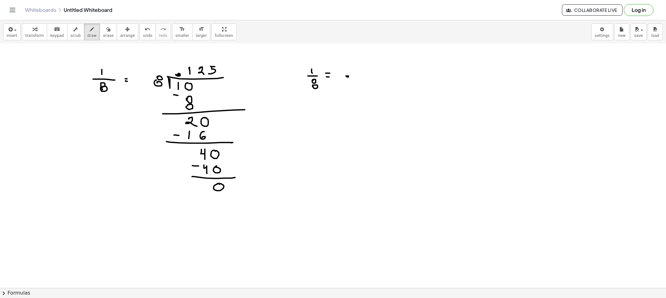
click at [346, 76] on div at bounding box center [333, 157] width 666 height 643
drag, startPoint x: 356, startPoint y: 69, endPoint x: 357, endPoint y: 76, distance: 6.2
click at [357, 76] on div at bounding box center [333, 157] width 666 height 643
drag, startPoint x: 363, startPoint y: 71, endPoint x: 373, endPoint y: 71, distance: 10.0
click at [368, 76] on div at bounding box center [333, 157] width 666 height 643
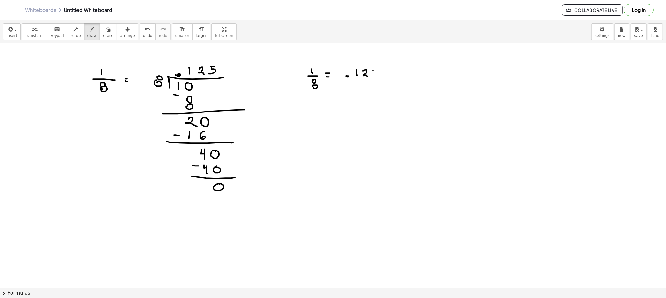
drag, startPoint x: 373, startPoint y: 71, endPoint x: 376, endPoint y: 71, distance: 3.1
click at [377, 71] on div at bounding box center [333, 157] width 666 height 643
drag, startPoint x: 374, startPoint y: 71, endPoint x: 373, endPoint y: 77, distance: 6.4
click at [373, 77] on div at bounding box center [333, 157] width 666 height 643
drag, startPoint x: 379, startPoint y: 66, endPoint x: 367, endPoint y: 60, distance: 14.4
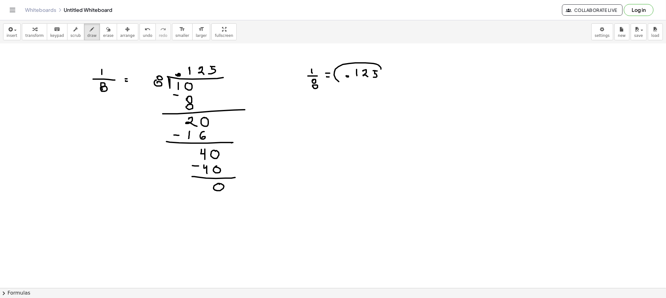
click at [376, 59] on div at bounding box center [333, 157] width 666 height 643
click at [103, 36] on span "erase" at bounding box center [108, 35] width 10 height 4
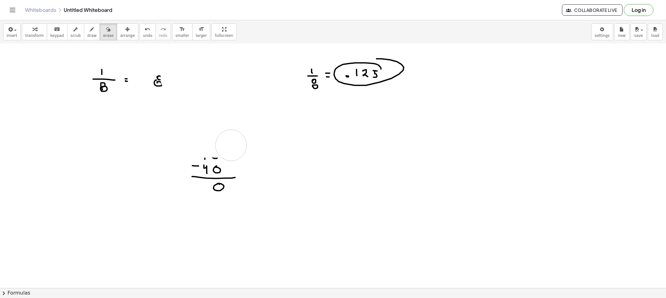
drag, startPoint x: 176, startPoint y: 78, endPoint x: 231, endPoint y: 145, distance: 86.5
click at [231, 145] on div at bounding box center [333, 157] width 666 height 643
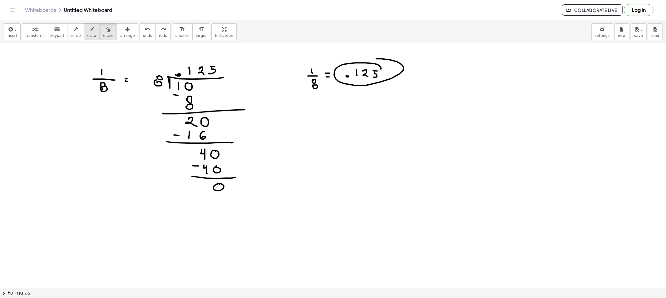
click at [87, 28] on div "button" at bounding box center [91, 28] width 9 height 7
drag, startPoint x: 105, startPoint y: 35, endPoint x: 118, endPoint y: 45, distance: 17.1
click at [105, 34] on button "erase" at bounding box center [108, 31] width 17 height 17
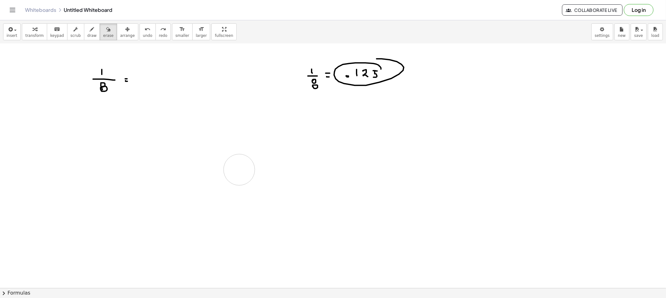
drag, startPoint x: 166, startPoint y: 84, endPoint x: 299, endPoint y: 120, distance: 137.8
click at [273, 154] on div at bounding box center [333, 157] width 666 height 643
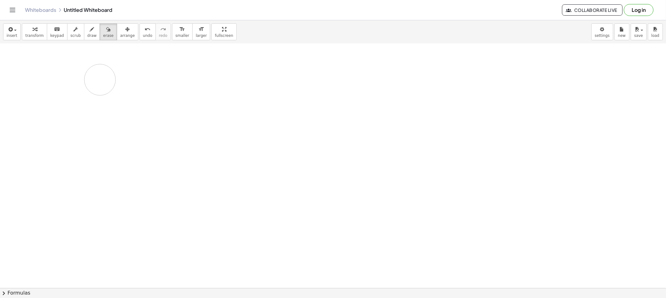
drag, startPoint x: 316, startPoint y: 76, endPoint x: 101, endPoint y: 83, distance: 215.1
click at [100, 79] on div at bounding box center [333, 157] width 666 height 643
click at [88, 33] on span "draw" at bounding box center [91, 35] width 9 height 4
drag, startPoint x: 94, startPoint y: 58, endPoint x: 100, endPoint y: 66, distance: 9.9
click at [100, 66] on div at bounding box center [333, 157] width 666 height 643
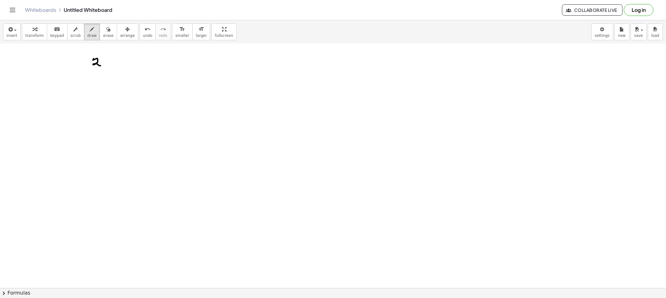
drag, startPoint x: 88, startPoint y: 67, endPoint x: 103, endPoint y: 67, distance: 15.3
click at [103, 67] on div at bounding box center [333, 157] width 666 height 643
click at [99, 71] on div at bounding box center [333, 157] width 666 height 643
drag, startPoint x: 95, startPoint y: 71, endPoint x: 97, endPoint y: 75, distance: 4.8
click at [94, 75] on div at bounding box center [333, 157] width 666 height 643
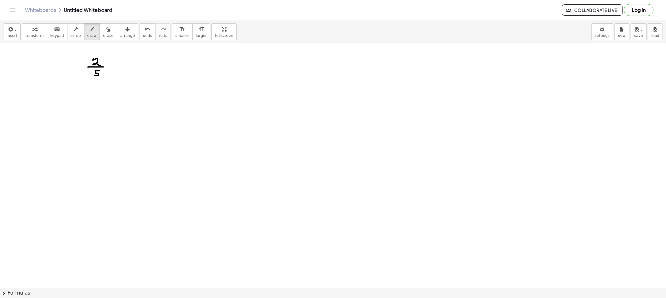
click at [114, 65] on div at bounding box center [333, 157] width 666 height 643
drag, startPoint x: 112, startPoint y: 67, endPoint x: 116, endPoint y: 67, distance: 3.4
click at [116, 67] on div at bounding box center [333, 157] width 666 height 643
drag, startPoint x: 98, startPoint y: 113, endPoint x: 102, endPoint y: 120, distance: 7.4
click at [102, 120] on div at bounding box center [333, 157] width 666 height 643
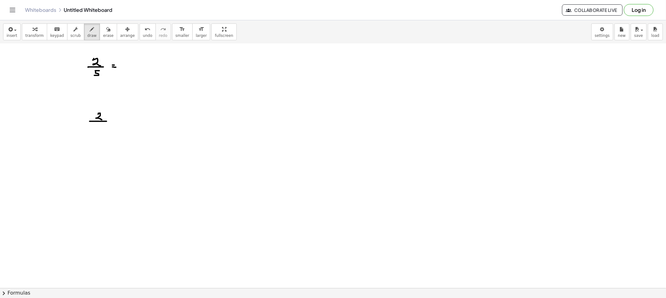
drag, startPoint x: 93, startPoint y: 121, endPoint x: 106, endPoint y: 121, distance: 13.7
click at [106, 121] on div at bounding box center [333, 157] width 666 height 643
drag, startPoint x: 98, startPoint y: 116, endPoint x: 101, endPoint y: 123, distance: 7.7
click at [101, 122] on div at bounding box center [333, 157] width 666 height 643
drag, startPoint x: 94, startPoint y: 124, endPoint x: 108, endPoint y: 124, distance: 13.7
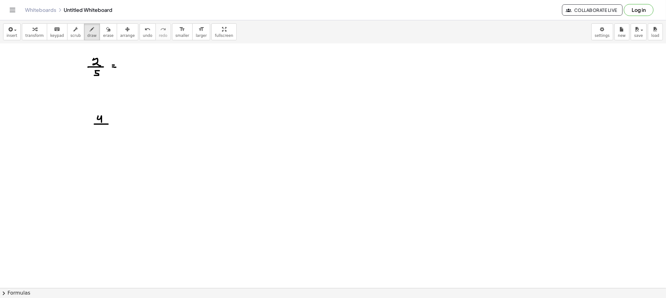
click at [108, 124] on div at bounding box center [333, 157] width 666 height 643
click at [105, 128] on div at bounding box center [333, 157] width 666 height 643
drag, startPoint x: 102, startPoint y: 130, endPoint x: 102, endPoint y: 138, distance: 7.8
click at [99, 135] on div at bounding box center [333, 157] width 666 height 643
click at [102, 161] on div at bounding box center [333, 157] width 666 height 643
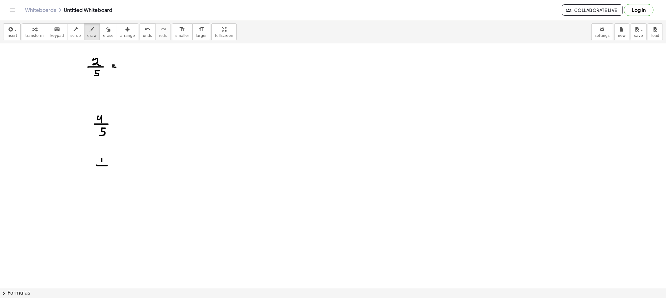
drag, startPoint x: 99, startPoint y: 165, endPoint x: 110, endPoint y: 166, distance: 10.6
click at [110, 165] on div at bounding box center [333, 157] width 666 height 643
drag, startPoint x: 102, startPoint y: 169, endPoint x: 104, endPoint y: 179, distance: 9.6
click at [103, 178] on div at bounding box center [333, 157] width 666 height 643
click at [101, 203] on div at bounding box center [333, 157] width 666 height 643
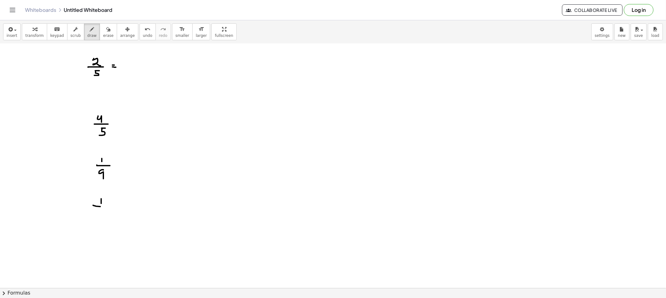
drag, startPoint x: 100, startPoint y: 206, endPoint x: 110, endPoint y: 207, distance: 9.7
click at [110, 207] on div at bounding box center [333, 157] width 666 height 643
drag, startPoint x: 102, startPoint y: 210, endPoint x: 100, endPoint y: 217, distance: 7.3
click at [100, 217] on div at bounding box center [333, 157] width 666 height 643
click at [118, 120] on div at bounding box center [333, 157] width 666 height 643
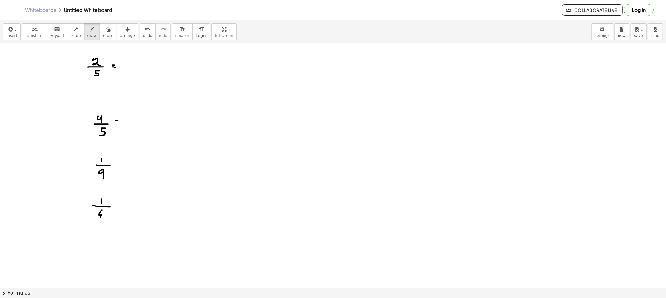
drag, startPoint x: 119, startPoint y: 122, endPoint x: 124, endPoint y: 123, distance: 4.5
click at [122, 122] on div at bounding box center [333, 157] width 666 height 643
click at [126, 163] on div at bounding box center [333, 157] width 666 height 643
click at [129, 165] on div at bounding box center [333, 157] width 666 height 643
click at [124, 206] on div at bounding box center [333, 157] width 666 height 643
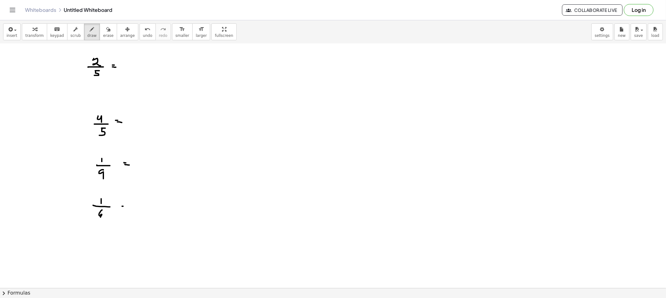
drag, startPoint x: 123, startPoint y: 208, endPoint x: 126, endPoint y: 210, distance: 3.4
click at [125, 209] on div at bounding box center [333, 157] width 666 height 643
drag, startPoint x: 96, startPoint y: 241, endPoint x: 97, endPoint y: 244, distance: 3.9
click at [97, 244] on div at bounding box center [333, 157] width 666 height 643
click at [102, 239] on div at bounding box center [333, 157] width 666 height 643
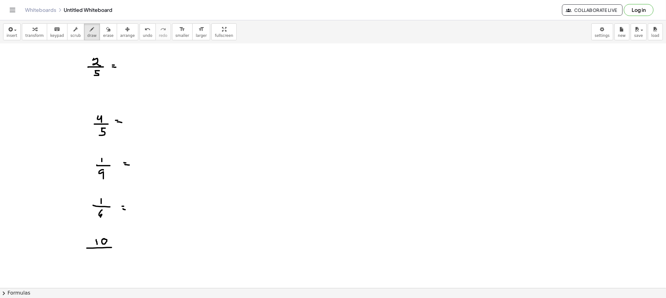
drag, startPoint x: 97, startPoint y: 247, endPoint x: 111, endPoint y: 247, distance: 14.0
click at [111, 247] on div at bounding box center [333, 157] width 666 height 643
drag, startPoint x: 102, startPoint y: 251, endPoint x: 102, endPoint y: 257, distance: 5.3
click at [102, 257] on div at bounding box center [333, 157] width 666 height 643
drag, startPoint x: 96, startPoint y: 241, endPoint x: 97, endPoint y: 246, distance: 5.5
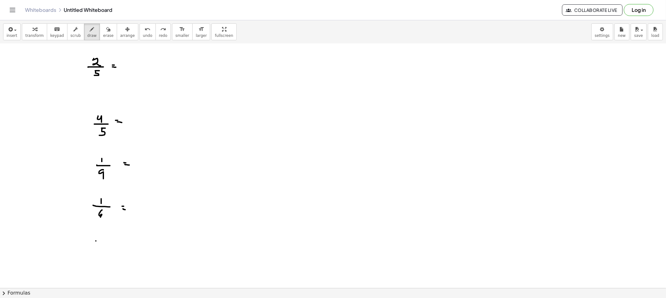
click at [97, 246] on div at bounding box center [333, 157] width 666 height 643
drag, startPoint x: 100, startPoint y: 240, endPoint x: 102, endPoint y: 248, distance: 7.6
click at [102, 247] on div at bounding box center [333, 157] width 666 height 643
drag, startPoint x: 88, startPoint y: 251, endPoint x: 114, endPoint y: 250, distance: 25.9
click at [114, 250] on div at bounding box center [333, 157] width 666 height 643
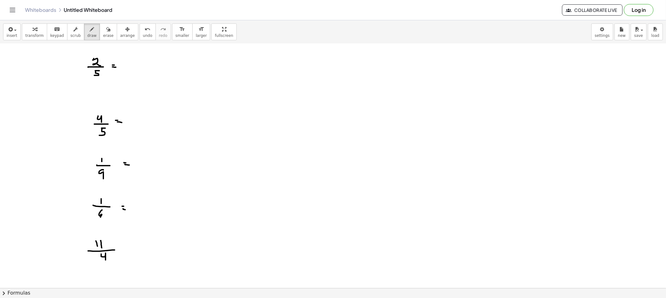
drag, startPoint x: 101, startPoint y: 254, endPoint x: 112, endPoint y: 257, distance: 11.7
click at [105, 260] on div at bounding box center [333, 157] width 666 height 643
click at [128, 247] on div at bounding box center [333, 157] width 666 height 643
click at [129, 250] on div at bounding box center [333, 157] width 666 height 643
drag, startPoint x: 201, startPoint y: 251, endPoint x: 254, endPoint y: 244, distance: 54.2
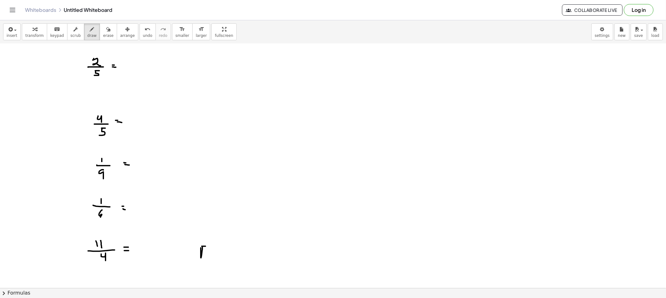
click at [254, 244] on div at bounding box center [333, 157] width 666 height 643
click at [108, 267] on div at bounding box center [333, 157] width 666 height 643
drag, startPoint x: 108, startPoint y: 271, endPoint x: 177, endPoint y: 265, distance: 69.5
click at [179, 261] on div at bounding box center [333, 157] width 666 height 643
drag, startPoint x: 189, startPoint y: 250, endPoint x: 193, endPoint y: 257, distance: 8.5
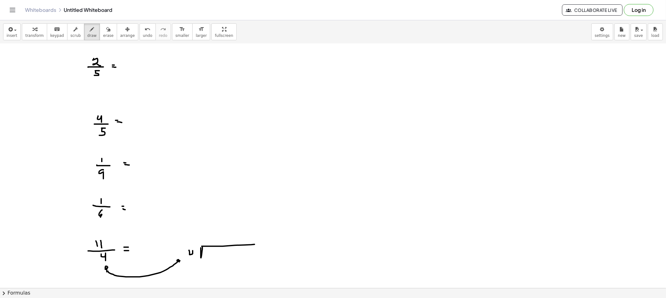
click at [193, 257] on div at bounding box center [333, 157] width 666 height 643
drag, startPoint x: 209, startPoint y: 250, endPoint x: 212, endPoint y: 253, distance: 4.6
click at [210, 257] on div at bounding box center [333, 157] width 666 height 643
drag, startPoint x: 213, startPoint y: 249, endPoint x: 215, endPoint y: 257, distance: 7.9
click at [215, 257] on div at bounding box center [333, 157] width 666 height 643
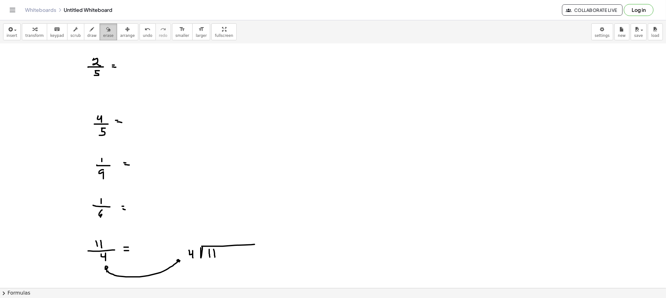
click at [103, 36] on span "erase" at bounding box center [108, 35] width 10 height 4
drag, startPoint x: 262, startPoint y: 250, endPoint x: 245, endPoint y: 245, distance: 18.1
click at [245, 245] on div at bounding box center [333, 157] width 666 height 643
drag, startPoint x: 160, startPoint y: 269, endPoint x: 110, endPoint y: 278, distance: 50.8
click at [110, 278] on div at bounding box center [333, 157] width 666 height 643
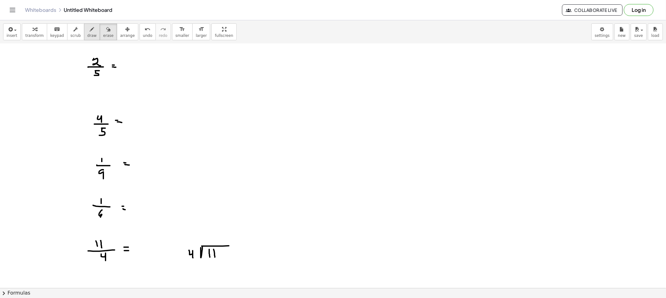
click at [89, 31] on button "draw" at bounding box center [92, 31] width 16 height 17
drag, startPoint x: 56, startPoint y: 64, endPoint x: 74, endPoint y: 67, distance: 18.4
click at [75, 67] on div at bounding box center [333, 157] width 666 height 643
click at [100, 32] on button "erase" at bounding box center [108, 31] width 17 height 17
drag, startPoint x: 42, startPoint y: 56, endPoint x: 67, endPoint y: 65, distance: 26.4
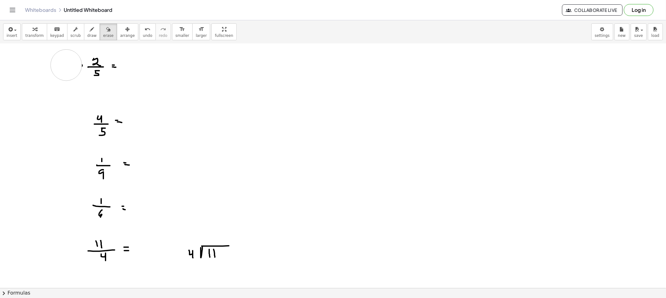
click at [67, 65] on div at bounding box center [333, 157] width 666 height 643
click at [87, 36] on span "draw" at bounding box center [91, 35] width 9 height 4
click at [127, 67] on div at bounding box center [333, 157] width 666 height 643
drag, startPoint x: 139, startPoint y: 60, endPoint x: 143, endPoint y: 72, distance: 12.4
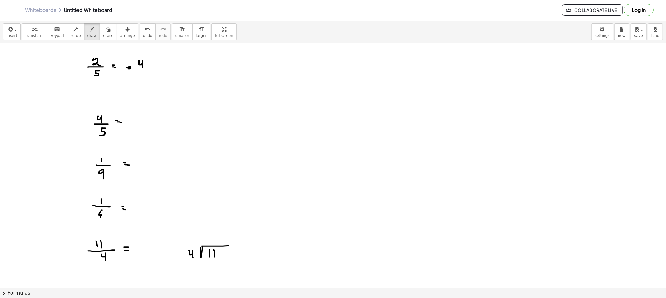
click at [143, 71] on div at bounding box center [333, 157] width 666 height 643
click at [87, 33] on span "draw" at bounding box center [91, 35] width 9 height 4
click at [74, 125] on div at bounding box center [333, 157] width 666 height 643
click at [103, 30] on div "button" at bounding box center [108, 28] width 10 height 7
drag, startPoint x: 46, startPoint y: 130, endPoint x: 75, endPoint y: 129, distance: 28.7
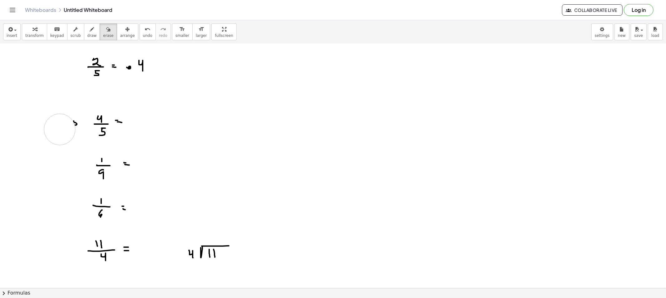
click at [75, 129] on div at bounding box center [333, 157] width 666 height 643
click at [84, 32] on button "draw" at bounding box center [92, 31] width 16 height 17
click at [135, 125] on div at bounding box center [333, 157] width 666 height 643
click at [151, 113] on div at bounding box center [333, 157] width 666 height 643
click at [149, 120] on div at bounding box center [333, 157] width 666 height 643
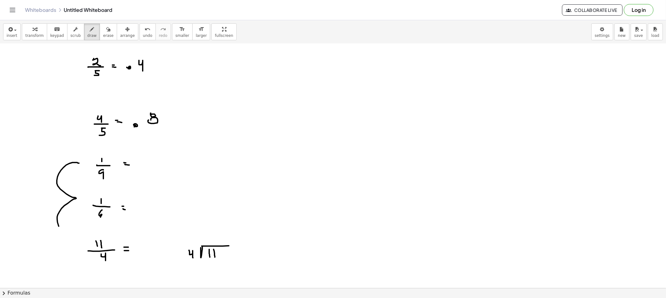
drag, startPoint x: 77, startPoint y: 162, endPoint x: 72, endPoint y: 238, distance: 76.0
click at [72, 238] on div at bounding box center [333, 157] width 666 height 643
drag, startPoint x: 80, startPoint y: 144, endPoint x: 88, endPoint y: 153, distance: 11.5
click at [88, 154] on div at bounding box center [333, 157] width 666 height 643
click at [100, 42] on div "insert select one: Math Expression Function Text Youtube Video Graphing Geometr…" at bounding box center [333, 31] width 666 height 23
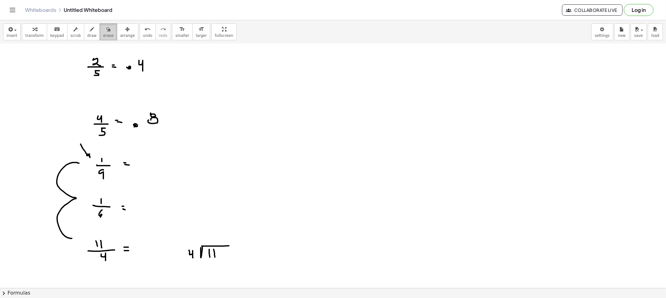
click at [103, 36] on span "erase" at bounding box center [108, 35] width 10 height 4
drag, startPoint x: 56, startPoint y: 177, endPoint x: 70, endPoint y: 227, distance: 52.3
click at [70, 227] on div at bounding box center [333, 157] width 666 height 643
drag, startPoint x: 80, startPoint y: 32, endPoint x: 95, endPoint y: 39, distance: 16.5
click at [87, 32] on div "button" at bounding box center [91, 28] width 9 height 7
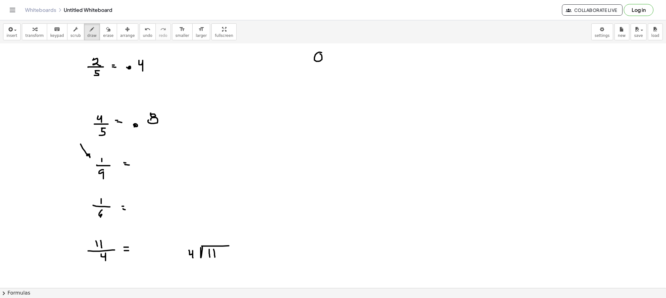
drag, startPoint x: 318, startPoint y: 61, endPoint x: 318, endPoint y: 54, distance: 7.5
click at [318, 53] on div at bounding box center [333, 157] width 666 height 643
click at [326, 58] on div at bounding box center [333, 157] width 666 height 643
drag, startPoint x: 342, startPoint y: 54, endPoint x: 338, endPoint y: 59, distance: 7.1
click at [338, 60] on div at bounding box center [333, 157] width 666 height 643
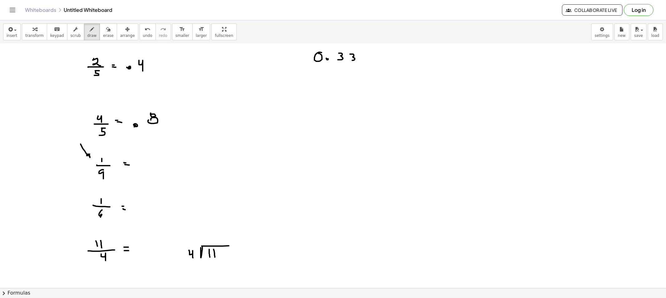
drag, startPoint x: 350, startPoint y: 54, endPoint x: 351, endPoint y: 61, distance: 6.7
click at [351, 61] on div at bounding box center [333, 157] width 666 height 643
drag, startPoint x: 361, startPoint y: 53, endPoint x: 370, endPoint y: 56, distance: 8.7
click at [360, 61] on div at bounding box center [333, 157] width 666 height 643
drag, startPoint x: 377, startPoint y: 53, endPoint x: 373, endPoint y: 62, distance: 9.9
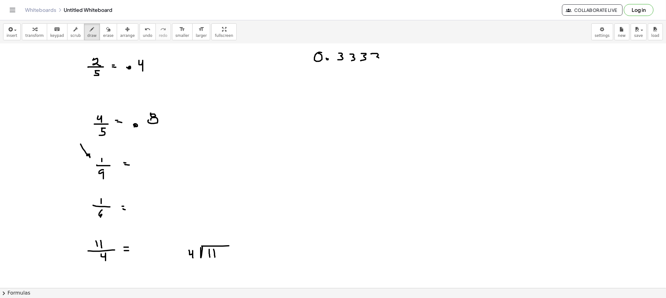
click at [373, 62] on div at bounding box center [333, 157] width 666 height 643
drag, startPoint x: 315, startPoint y: 80, endPoint x: 319, endPoint y: 80, distance: 3.1
click at [319, 80] on div at bounding box center [333, 157] width 666 height 643
click at [329, 85] on div at bounding box center [333, 157] width 666 height 643
drag, startPoint x: 340, startPoint y: 85, endPoint x: 347, endPoint y: 85, distance: 6.9
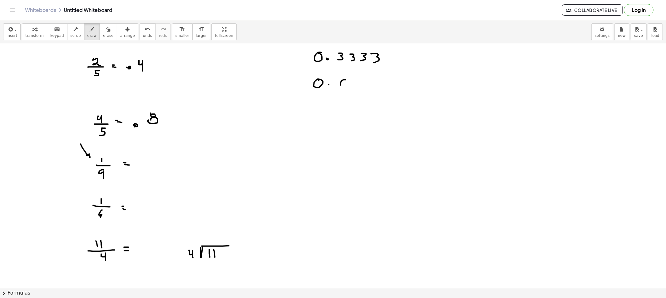
click at [344, 86] on div at bounding box center [333, 157] width 666 height 643
drag, startPoint x: 357, startPoint y: 85, endPoint x: 365, endPoint y: 84, distance: 8.8
click at [358, 87] on div at bounding box center [333, 157] width 666 height 643
click at [367, 88] on div at bounding box center [333, 157] width 666 height 643
drag, startPoint x: 313, startPoint y: 112, endPoint x: 319, endPoint y: 108, distance: 7.5
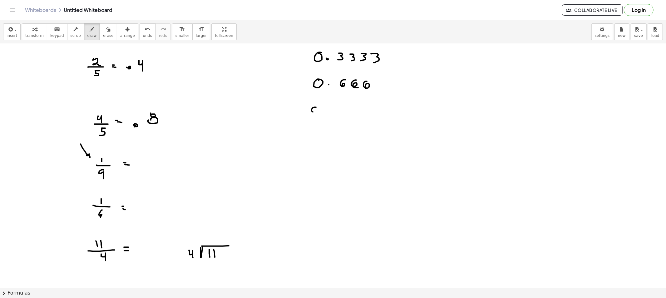
click at [316, 105] on div at bounding box center [333, 157] width 666 height 643
click at [323, 111] on div at bounding box center [333, 157] width 666 height 643
drag, startPoint x: 335, startPoint y: 108, endPoint x: 336, endPoint y: 111, distance: 3.4
click at [336, 111] on div at bounding box center [333, 157] width 666 height 643
click at [346, 105] on div at bounding box center [333, 157] width 666 height 643
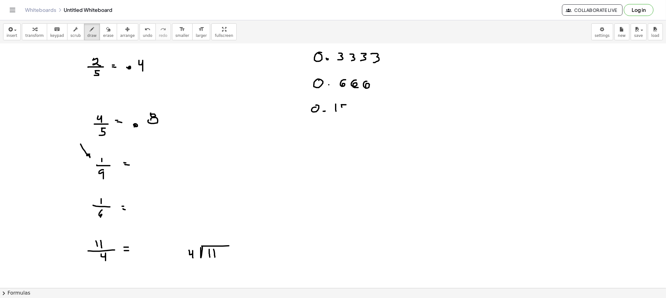
drag, startPoint x: 342, startPoint y: 107, endPoint x: 343, endPoint y: 110, distance: 3.5
click at [343, 111] on div at bounding box center [333, 157] width 666 height 643
drag, startPoint x: 354, startPoint y: 104, endPoint x: 361, endPoint y: 113, distance: 10.5
click at [360, 112] on div at bounding box center [333, 157] width 666 height 643
drag, startPoint x: 368, startPoint y: 104, endPoint x: 376, endPoint y: 111, distance: 10.8
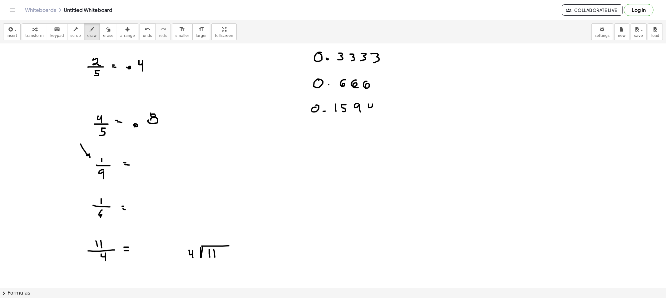
click at [374, 112] on div at bounding box center [333, 157] width 666 height 643
drag, startPoint x: 391, startPoint y: 102, endPoint x: 394, endPoint y: 109, distance: 7.8
click at [388, 110] on div at bounding box center [333, 157] width 666 height 643
click at [403, 108] on div at bounding box center [333, 157] width 666 height 643
click at [413, 108] on div at bounding box center [333, 157] width 666 height 643
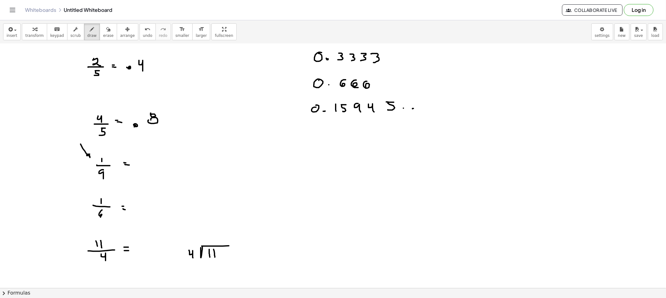
click at [422, 109] on div at bounding box center [333, 157] width 666 height 643
drag, startPoint x: 323, startPoint y: 61, endPoint x: 368, endPoint y: 61, distance: 45.2
click at [368, 61] on div at bounding box center [333, 157] width 666 height 643
click at [328, 85] on div at bounding box center [333, 157] width 666 height 643
drag, startPoint x: 383, startPoint y: 80, endPoint x: 392, endPoint y: 85, distance: 10.3
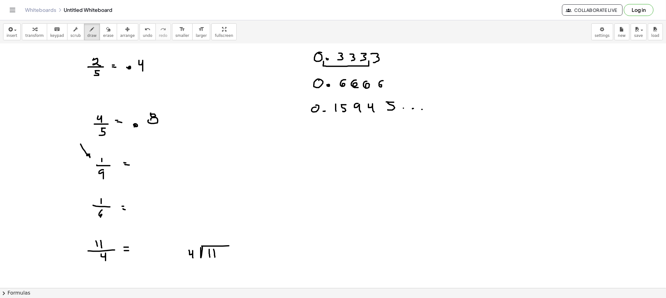
click at [379, 86] on div at bounding box center [333, 157] width 666 height 643
drag, startPoint x: 395, startPoint y: 80, endPoint x: 393, endPoint y: 88, distance: 7.6
click at [393, 87] on div at bounding box center [333, 157] width 666 height 643
click at [90, 29] on icon "button" at bounding box center [92, 29] width 4 height 7
drag, startPoint x: 308, startPoint y: 86, endPoint x: 307, endPoint y: 90, distance: 4.8
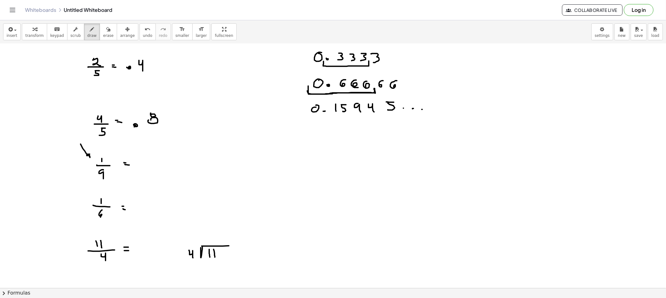
click at [307, 90] on div at bounding box center [333, 157] width 666 height 643
click at [411, 55] on div at bounding box center [333, 157] width 666 height 643
drag, startPoint x: 410, startPoint y: 57, endPoint x: 414, endPoint y: 58, distance: 4.1
click at [413, 58] on div at bounding box center [333, 157] width 666 height 643
click at [425, 56] on div at bounding box center [333, 157] width 666 height 643
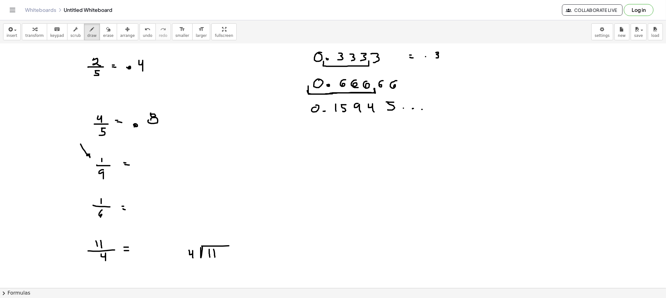
drag, startPoint x: 438, startPoint y: 54, endPoint x: 435, endPoint y: 58, distance: 4.9
click at [434, 58] on div at bounding box center [333, 157] width 666 height 643
drag, startPoint x: 444, startPoint y: 52, endPoint x: 448, endPoint y: 57, distance: 6.2
click at [446, 58] on div at bounding box center [333, 157] width 666 height 643
drag, startPoint x: 456, startPoint y: 52, endPoint x: 454, endPoint y: 62, distance: 9.4
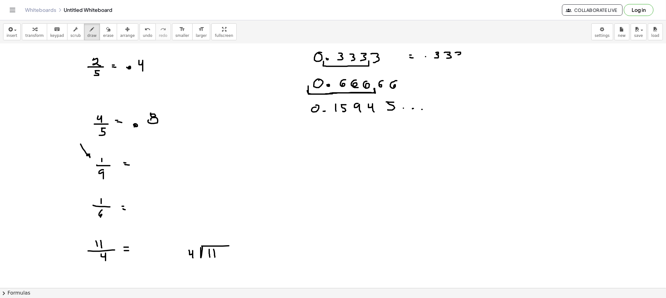
click at [454, 62] on div at bounding box center [333, 157] width 666 height 643
click at [422, 86] on div at bounding box center [333, 157] width 666 height 643
drag, startPoint x: 434, startPoint y: 81, endPoint x: 438, endPoint y: 86, distance: 5.8
click at [435, 86] on div at bounding box center [333, 157] width 666 height 643
click at [442, 86] on div at bounding box center [333, 157] width 666 height 643
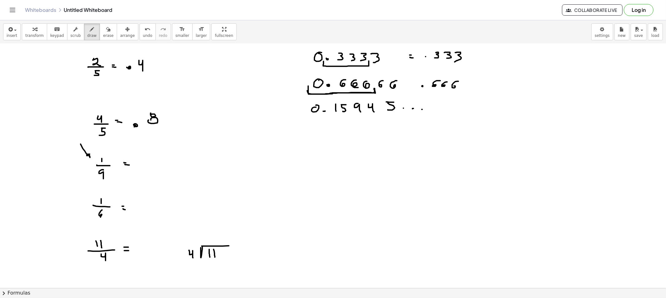
drag, startPoint x: 457, startPoint y: 81, endPoint x: 454, endPoint y: 86, distance: 5.9
click at [454, 86] on div at bounding box center [333, 157] width 666 height 643
drag, startPoint x: 335, startPoint y: 132, endPoint x: 336, endPoint y: 126, distance: 6.3
click at [336, 126] on div at bounding box center [333, 157] width 666 height 643
click at [84, 38] on button "draw" at bounding box center [92, 31] width 16 height 17
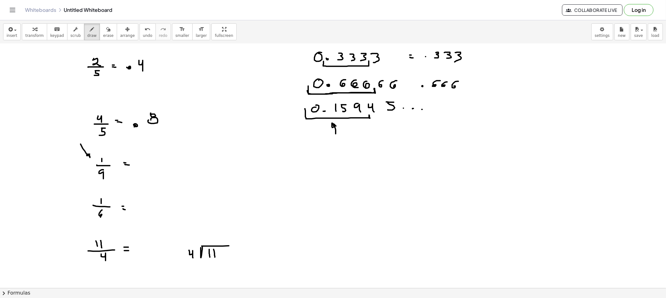
drag, startPoint x: 305, startPoint y: 113, endPoint x: 370, endPoint y: 120, distance: 65.5
click at [370, 119] on div at bounding box center [333, 157] width 666 height 643
click at [442, 106] on div at bounding box center [333, 157] width 666 height 643
drag, startPoint x: 441, startPoint y: 108, endPoint x: 449, endPoint y: 108, distance: 8.4
click at [442, 108] on div at bounding box center [333, 157] width 666 height 643
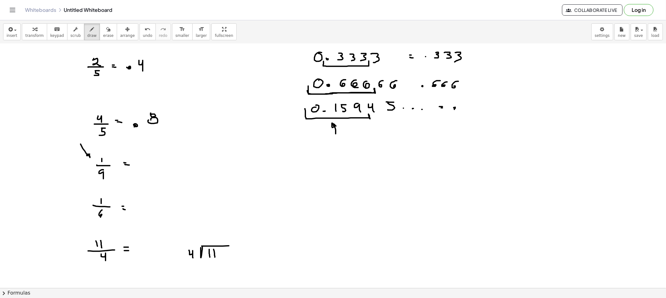
drag, startPoint x: 454, startPoint y: 108, endPoint x: 463, endPoint y: 106, distance: 9.2
click at [453, 107] on div at bounding box center [333, 157] width 666 height 643
click at [465, 108] on div at bounding box center [333, 157] width 666 height 643
click at [474, 101] on div at bounding box center [333, 157] width 666 height 643
drag, startPoint x: 471, startPoint y: 102, endPoint x: 476, endPoint y: 105, distance: 5.5
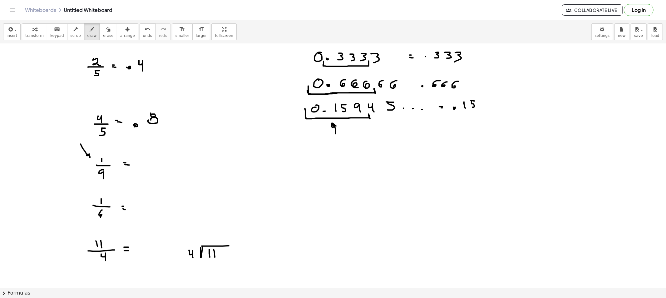
click at [470, 107] on div at bounding box center [333, 157] width 666 height 643
drag, startPoint x: 485, startPoint y: 101, endPoint x: 485, endPoint y: 111, distance: 9.7
click at [485, 111] on div at bounding box center [333, 157] width 666 height 643
drag, startPoint x: 366, startPoint y: 108, endPoint x: 372, endPoint y: 111, distance: 6.8
click at [372, 111] on div at bounding box center [333, 157] width 666 height 643
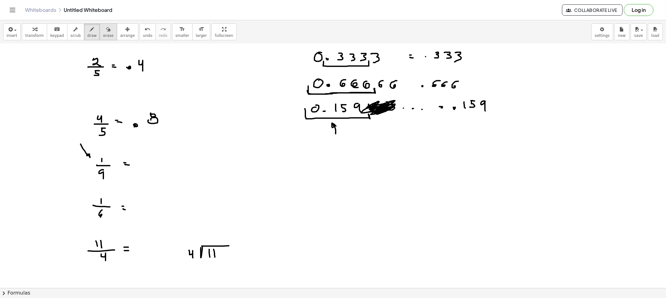
click at [106, 27] on icon "button" at bounding box center [108, 29] width 4 height 7
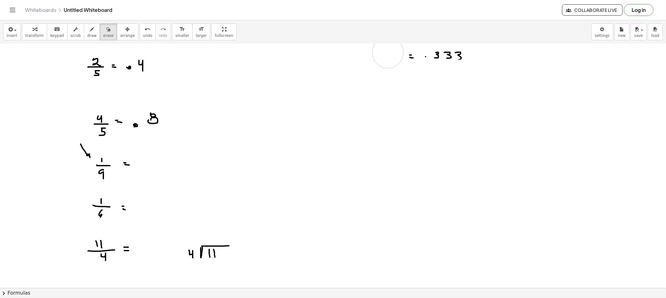
drag, startPoint x: 341, startPoint y: 137, endPoint x: 477, endPoint y: 50, distance: 160.8
click at [477, 48] on div at bounding box center [333, 157] width 666 height 643
click at [90, 26] on button "draw" at bounding box center [92, 31] width 16 height 17
click at [103, 37] on span "erase" at bounding box center [108, 35] width 10 height 4
click at [106, 27] on icon "button" at bounding box center [108, 29] width 4 height 7
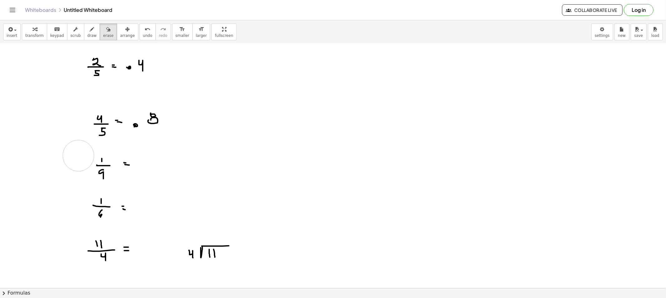
drag, startPoint x: 80, startPoint y: 139, endPoint x: 78, endPoint y: 155, distance: 16.6
click at [78, 155] on div at bounding box center [333, 157] width 666 height 643
click at [103, 34] on span "erase" at bounding box center [108, 35] width 10 height 4
click at [87, 35] on span "draw" at bounding box center [91, 35] width 9 height 4
drag, startPoint x: 97, startPoint y: 35, endPoint x: 97, endPoint y: 44, distance: 9.7
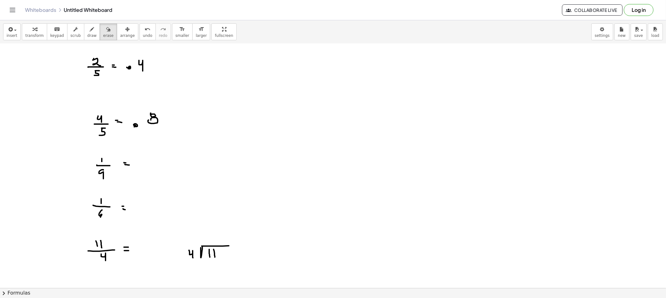
click at [103, 35] on span "erase" at bounding box center [108, 35] width 10 height 4
drag, startPoint x: 74, startPoint y: 66, endPoint x: 250, endPoint y: 72, distance: 175.8
click at [220, 70] on div at bounding box center [333, 157] width 666 height 643
drag, startPoint x: 100, startPoint y: 120, endPoint x: 19, endPoint y: 120, distance: 81.4
click at [34, 120] on div at bounding box center [333, 157] width 666 height 643
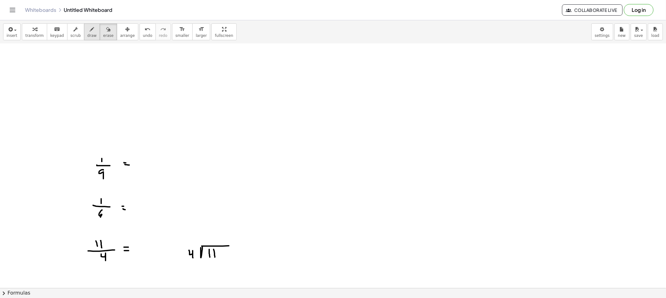
click at [90, 32] on icon "button" at bounding box center [92, 29] width 4 height 7
click at [87, 27] on div "button" at bounding box center [91, 28] width 9 height 7
drag, startPoint x: 79, startPoint y: 136, endPoint x: 91, endPoint y: 142, distance: 13.7
click at [91, 142] on div at bounding box center [333, 157] width 666 height 643
click at [145, 164] on div at bounding box center [333, 157] width 666 height 643
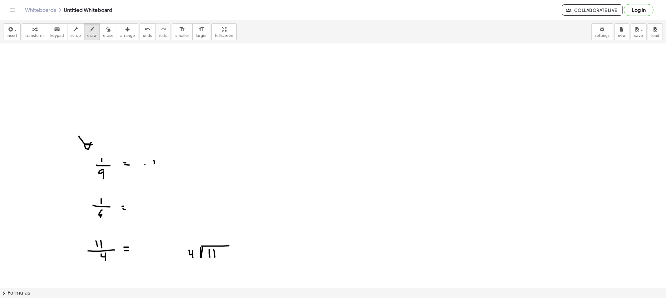
click at [154, 168] on div at bounding box center [333, 157] width 666 height 643
drag, startPoint x: 160, startPoint y: 163, endPoint x: 160, endPoint y: 168, distance: 4.4
click at [160, 168] on div at bounding box center [333, 157] width 666 height 643
drag, startPoint x: 165, startPoint y: 162, endPoint x: 166, endPoint y: 167, distance: 5.1
click at [166, 166] on div at bounding box center [333, 157] width 666 height 643
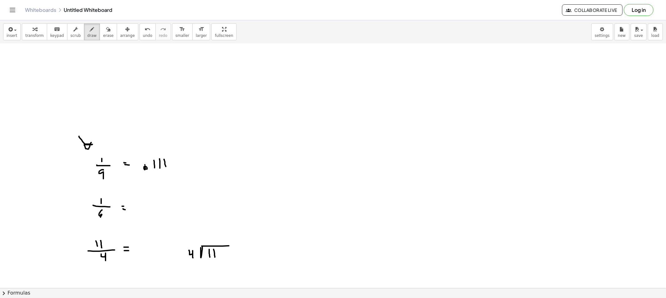
drag, startPoint x: 145, startPoint y: 166, endPoint x: 146, endPoint y: 169, distance: 3.3
click at [144, 168] on div at bounding box center [333, 157] width 666 height 643
drag, startPoint x: 138, startPoint y: 169, endPoint x: 186, endPoint y: 170, distance: 48.4
click at [186, 170] on div at bounding box center [333, 157] width 666 height 643
click at [103, 34] on span "erase" at bounding box center [108, 35] width 10 height 4
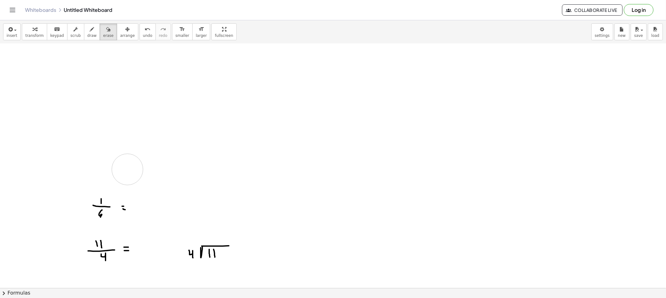
drag, startPoint x: 85, startPoint y: 147, endPoint x: 118, endPoint y: 168, distance: 39.0
click at [118, 168] on div at bounding box center [333, 157] width 666 height 643
click at [86, 32] on button "draw" at bounding box center [92, 31] width 16 height 17
click at [86, 39] on button "draw" at bounding box center [92, 31] width 16 height 17
drag, startPoint x: 66, startPoint y: 181, endPoint x: 75, endPoint y: 193, distance: 14.3
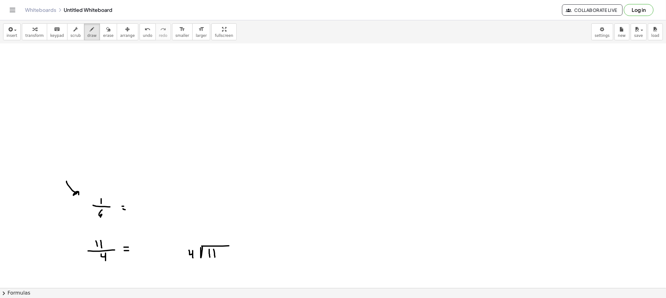
click at [75, 194] on div at bounding box center [333, 157] width 666 height 643
click at [76, 30] on button "scrub" at bounding box center [75, 31] width 17 height 17
click at [84, 31] on button "draw" at bounding box center [92, 31] width 16 height 17
click at [139, 210] on div at bounding box center [333, 157] width 666 height 643
click at [139, 209] on div at bounding box center [333, 157] width 666 height 643
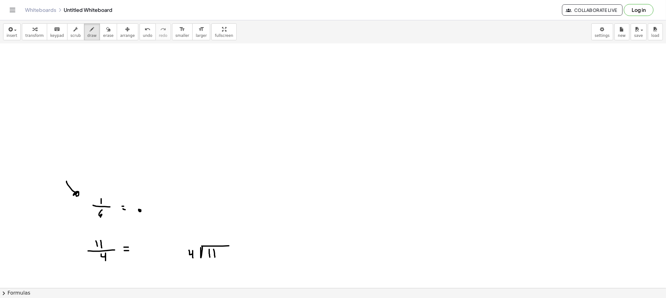
drag, startPoint x: 149, startPoint y: 209, endPoint x: 154, endPoint y: 205, distance: 6.8
click at [149, 210] on div at bounding box center [333, 157] width 666 height 643
drag, startPoint x: 156, startPoint y: 202, endPoint x: 154, endPoint y: 211, distance: 8.9
click at [153, 209] on div at bounding box center [333, 157] width 666 height 643
drag, startPoint x: 133, startPoint y: 216, endPoint x: 169, endPoint y: 219, distance: 35.7
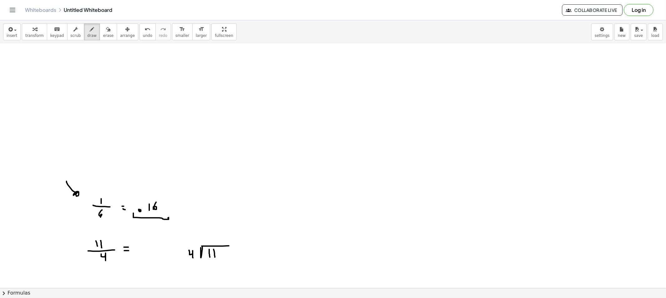
click at [169, 219] on div at bounding box center [333, 157] width 666 height 643
drag, startPoint x: 164, startPoint y: 203, endPoint x: 162, endPoint y: 212, distance: 9.0
click at [163, 211] on div at bounding box center [333, 157] width 666 height 643
drag, startPoint x: 154, startPoint y: 177, endPoint x: 155, endPoint y: 188, distance: 11.3
click at [156, 188] on div at bounding box center [333, 157] width 666 height 643
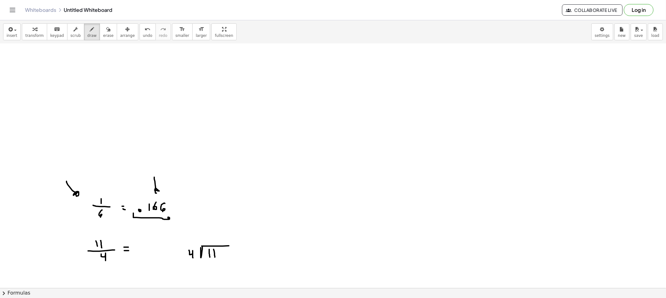
drag, startPoint x: 156, startPoint y: 193, endPoint x: 159, endPoint y: 188, distance: 5.4
click at [159, 189] on div at bounding box center [333, 157] width 666 height 643
click at [103, 32] on div "button" at bounding box center [108, 28] width 10 height 7
drag, startPoint x: 62, startPoint y: 199, endPoint x: 79, endPoint y: 185, distance: 21.7
click at [66, 192] on div at bounding box center [333, 157] width 666 height 643
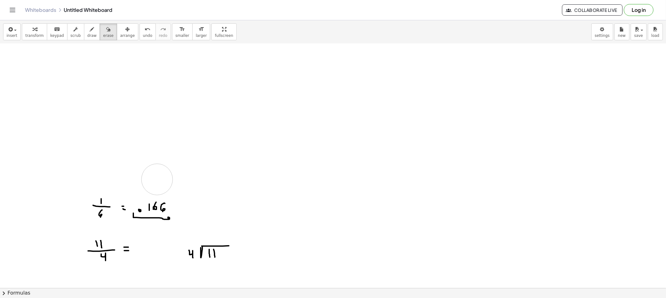
drag, startPoint x: 158, startPoint y: 169, endPoint x: 157, endPoint y: 180, distance: 11.0
click at [157, 180] on div at bounding box center [333, 157] width 666 height 643
drag, startPoint x: 170, startPoint y: 213, endPoint x: 98, endPoint y: 209, distance: 71.9
click at [98, 209] on div at bounding box center [333, 157] width 666 height 643
click at [90, 27] on icon "button" at bounding box center [92, 29] width 4 height 7
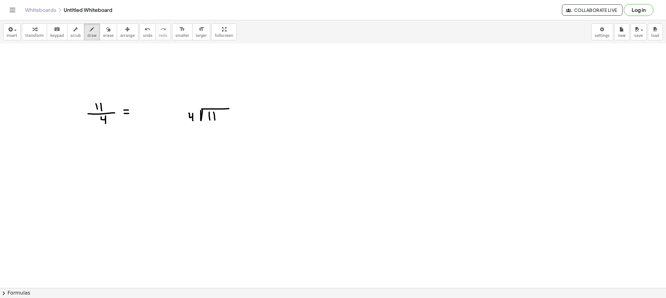
scroll to position [347, 0]
click at [84, 35] on button "draw" at bounding box center [92, 31] width 16 height 17
click at [103, 37] on span "erase" at bounding box center [108, 35] width 10 height 4
click at [89, 35] on button "draw" at bounding box center [92, 31] width 16 height 17
click at [87, 35] on span "draw" at bounding box center [91, 35] width 9 height 4
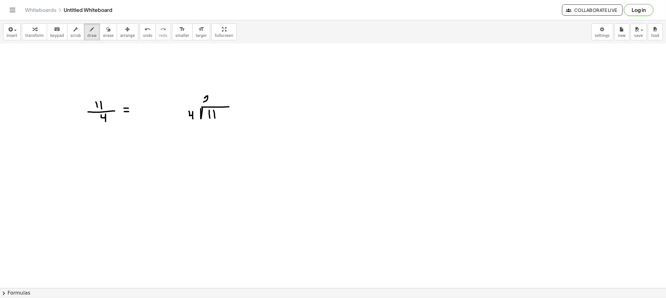
drag, startPoint x: 206, startPoint y: 96, endPoint x: 212, endPoint y: 102, distance: 8.4
click at [209, 102] on div at bounding box center [333, 18] width 666 height 643
drag, startPoint x: 216, startPoint y: 96, endPoint x: 215, endPoint y: 103, distance: 7.3
click at [215, 103] on div at bounding box center [333, 18] width 666 height 643
drag, startPoint x: 225, startPoint y: 95, endPoint x: 229, endPoint y: 95, distance: 4.4
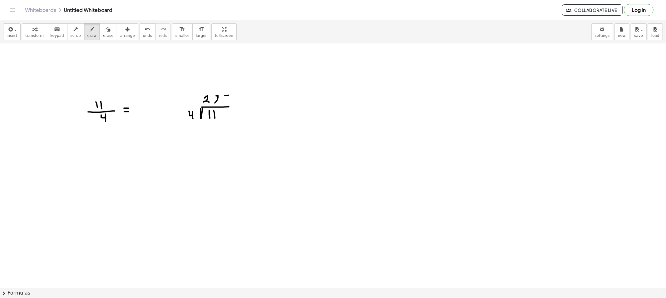
click at [229, 95] on div at bounding box center [333, 18] width 666 height 643
drag, startPoint x: 226, startPoint y: 98, endPoint x: 223, endPoint y: 101, distance: 4.2
click at [223, 102] on div at bounding box center [333, 18] width 666 height 643
click at [87, 34] on span "draw" at bounding box center [91, 35] width 9 height 4
drag, startPoint x: 197, startPoint y: 101, endPoint x: 203, endPoint y: 96, distance: 8.0
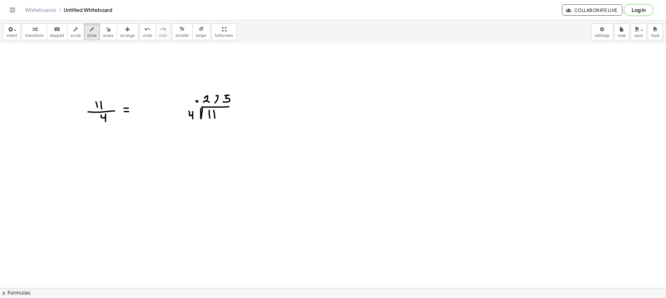
click at [197, 102] on div at bounding box center [333, 18] width 666 height 643
click at [103, 35] on span "erase" at bounding box center [108, 35] width 10 height 4
click at [163, 88] on div at bounding box center [333, 18] width 666 height 643
click at [85, 32] on button "draw" at bounding box center [92, 31] width 16 height 17
drag, startPoint x: 190, startPoint y: 121, endPoint x: 212, endPoint y: 124, distance: 22.3
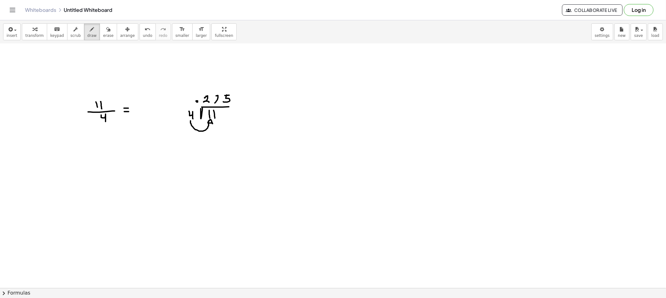
click at [212, 124] on div at bounding box center [333, 18] width 666 height 643
click at [103, 31] on div "button" at bounding box center [108, 28] width 10 height 7
drag, startPoint x: 175, startPoint y: 80, endPoint x: 184, endPoint y: 95, distance: 17.2
click at [184, 95] on div at bounding box center [333, 18] width 666 height 643
click at [87, 38] on span "draw" at bounding box center [91, 35] width 9 height 4
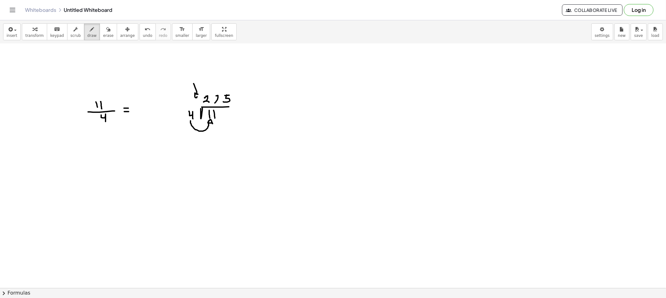
drag, startPoint x: 193, startPoint y: 84, endPoint x: 198, endPoint y: 95, distance: 12.6
click at [198, 95] on div at bounding box center [333, 18] width 666 height 643
drag, startPoint x: 100, startPoint y: 36, endPoint x: 110, endPoint y: 79, distance: 44.2
click at [103, 38] on span "erase" at bounding box center [108, 35] width 10 height 4
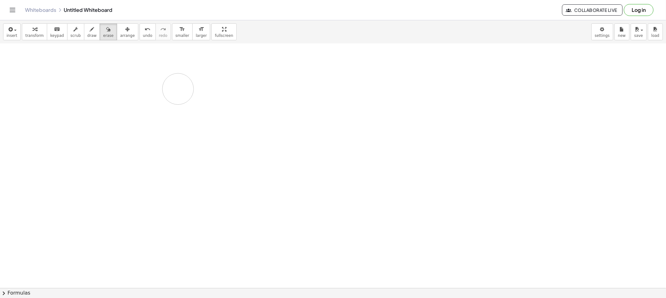
drag, startPoint x: 97, startPoint y: 106, endPoint x: 177, endPoint y: 89, distance: 81.5
click at [177, 89] on div at bounding box center [333, 18] width 666 height 643
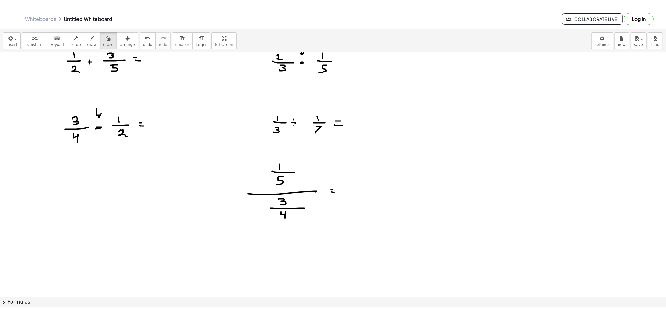
scroll to position [0, 0]
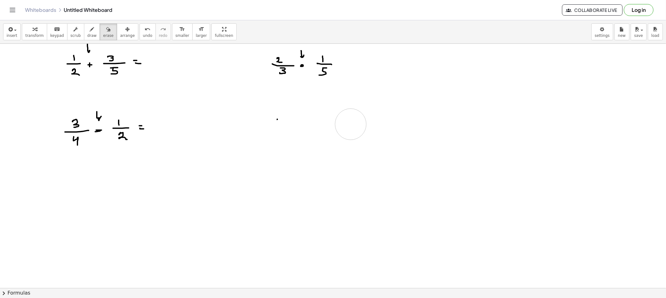
drag, startPoint x: 301, startPoint y: 176, endPoint x: 349, endPoint y: 80, distance: 107.3
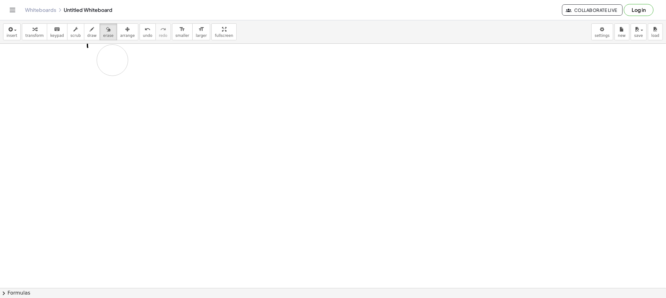
drag, startPoint x: 314, startPoint y: 57, endPoint x: 111, endPoint y: 57, distance: 202.5
drag, startPoint x: 73, startPoint y: 74, endPoint x: 76, endPoint y: 32, distance: 42.3
click at [87, 33] on span "draw" at bounding box center [91, 35] width 9 height 4
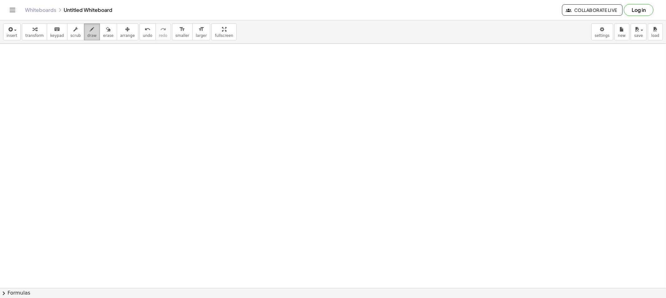
click at [87, 33] on span "draw" at bounding box center [91, 35] width 9 height 4
click at [87, 38] on span "draw" at bounding box center [91, 35] width 9 height 4
click at [90, 30] on icon "button" at bounding box center [92, 29] width 4 height 7
drag, startPoint x: 172, startPoint y: 66, endPoint x: 186, endPoint y: 66, distance: 13.7
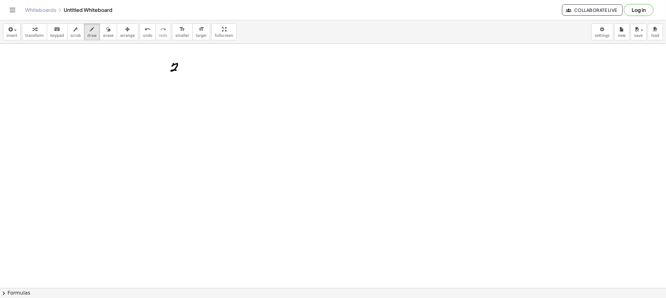
drag, startPoint x: 188, startPoint y: 67, endPoint x: 196, endPoint y: 65, distance: 8.2
drag, startPoint x: 195, startPoint y: 64, endPoint x: 202, endPoint y: 70, distance: 9.3
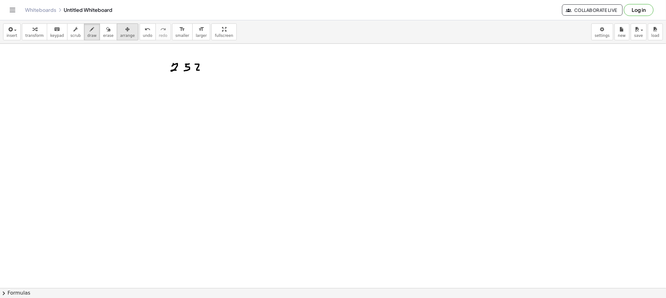
click at [117, 40] on button "arrange" at bounding box center [128, 31] width 22 height 17
click at [103, 37] on span "erase" at bounding box center [108, 35] width 10 height 4
drag, startPoint x: 203, startPoint y: 67, endPoint x: 245, endPoint y: 100, distance: 52.9
click at [22, 33] on button "transform" at bounding box center [34, 31] width 25 height 17
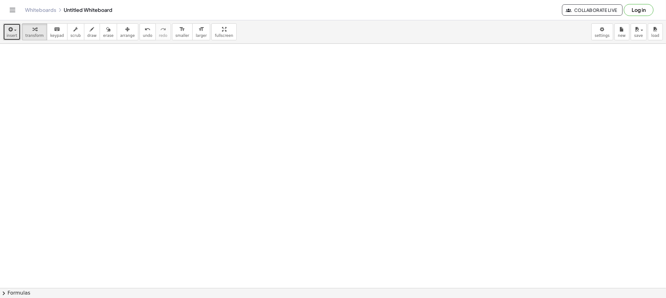
click at [17, 33] on button "insert" at bounding box center [11, 31] width 17 height 17
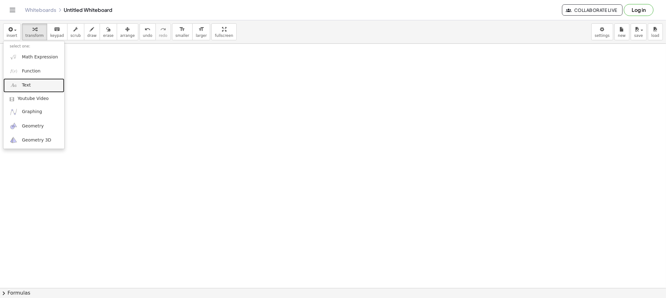
click at [43, 87] on link "Text" at bounding box center [33, 85] width 61 height 14
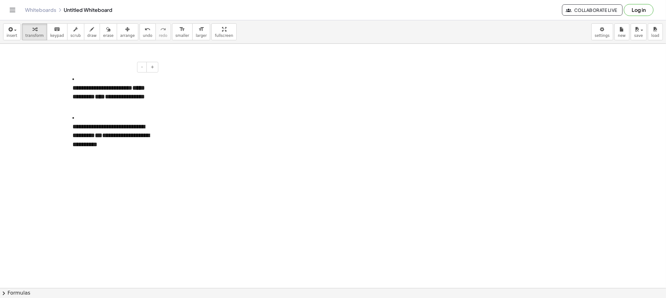
click at [91, 118] on li "**********" at bounding box center [112, 131] width 81 height 36
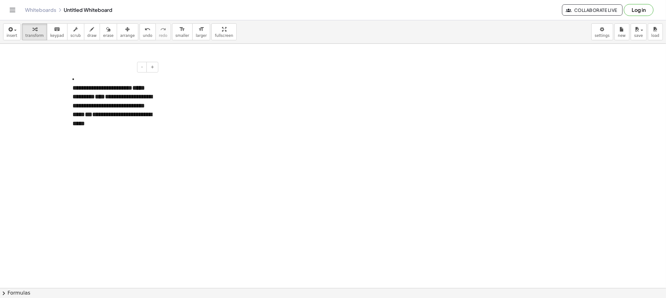
click at [76, 82] on li "**********" at bounding box center [112, 100] width 81 height 53
click at [148, 95] on p "**********" at bounding box center [112, 105] width 81 height 45
click at [84, 106] on p "**********" at bounding box center [112, 105] width 81 height 45
click at [85, 106] on p "**********" at bounding box center [112, 105] width 81 height 45
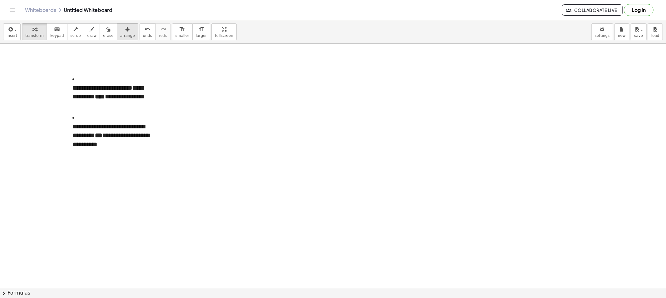
click at [108, 23] on div "insert select one: Math Expression Function Text Youtube Video Graphing Geometr…" at bounding box center [333, 31] width 666 height 23
click at [120, 28] on div "button" at bounding box center [127, 28] width 15 height 7
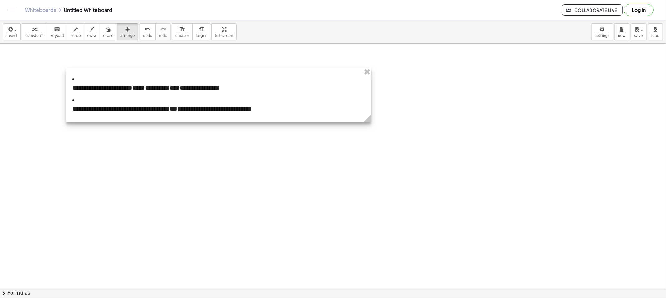
drag, startPoint x: 160, startPoint y: 152, endPoint x: 393, endPoint y: 143, distance: 233.6
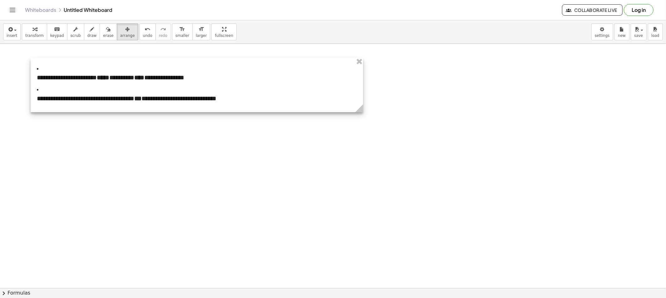
drag, startPoint x: 264, startPoint y: 109, endPoint x: 235, endPoint y: 91, distance: 34.7
click at [233, 92] on div at bounding box center [197, 85] width 332 height 54
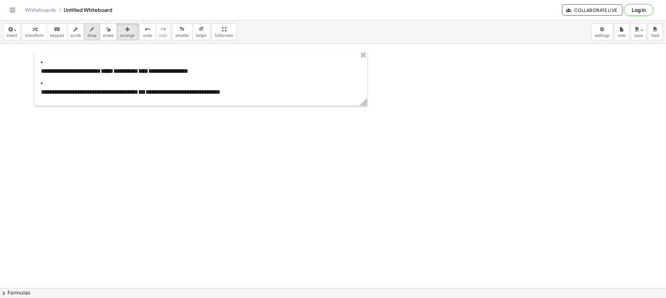
click at [84, 35] on button "draw" at bounding box center [92, 31] width 16 height 17
click at [87, 36] on span "draw" at bounding box center [91, 35] width 9 height 4
click at [124, 33] on button "arrange" at bounding box center [128, 31] width 22 height 17
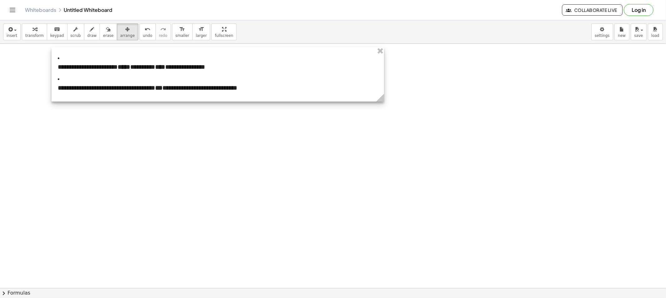
drag, startPoint x: 126, startPoint y: 67, endPoint x: 143, endPoint y: 62, distance: 17.5
click at [143, 62] on div at bounding box center [217, 74] width 332 height 54
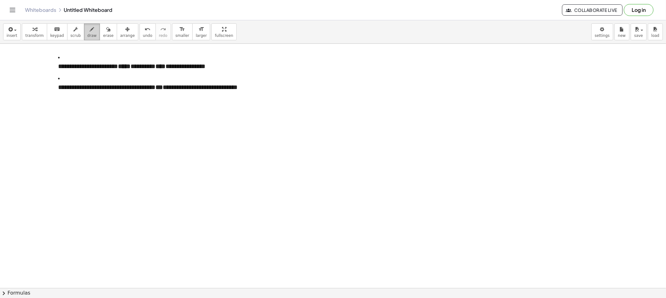
click at [90, 32] on button "draw" at bounding box center [92, 31] width 16 height 17
drag, startPoint x: 72, startPoint y: 35, endPoint x: 113, endPoint y: 54, distance: 45.1
click at [72, 35] on span "scrub" at bounding box center [76, 35] width 10 height 4
click at [229, 66] on p "**********" at bounding box center [218, 66] width 320 height 9
click at [87, 37] on span "draw" at bounding box center [91, 35] width 9 height 4
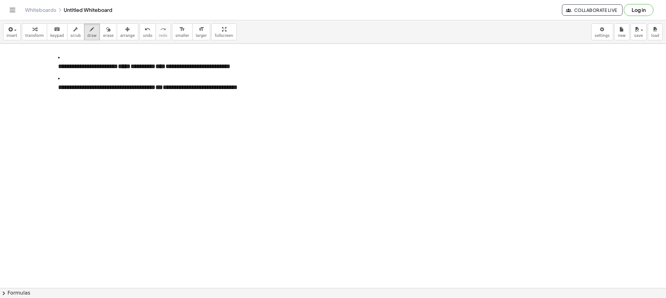
drag, startPoint x: 305, startPoint y: 69, endPoint x: 313, endPoint y: 71, distance: 8.3
drag, startPoint x: 315, startPoint y: 60, endPoint x: 316, endPoint y: 66, distance: 5.7
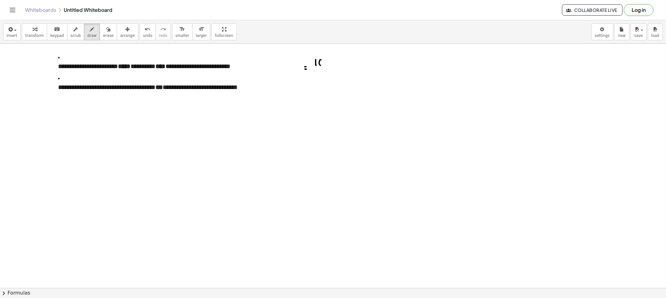
drag, startPoint x: 330, startPoint y: 62, endPoint x: 338, endPoint y: 61, distance: 7.9
drag, startPoint x: 341, startPoint y: 62, endPoint x: 342, endPoint y: 66, distance: 4.4
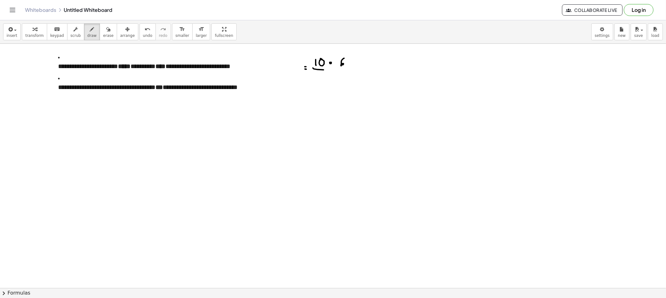
drag, startPoint x: 323, startPoint y: 70, endPoint x: 339, endPoint y: 74, distance: 15.9
drag, startPoint x: 328, startPoint y: 76, endPoint x: 339, endPoint y: 79, distance: 11.1
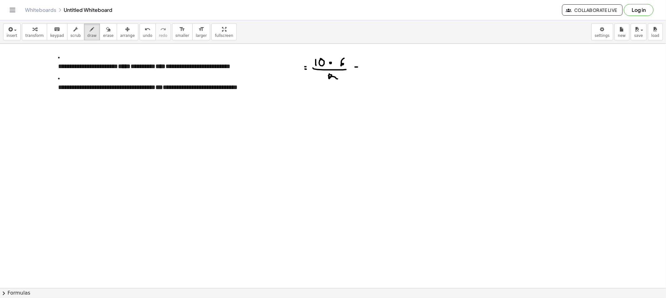
drag, startPoint x: 373, startPoint y: 63, endPoint x: 372, endPoint y: 70, distance: 6.9
drag, startPoint x: 385, startPoint y: 64, endPoint x: 382, endPoint y: 67, distance: 3.8
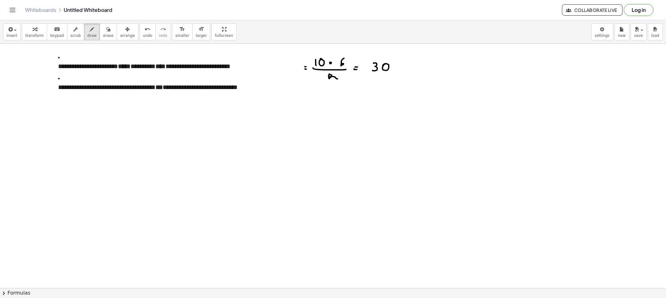
drag, startPoint x: 393, startPoint y: 69, endPoint x: 397, endPoint y: 72, distance: 4.2
drag, startPoint x: 401, startPoint y: 69, endPoint x: 411, endPoint y: 67, distance: 9.8
drag, startPoint x: 409, startPoint y: 64, endPoint x: 410, endPoint y: 67, distance: 3.8
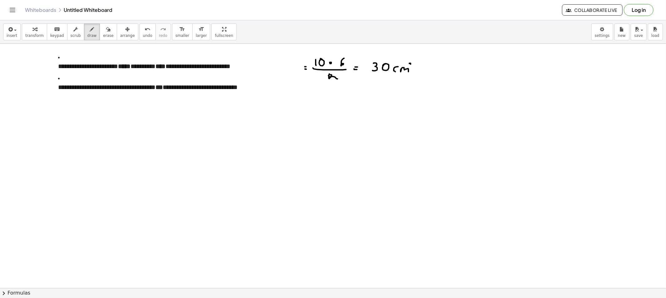
drag, startPoint x: 413, startPoint y: 63, endPoint x: 416, endPoint y: 68, distance: 5.6
drag, startPoint x: 322, startPoint y: 125, endPoint x: 295, endPoint y: 170, distance: 52.7
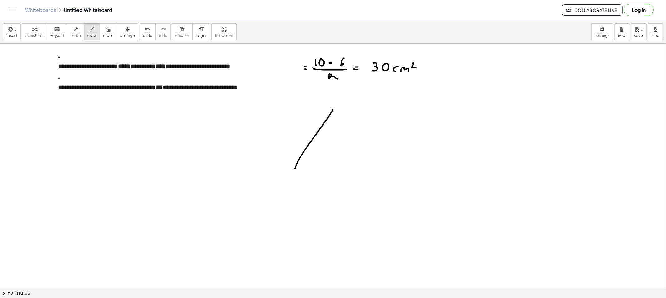
drag, startPoint x: 332, startPoint y: 110, endPoint x: 379, endPoint y: 183, distance: 86.3
drag, startPoint x: 291, startPoint y: 170, endPoint x: 388, endPoint y: 164, distance: 97.5
drag, startPoint x: 104, startPoint y: 29, endPoint x: 110, endPoint y: 36, distance: 8.8
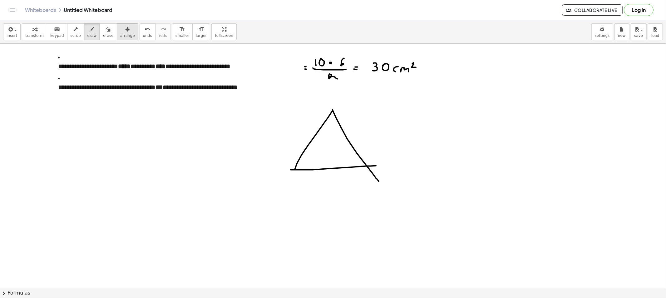
click at [107, 33] on button "erase" at bounding box center [108, 31] width 17 height 17
drag, startPoint x: 388, startPoint y: 189, endPoint x: 383, endPoint y: 172, distance: 18.1
click at [90, 31] on icon "button" at bounding box center [92, 29] width 4 height 7
drag, startPoint x: 332, startPoint y: 114, endPoint x: 332, endPoint y: 120, distance: 5.3
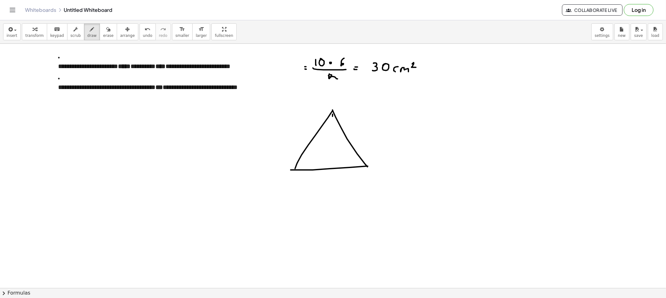
drag, startPoint x: 332, startPoint y: 122, endPoint x: 332, endPoint y: 127, distance: 4.7
drag, startPoint x: 332, startPoint y: 129, endPoint x: 332, endPoint y: 141, distance: 11.5
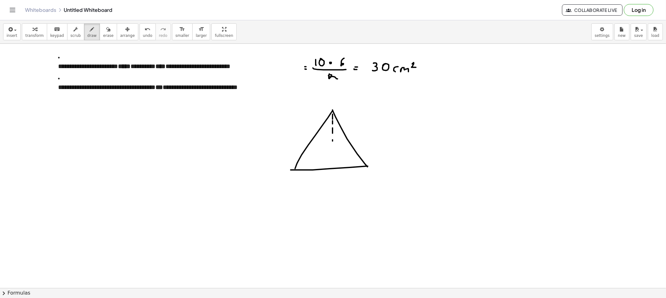
drag, startPoint x: 332, startPoint y: 141, endPoint x: 332, endPoint y: 146, distance: 5.3
drag, startPoint x: 332, startPoint y: 151, endPoint x: 332, endPoint y: 158, distance: 6.6
drag, startPoint x: 332, startPoint y: 158, endPoint x: 332, endPoint y: 163, distance: 5.9
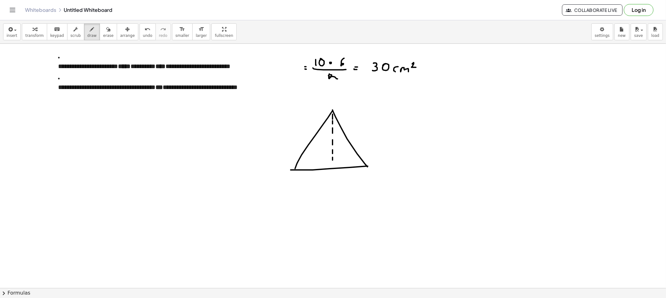
drag, startPoint x: 323, startPoint y: 136, endPoint x: 319, endPoint y: 145, distance: 9.8
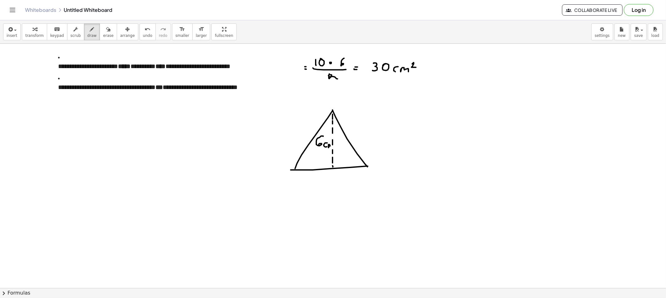
drag, startPoint x: 329, startPoint y: 146, endPoint x: 332, endPoint y: 150, distance: 5.1
click at [100, 32] on button "erase" at bounding box center [108, 31] width 17 height 17
drag, startPoint x: 246, startPoint y: 163, endPoint x: 280, endPoint y: 173, distance: 35.0
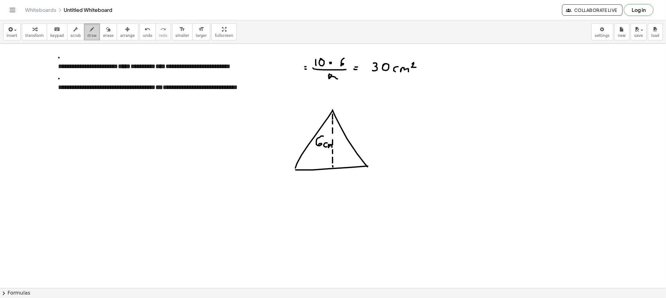
click at [90, 32] on icon "button" at bounding box center [92, 29] width 4 height 7
drag, startPoint x: 147, startPoint y: 64, endPoint x: 121, endPoint y: 60, distance: 26.2
drag, startPoint x: 295, startPoint y: 186, endPoint x: 330, endPoint y: 182, distance: 35.5
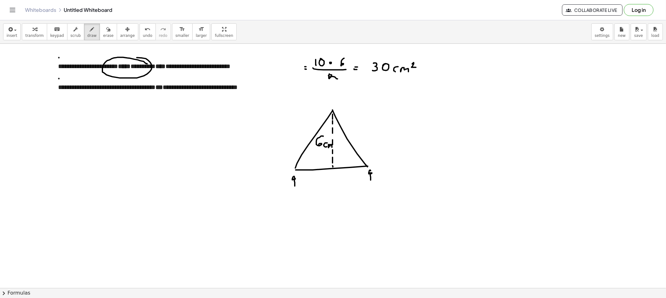
drag, startPoint x: 370, startPoint y: 180, endPoint x: 381, endPoint y: 179, distance: 10.4
drag, startPoint x: 296, startPoint y: 182, endPoint x: 315, endPoint y: 183, distance: 19.0
drag, startPoint x: 369, startPoint y: 177, endPoint x: 348, endPoint y: 179, distance: 21.6
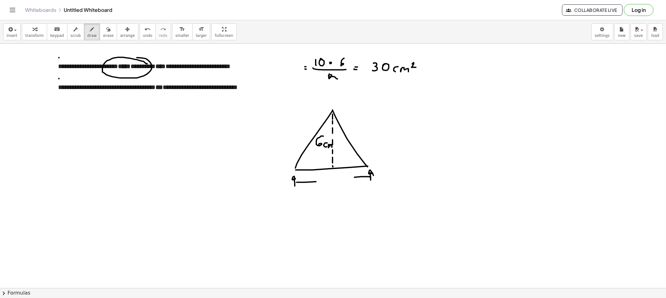
drag, startPoint x: 325, startPoint y: 178, endPoint x: 330, endPoint y: 178, distance: 4.4
drag, startPoint x: 337, startPoint y: 182, endPoint x: 342, endPoint y: 182, distance: 5.0
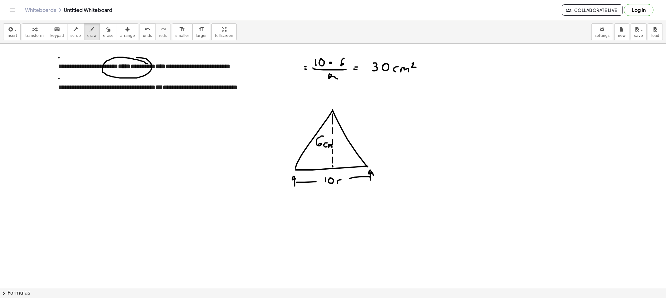
drag, startPoint x: 343, startPoint y: 183, endPoint x: 349, endPoint y: 187, distance: 7.4
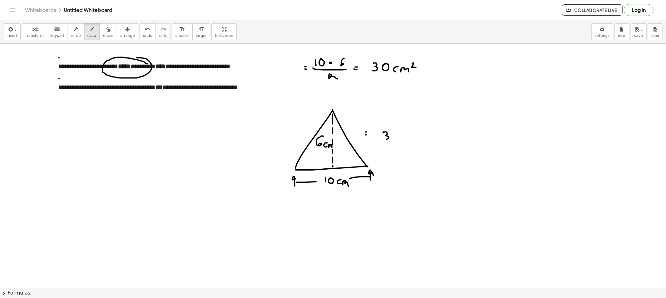
drag, startPoint x: 384, startPoint y: 132, endPoint x: 391, endPoint y: 134, distance: 6.7
drag, startPoint x: 393, startPoint y: 133, endPoint x: 398, endPoint y: 136, distance: 5.9
drag, startPoint x: 403, startPoint y: 135, endPoint x: 404, endPoint y: 138, distance: 3.2
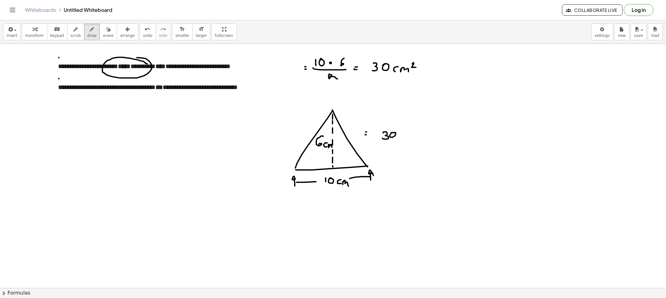
drag, startPoint x: 407, startPoint y: 135, endPoint x: 414, endPoint y: 138, distance: 7.8
click at [106, 27] on icon "button" at bounding box center [108, 29] width 4 height 7
drag, startPoint x: 129, startPoint y: 72, endPoint x: 176, endPoint y: 73, distance: 47.1
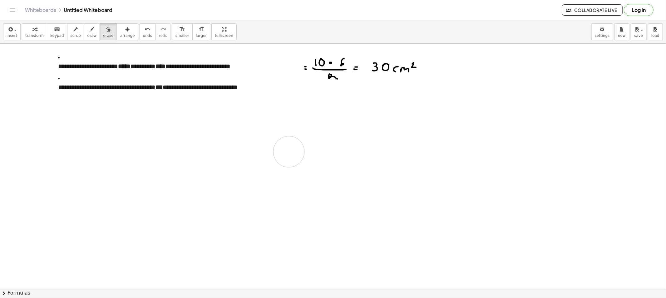
drag, startPoint x: 358, startPoint y: 116, endPoint x: 298, endPoint y: 125, distance: 60.5
drag, startPoint x: 360, startPoint y: 66, endPoint x: 431, endPoint y: 69, distance: 70.6
click at [88, 33] on span "draw" at bounding box center [91, 35] width 9 height 4
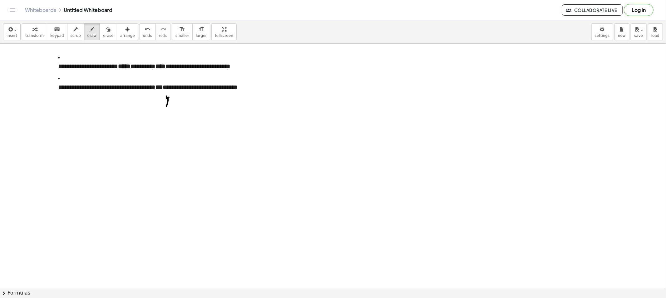
click at [73, 32] on icon "button" at bounding box center [75, 29] width 4 height 7
click at [178, 86] on p "**********" at bounding box center [218, 87] width 320 height 9
click at [103, 33] on span "erase" at bounding box center [108, 35] width 10 height 4
drag, startPoint x: 172, startPoint y: 118, endPoint x: 167, endPoint y: 104, distance: 15.1
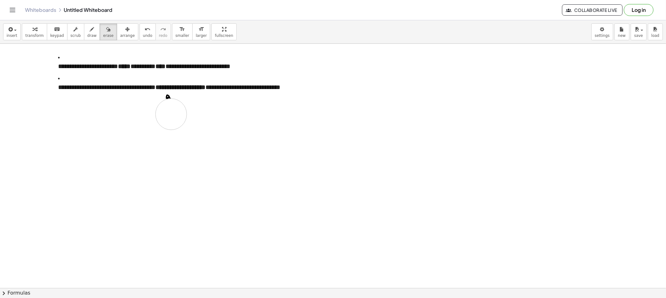
drag, startPoint x: 83, startPoint y: 36, endPoint x: 125, endPoint y: 68, distance: 53.0
click at [95, 44] on div "**********" at bounding box center [333, 158] width 666 height 277
click at [73, 31] on icon "button" at bounding box center [75, 29] width 4 height 7
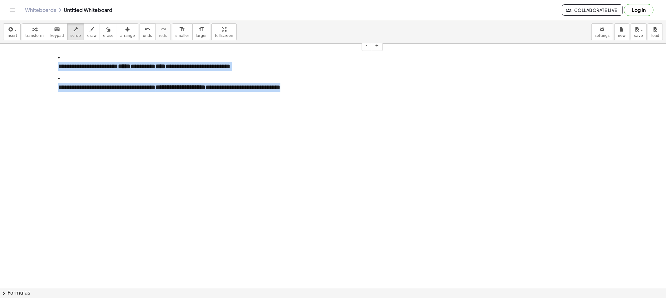
drag, startPoint x: 308, startPoint y: 90, endPoint x: 58, endPoint y: 56, distance: 252.1
click at [58, 56] on div "**********" at bounding box center [218, 73] width 332 height 54
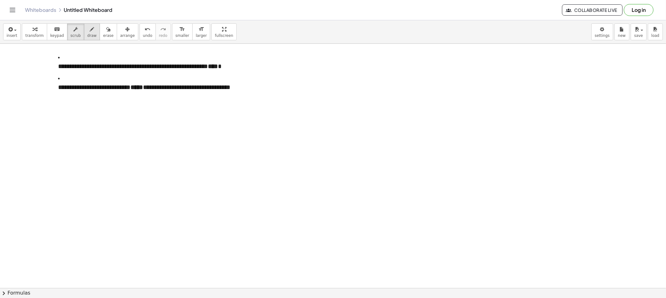
click at [84, 32] on button "draw" at bounding box center [92, 31] width 16 height 17
click at [73, 32] on icon "button" at bounding box center [75, 29] width 4 height 7
click at [84, 33] on button "draw" at bounding box center [92, 31] width 16 height 17
drag, startPoint x: 30, startPoint y: 66, endPoint x: 42, endPoint y: 70, distance: 12.9
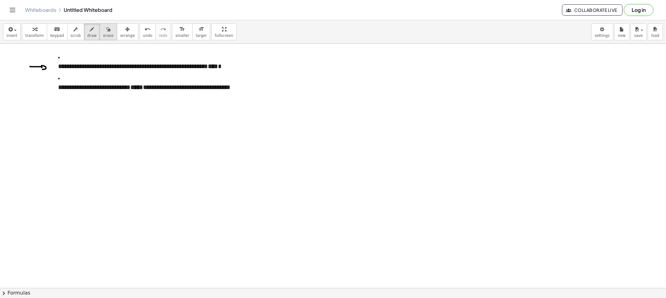
click at [100, 30] on button "erase" at bounding box center [108, 31] width 17 height 17
drag, startPoint x: 32, startPoint y: 60, endPoint x: 36, endPoint y: 73, distance: 13.2
click at [87, 37] on span "draw" at bounding box center [91, 35] width 9 height 4
click at [90, 31] on icon "button" at bounding box center [92, 29] width 4 height 7
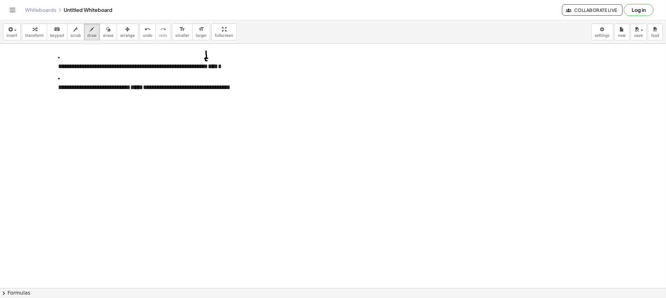
drag, startPoint x: 206, startPoint y: 51, endPoint x: 207, endPoint y: 57, distance: 6.4
drag, startPoint x: 239, startPoint y: 70, endPoint x: 242, endPoint y: 66, distance: 5.4
drag, startPoint x: 129, startPoint y: 118, endPoint x: 129, endPoint y: 104, distance: 14.0
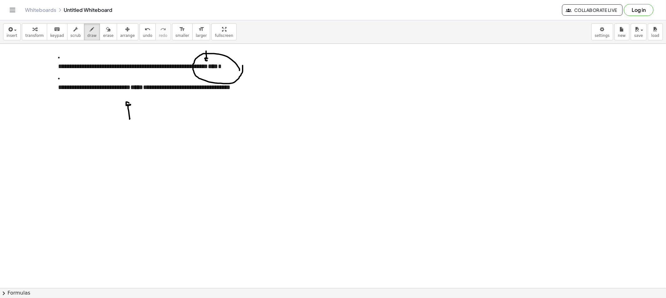
drag, startPoint x: 104, startPoint y: 30, endPoint x: 183, endPoint y: 67, distance: 87.3
click at [105, 31] on button "erase" at bounding box center [108, 31] width 17 height 17
drag, startPoint x: 224, startPoint y: 60, endPoint x: 194, endPoint y: 68, distance: 30.6
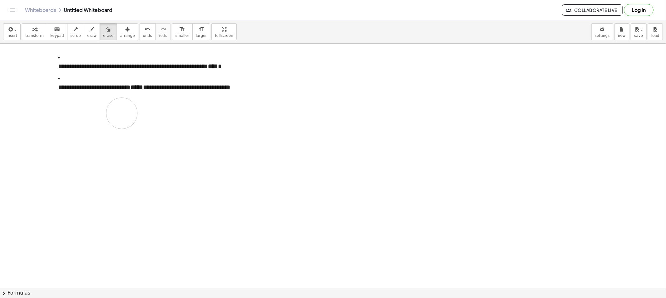
drag, startPoint x: 112, startPoint y: 119, endPoint x: 133, endPoint y: 113, distance: 21.9
click at [88, 27] on div "button" at bounding box center [91, 28] width 9 height 7
drag, startPoint x: 50, startPoint y: 66, endPoint x: 46, endPoint y: 67, distance: 4.7
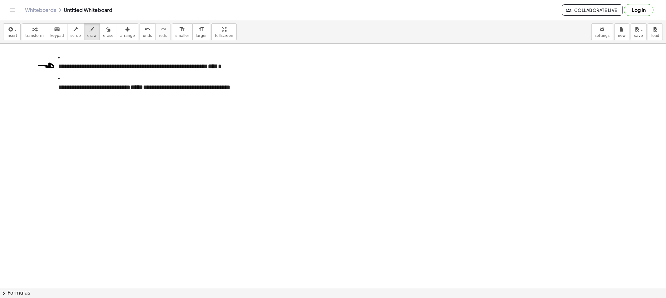
drag, startPoint x: 236, startPoint y: 67, endPoint x: 244, endPoint y: 66, distance: 8.1
drag, startPoint x: 239, startPoint y: 65, endPoint x: 238, endPoint y: 68, distance: 3.3
drag, startPoint x: 203, startPoint y: 44, endPoint x: 206, endPoint y: 55, distance: 10.8
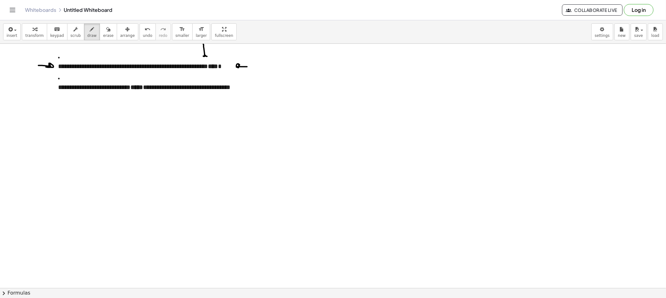
drag, startPoint x: 113, startPoint y: 109, endPoint x: 117, endPoint y: 99, distance: 11.0
click at [105, 30] on button "erase" at bounding box center [108, 31] width 17 height 17
drag, startPoint x: 42, startPoint y: 76, endPoint x: 83, endPoint y: 72, distance: 41.3
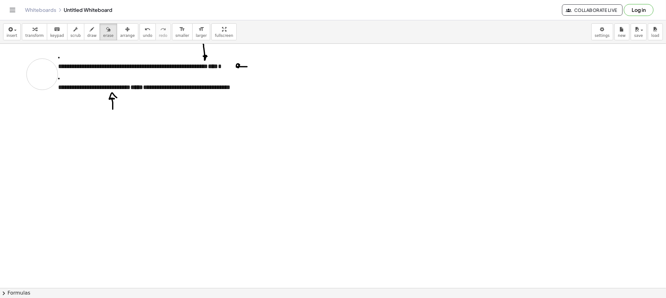
drag, startPoint x: 198, startPoint y: 50, endPoint x: 257, endPoint y: 69, distance: 61.8
drag, startPoint x: 110, startPoint y: 114, endPoint x: 109, endPoint y: 99, distance: 15.6
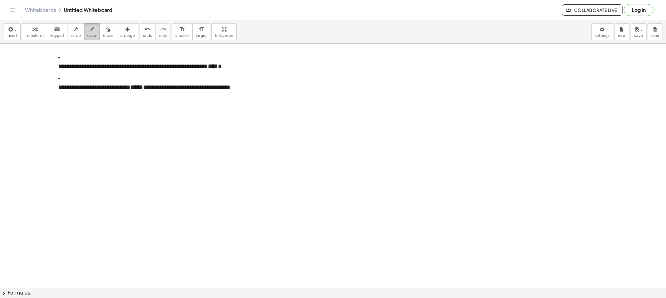
click at [84, 23] on button "draw" at bounding box center [92, 31] width 16 height 17
drag, startPoint x: 271, startPoint y: 51, endPoint x: 266, endPoint y: 60, distance: 10.3
drag, startPoint x: 280, startPoint y: 57, endPoint x: 284, endPoint y: 59, distance: 5.0
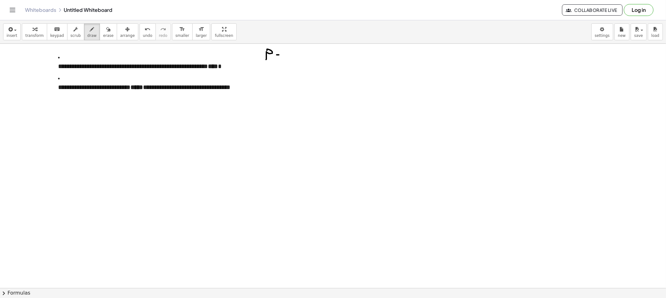
drag, startPoint x: 287, startPoint y: 56, endPoint x: 293, endPoint y: 61, distance: 7.5
drag, startPoint x: 296, startPoint y: 54, endPoint x: 303, endPoint y: 59, distance: 8.4
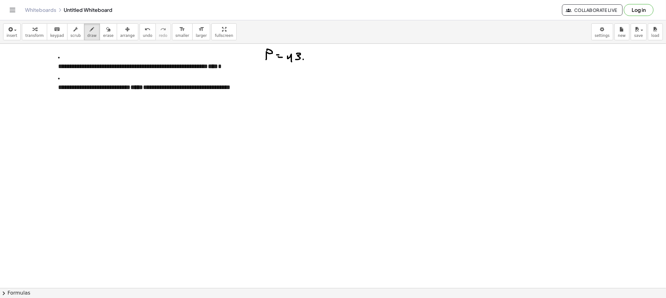
drag, startPoint x: 313, startPoint y: 57, endPoint x: 325, endPoint y: 58, distance: 11.6
drag, startPoint x: 329, startPoint y: 52, endPoint x: 328, endPoint y: 61, distance: 9.4
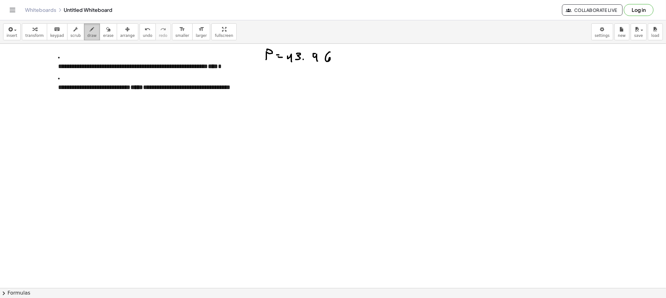
click at [89, 36] on button "draw" at bounding box center [92, 31] width 16 height 17
click at [90, 32] on icon "button" at bounding box center [92, 29] width 4 height 7
drag, startPoint x: 84, startPoint y: 36, endPoint x: 108, endPoint y: 52, distance: 29.2
click at [87, 36] on span "draw" at bounding box center [91, 35] width 9 height 4
drag, startPoint x: 436, startPoint y: 57, endPoint x: 444, endPoint y: 57, distance: 8.1
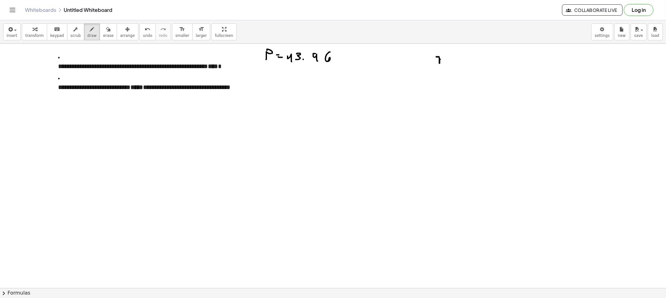
drag, startPoint x: 451, startPoint y: 61, endPoint x: 466, endPoint y: 61, distance: 14.0
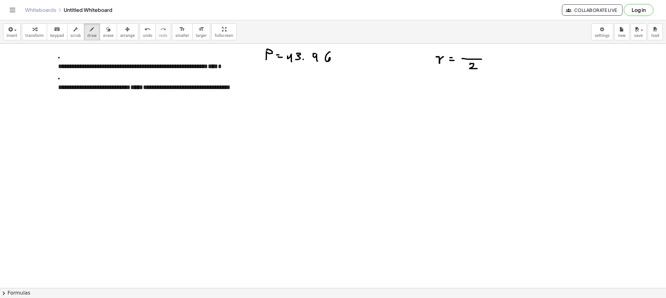
drag, startPoint x: 470, startPoint y: 63, endPoint x: 486, endPoint y: 70, distance: 17.4
drag, startPoint x: 469, startPoint y: 47, endPoint x: 469, endPoint y: 55, distance: 8.1
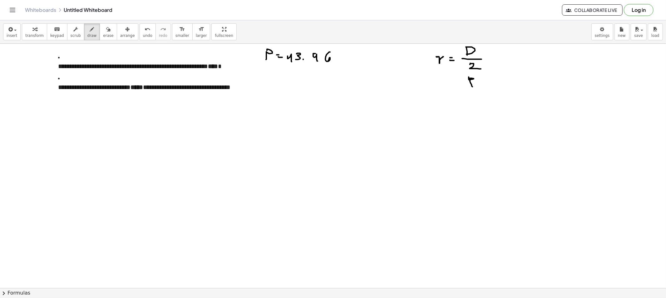
drag, startPoint x: 472, startPoint y: 87, endPoint x: 475, endPoint y: 79, distance: 8.7
drag, startPoint x: 439, startPoint y: 72, endPoint x: 442, endPoint y: 73, distance: 3.3
drag, startPoint x: 437, startPoint y: 80, endPoint x: 462, endPoint y: 71, distance: 26.8
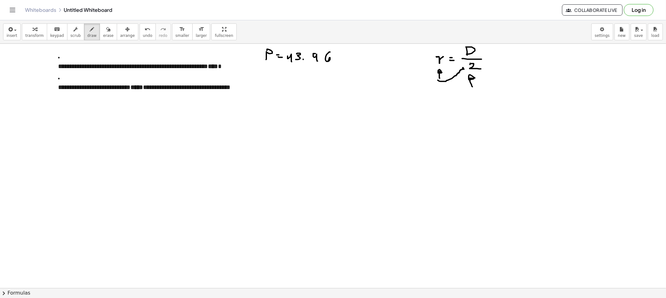
drag, startPoint x: 459, startPoint y: 70, endPoint x: 458, endPoint y: 54, distance: 16.3
click at [88, 29] on div "button" at bounding box center [91, 28] width 9 height 7
drag, startPoint x: 344, startPoint y: 92, endPoint x: 316, endPoint y: 147, distance: 61.4
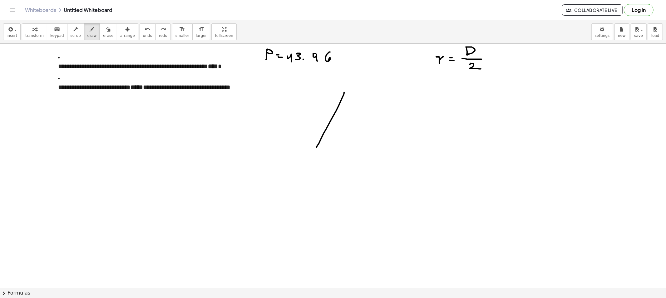
drag, startPoint x: 344, startPoint y: 91, endPoint x: 316, endPoint y: 148, distance: 63.1
drag, startPoint x: 314, startPoint y: 147, endPoint x: 370, endPoint y: 149, distance: 55.9
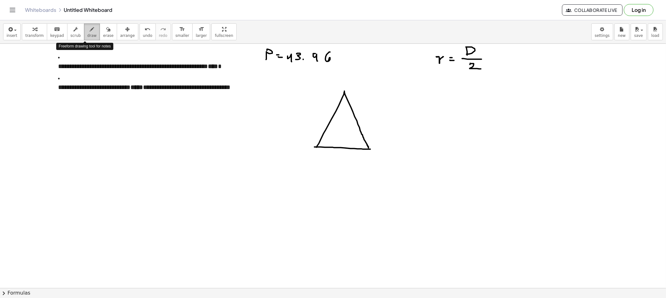
click at [88, 33] on span "draw" at bounding box center [91, 35] width 9 height 4
drag, startPoint x: 31, startPoint y: 64, endPoint x: 50, endPoint y: 66, distance: 19.7
click at [103, 37] on span "erase" at bounding box center [108, 35] width 10 height 4
drag, startPoint x: 28, startPoint y: 61, endPoint x: 44, endPoint y: 70, distance: 17.9
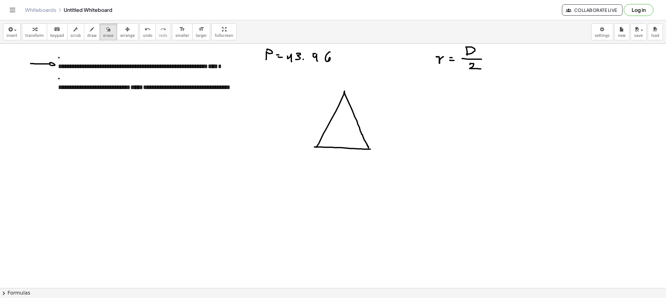
click at [90, 30] on icon "button" at bounding box center [92, 29] width 4 height 7
drag, startPoint x: 370, startPoint y: 102, endPoint x: 385, endPoint y: 101, distance: 14.7
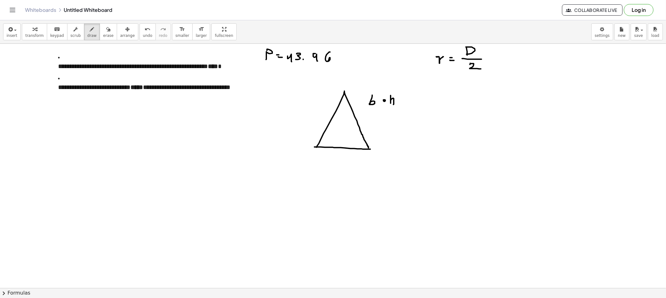
drag, startPoint x: 390, startPoint y: 95, endPoint x: 383, endPoint y: 110, distance: 16.5
drag, startPoint x: 373, startPoint y: 108, endPoint x: 395, endPoint y: 110, distance: 22.2
drag, startPoint x: 384, startPoint y: 115, endPoint x: 397, endPoint y: 118, distance: 12.9
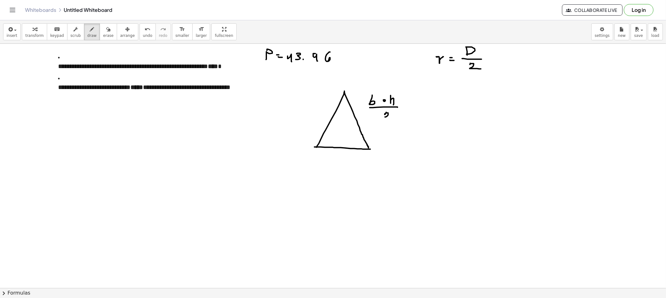
drag, startPoint x: 407, startPoint y: 109, endPoint x: 413, endPoint y: 109, distance: 6.9
drag, startPoint x: 419, startPoint y: 110, endPoint x: 425, endPoint y: 109, distance: 6.2
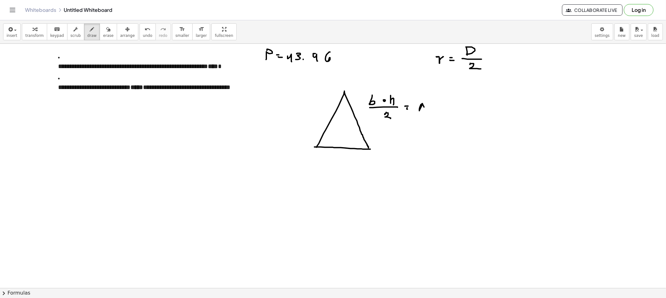
drag, startPoint x: 422, startPoint y: 107, endPoint x: 430, endPoint y: 110, distance: 8.7
click at [105, 38] on button "erase" at bounding box center [108, 31] width 17 height 17
drag, startPoint x: 417, startPoint y: 111, endPoint x: 384, endPoint y: 105, distance: 33.9
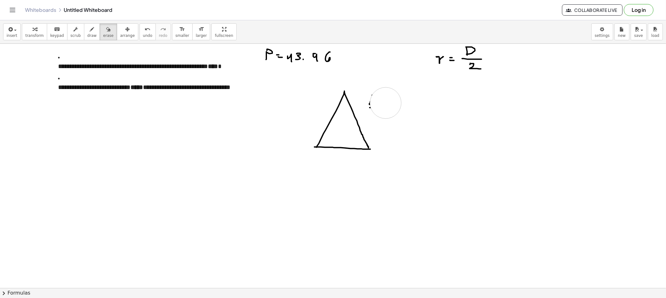
drag, startPoint x: 339, startPoint y: 96, endPoint x: 355, endPoint y: 121, distance: 29.6
click at [90, 31] on icon "button" at bounding box center [92, 29] width 4 height 7
click at [87, 35] on span "draw" at bounding box center [91, 35] width 9 height 4
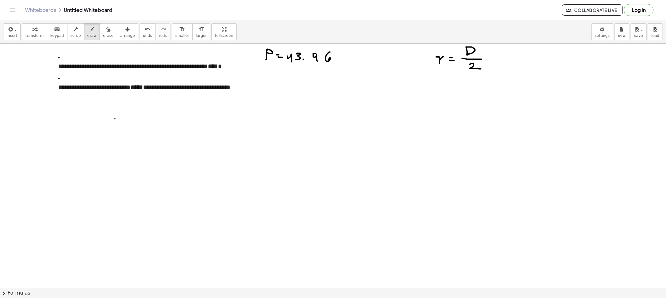
drag, startPoint x: 115, startPoint y: 119, endPoint x: 120, endPoint y: 183, distance: 64.4
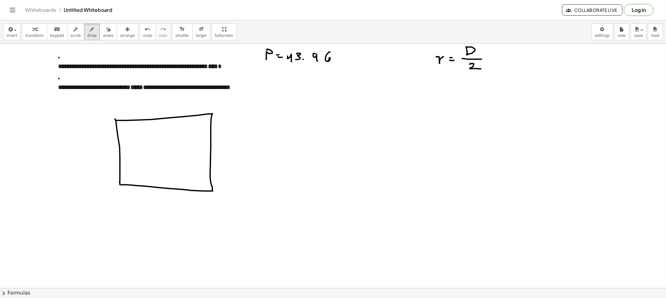
drag, startPoint x: 116, startPoint y: 120, endPoint x: 129, endPoint y: 181, distance: 61.9
drag, startPoint x: 228, startPoint y: 139, endPoint x: 232, endPoint y: 139, distance: 3.8
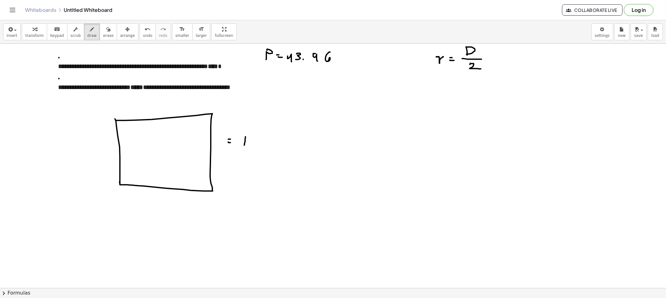
drag, startPoint x: 245, startPoint y: 139, endPoint x: 249, endPoint y: 145, distance: 7.2
drag, startPoint x: 269, startPoint y: 145, endPoint x: 273, endPoint y: 145, distance: 4.1
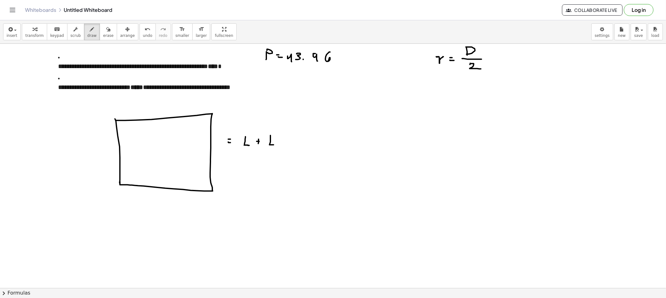
drag, startPoint x: 284, startPoint y: 138, endPoint x: 283, endPoint y: 144, distance: 5.4
drag, startPoint x: 293, startPoint y: 136, endPoint x: 300, endPoint y: 146, distance: 11.4
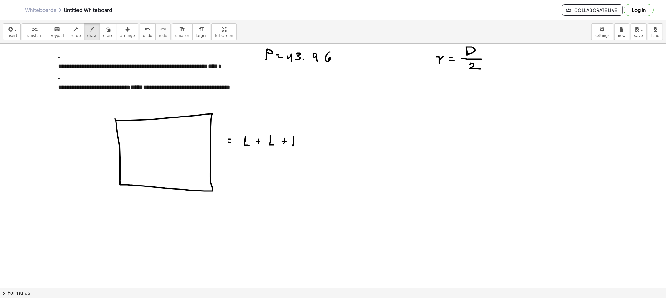
drag, startPoint x: 308, startPoint y: 138, endPoint x: 306, endPoint y: 141, distance: 3.9
drag, startPoint x: 315, startPoint y: 136, endPoint x: 322, endPoint y: 148, distance: 13.2
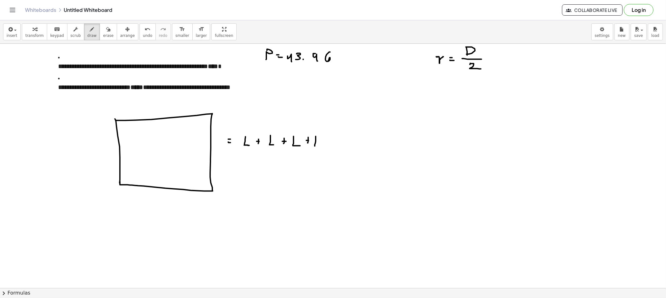
drag, startPoint x: 222, startPoint y: 151, endPoint x: 328, endPoint y: 154, distance: 106.4
click at [103, 36] on span "erase" at bounding box center [108, 35] width 10 height 4
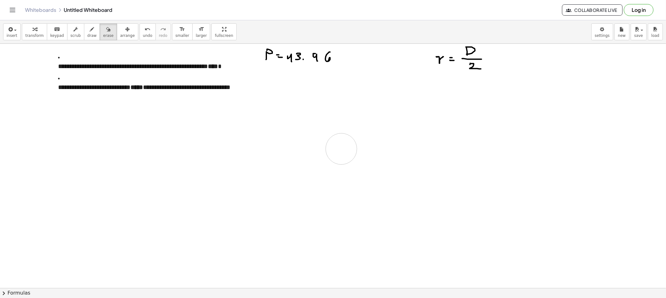
drag, startPoint x: 123, startPoint y: 132, endPoint x: 294, endPoint y: 149, distance: 172.1
click at [106, 31] on icon "button" at bounding box center [108, 29] width 4 height 7
drag, startPoint x: 457, startPoint y: 60, endPoint x: 392, endPoint y: 63, distance: 65.3
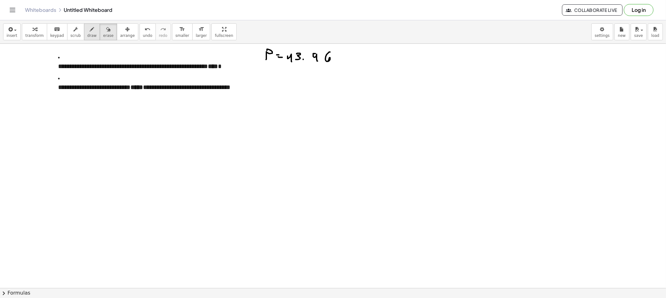
click at [88, 27] on div "button" at bounding box center [91, 28] width 9 height 7
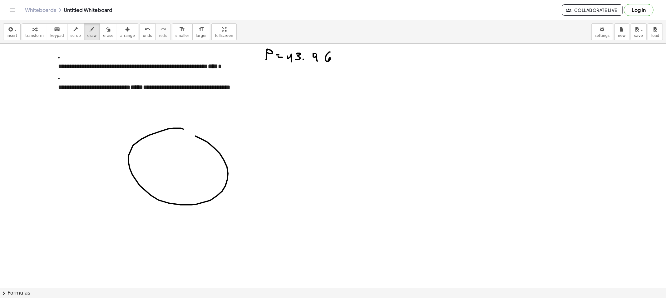
drag, startPoint x: 168, startPoint y: 129, endPoint x: 150, endPoint y: 139, distance: 20.3
drag, startPoint x: 182, startPoint y: 172, endPoint x: 230, endPoint y: 173, distance: 48.1
drag, startPoint x: 167, startPoint y: 172, endPoint x: 132, endPoint y: 172, distance: 34.6
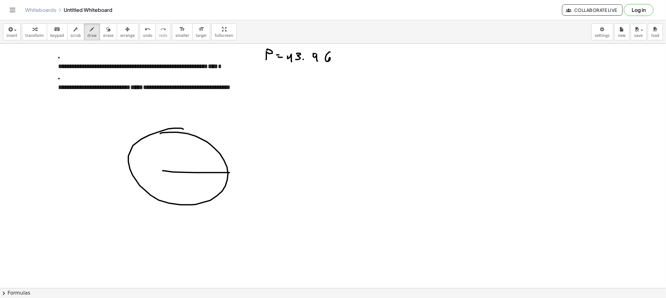
drag, startPoint x: 145, startPoint y: 172, endPoint x: 236, endPoint y: 169, distance: 90.8
drag, startPoint x: 183, startPoint y: 154, endPoint x: 183, endPoint y: 161, distance: 6.2
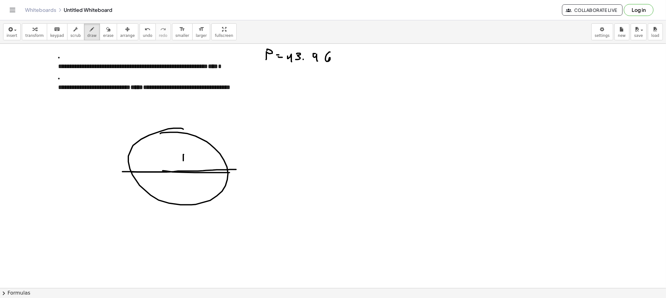
drag, startPoint x: 191, startPoint y: 156, endPoint x: 190, endPoint y: 160, distance: 4.1
click at [106, 32] on icon "button" at bounding box center [108, 29] width 4 height 7
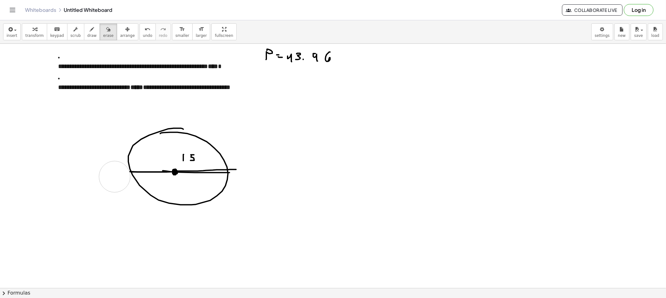
drag, startPoint x: 105, startPoint y: 175, endPoint x: 115, endPoint y: 177, distance: 9.2
drag, startPoint x: 256, startPoint y: 173, endPoint x: 244, endPoint y: 171, distance: 12.3
drag, startPoint x: 206, startPoint y: 111, endPoint x: 163, endPoint y: 116, distance: 43.7
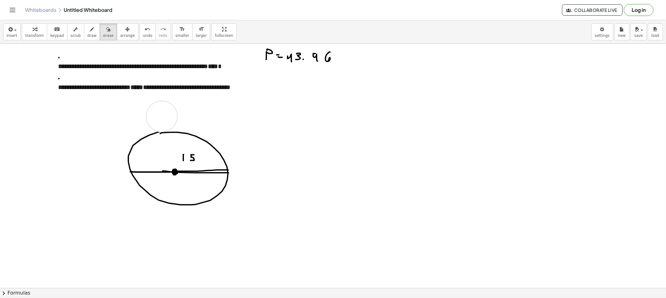
click at [88, 28] on div "button" at bounding box center [91, 28] width 9 height 7
drag, startPoint x: 154, startPoint y: 132, endPoint x: 161, endPoint y: 134, distance: 6.7
drag, startPoint x: 126, startPoint y: 179, endPoint x: 129, endPoint y: 175, distance: 4.9
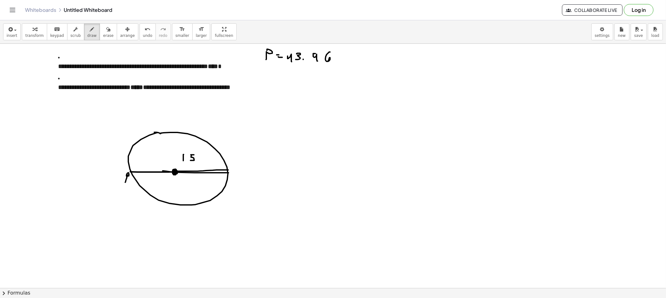
drag, startPoint x: 233, startPoint y: 161, endPoint x: 232, endPoint y: 167, distance: 6.1
drag, startPoint x: 187, startPoint y: 162, endPoint x: 189, endPoint y: 168, distance: 6.1
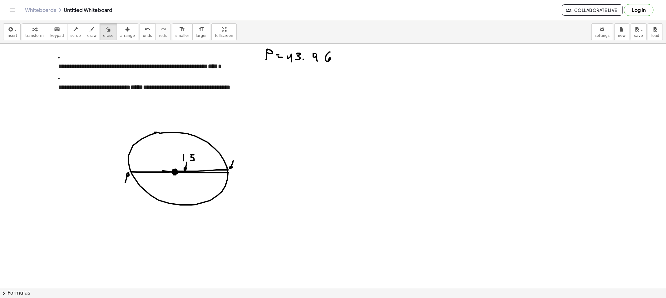
drag, startPoint x: 97, startPoint y: 39, endPoint x: 98, endPoint y: 60, distance: 21.5
click at [100, 38] on button "erase" at bounding box center [108, 31] width 17 height 17
drag, startPoint x: 111, startPoint y: 196, endPoint x: 116, endPoint y: 183, distance: 13.2
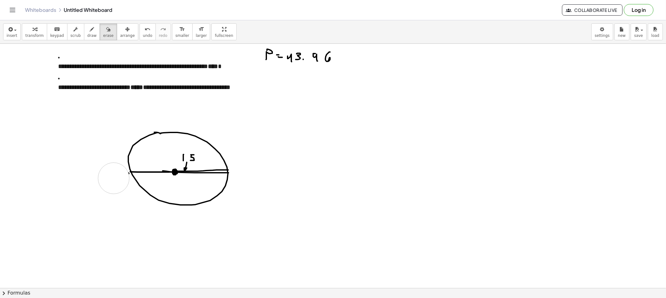
drag, startPoint x: 105, startPoint y: 180, endPoint x: 114, endPoint y: 178, distance: 8.9
drag, startPoint x: 83, startPoint y: 37, endPoint x: 86, endPoint y: 40, distance: 4.1
click at [87, 36] on span "draw" at bounding box center [91, 35] width 9 height 4
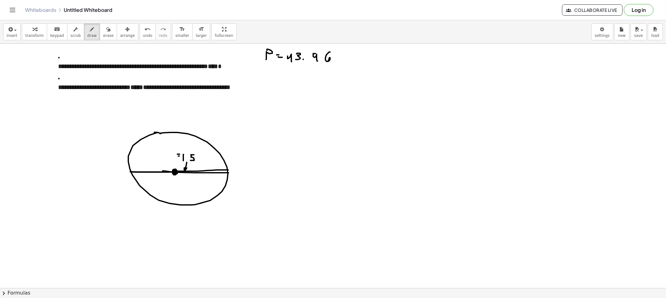
drag, startPoint x: 166, startPoint y: 151, endPoint x: 163, endPoint y: 160, distance: 9.9
drag, startPoint x: 262, startPoint y: 143, endPoint x: 267, endPoint y: 151, distance: 10.0
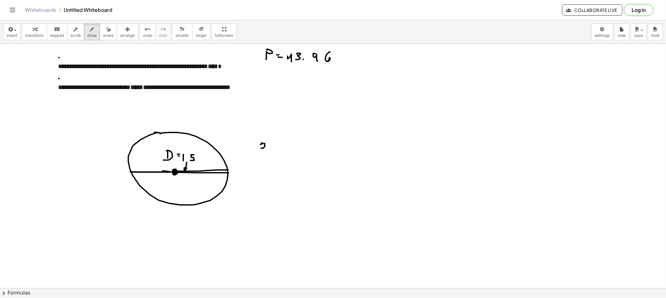
drag, startPoint x: 290, startPoint y: 142, endPoint x: 301, endPoint y: 142, distance: 10.6
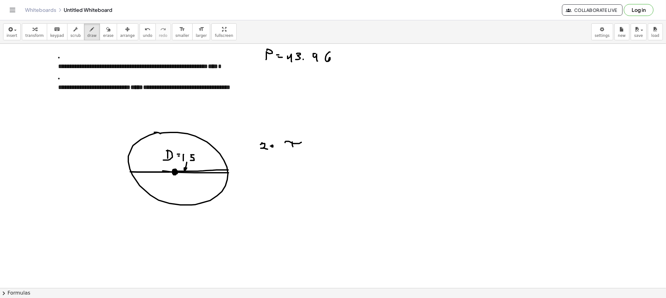
drag, startPoint x: 322, startPoint y: 144, endPoint x: 332, endPoint y: 141, distance: 9.7
drag, startPoint x: 264, startPoint y: 165, endPoint x: 270, endPoint y: 171, distance: 7.7
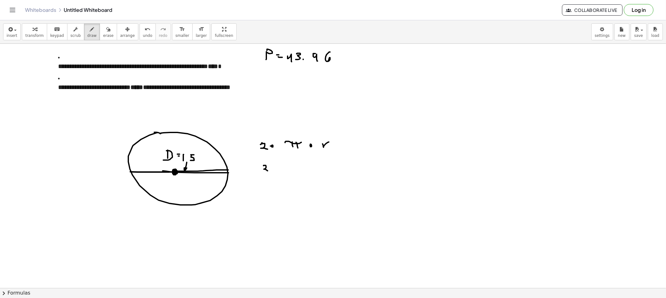
drag, startPoint x: 286, startPoint y: 164, endPoint x: 284, endPoint y: 169, distance: 6.1
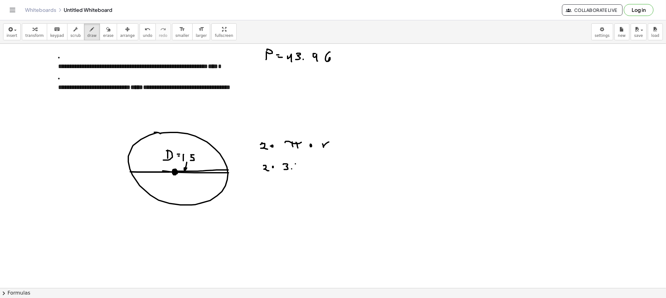
drag, startPoint x: 295, startPoint y: 164, endPoint x: 296, endPoint y: 168, distance: 4.8
drag, startPoint x: 300, startPoint y: 164, endPoint x: 305, endPoint y: 170, distance: 7.7
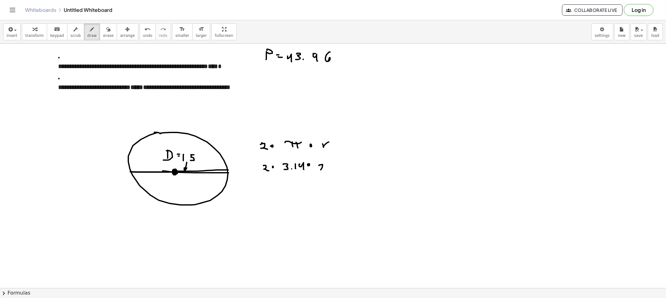
drag, startPoint x: 319, startPoint y: 165, endPoint x: 320, endPoint y: 170, distance: 4.8
drag, startPoint x: 334, startPoint y: 164, endPoint x: 334, endPoint y: 168, distance: 4.7
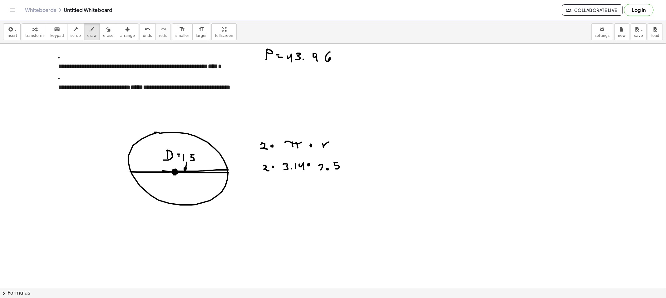
drag, startPoint x: 322, startPoint y: 119, endPoint x: 328, endPoint y: 131, distance: 13.8
drag, startPoint x: 330, startPoint y: 156, endPoint x: 228, endPoint y: 177, distance: 104.5
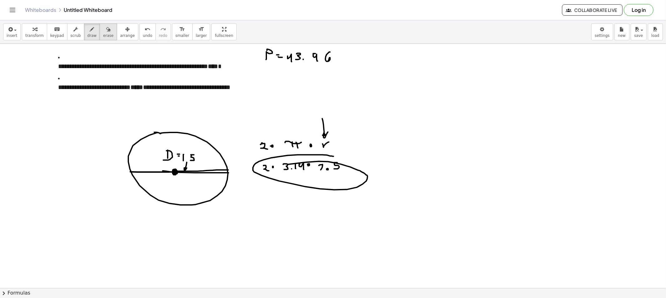
click at [103, 36] on span "erase" at bounding box center [108, 35] width 10 height 4
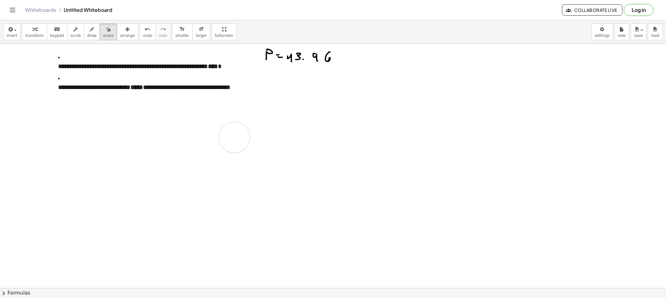
drag, startPoint x: 137, startPoint y: 143, endPoint x: 385, endPoint y: 94, distance: 252.5
click at [90, 30] on icon "button" at bounding box center [92, 29] width 4 height 7
drag, startPoint x: 36, startPoint y: 87, endPoint x: 52, endPoint y: 90, distance: 16.7
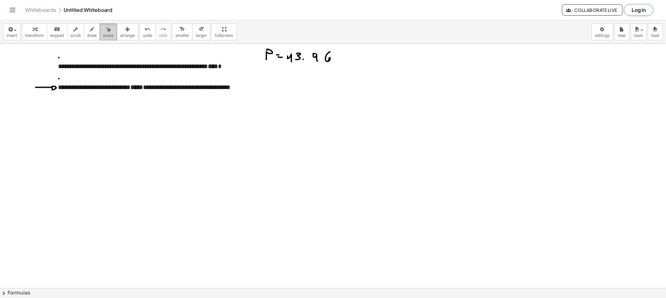
click at [104, 35] on span "erase" at bounding box center [108, 35] width 10 height 4
click at [84, 32] on button "draw" at bounding box center [92, 31] width 16 height 17
drag, startPoint x: 96, startPoint y: 38, endPoint x: 197, endPoint y: 52, distance: 101.5
click at [105, 41] on div "insert select one: Math Expression Function Text Youtube Video Graphing Geometr…" at bounding box center [333, 31] width 666 height 23
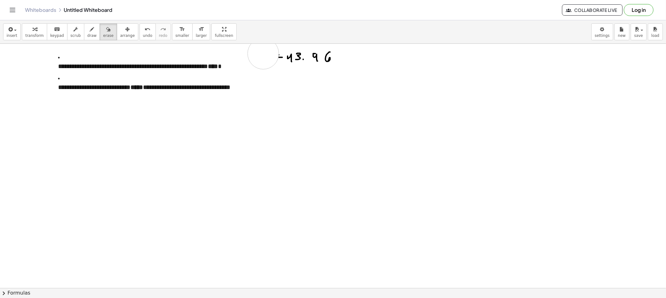
drag, startPoint x: 244, startPoint y: 51, endPoint x: 339, endPoint y: 54, distance: 94.3
click at [87, 37] on span "draw" at bounding box center [91, 35] width 9 height 4
click at [87, 34] on span "draw" at bounding box center [91, 35] width 9 height 4
click at [84, 36] on button "draw" at bounding box center [92, 31] width 16 height 17
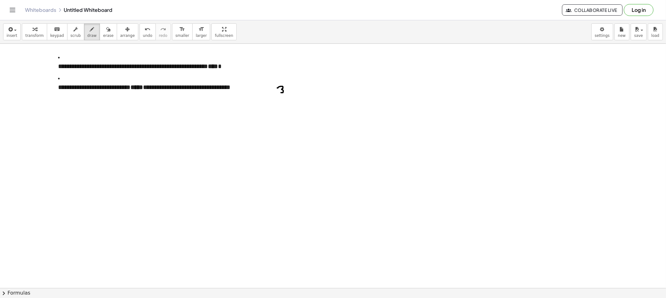
drag, startPoint x: 277, startPoint y: 88, endPoint x: 279, endPoint y: 92, distance: 4.8
drag, startPoint x: 293, startPoint y: 85, endPoint x: 295, endPoint y: 87, distance: 3.4
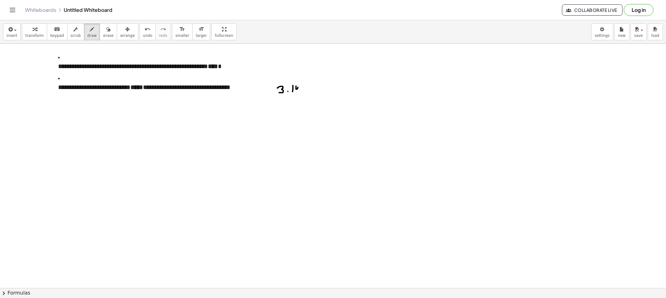
drag, startPoint x: 296, startPoint y: 89, endPoint x: 300, endPoint y: 90, distance: 4.7
drag, startPoint x: 310, startPoint y: 85, endPoint x: 310, endPoint y: 93, distance: 8.2
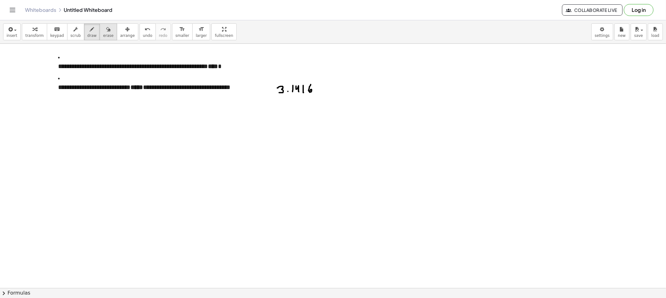
click at [103, 37] on span "erase" at bounding box center [108, 35] width 10 height 4
drag, startPoint x: 322, startPoint y: 99, endPoint x: 316, endPoint y: 90, distance: 9.9
click at [105, 39] on button "erase" at bounding box center [108, 31] width 17 height 17
drag, startPoint x: 276, startPoint y: 90, endPoint x: 295, endPoint y: 92, distance: 18.5
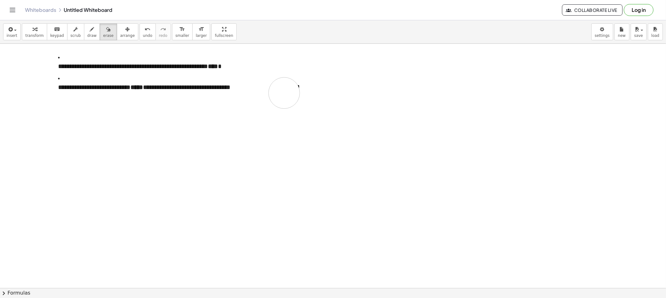
click at [87, 32] on div "button" at bounding box center [91, 28] width 9 height 7
drag, startPoint x: 100, startPoint y: 78, endPoint x: 160, endPoint y: 101, distance: 63.7
drag, startPoint x: 160, startPoint y: 84, endPoint x: 160, endPoint y: 99, distance: 15.6
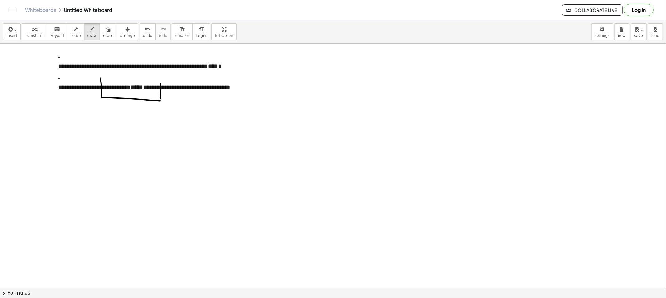
drag, startPoint x: 101, startPoint y: 78, endPoint x: 161, endPoint y: 87, distance: 60.9
drag, startPoint x: 103, startPoint y: 28, endPoint x: 99, endPoint y: 51, distance: 22.9
click at [103, 28] on div "button" at bounding box center [108, 28] width 10 height 7
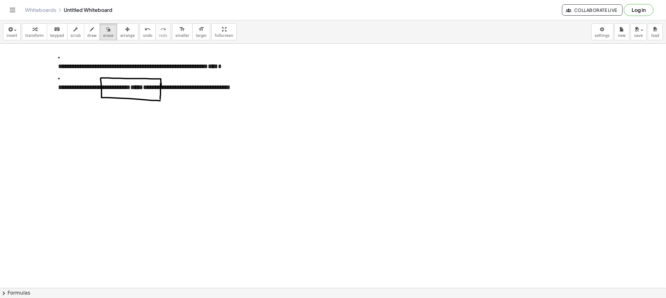
drag, startPoint x: 173, startPoint y: 95, endPoint x: 261, endPoint y: 96, distance: 87.1
click at [90, 38] on button "draw" at bounding box center [92, 31] width 16 height 17
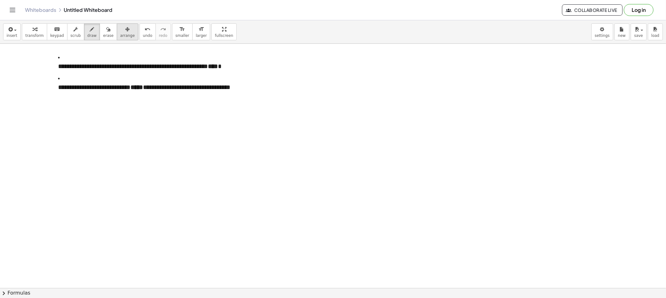
click at [120, 37] on span "arrange" at bounding box center [127, 35] width 15 height 4
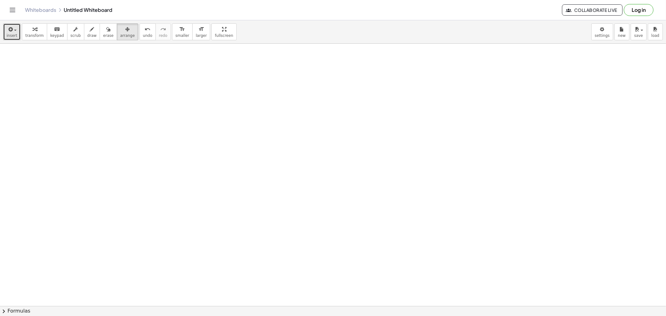
click at [12, 34] on span "insert" at bounding box center [12, 35] width 11 height 4
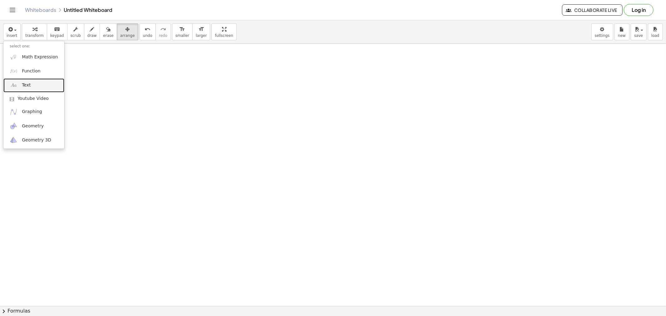
click at [39, 83] on link "Text" at bounding box center [33, 85] width 61 height 14
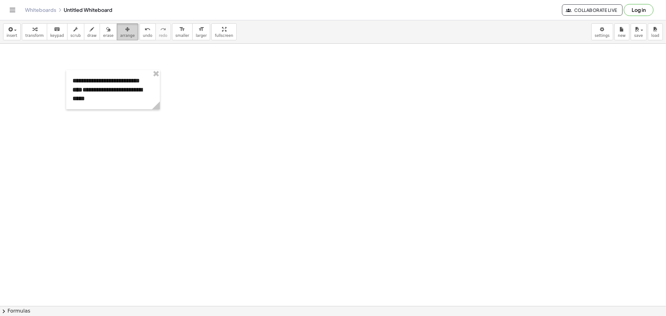
click at [120, 37] on span "arrange" at bounding box center [127, 35] width 15 height 4
click at [160, 106] on circle at bounding box center [157, 106] width 11 height 11
drag, startPoint x: 167, startPoint y: 107, endPoint x: 225, endPoint y: 107, distance: 58.0
click at [89, 34] on span "draw" at bounding box center [91, 35] width 9 height 4
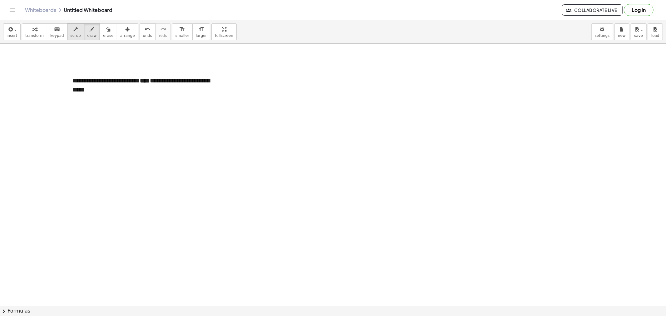
click at [73, 32] on div "button" at bounding box center [76, 28] width 10 height 7
drag, startPoint x: 152, startPoint y: 77, endPoint x: 154, endPoint y: 80, distance: 3.9
click at [150, 79] on strong "****" at bounding box center [145, 80] width 10 height 6
click at [6, 38] on button "insert" at bounding box center [11, 31] width 17 height 17
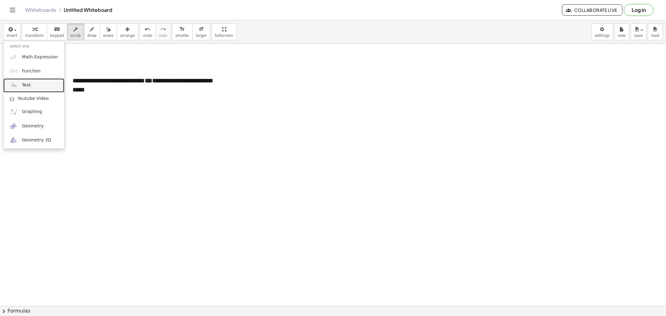
click at [24, 86] on span "Text" at bounding box center [26, 85] width 9 height 6
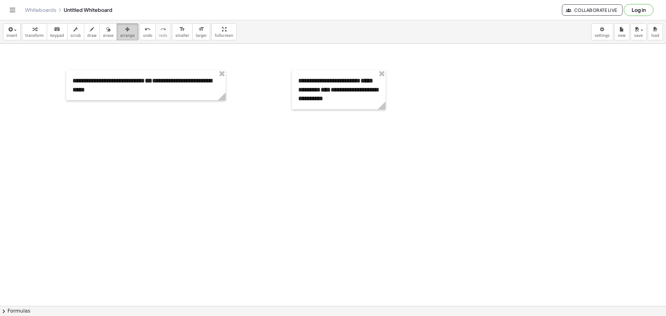
click at [120, 34] on span "arrange" at bounding box center [127, 35] width 15 height 4
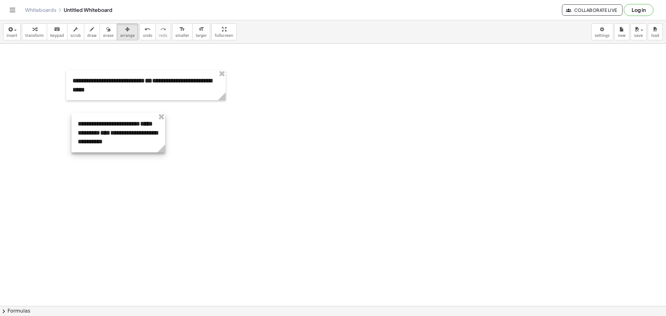
drag, startPoint x: 296, startPoint y: 110, endPoint x: 133, endPoint y: 135, distance: 165.7
click at [133, 135] on div at bounding box center [118, 132] width 94 height 39
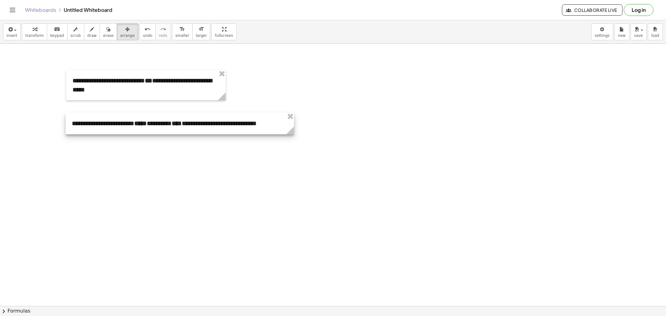
drag, startPoint x: 172, startPoint y: 152, endPoint x: 292, endPoint y: 150, distance: 120.8
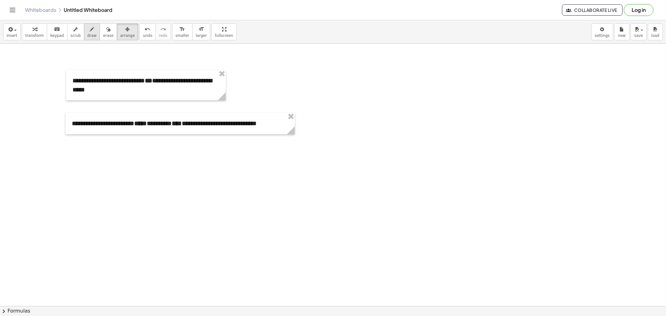
click at [84, 32] on button "draw" at bounding box center [92, 31] width 16 height 17
click at [72, 33] on span "scrub" at bounding box center [76, 35] width 10 height 4
click at [147, 125] on strong "*****" at bounding box center [140, 123] width 12 height 6
click at [181, 125] on strong "****" at bounding box center [176, 123] width 10 height 6
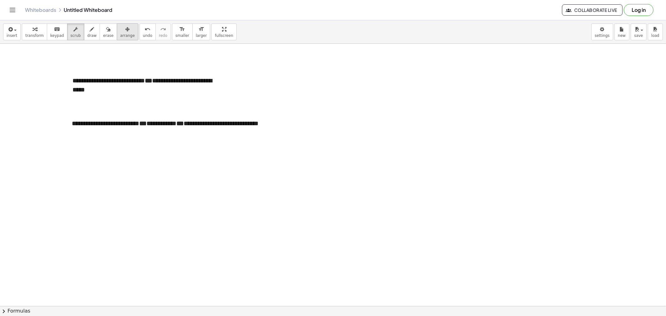
click at [120, 35] on span "arrange" at bounding box center [127, 35] width 15 height 4
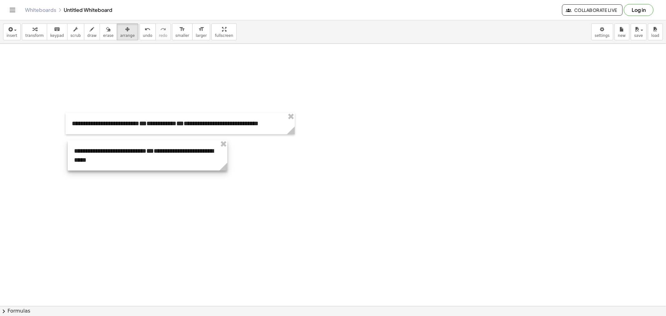
drag, startPoint x: 114, startPoint y: 86, endPoint x: 116, endPoint y: 150, distance: 64.3
click at [116, 150] on div at bounding box center [147, 155] width 159 height 30
click at [13, 28] on span "button" at bounding box center [13, 30] width 1 height 4
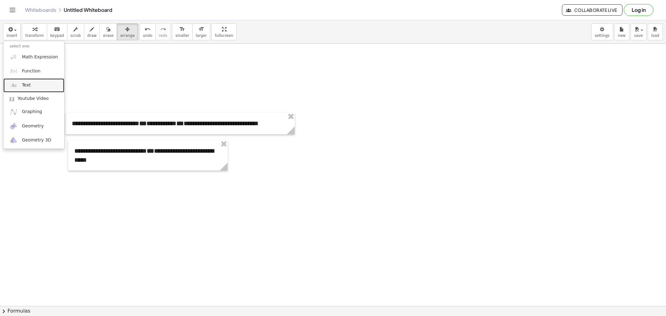
click at [27, 84] on span "Text" at bounding box center [26, 85] width 9 height 6
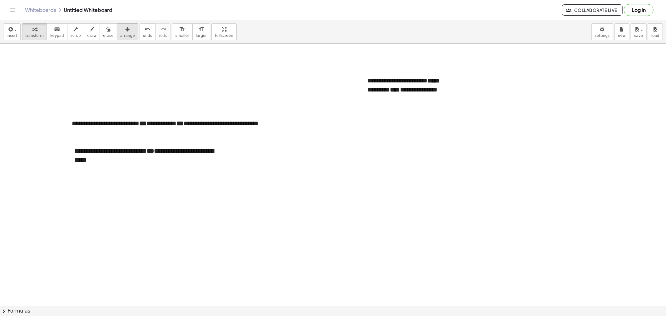
click at [125, 30] on icon "button" at bounding box center [127, 29] width 4 height 7
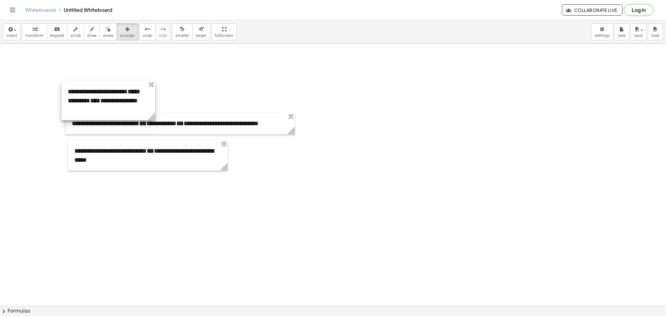
drag, startPoint x: 347, startPoint y: 102, endPoint x: 121, endPoint y: 112, distance: 225.8
click at [96, 108] on div at bounding box center [108, 100] width 94 height 39
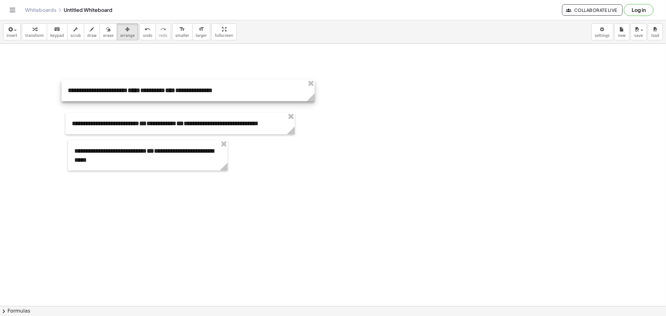
drag, startPoint x: 149, startPoint y: 117, endPoint x: 308, endPoint y: 109, distance: 159.6
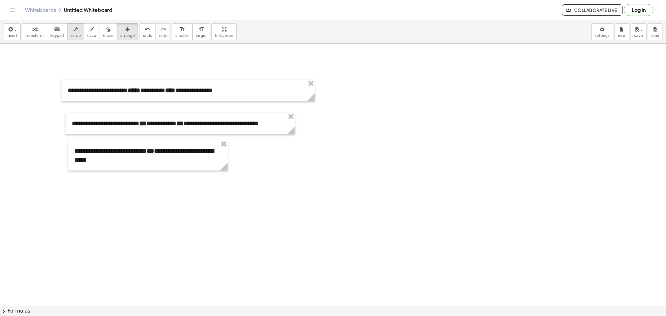
click at [71, 34] on span "scrub" at bounding box center [76, 35] width 10 height 4
click at [140, 91] on strong "*****" at bounding box center [134, 90] width 12 height 6
click at [175, 92] on strong "****" at bounding box center [170, 90] width 10 height 6
click at [124, 36] on button "arrange" at bounding box center [128, 31] width 22 height 17
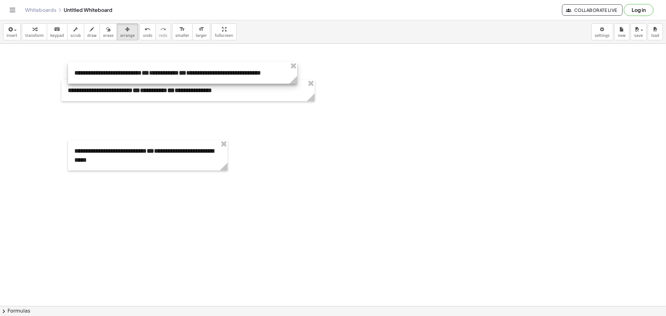
drag, startPoint x: 123, startPoint y: 119, endPoint x: 121, endPoint y: 84, distance: 35.6
click at [125, 62] on div at bounding box center [182, 73] width 229 height 22
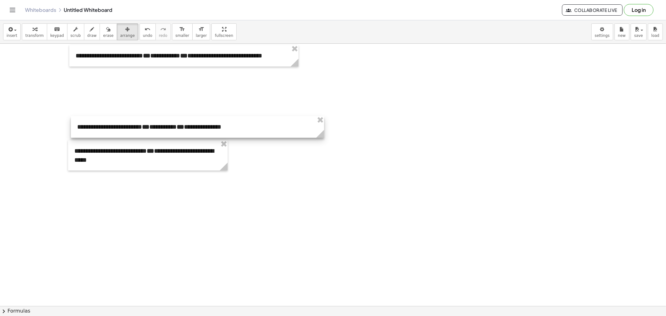
drag, startPoint x: 119, startPoint y: 90, endPoint x: 128, endPoint y: 126, distance: 37.7
click at [128, 126] on div at bounding box center [197, 127] width 253 height 22
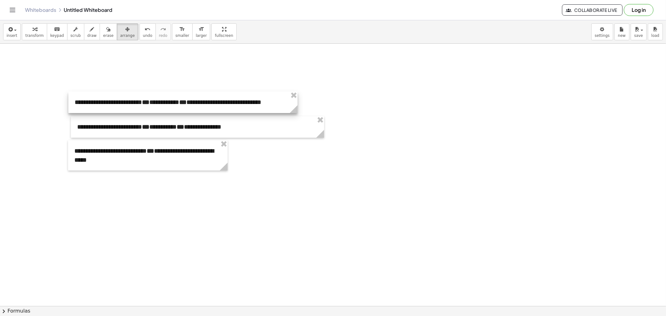
drag, startPoint x: 117, startPoint y: 58, endPoint x: 135, endPoint y: 92, distance: 38.2
click at [117, 105] on div at bounding box center [182, 102] width 229 height 22
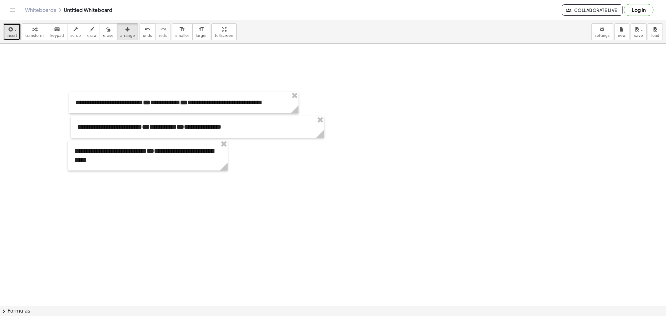
click at [15, 37] on span "insert" at bounding box center [12, 35] width 11 height 4
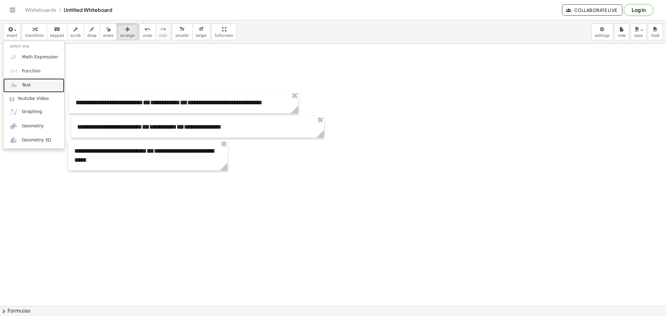
click at [29, 82] on link "Text" at bounding box center [33, 85] width 61 height 14
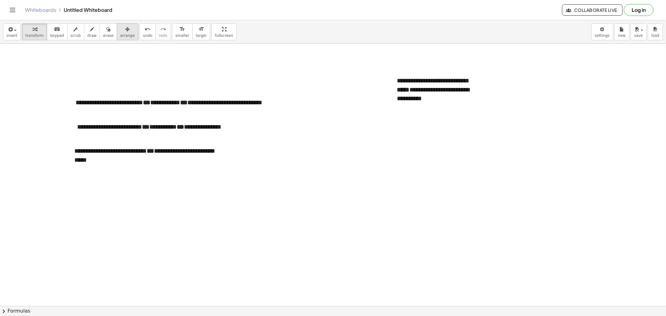
click at [122, 36] on span "arrange" at bounding box center [127, 35] width 15 height 4
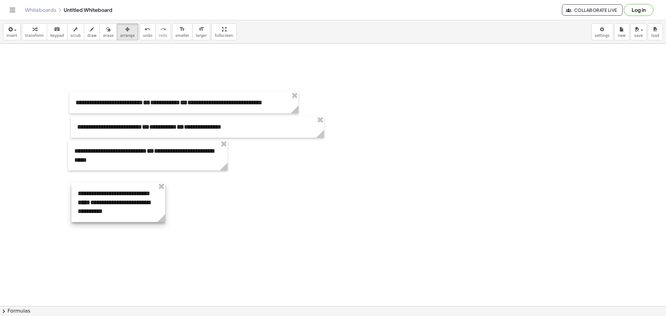
drag, startPoint x: 405, startPoint y: 86, endPoint x: 84, endPoint y: 198, distance: 339.6
click at [84, 198] on div at bounding box center [118, 202] width 94 height 39
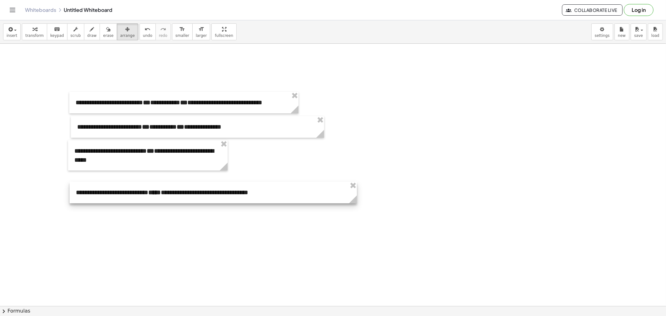
drag, startPoint x: 164, startPoint y: 218, endPoint x: 358, endPoint y: 215, distance: 193.8
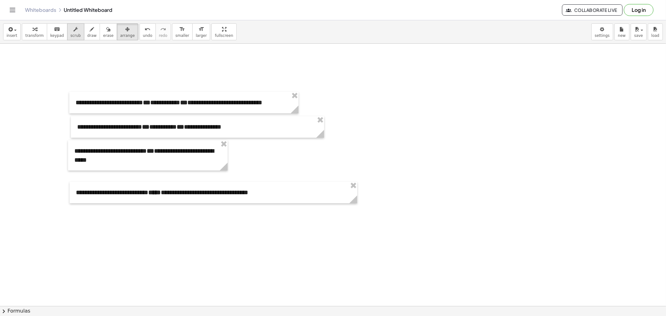
click at [71, 36] on span "scrub" at bounding box center [76, 35] width 10 height 4
click at [161, 186] on div "- +" at bounding box center [211, 180] width 287 height 11
click at [161, 189] on strong "*****" at bounding box center [154, 192] width 12 height 6
click at [161, 194] on strong "*****" at bounding box center [154, 192] width 12 height 6
click at [117, 38] on button "arrange" at bounding box center [128, 31] width 22 height 17
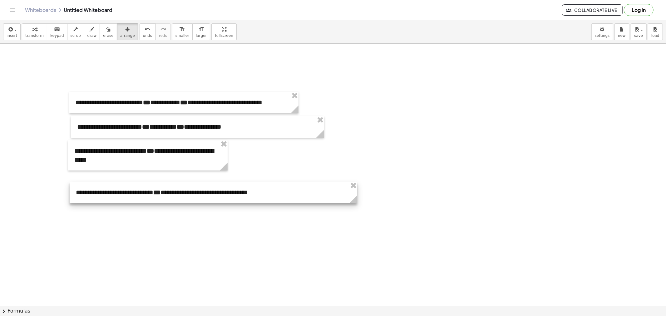
drag, startPoint x: 135, startPoint y: 191, endPoint x: 134, endPoint y: 156, distance: 35.0
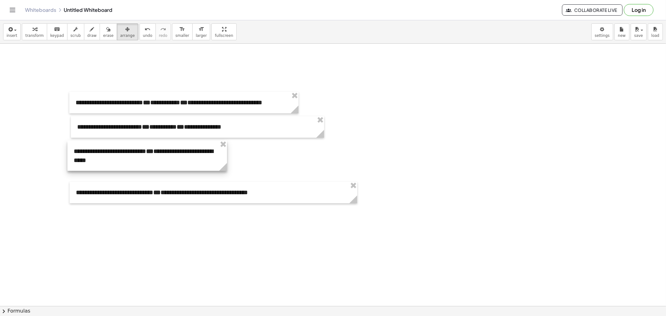
drag, startPoint x: 128, startPoint y: 161, endPoint x: 128, endPoint y: 221, distance: 59.6
click at [128, 171] on div at bounding box center [146, 155] width 159 height 30
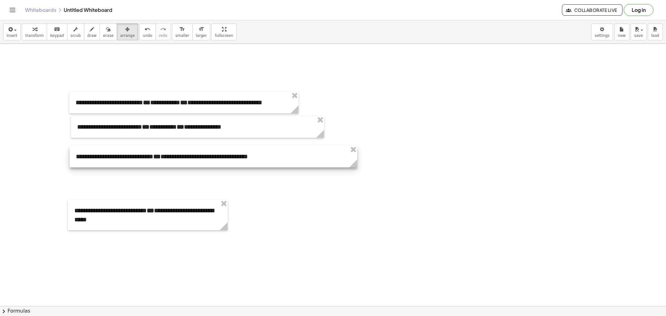
drag, startPoint x: 129, startPoint y: 198, endPoint x: 129, endPoint y: 162, distance: 35.9
click at [129, 162] on div at bounding box center [213, 157] width 287 height 22
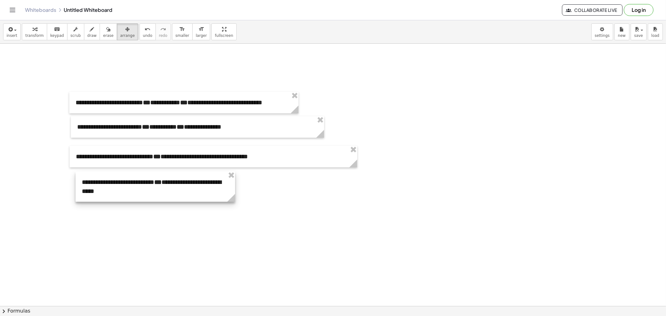
drag, startPoint x: 128, startPoint y: 202, endPoint x: 131, endPoint y: 178, distance: 23.3
click at [131, 178] on div at bounding box center [155, 186] width 159 height 30
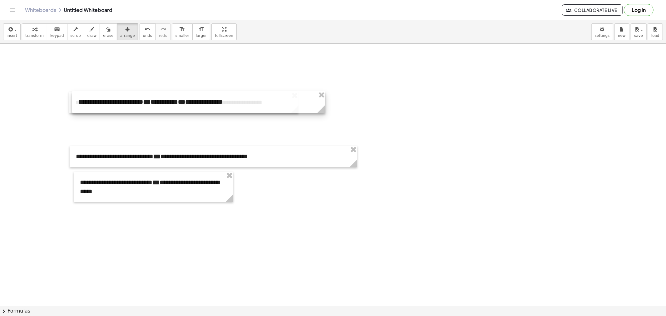
drag, startPoint x: 125, startPoint y: 122, endPoint x: 124, endPoint y: 91, distance: 31.2
click at [125, 94] on div at bounding box center [198, 102] width 253 height 22
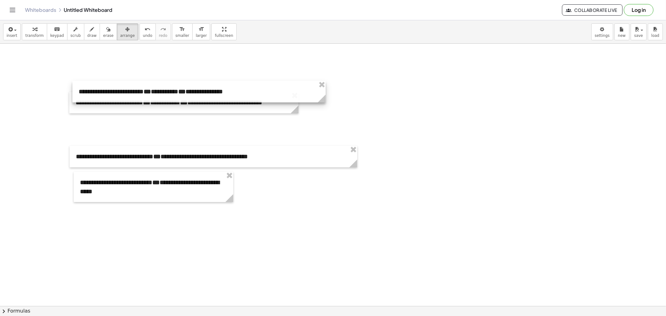
drag, startPoint x: 124, startPoint y: 94, endPoint x: 125, endPoint y: 87, distance: 7.0
click at [125, 86] on div at bounding box center [198, 92] width 253 height 22
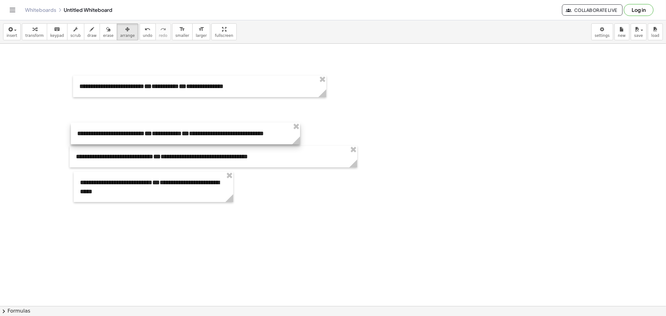
drag, startPoint x: 121, startPoint y: 107, endPoint x: 124, endPoint y: 137, distance: 30.4
click at [124, 137] on div at bounding box center [185, 134] width 229 height 22
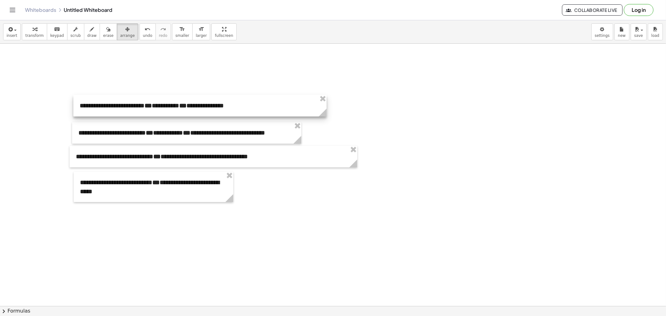
drag, startPoint x: 128, startPoint y: 95, endPoint x: 128, endPoint y: 114, distance: 19.0
click at [128, 114] on div at bounding box center [199, 106] width 253 height 22
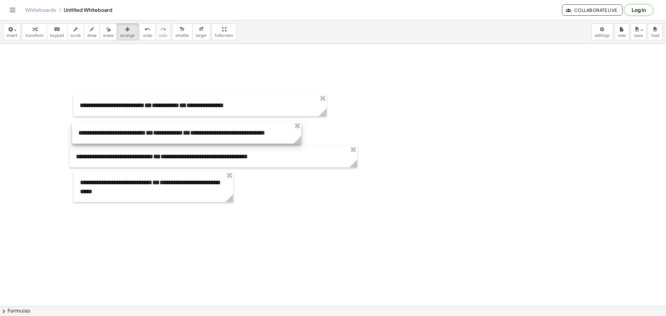
click at [124, 133] on div at bounding box center [186, 133] width 229 height 22
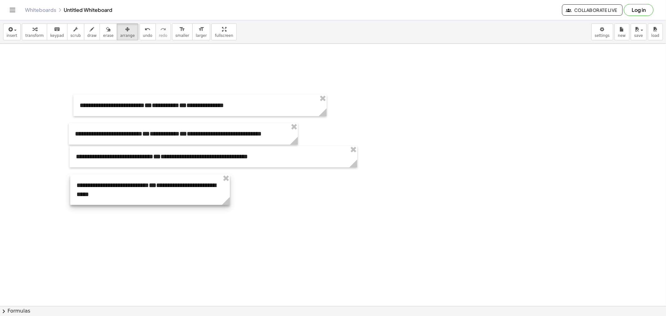
drag, startPoint x: 126, startPoint y: 173, endPoint x: 122, endPoint y: 175, distance: 4.4
click at [122, 175] on div at bounding box center [149, 189] width 159 height 30
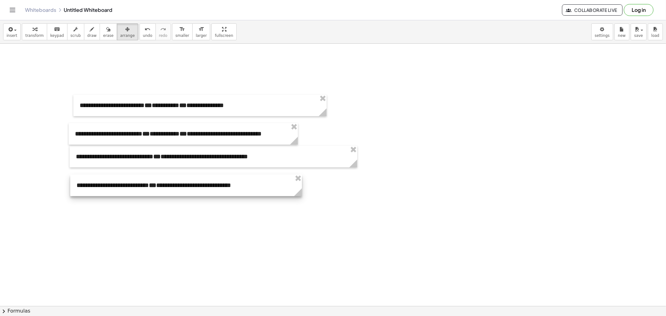
drag, startPoint x: 226, startPoint y: 205, endPoint x: 303, endPoint y: 204, distance: 77.4
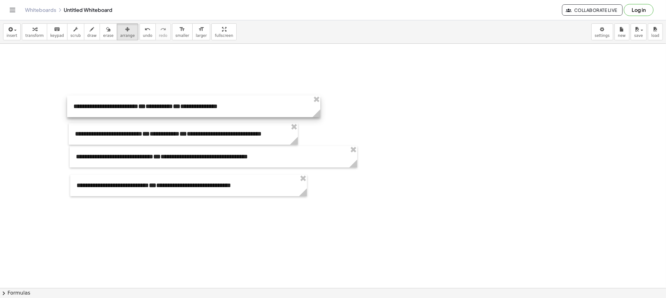
drag, startPoint x: 129, startPoint y: 114, endPoint x: 123, endPoint y: 115, distance: 6.0
click at [123, 115] on div at bounding box center [193, 106] width 253 height 22
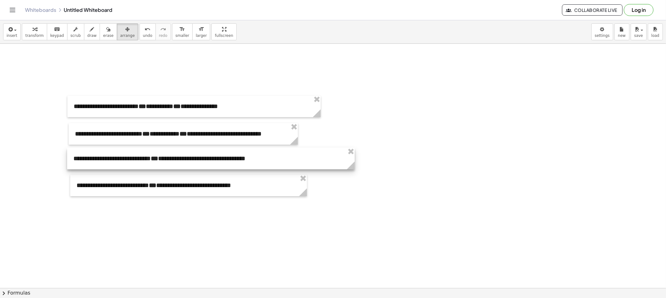
click at [123, 157] on div at bounding box center [210, 159] width 287 height 22
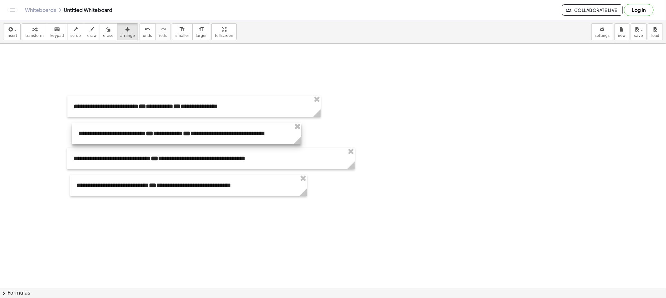
click at [183, 144] on div at bounding box center [186, 134] width 229 height 22
click at [87, 35] on span "draw" at bounding box center [91, 35] width 9 height 4
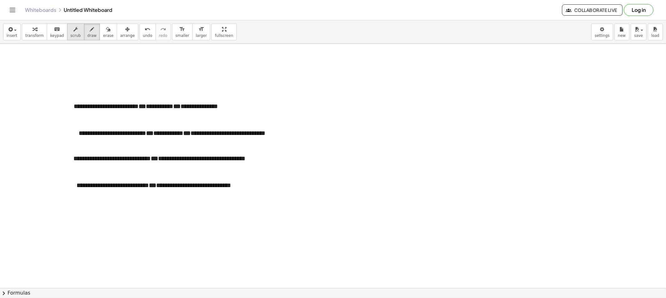
drag, startPoint x: 65, startPoint y: 31, endPoint x: 67, endPoint y: 36, distance: 5.5
click at [67, 31] on button "scrub" at bounding box center [75, 31] width 17 height 17
click at [248, 107] on div "**********" at bounding box center [193, 106] width 253 height 22
drag, startPoint x: 82, startPoint y: 34, endPoint x: 314, endPoint y: 160, distance: 264.6
click at [87, 34] on span "draw" at bounding box center [91, 35] width 9 height 4
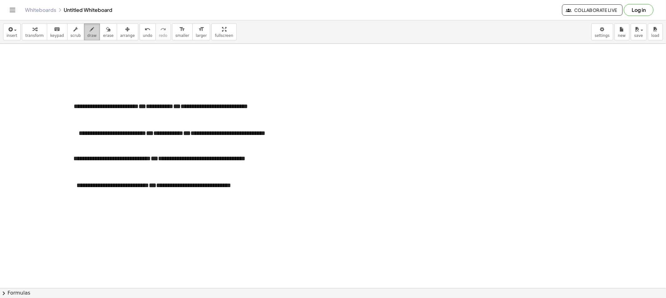
click at [88, 29] on div "button" at bounding box center [91, 28] width 9 height 7
drag, startPoint x: 49, startPoint y: 132, endPoint x: 68, endPoint y: 142, distance: 21.1
drag, startPoint x: 245, startPoint y: 119, endPoint x: 247, endPoint y: 123, distance: 4.1
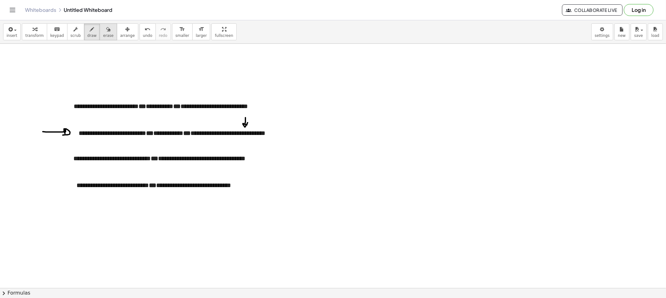
click at [103, 37] on span "erase" at bounding box center [108, 35] width 10 height 4
drag, startPoint x: 51, startPoint y: 134, endPoint x: 56, endPoint y: 133, distance: 4.5
drag, startPoint x: 253, startPoint y: 110, endPoint x: 250, endPoint y: 112, distance: 3.8
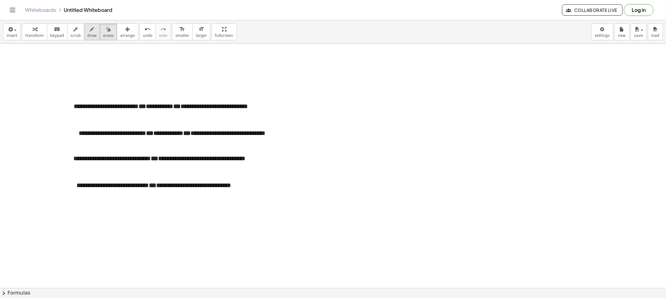
click at [87, 35] on span "draw" at bounding box center [91, 35] width 9 height 4
drag, startPoint x: 131, startPoint y: 127, endPoint x: 168, endPoint y: 141, distance: 39.0
drag, startPoint x: 132, startPoint y: 128, endPoint x: 168, endPoint y: 142, distance: 38.7
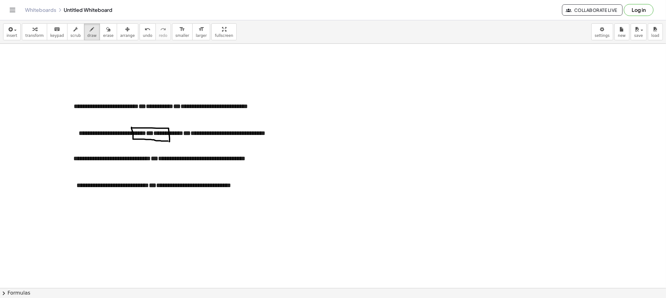
drag, startPoint x: 100, startPoint y: 31, endPoint x: 103, endPoint y: 42, distance: 12.3
click at [100, 33] on button "erase" at bounding box center [108, 31] width 17 height 17
drag, startPoint x: 139, startPoint y: 131, endPoint x: 192, endPoint y: 135, distance: 53.5
click at [84, 30] on button "draw" at bounding box center [92, 31] width 16 height 17
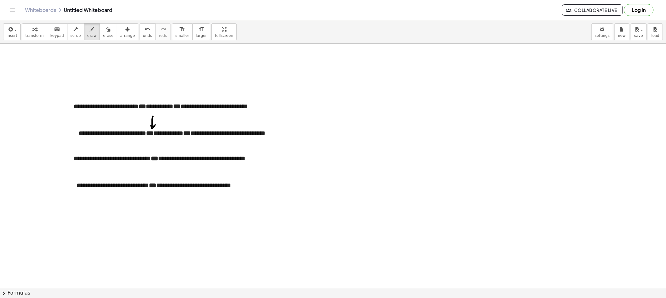
drag, startPoint x: 152, startPoint y: 120, endPoint x: 160, endPoint y: 127, distance: 10.6
drag, startPoint x: 100, startPoint y: 117, endPoint x: 104, endPoint y: 122, distance: 5.8
click at [103, 36] on span "erase" at bounding box center [108, 35] width 10 height 4
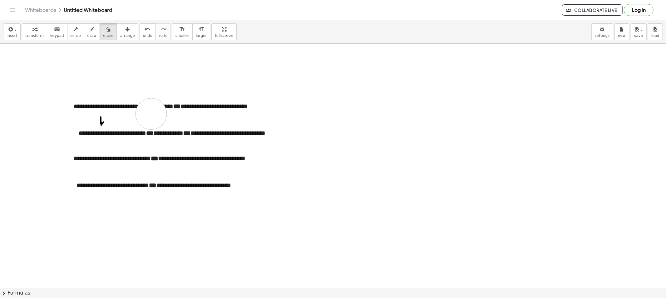
click at [87, 37] on span "draw" at bounding box center [91, 35] width 9 height 4
drag, startPoint x: 299, startPoint y: 149, endPoint x: 385, endPoint y: 147, distance: 86.1
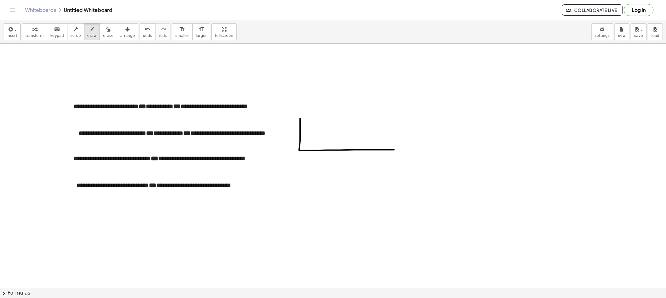
drag, startPoint x: 300, startPoint y: 115, endPoint x: 394, endPoint y: 148, distance: 99.7
drag, startPoint x: 289, startPoint y: 129, endPoint x: 288, endPoint y: 134, distance: 5.9
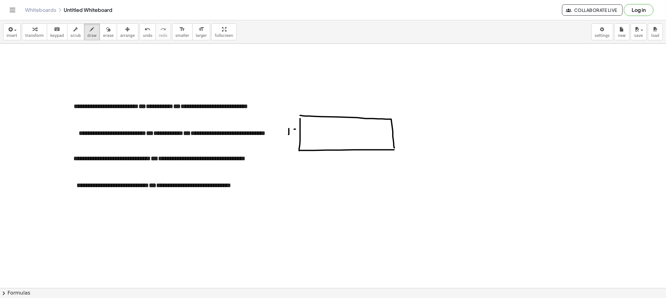
drag, startPoint x: 294, startPoint y: 129, endPoint x: 298, endPoint y: 129, distance: 4.4
drag, startPoint x: 295, startPoint y: 129, endPoint x: 292, endPoint y: 134, distance: 6.7
drag, startPoint x: 333, startPoint y: 154, endPoint x: 337, endPoint y: 163, distance: 9.2
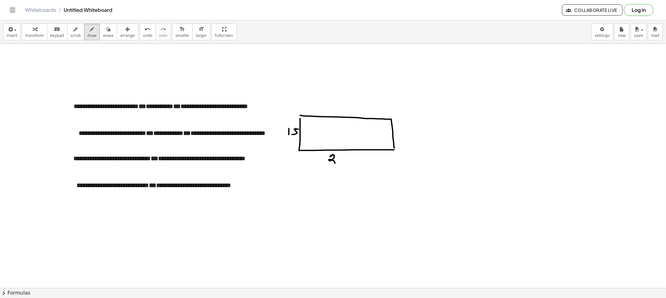
drag, startPoint x: 345, startPoint y: 156, endPoint x: 339, endPoint y: 160, distance: 7.1
drag, startPoint x: 371, startPoint y: 107, endPoint x: 379, endPoint y: 107, distance: 8.1
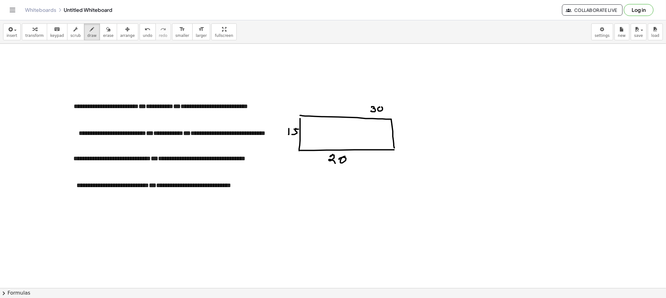
drag, startPoint x: 379, startPoint y: 107, endPoint x: 387, endPoint y: 108, distance: 7.5
drag, startPoint x: 384, startPoint y: 109, endPoint x: 397, endPoint y: 109, distance: 13.4
drag, startPoint x: 398, startPoint y: 107, endPoint x: 401, endPoint y: 110, distance: 4.2
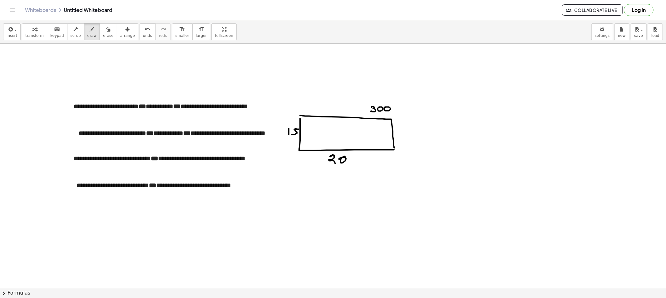
drag, startPoint x: 403, startPoint y: 108, endPoint x: 408, endPoint y: 111, distance: 5.7
drag, startPoint x: 408, startPoint y: 102, endPoint x: 417, endPoint y: 115, distance: 16.4
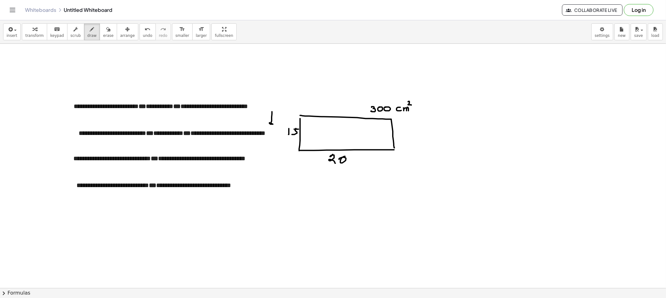
drag, startPoint x: 272, startPoint y: 112, endPoint x: 280, endPoint y: 121, distance: 11.9
click at [103, 33] on span "erase" at bounding box center [108, 35] width 10 height 4
drag, startPoint x: 255, startPoint y: 100, endPoint x: 263, endPoint y: 123, distance: 23.7
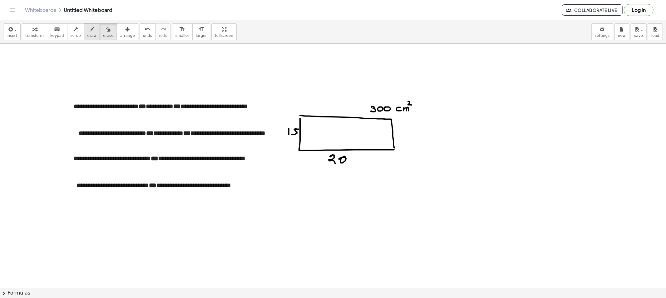
click at [87, 33] on span "draw" at bounding box center [91, 35] width 9 height 4
drag, startPoint x: 86, startPoint y: 36, endPoint x: 123, endPoint y: 76, distance: 54.1
click at [87, 35] on span "draw" at bounding box center [91, 35] width 9 height 4
drag, startPoint x: 335, startPoint y: 145, endPoint x: 338, endPoint y: 125, distance: 19.8
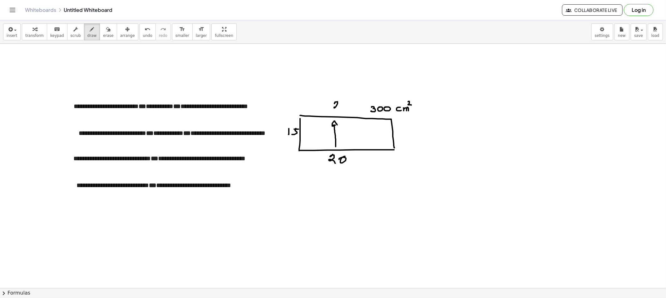
drag, startPoint x: 334, startPoint y: 104, endPoint x: 345, endPoint y: 104, distance: 10.6
drag, startPoint x: 345, startPoint y: 101, endPoint x: 324, endPoint y: 125, distance: 31.2
drag, startPoint x: 303, startPoint y: 131, endPoint x: 385, endPoint y: 134, distance: 81.8
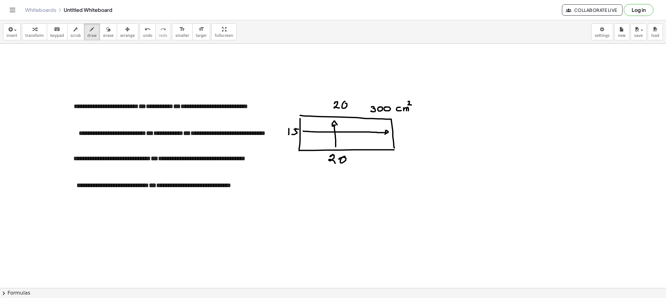
drag, startPoint x: 404, startPoint y: 129, endPoint x: 407, endPoint y: 131, distance: 3.5
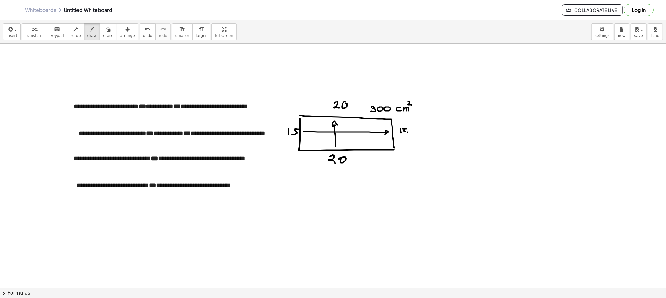
drag, startPoint x: 407, startPoint y: 133, endPoint x: 403, endPoint y: 135, distance: 4.9
drag, startPoint x: 440, startPoint y: 128, endPoint x: 442, endPoint y: 133, distance: 4.9
drag, startPoint x: 452, startPoint y: 127, endPoint x: 450, endPoint y: 130, distance: 3.8
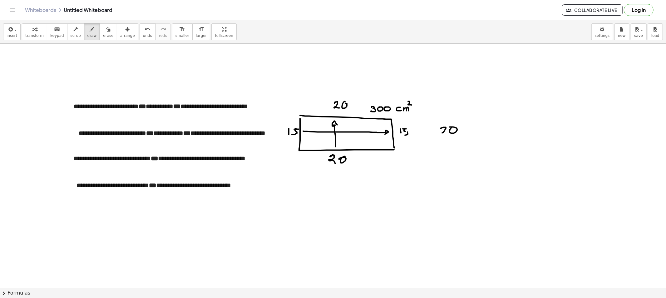
drag, startPoint x: 470, startPoint y: 133, endPoint x: 479, endPoint y: 139, distance: 10.7
click at [103, 37] on span "erase" at bounding box center [108, 35] width 10 height 4
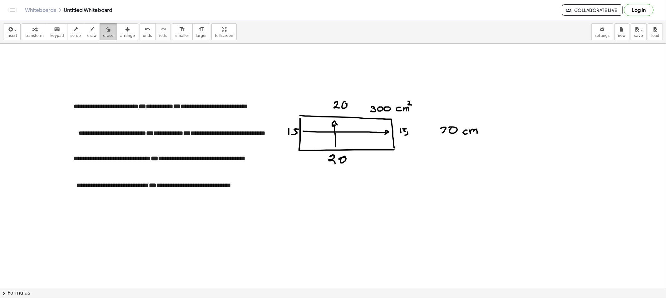
click at [103, 36] on span "erase" at bounding box center [108, 35] width 10 height 4
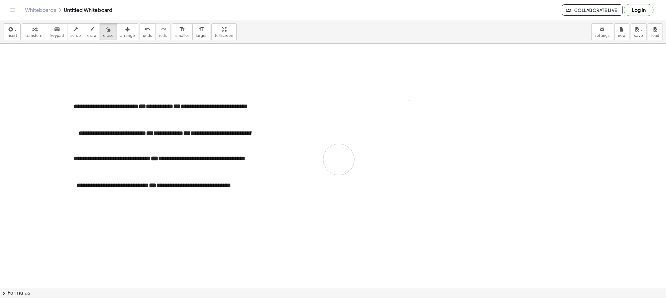
drag, startPoint x: 298, startPoint y: 139, endPoint x: 290, endPoint y: 160, distance: 22.6
click at [91, 32] on button "draw" at bounding box center [92, 31] width 16 height 17
drag, startPoint x: 88, startPoint y: 31, endPoint x: 86, endPoint y: 48, distance: 17.7
click at [88, 31] on div "button" at bounding box center [91, 28] width 9 height 7
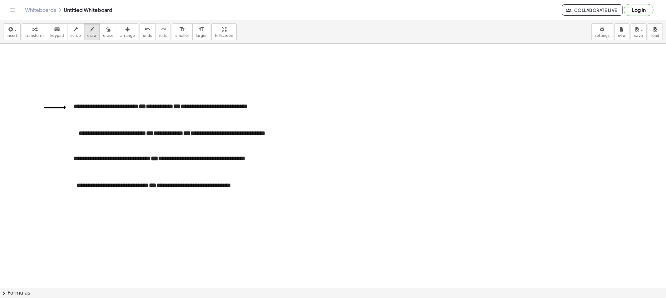
drag, startPoint x: 47, startPoint y: 108, endPoint x: 62, endPoint y: 110, distance: 15.8
drag, startPoint x: 50, startPoint y: 133, endPoint x: 70, endPoint y: 136, distance: 19.9
drag, startPoint x: 57, startPoint y: 187, endPoint x: 69, endPoint y: 188, distance: 11.9
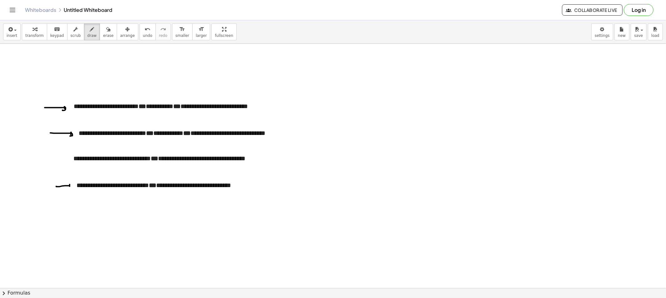
drag, startPoint x: 67, startPoint y: 151, endPoint x: 122, endPoint y: 163, distance: 56.2
click at [103, 33] on span "erase" at bounding box center [108, 35] width 10 height 4
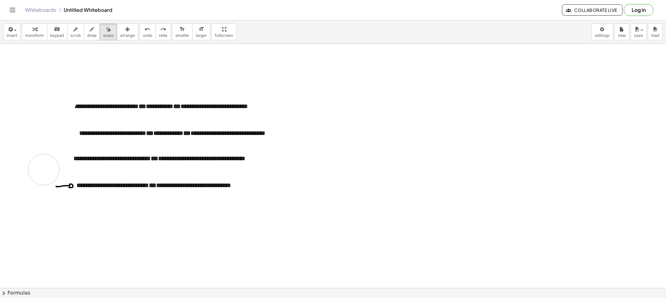
drag, startPoint x: 61, startPoint y: 101, endPoint x: 51, endPoint y: 155, distance: 55.0
click at [117, 30] on button "arrange" at bounding box center [128, 31] width 22 height 17
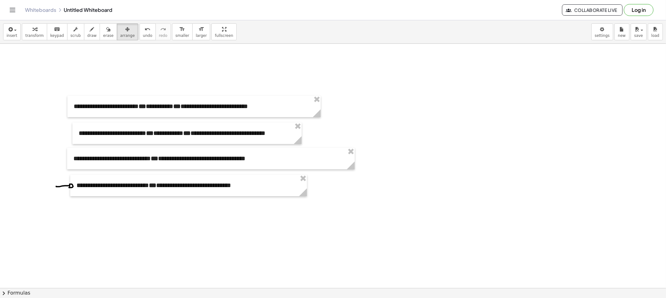
drag, startPoint x: 349, startPoint y: 152, endPoint x: 337, endPoint y: 128, distance: 26.7
click at [84, 29] on button "draw" at bounding box center [92, 31] width 16 height 17
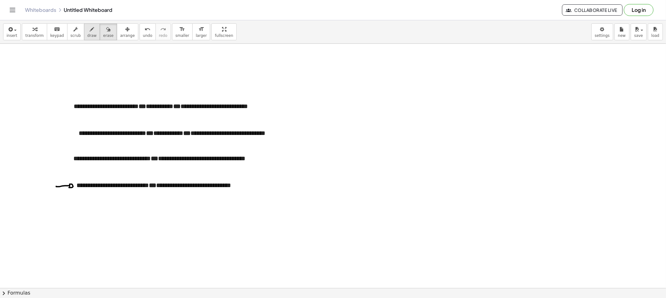
click at [91, 29] on div "transform keyboard keypad scrub draw erase arrange" at bounding box center [80, 31] width 116 height 17
click at [90, 35] on button "draw" at bounding box center [92, 31] width 16 height 17
click at [73, 27] on icon "button" at bounding box center [75, 29] width 4 height 7
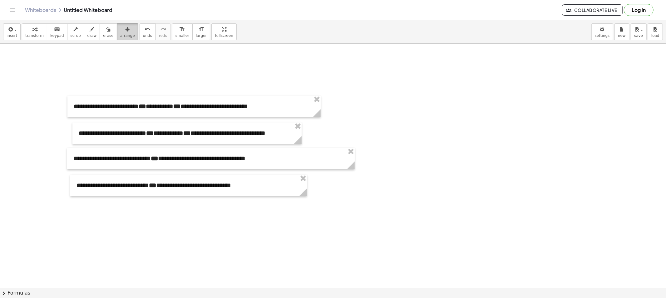
click at [117, 36] on button "arrange" at bounding box center [128, 31] width 22 height 17
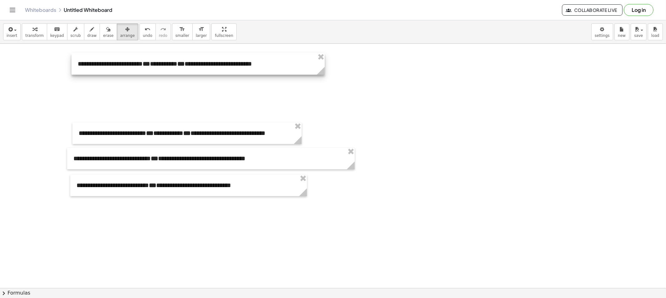
drag, startPoint x: 169, startPoint y: 108, endPoint x: 173, endPoint y: 65, distance: 43.6
click at [173, 65] on div at bounding box center [197, 64] width 253 height 22
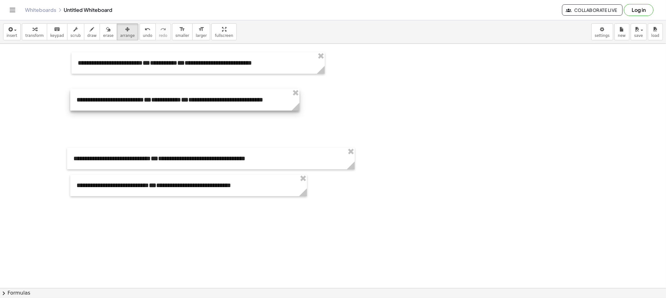
drag, startPoint x: 167, startPoint y: 133, endPoint x: 164, endPoint y: 100, distance: 33.5
click at [164, 100] on div at bounding box center [184, 100] width 229 height 22
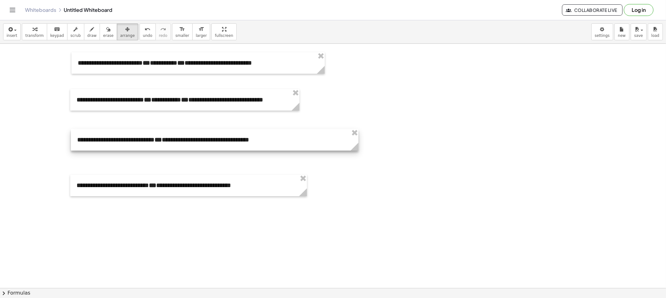
drag, startPoint x: 163, startPoint y: 164, endPoint x: 164, endPoint y: 146, distance: 18.5
click at [164, 146] on div at bounding box center [214, 140] width 287 height 22
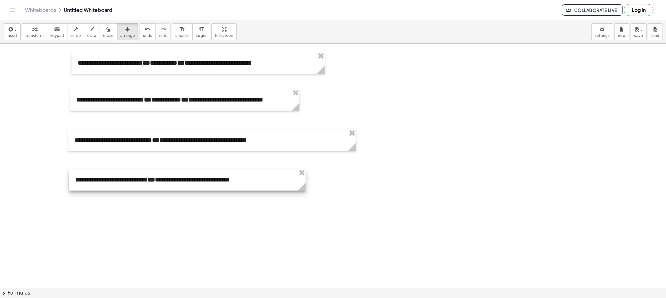
drag, startPoint x: 166, startPoint y: 189, endPoint x: 164, endPoint y: 184, distance: 5.3
click at [164, 184] on div at bounding box center [187, 180] width 237 height 22
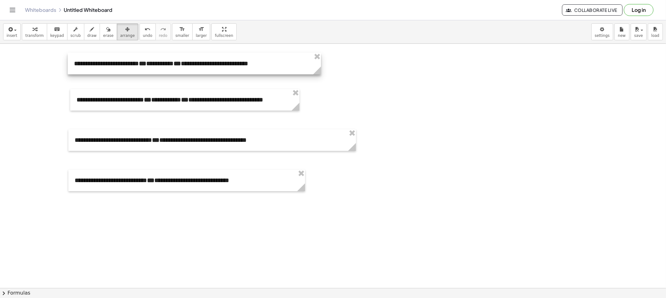
drag, startPoint x: 136, startPoint y: 71, endPoint x: 132, endPoint y: 72, distance: 3.8
click at [132, 72] on div at bounding box center [194, 64] width 253 height 22
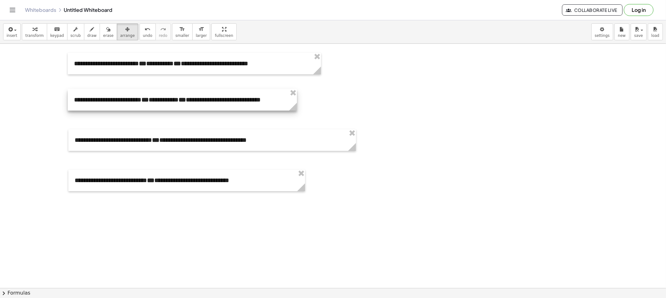
click at [133, 95] on div at bounding box center [182, 100] width 229 height 22
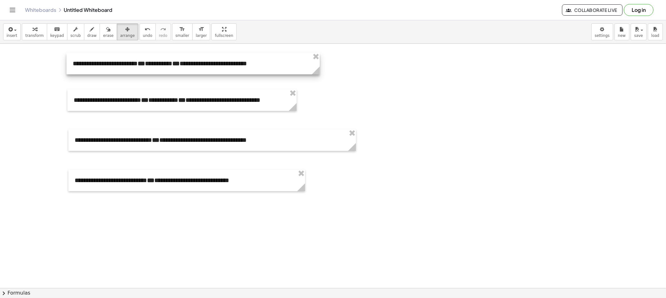
click at [123, 70] on div at bounding box center [192, 64] width 253 height 22
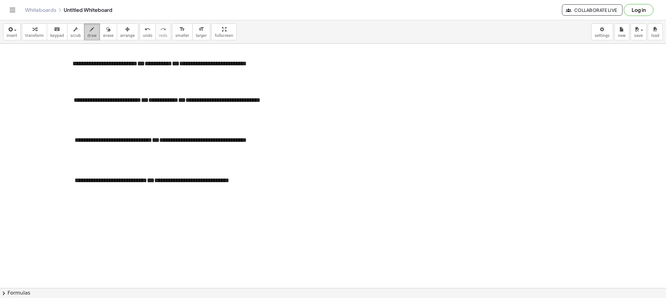
drag, startPoint x: 81, startPoint y: 34, endPoint x: 78, endPoint y: 32, distance: 3.2
click at [87, 33] on span "draw" at bounding box center [91, 35] width 9 height 4
click at [84, 32] on button "draw" at bounding box center [92, 31] width 16 height 17
click at [71, 33] on span "scrub" at bounding box center [76, 35] width 10 height 4
click at [179, 63] on strong "**" at bounding box center [175, 63] width 7 height 6
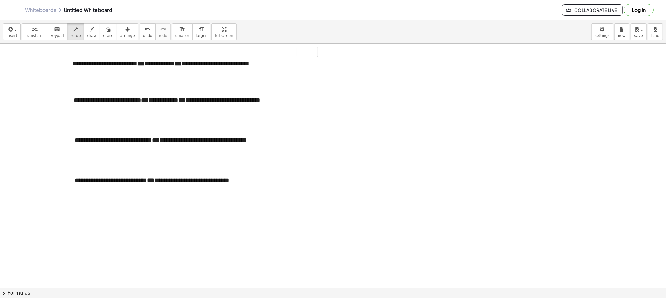
click at [144, 65] on strong "**" at bounding box center [140, 63] width 7 height 6
click at [185, 100] on strong "**" at bounding box center [181, 100] width 7 height 6
click at [148, 102] on strong "**" at bounding box center [144, 100] width 7 height 6
click at [160, 142] on div "**********" at bounding box center [211, 140] width 287 height 22
click at [154, 178] on strong "**" at bounding box center [150, 180] width 7 height 6
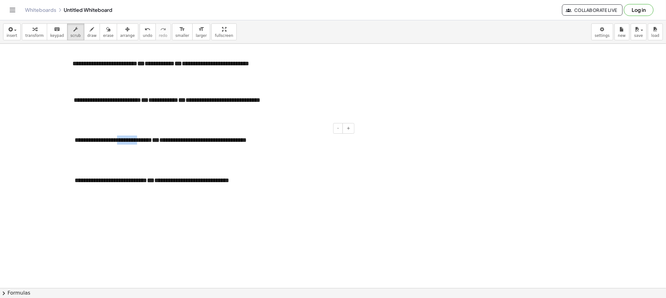
drag, startPoint x: 136, startPoint y: 140, endPoint x: 120, endPoint y: 140, distance: 16.2
click at [120, 140] on div "**********" at bounding box center [211, 140] width 287 height 22
click at [150, 139] on div "**********" at bounding box center [211, 140] width 287 height 22
click at [155, 180] on div "**********" at bounding box center [186, 180] width 237 height 22
click at [157, 180] on div "**********" at bounding box center [186, 180] width 237 height 22
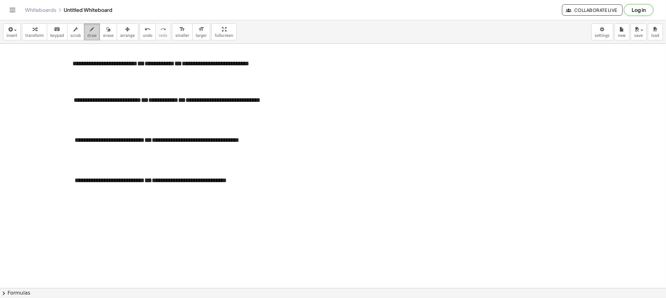
click at [88, 35] on span "draw" at bounding box center [91, 35] width 9 height 4
click at [120, 36] on span "arrange" at bounding box center [127, 35] width 15 height 4
click at [87, 38] on span "draw" at bounding box center [91, 35] width 9 height 4
drag, startPoint x: 26, startPoint y: 60, endPoint x: 54, endPoint y: 66, distance: 29.0
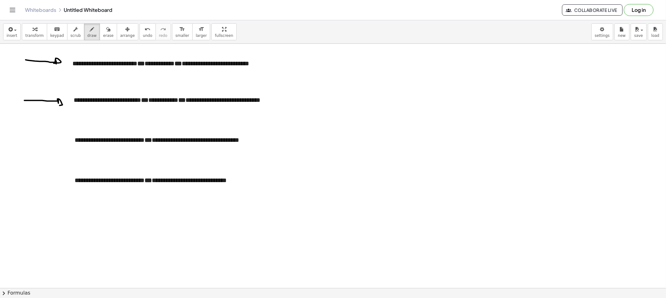
drag, startPoint x: 24, startPoint y: 100, endPoint x: 58, endPoint y: 115, distance: 36.9
drag, startPoint x: 36, startPoint y: 139, endPoint x: 58, endPoint y: 144, distance: 22.5
drag, startPoint x: 52, startPoint y: 181, endPoint x: 62, endPoint y: 186, distance: 11.2
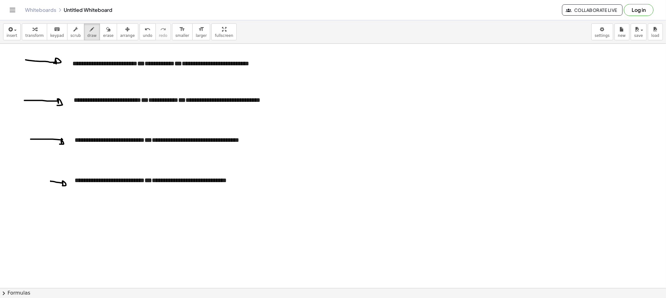
click at [100, 31] on button "erase" at bounding box center [108, 31] width 17 height 17
drag, startPoint x: 4, startPoint y: 58, endPoint x: 37, endPoint y: 94, distance: 48.8
click at [123, 30] on div "button" at bounding box center [127, 28] width 15 height 7
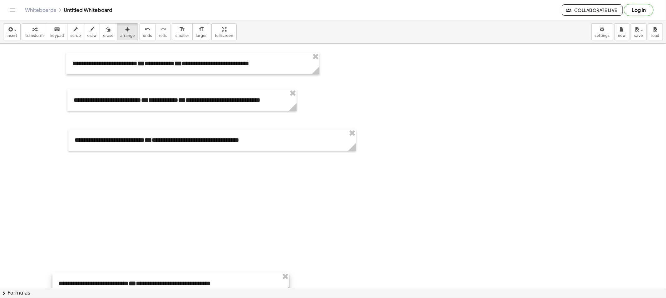
drag, startPoint x: 110, startPoint y: 174, endPoint x: 94, endPoint y: 277, distance: 104.2
click at [94, 277] on div at bounding box center [170, 283] width 237 height 22
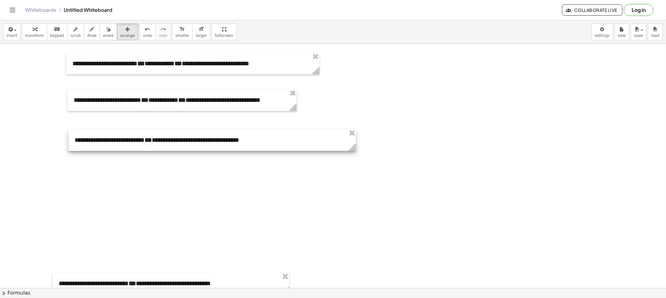
drag, startPoint x: 101, startPoint y: 138, endPoint x: 90, endPoint y: 255, distance: 117.9
click at [90, 151] on div at bounding box center [211, 140] width 287 height 22
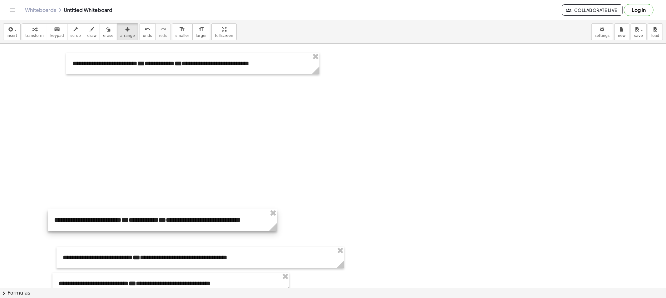
drag, startPoint x: 93, startPoint y: 104, endPoint x: 91, endPoint y: 161, distance: 57.5
click at [73, 225] on div at bounding box center [162, 220] width 229 height 22
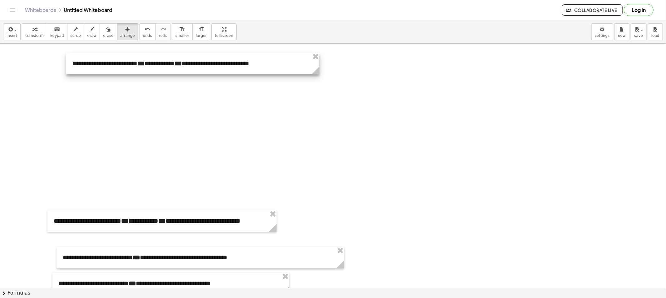
click at [114, 61] on div at bounding box center [192, 64] width 253 height 22
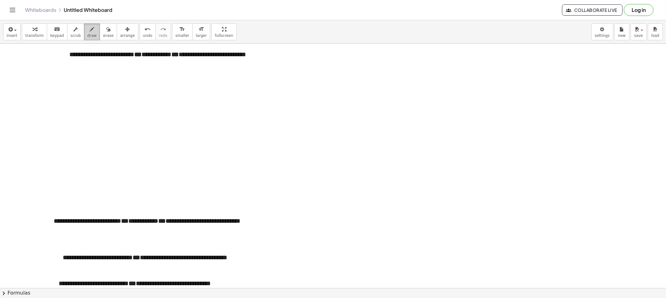
click at [89, 35] on button "draw" at bounding box center [92, 31] width 16 height 17
drag, startPoint x: 67, startPoint y: 120, endPoint x: 150, endPoint y: 139, distance: 84.3
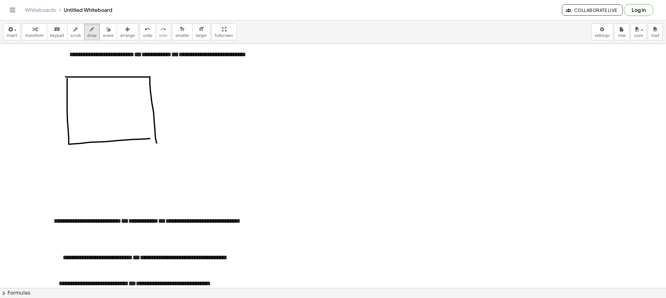
drag, startPoint x: 66, startPoint y: 77, endPoint x: 157, endPoint y: 143, distance: 112.6
drag, startPoint x: 89, startPoint y: 66, endPoint x: 92, endPoint y: 63, distance: 3.5
drag, startPoint x: 143, startPoint y: 67, endPoint x: 144, endPoint y: 62, distance: 4.5
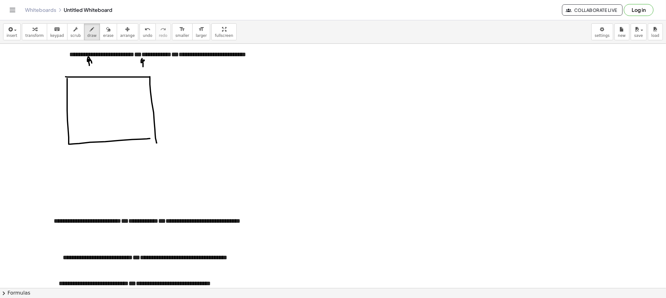
drag, startPoint x: 108, startPoint y: 150, endPoint x: 100, endPoint y: 144, distance: 9.1
drag, startPoint x: 55, startPoint y: 107, endPoint x: 53, endPoint y: 115, distance: 7.3
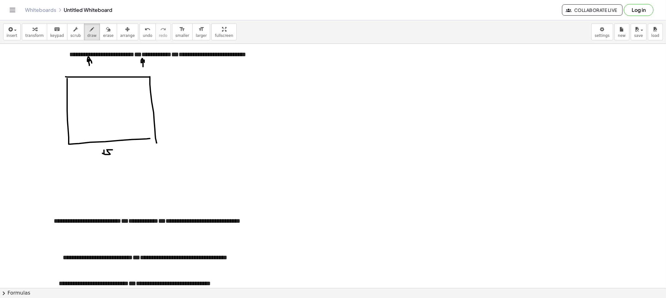
click at [103, 33] on span "erase" at bounding box center [108, 35] width 10 height 4
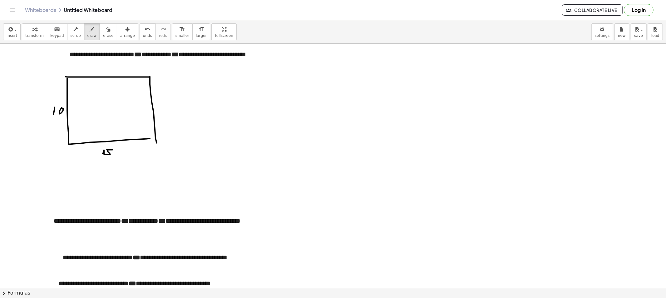
drag, startPoint x: 90, startPoint y: 33, endPoint x: 175, endPoint y: 85, distance: 100.2
click at [91, 35] on button "draw" at bounding box center [92, 31] width 16 height 17
drag, startPoint x: 160, startPoint y: 78, endPoint x: 195, endPoint y: 102, distance: 41.9
click at [100, 31] on button "erase" at bounding box center [108, 31] width 17 height 17
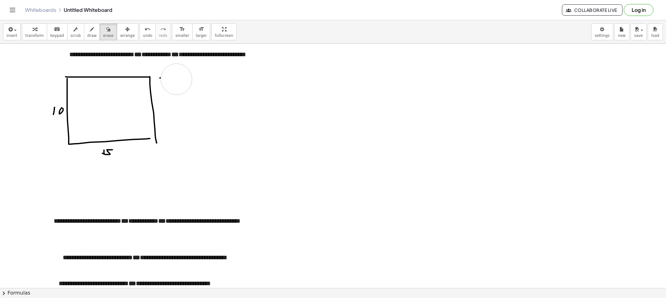
drag, startPoint x: 208, startPoint y: 77, endPoint x: 174, endPoint y: 79, distance: 34.4
click at [89, 32] on button "draw" at bounding box center [92, 31] width 16 height 17
drag, startPoint x: 177, startPoint y: 70, endPoint x: 181, endPoint y: 71, distance: 4.6
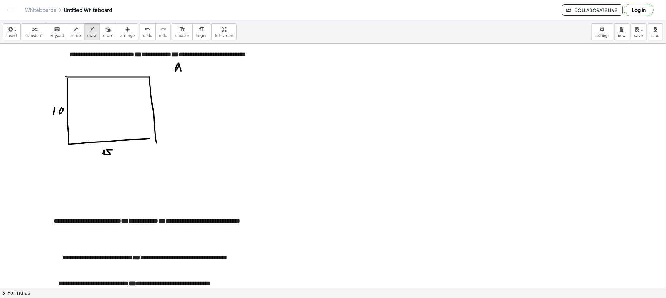
drag, startPoint x: 178, startPoint y: 67, endPoint x: 185, endPoint y: 70, distance: 7.2
drag, startPoint x: 186, startPoint y: 72, endPoint x: 190, endPoint y: 70, distance: 4.9
drag, startPoint x: 192, startPoint y: 69, endPoint x: 200, endPoint y: 70, distance: 7.8
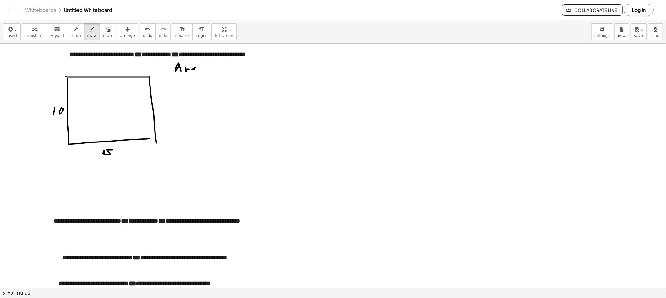
drag, startPoint x: 202, startPoint y: 67, endPoint x: 205, endPoint y: 72, distance: 5.6
drag, startPoint x: 156, startPoint y: 86, endPoint x: 164, endPoint y: 87, distance: 8.1
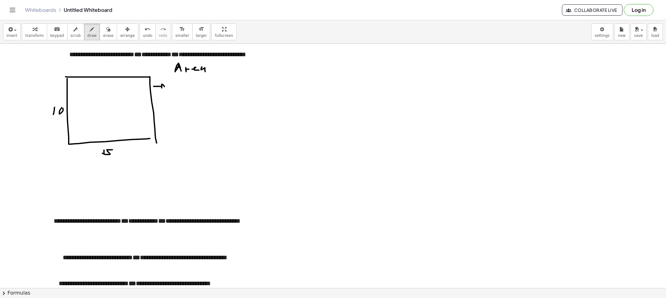
drag, startPoint x: 164, startPoint y: 87, endPoint x: 167, endPoint y: 97, distance: 10.8
drag, startPoint x: 155, startPoint y: 112, endPoint x: 166, endPoint y: 116, distance: 12.2
drag, startPoint x: 311, startPoint y: 67, endPoint x: 310, endPoint y: 74, distance: 7.3
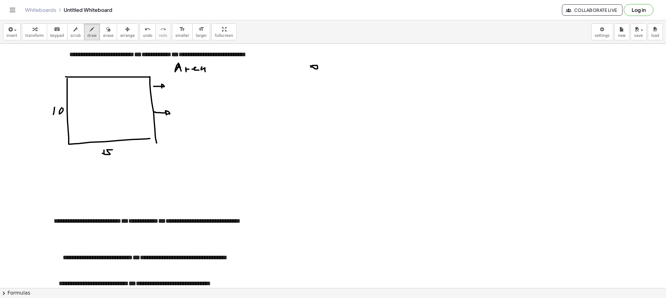
drag, startPoint x: 317, startPoint y: 71, endPoint x: 326, endPoint y: 71, distance: 8.7
drag, startPoint x: 326, startPoint y: 71, endPoint x: 331, endPoint y: 71, distance: 5.0
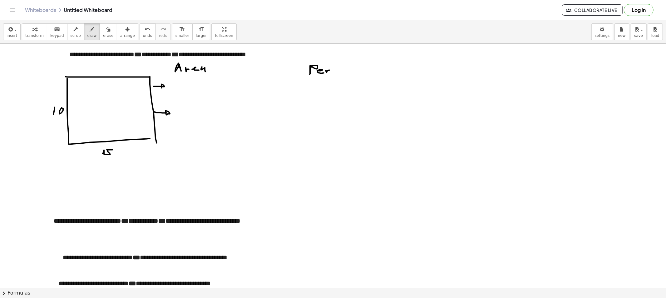
drag, startPoint x: 336, startPoint y: 71, endPoint x: 344, endPoint y: 73, distance: 7.8
drag, startPoint x: 344, startPoint y: 73, endPoint x: 354, endPoint y: 69, distance: 11.2
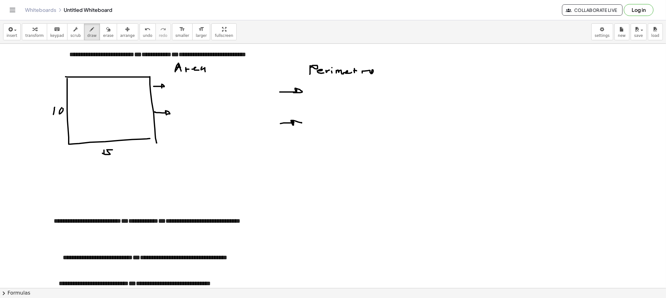
click at [106, 30] on icon "button" at bounding box center [108, 29] width 4 height 7
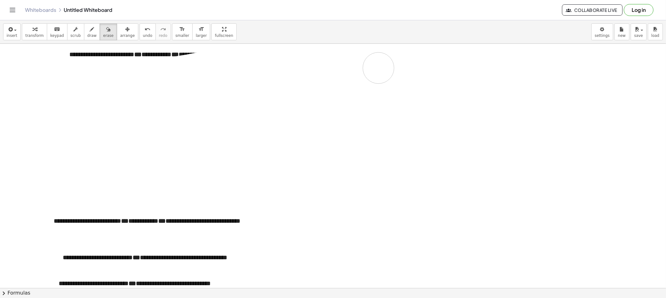
click at [123, 37] on button "arrange" at bounding box center [128, 31] width 22 height 17
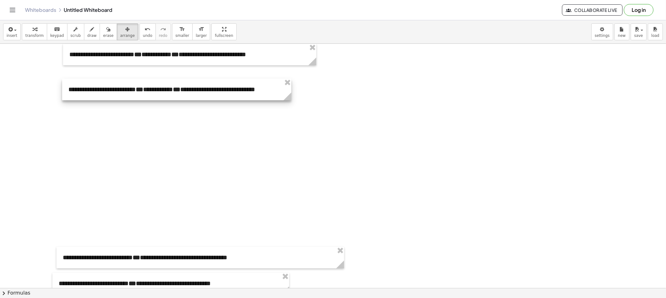
click at [133, 88] on div at bounding box center [176, 90] width 229 height 22
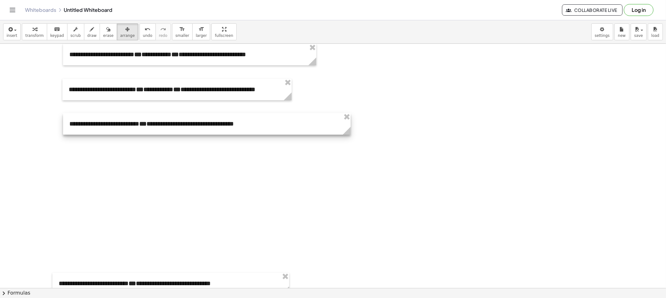
click at [146, 132] on div at bounding box center [206, 124] width 287 height 22
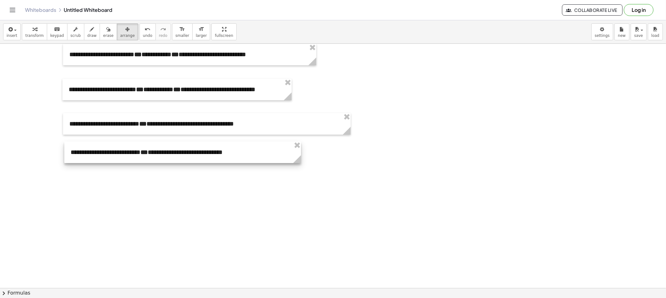
click at [158, 156] on div at bounding box center [182, 152] width 237 height 22
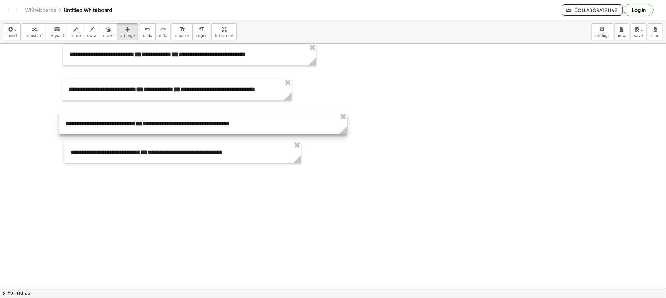
click at [135, 133] on div at bounding box center [202, 124] width 287 height 22
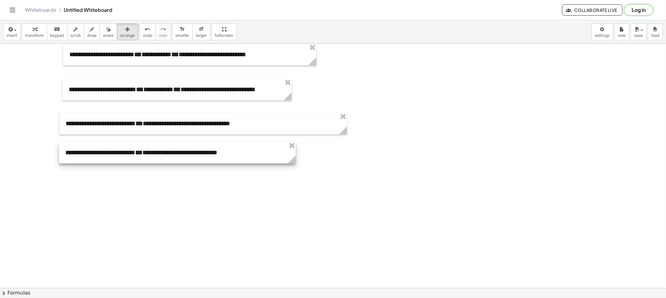
click at [132, 150] on div at bounding box center [177, 153] width 237 height 22
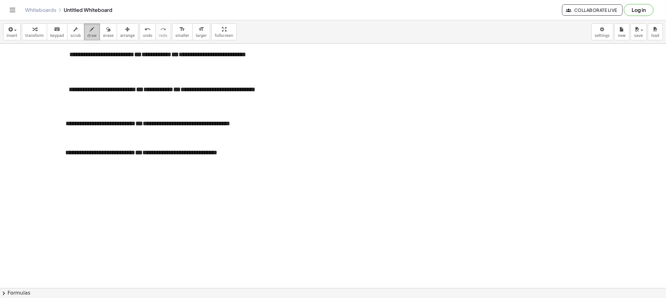
click at [87, 33] on span "draw" at bounding box center [91, 35] width 9 height 4
